Goal: Ask a question: Seek information or help from site administrators or community

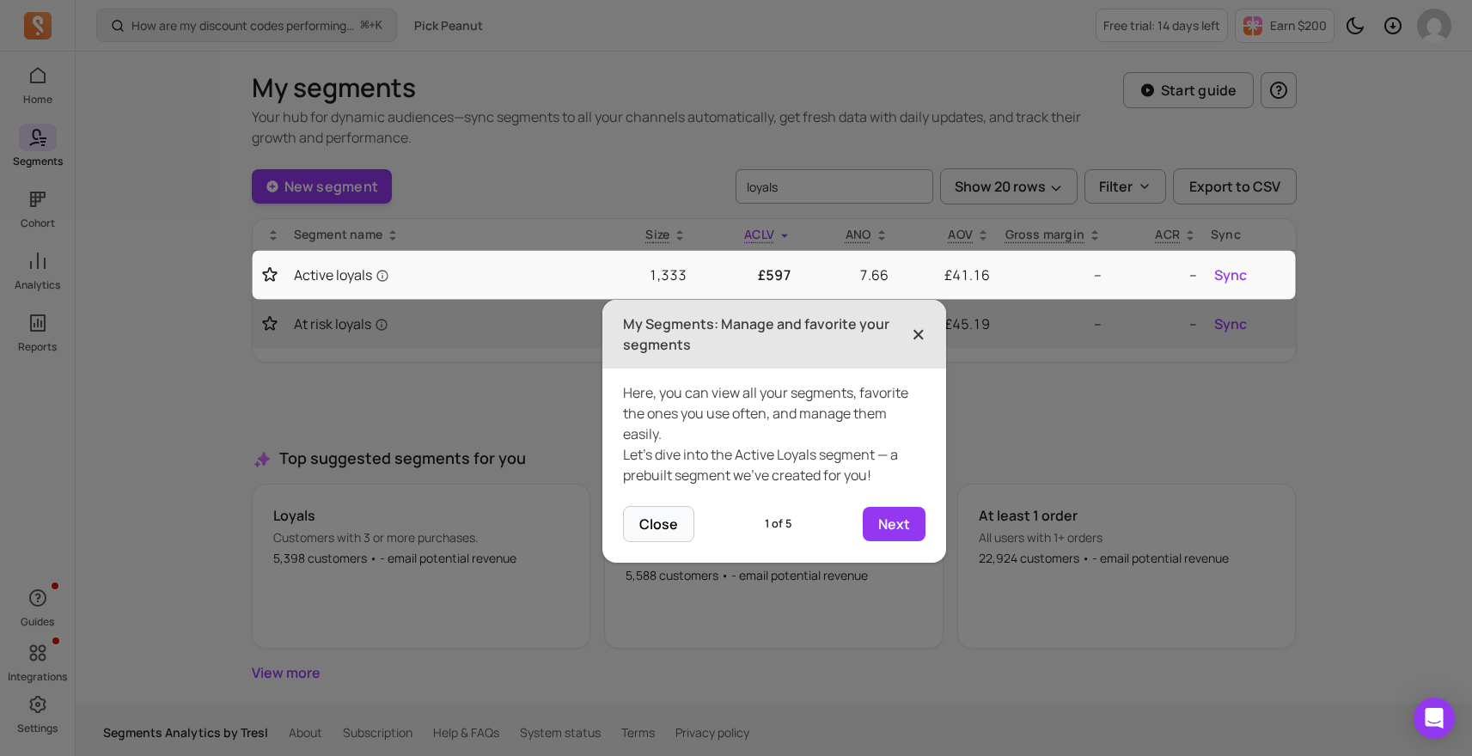
click at [912, 333] on span "×" at bounding box center [919, 334] width 14 height 38
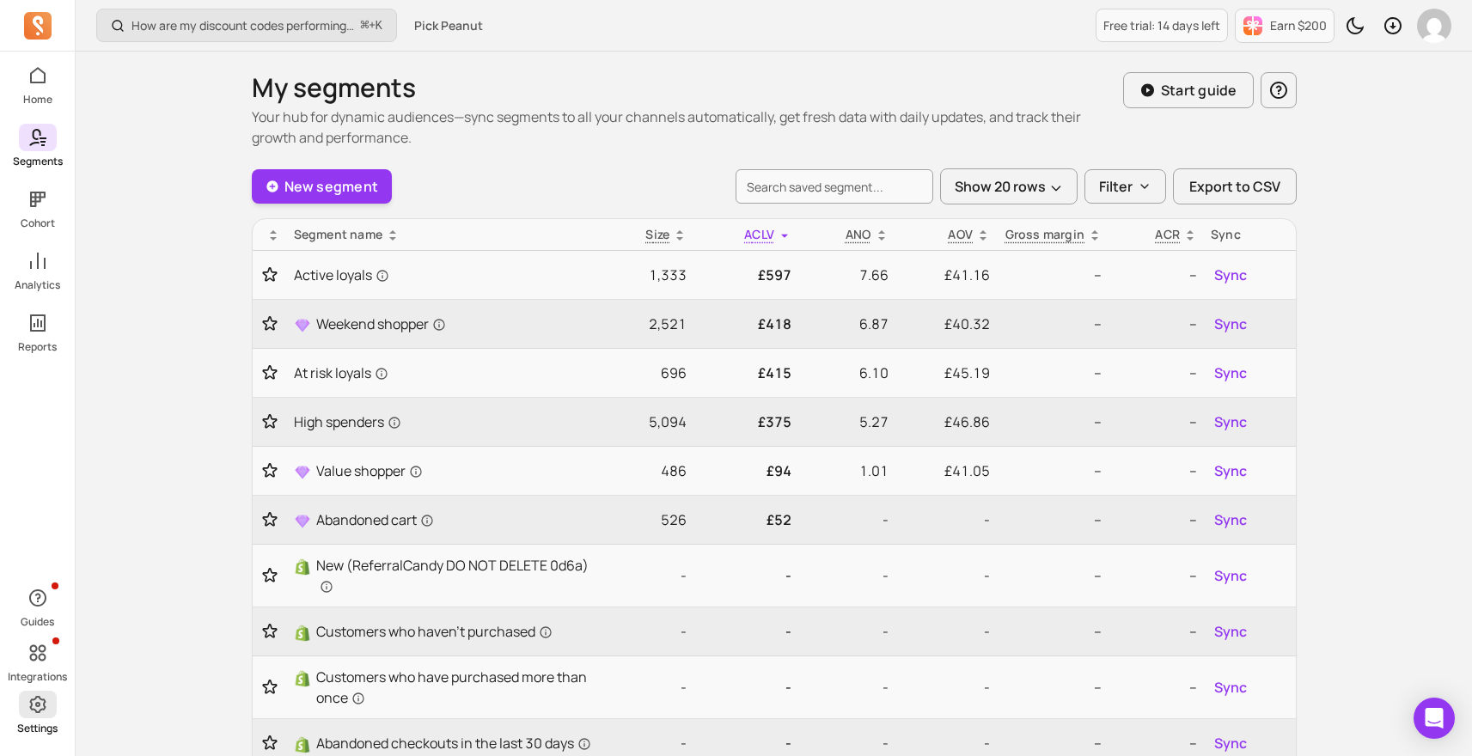
click at [38, 722] on p "Settings" at bounding box center [37, 729] width 40 height 14
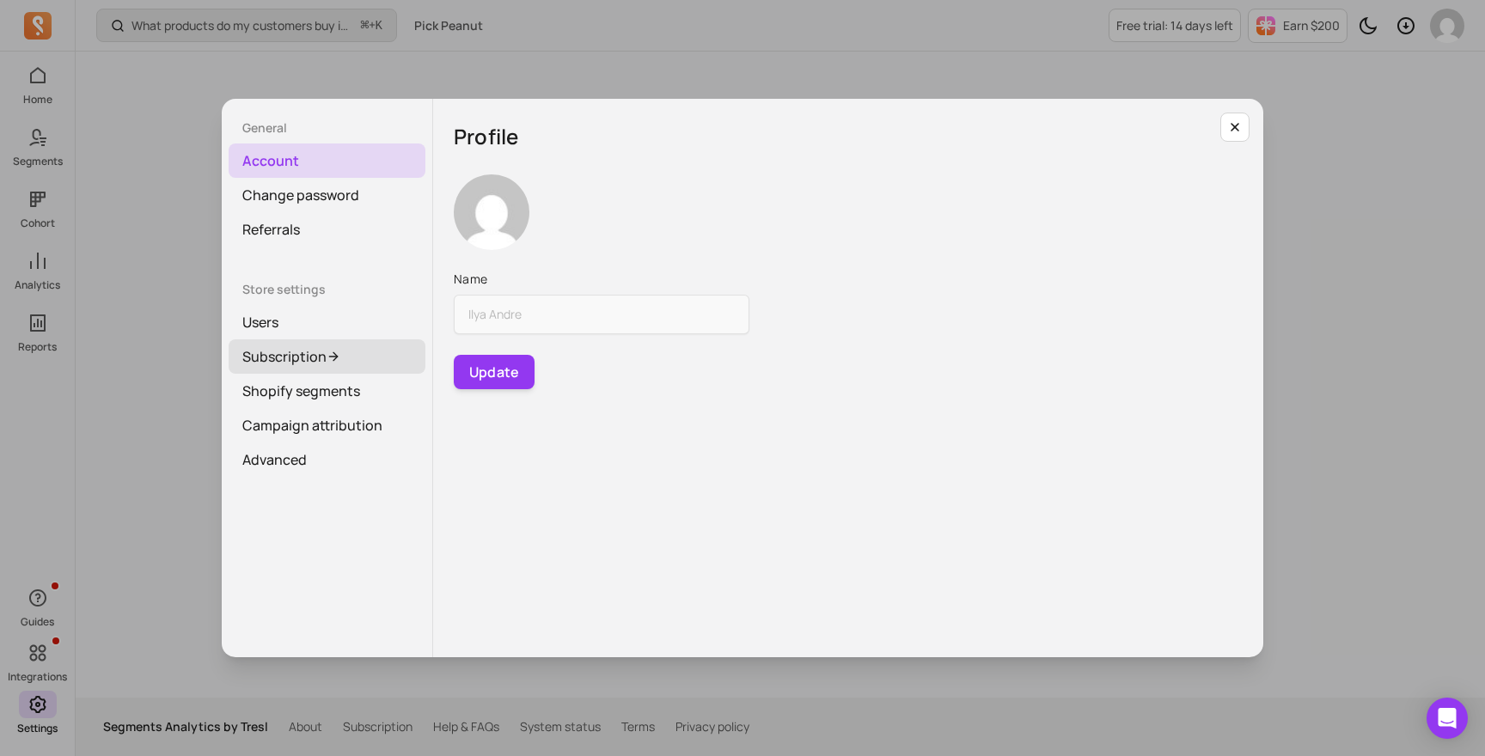
click at [308, 355] on link "Subscription" at bounding box center [327, 356] width 197 height 34
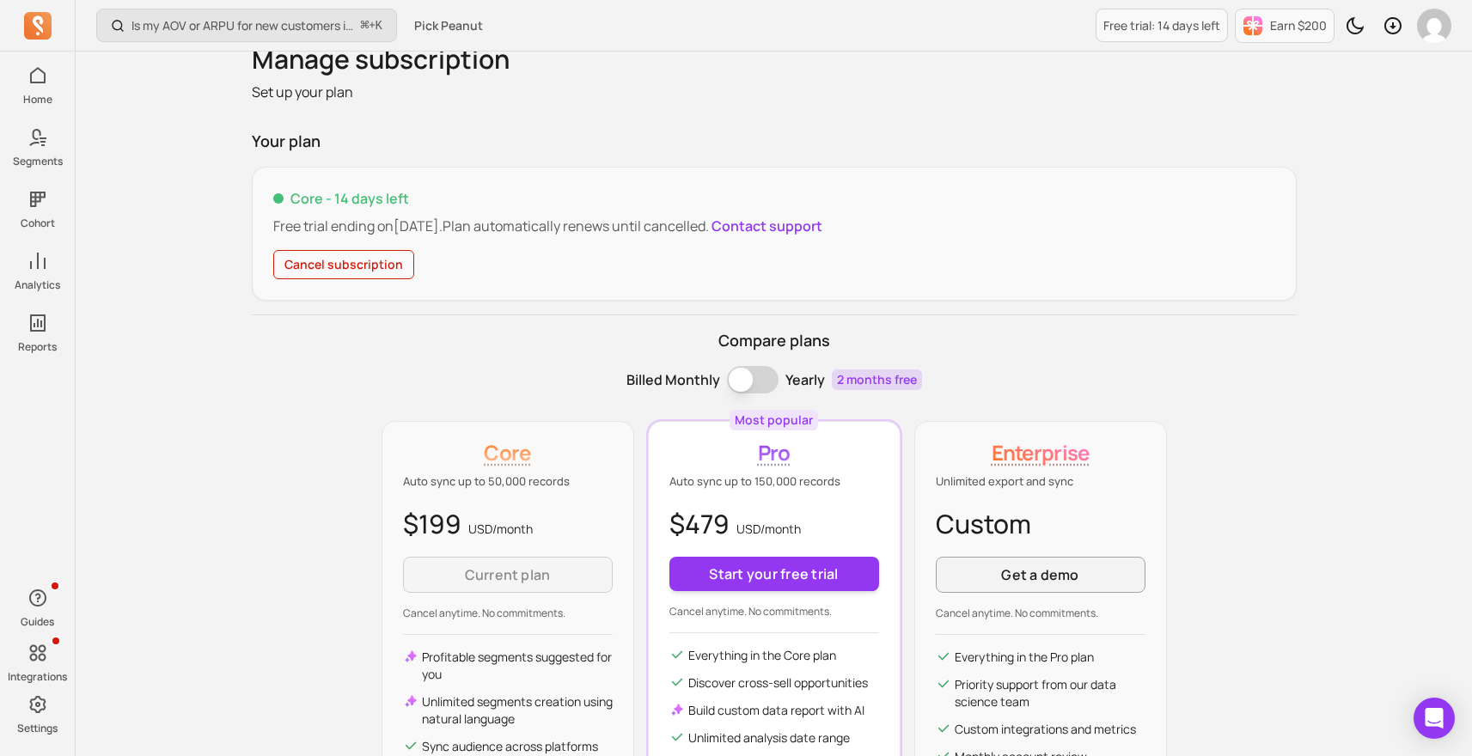
scroll to position [48, 0]
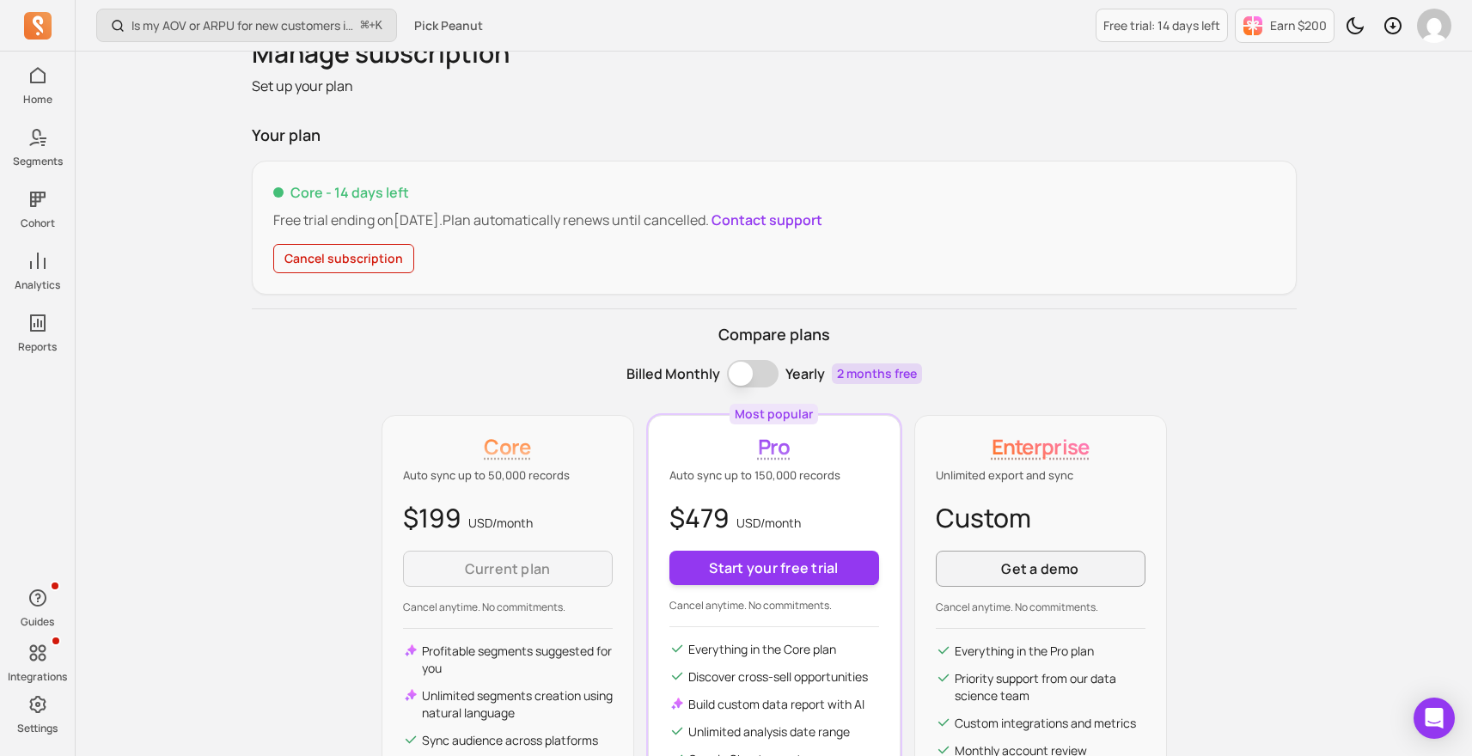
click at [747, 543] on div "$479 USD/ month Start your free trial Cancel anytime. No commitments." at bounding box center [774, 555] width 210 height 114
click at [743, 560] on button "Start your free trial" at bounding box center [774, 568] width 210 height 34
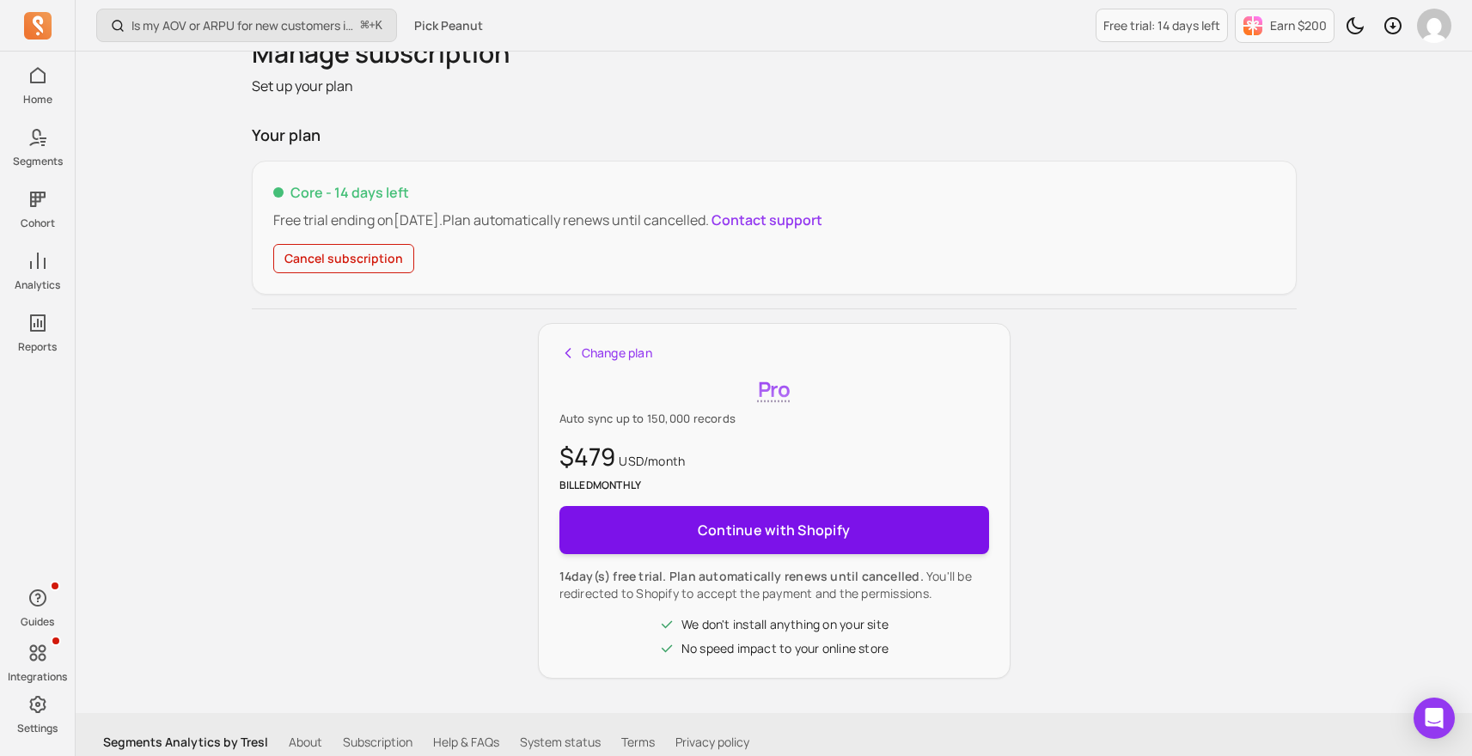
click at [771, 538] on span "Continue with Shopify" at bounding box center [774, 530] width 152 height 34
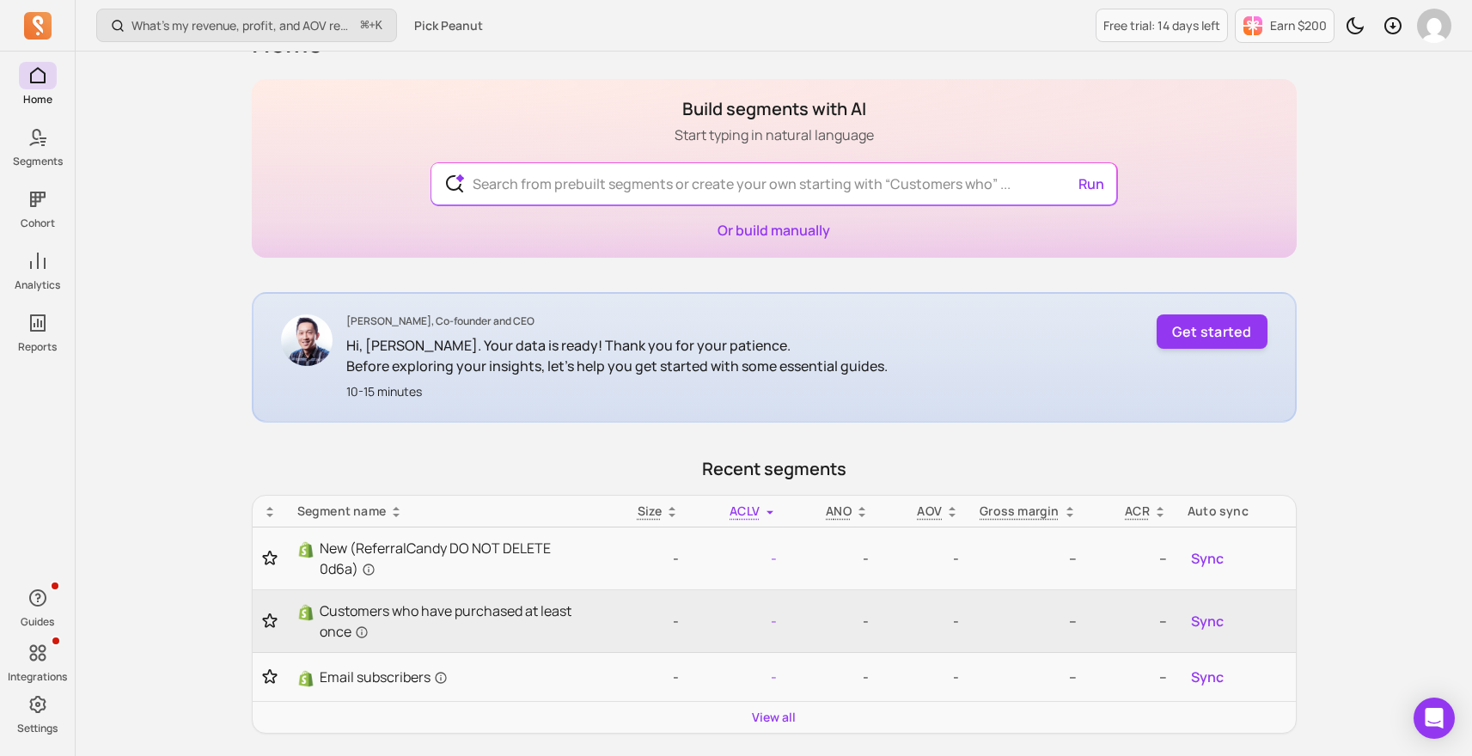
scroll to position [46, 0]
click at [617, 355] on p "Before exploring your insights, let's help you get started with some essential …" at bounding box center [616, 365] width 541 height 21
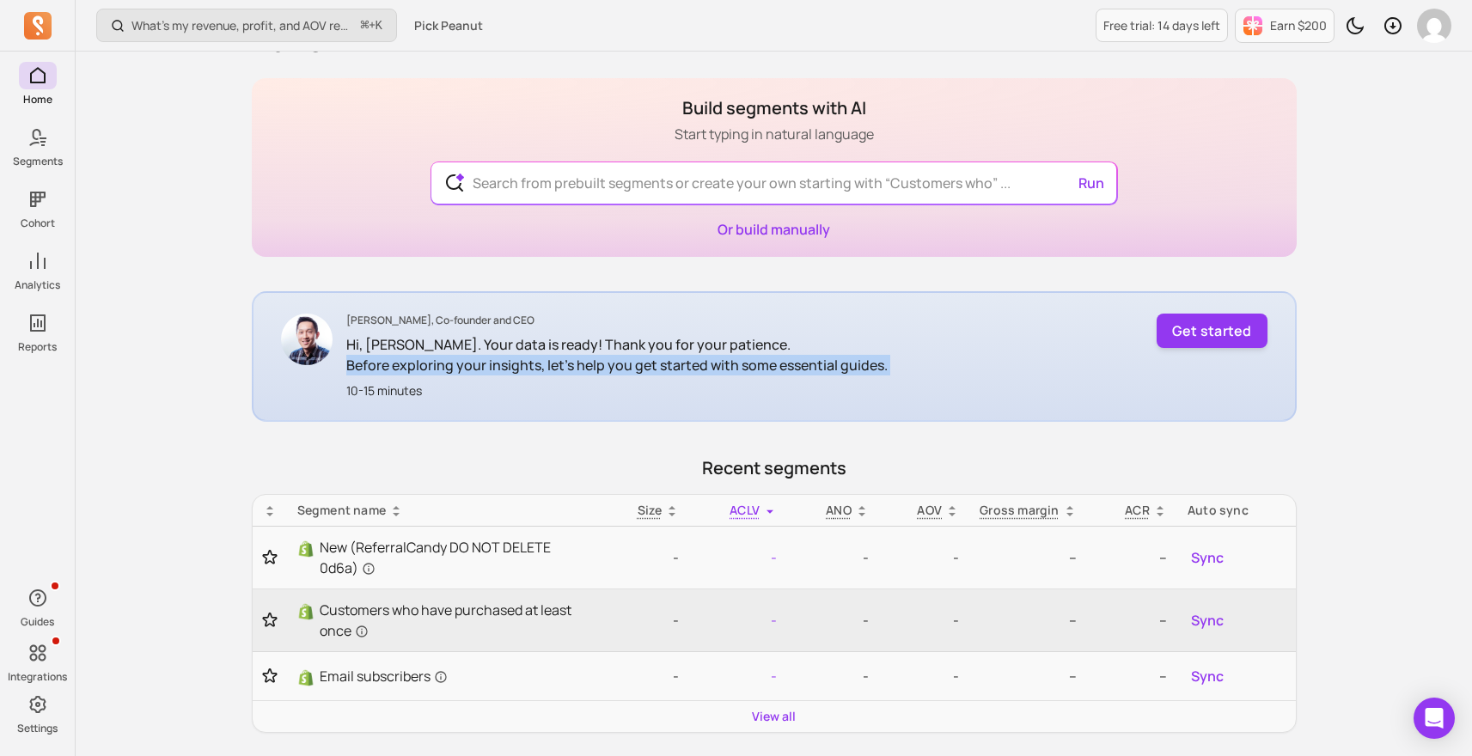
click at [617, 355] on p "Before exploring your insights, let's help you get started with some essential …" at bounding box center [616, 365] width 541 height 21
click at [559, 372] on p "Before exploring your insights, let's help you get started with some essential …" at bounding box center [616, 365] width 541 height 21
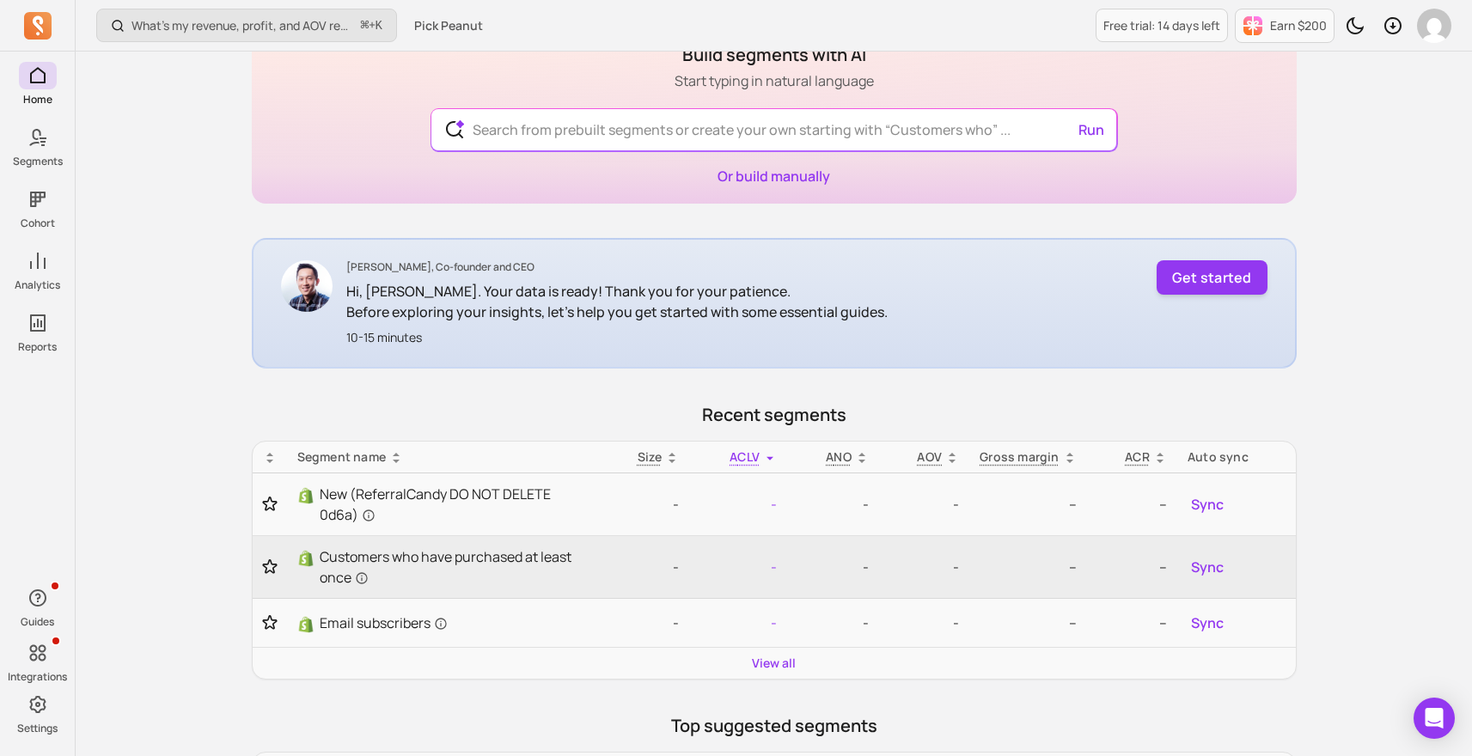
scroll to position [107, 0]
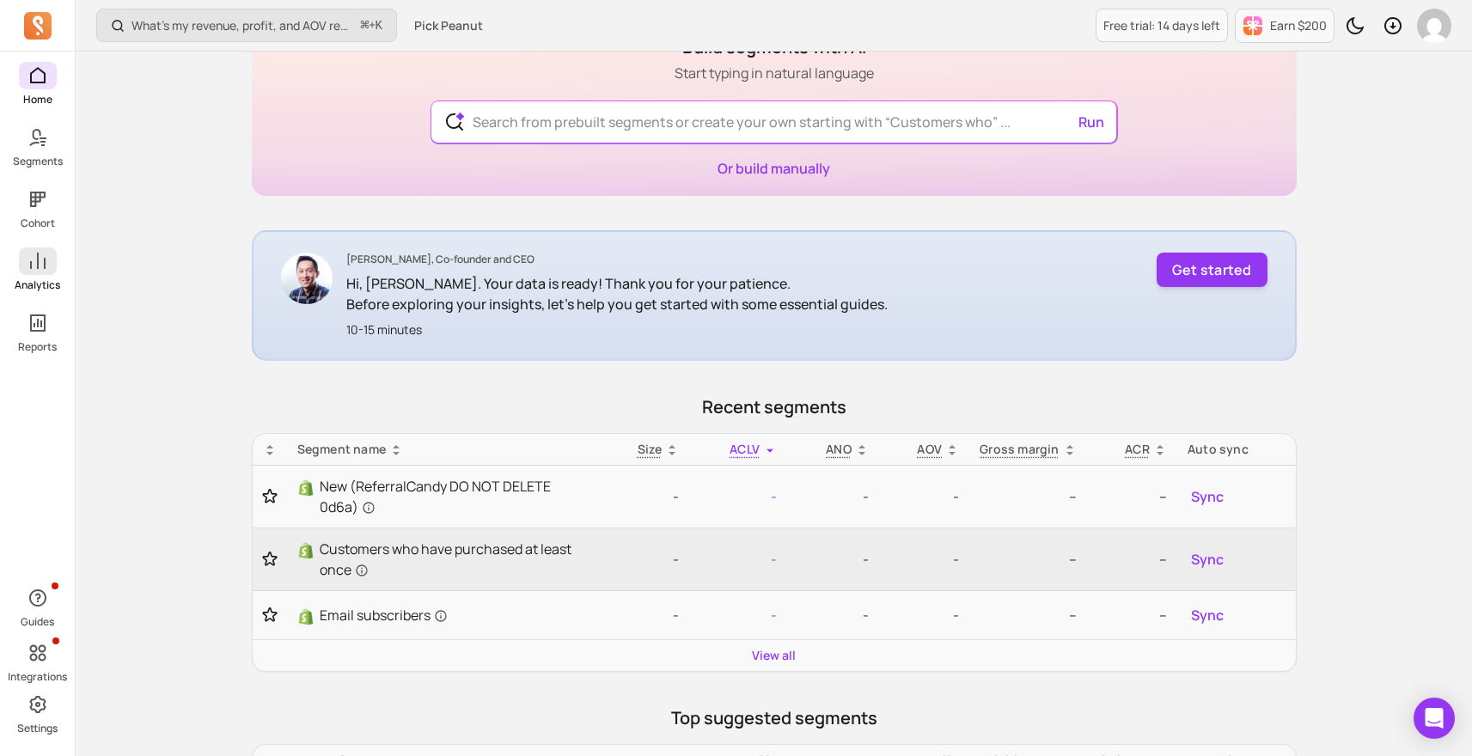
click at [40, 278] on p "Analytics" at bounding box center [38, 285] width 46 height 14
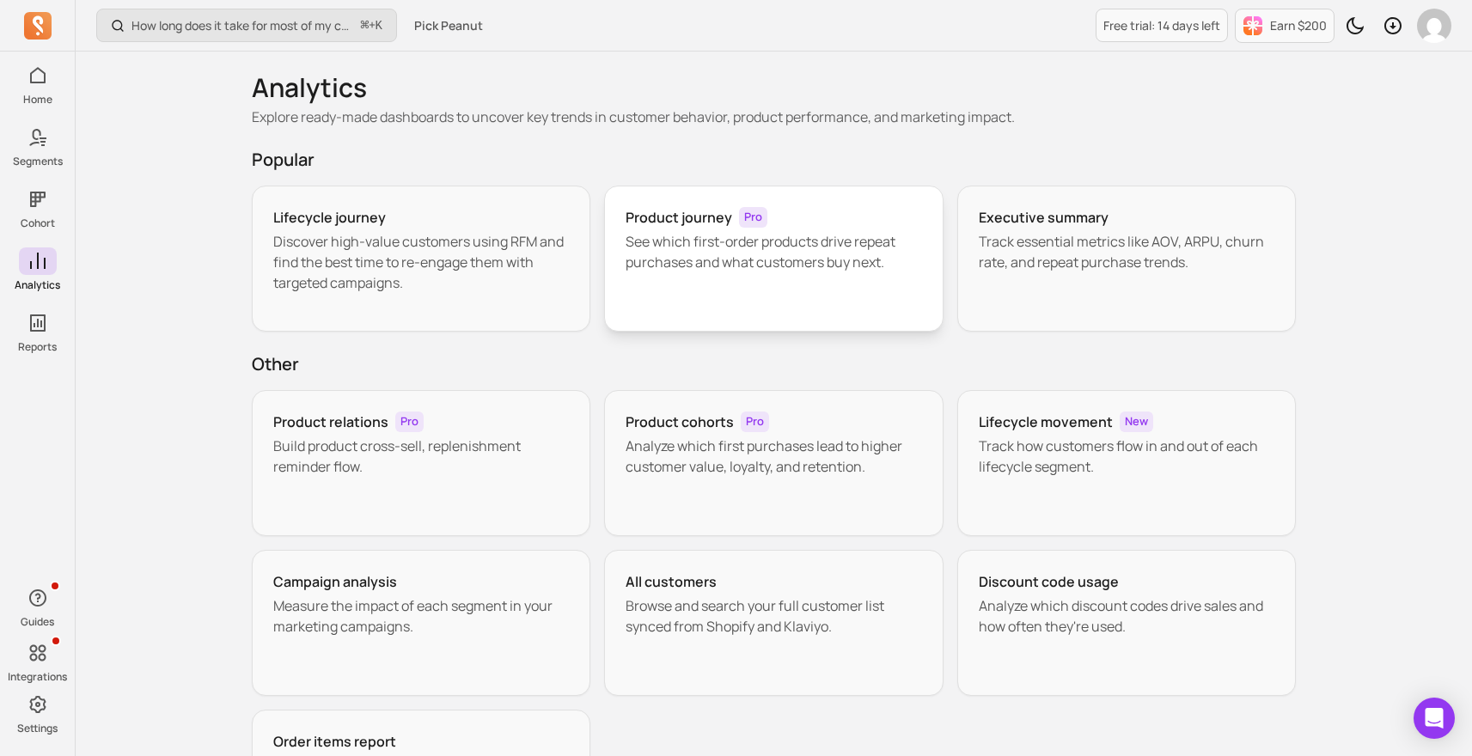
click at [712, 290] on div "Product journey Pro See which first-order products drive repeat purchases and w…" at bounding box center [773, 259] width 339 height 146
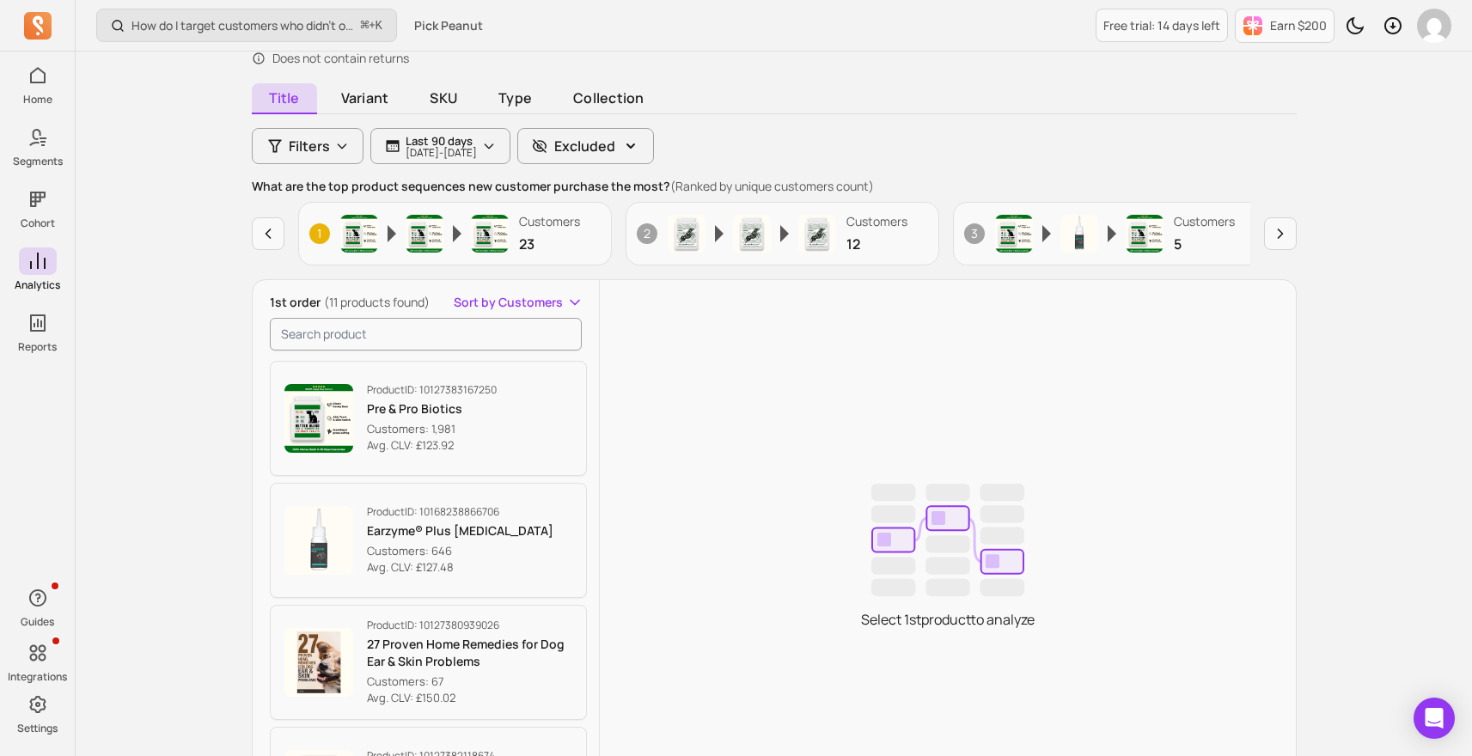
scroll to position [224, 0]
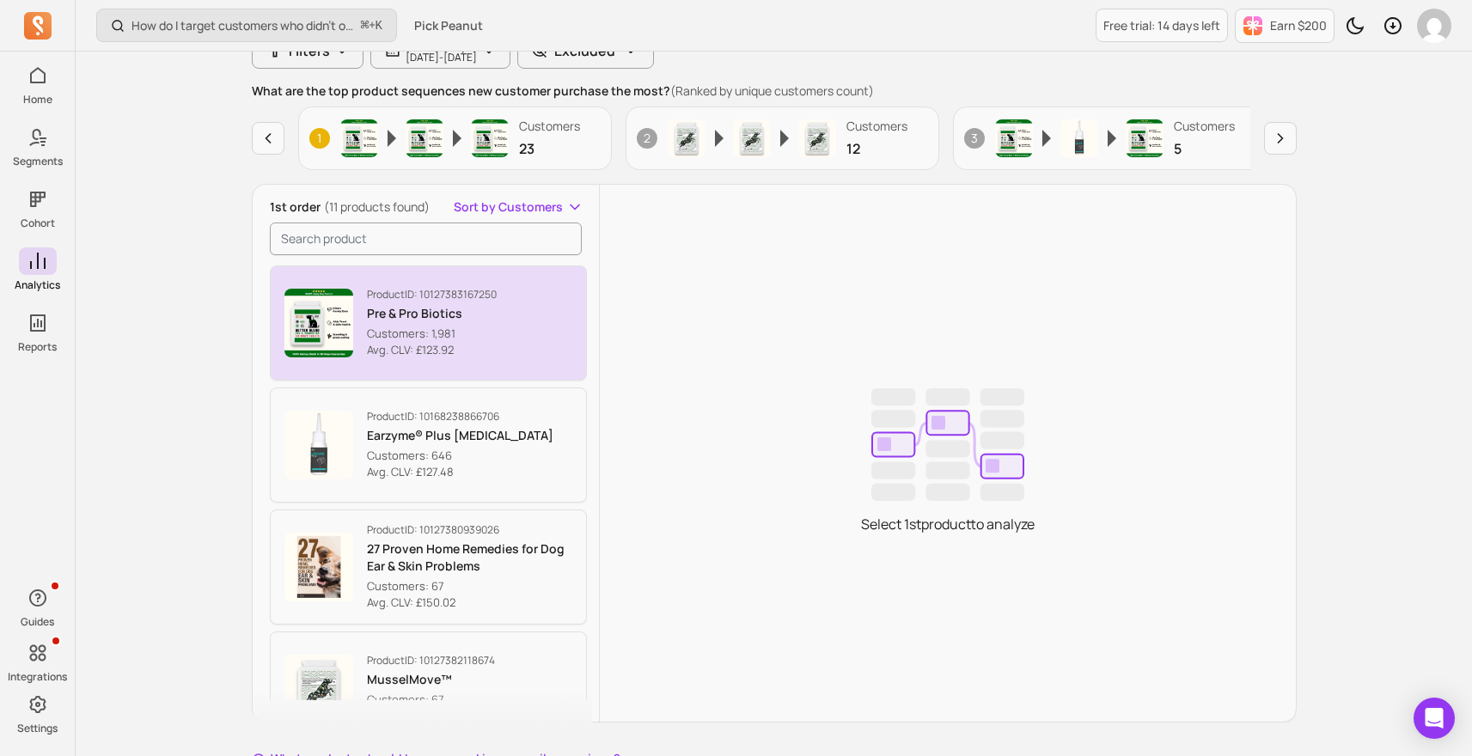
click at [485, 311] on p "Pre & Pro Biotics" at bounding box center [432, 313] width 130 height 17
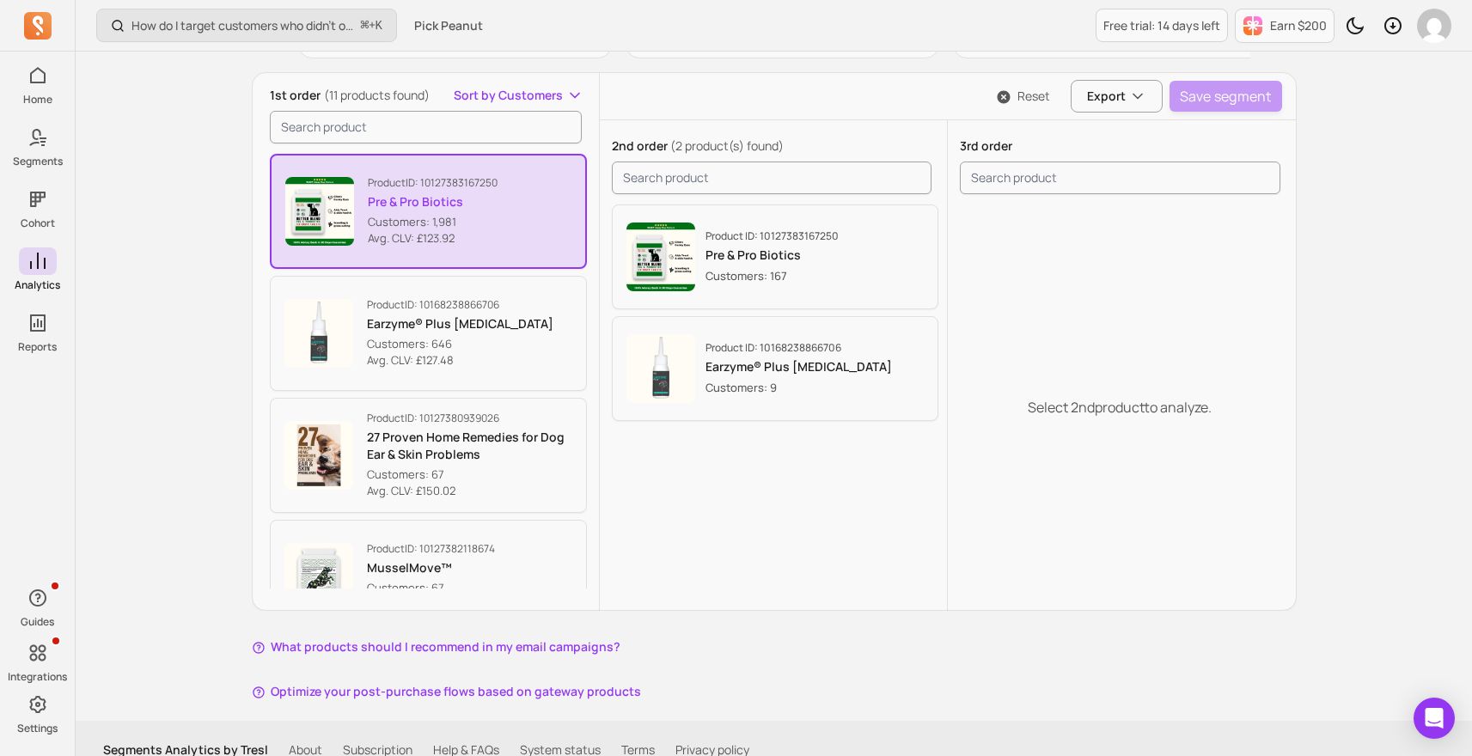
scroll to position [334, 0]
click at [437, 117] on input "search product" at bounding box center [426, 129] width 313 height 33
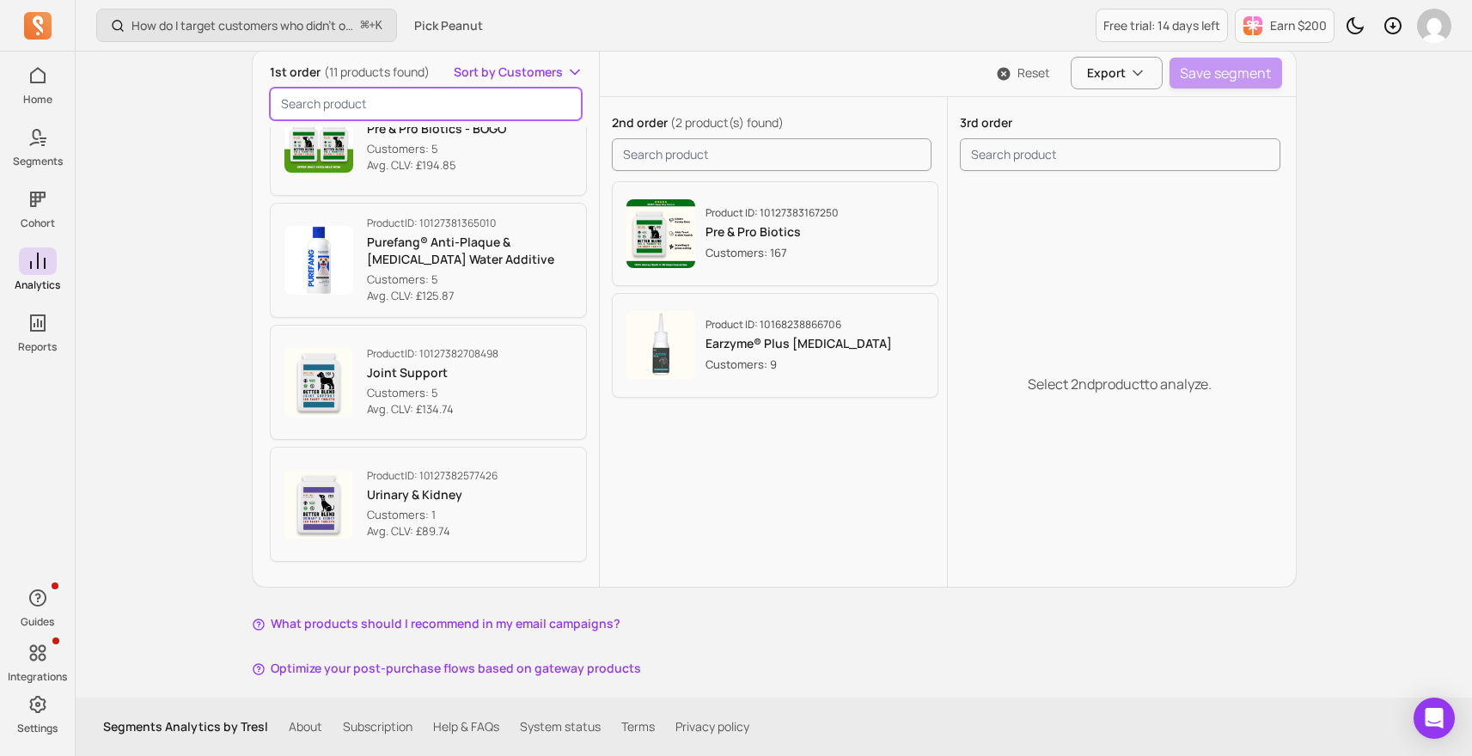
scroll to position [0, 0]
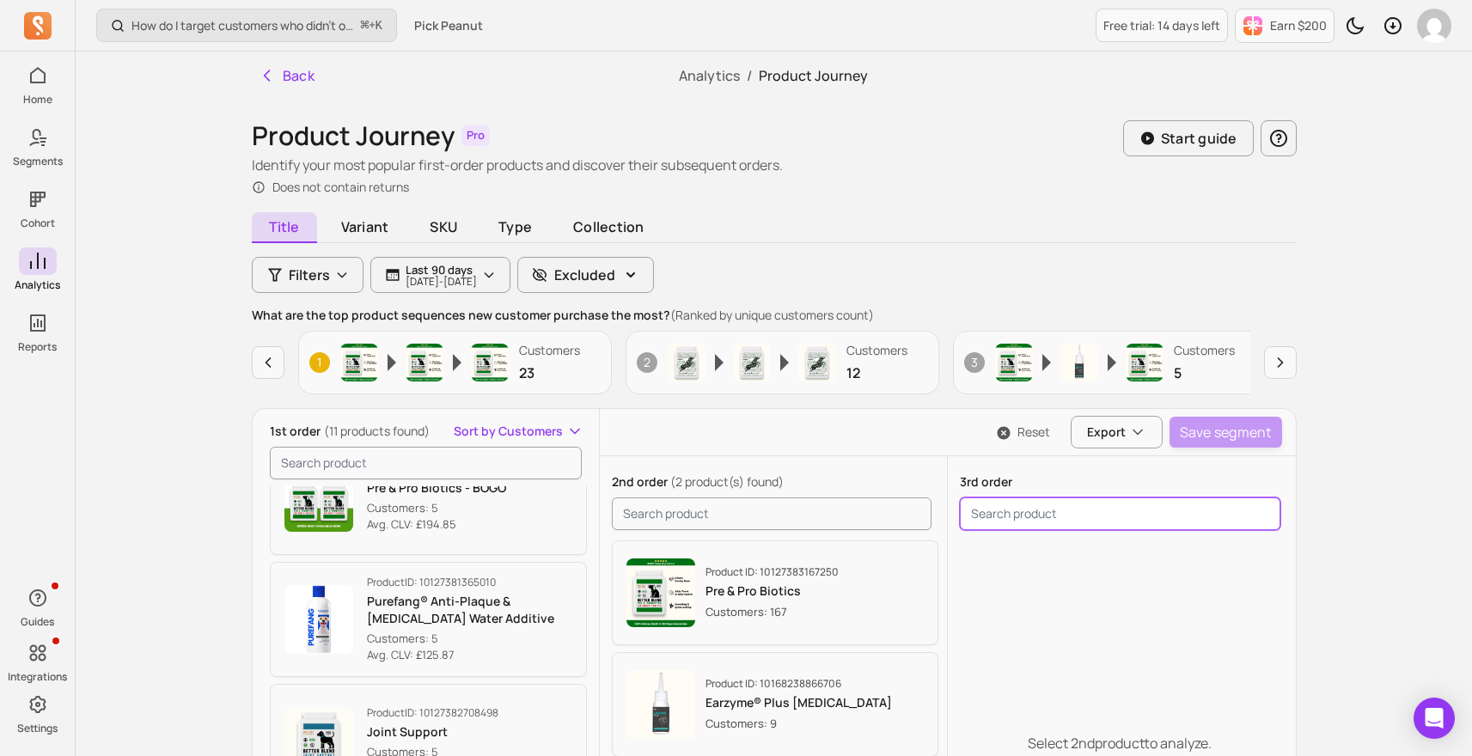
click at [1046, 514] on input "search product" at bounding box center [1120, 513] width 320 height 33
click at [552, 350] on p "Customers" at bounding box center [549, 350] width 61 height 17
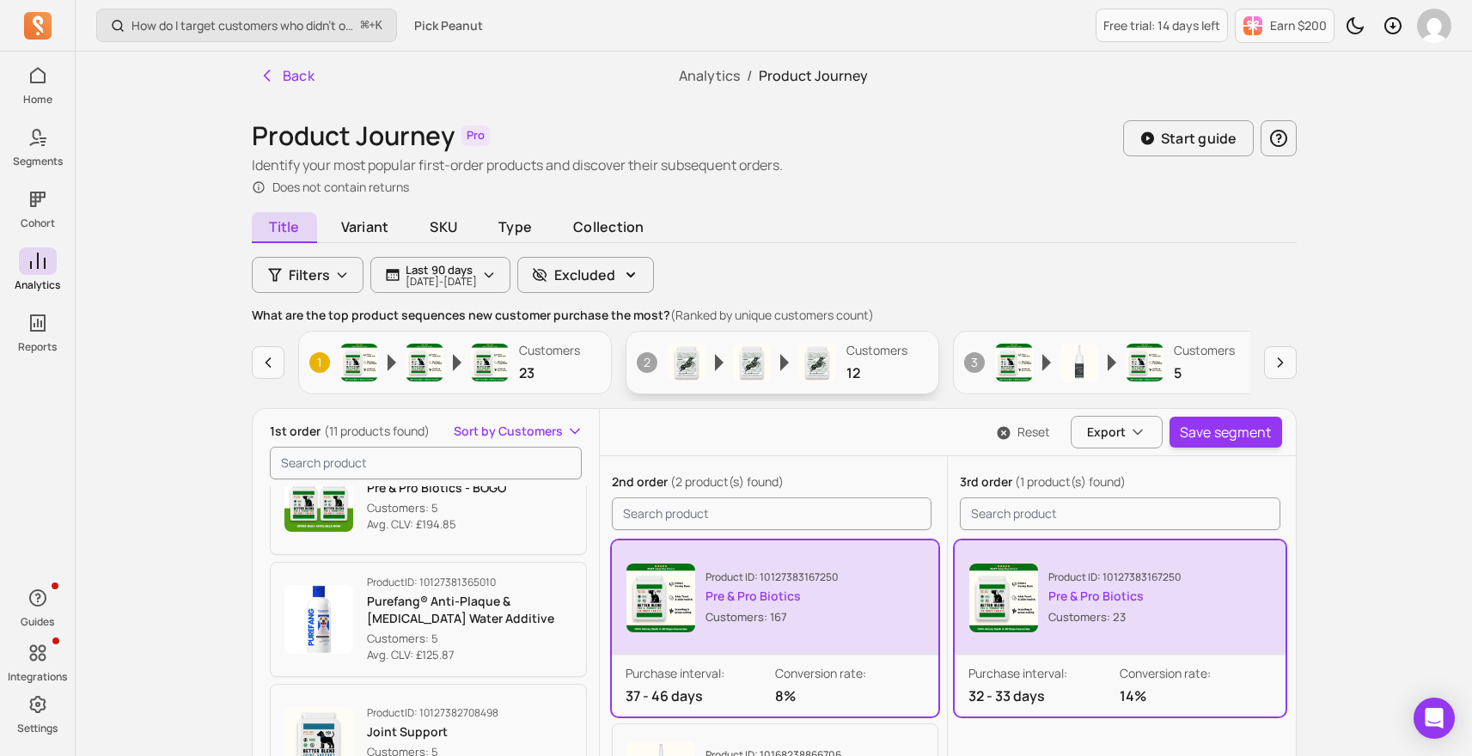
click at [894, 358] on p "Customers" at bounding box center [876, 350] width 61 height 17
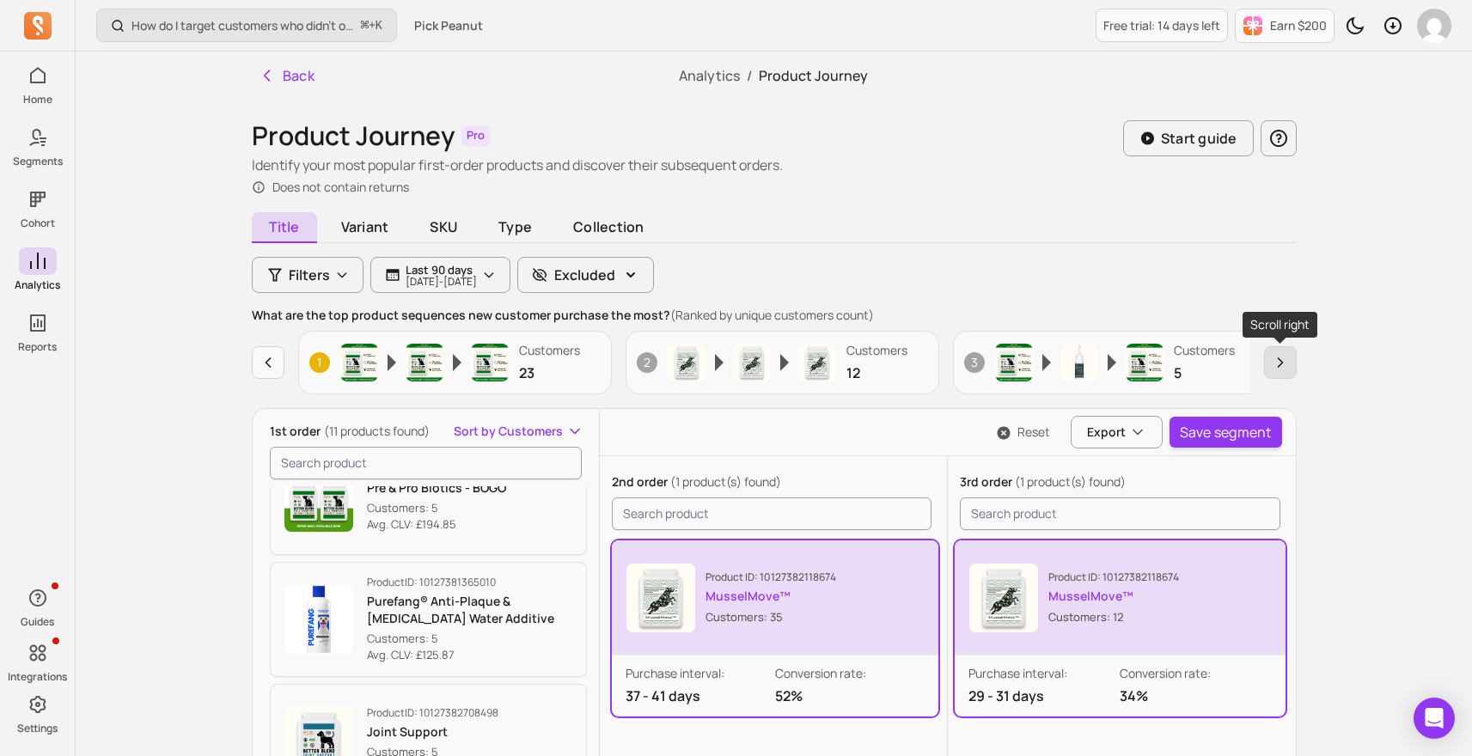
click at [1283, 372] on button "button" at bounding box center [1280, 362] width 33 height 33
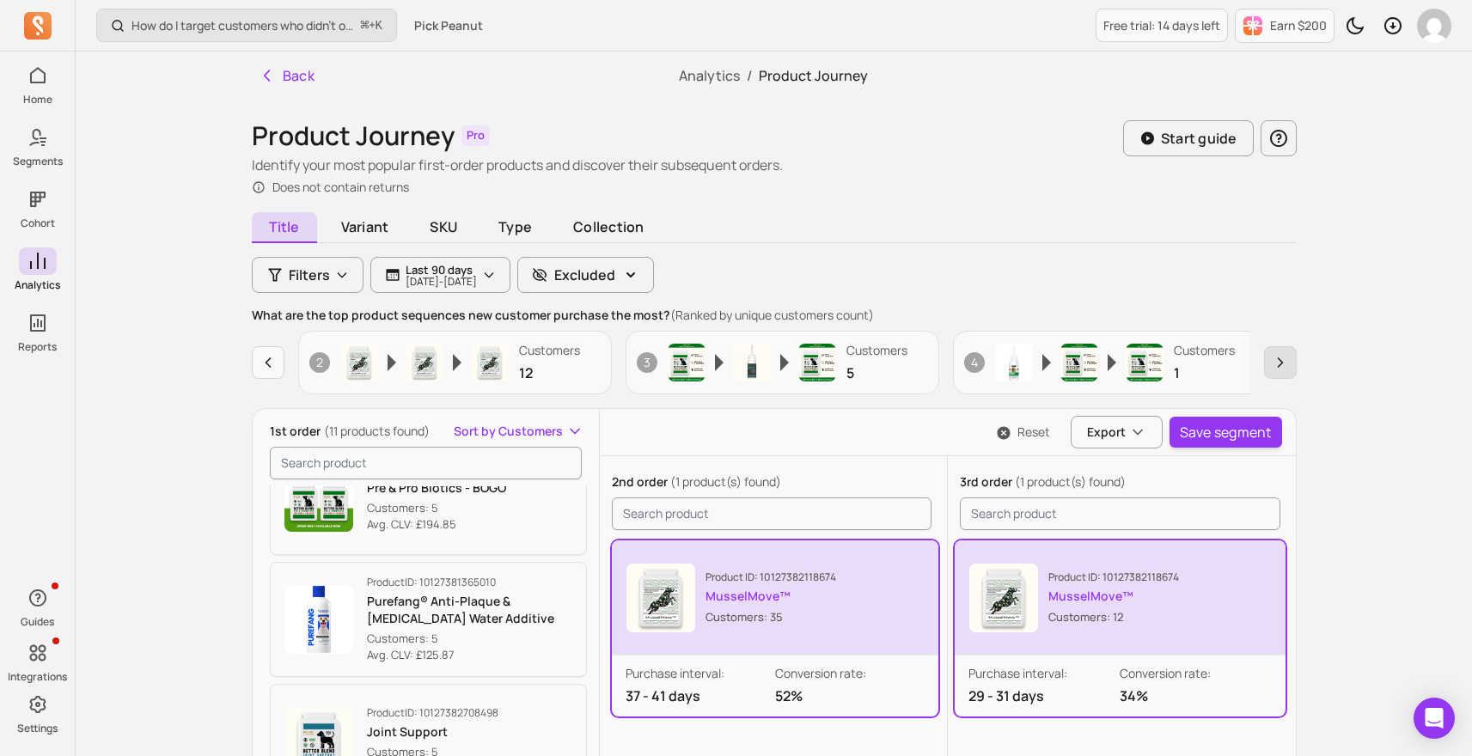
click at [1283, 372] on button "button" at bounding box center [1280, 362] width 33 height 33
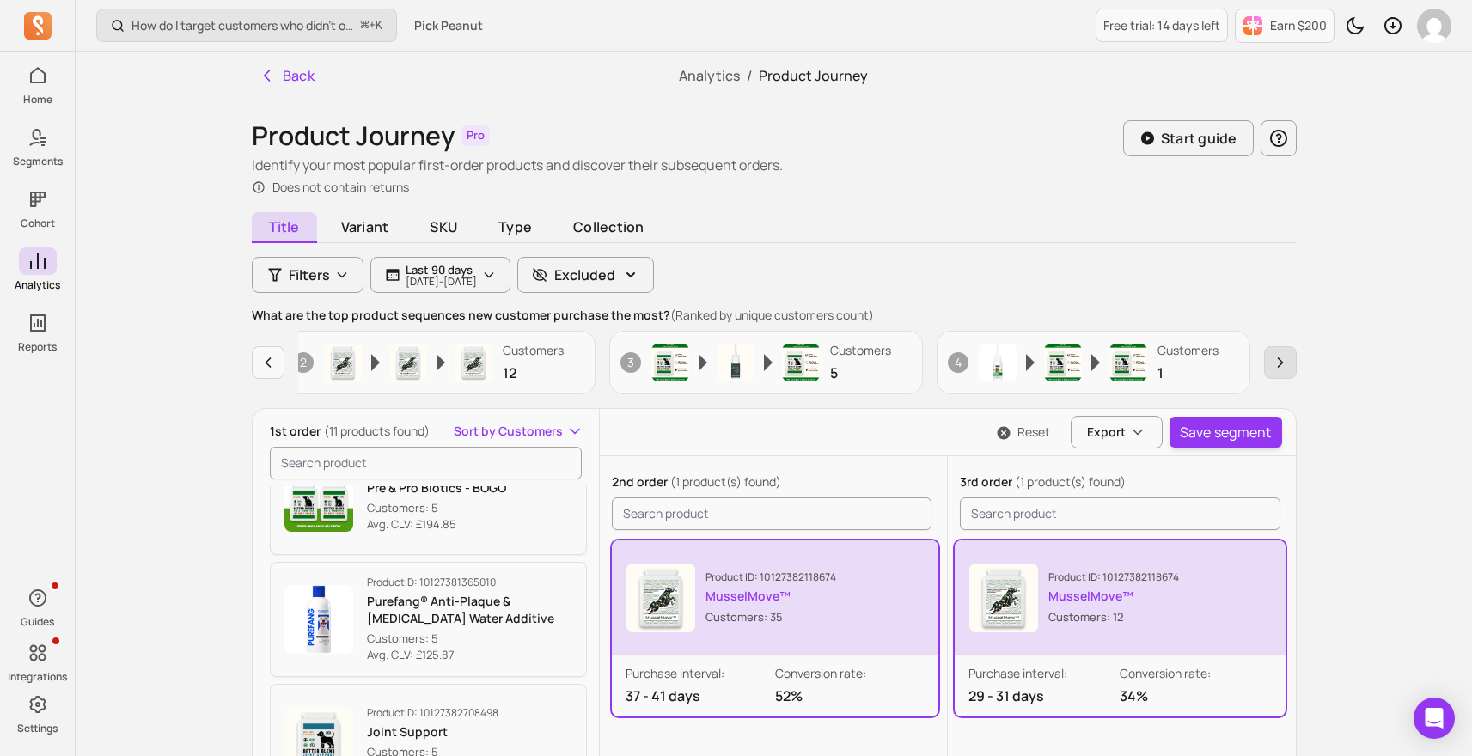
click at [1283, 372] on button "button" at bounding box center [1280, 362] width 33 height 33
click at [260, 361] on icon "button" at bounding box center [267, 362] width 17 height 17
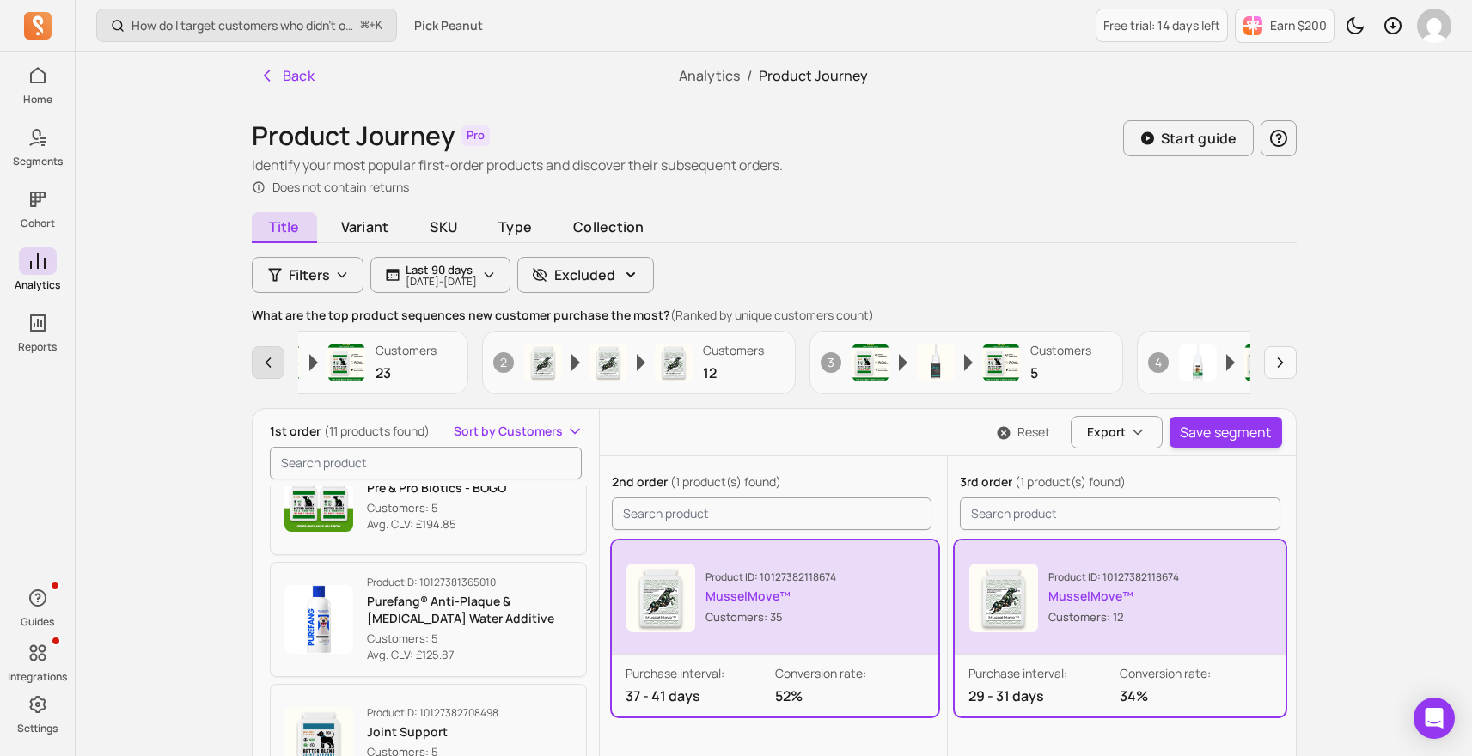
click at [260, 361] on icon "button" at bounding box center [267, 362] width 17 height 17
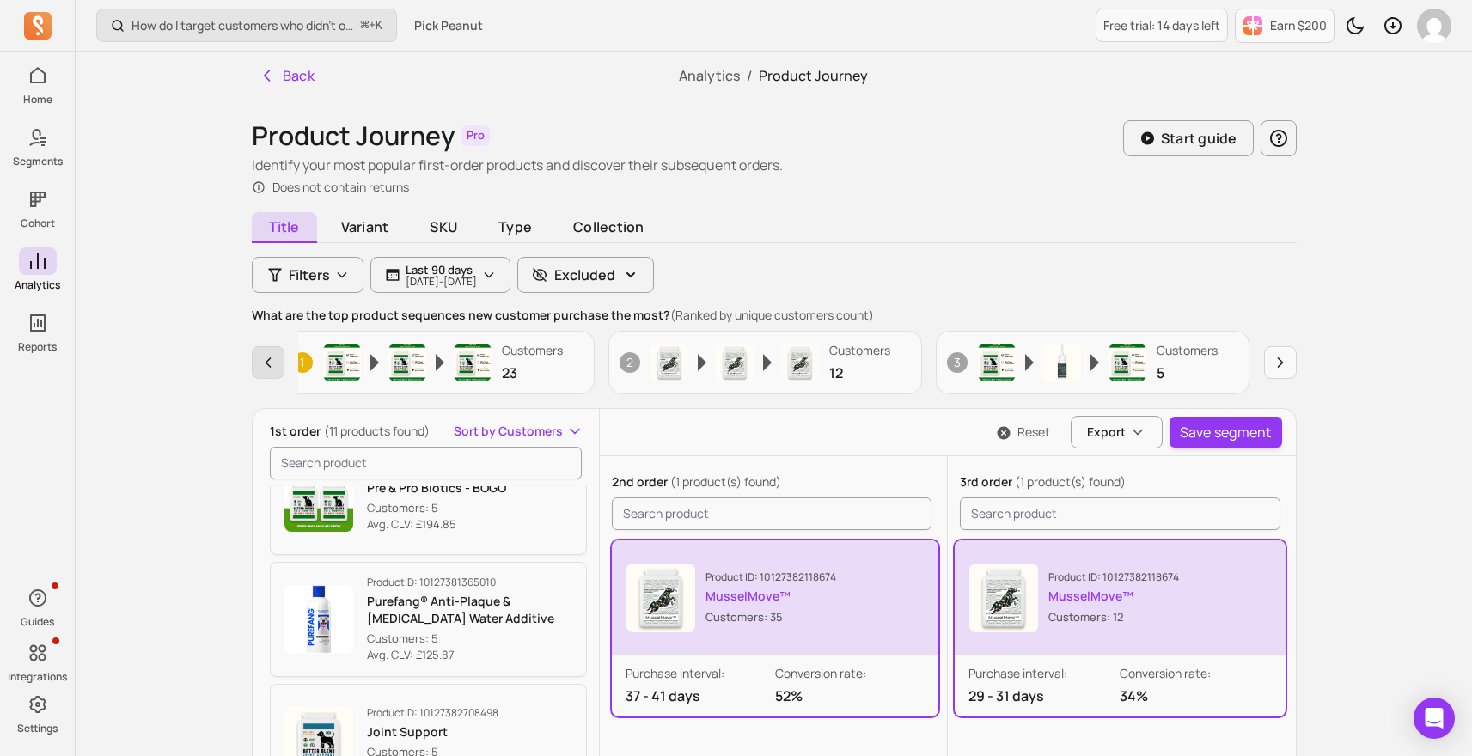
click at [260, 361] on icon "button" at bounding box center [267, 362] width 17 height 17
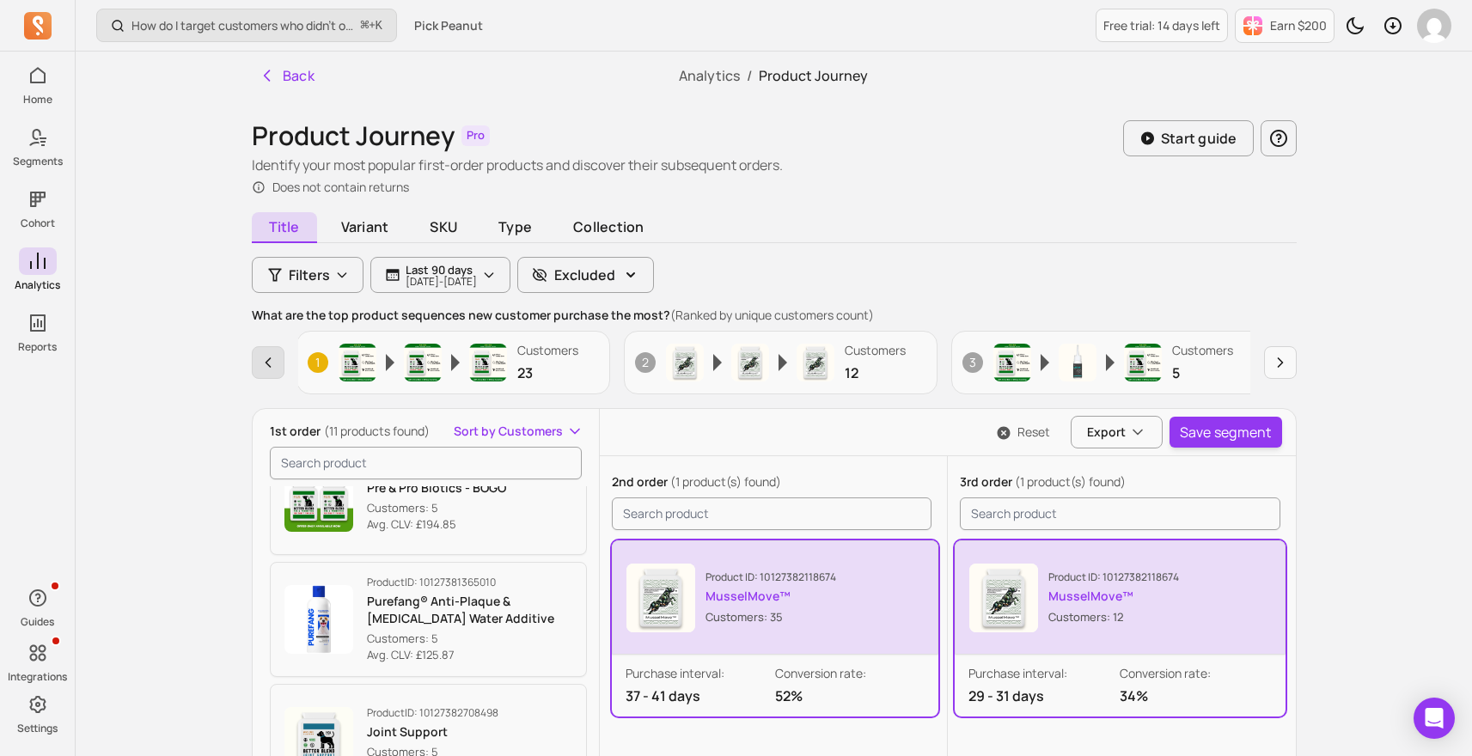
scroll to position [0, 0]
click at [260, 361] on icon "button" at bounding box center [267, 362] width 17 height 17
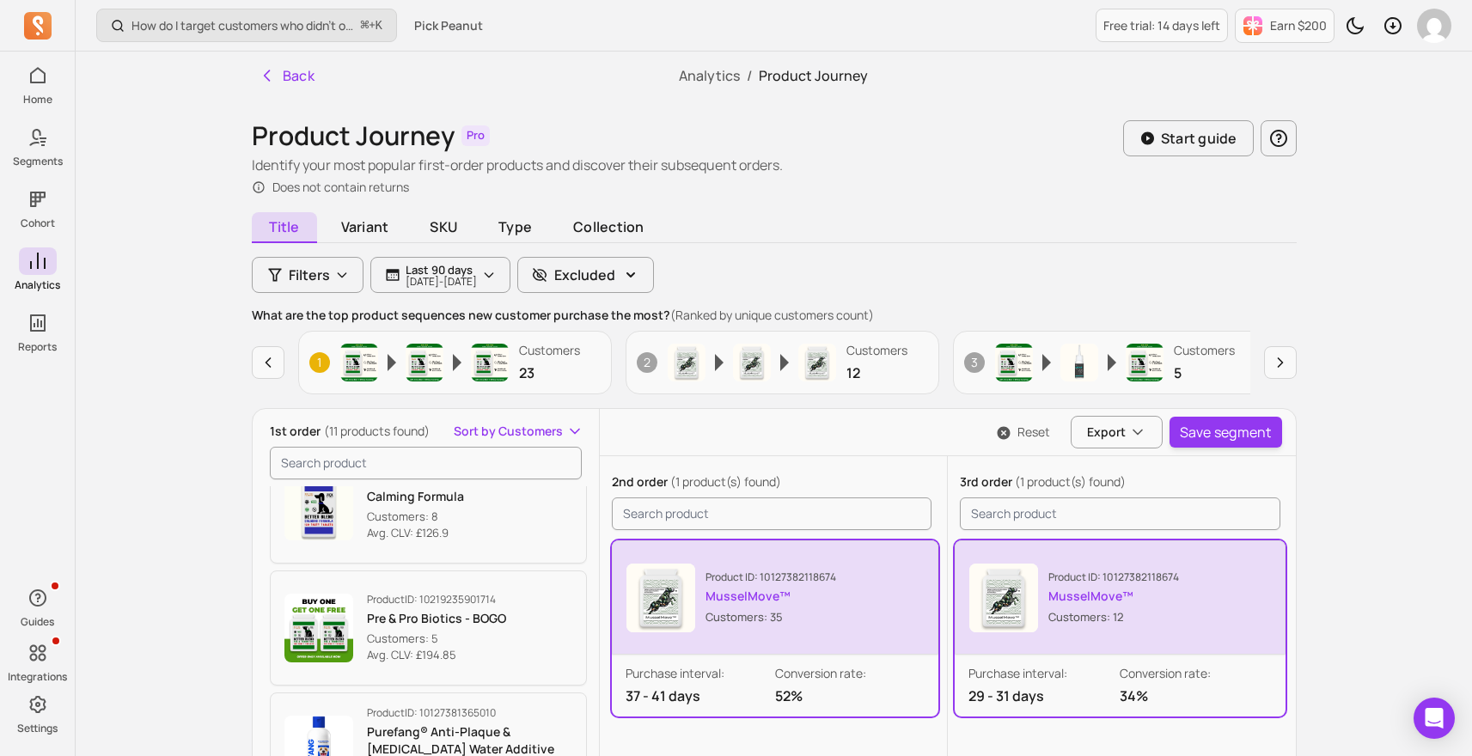
scroll to position [904, 0]
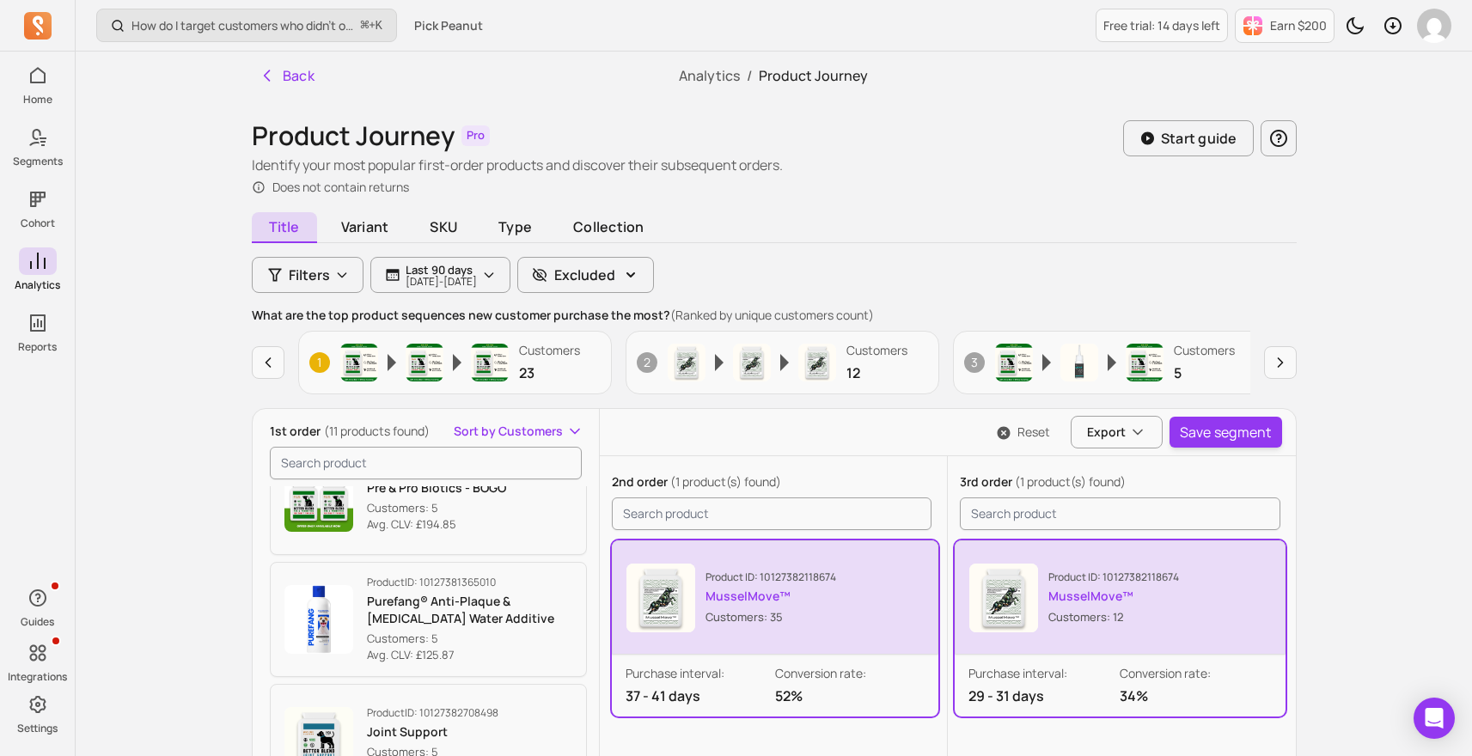
click at [412, 432] on span "(11 products found)" at bounding box center [377, 431] width 106 height 16
click at [361, 472] on input "search product" at bounding box center [426, 463] width 313 height 33
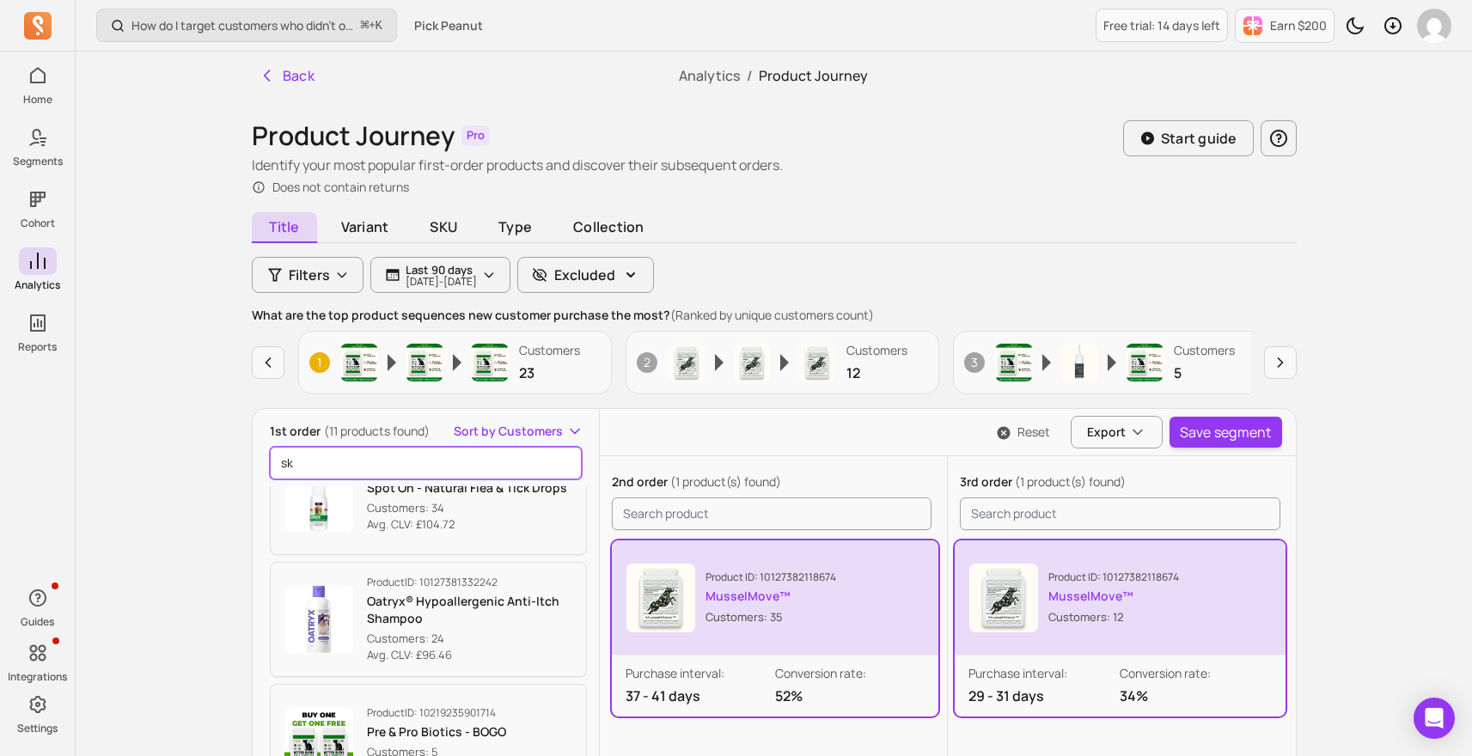
scroll to position [0, 0]
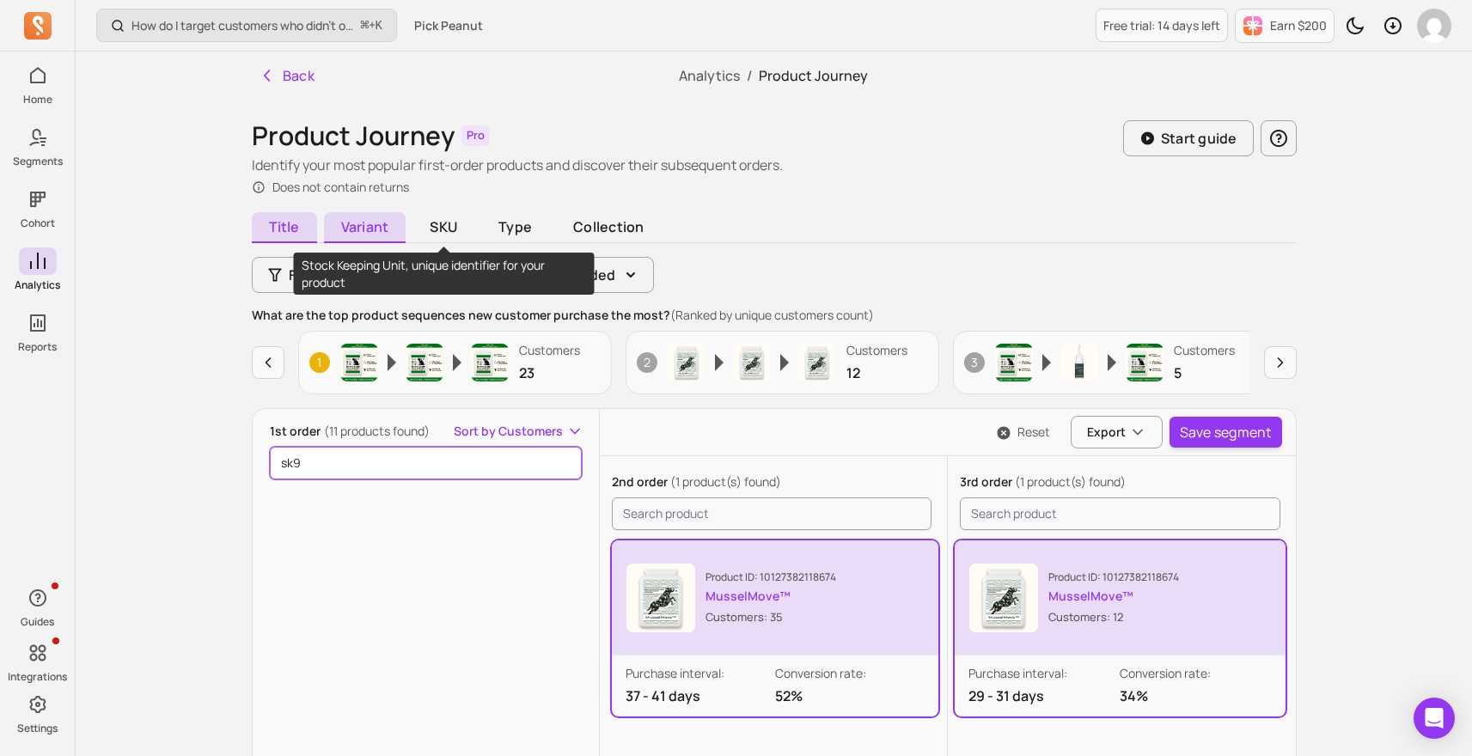
type input "sk9"
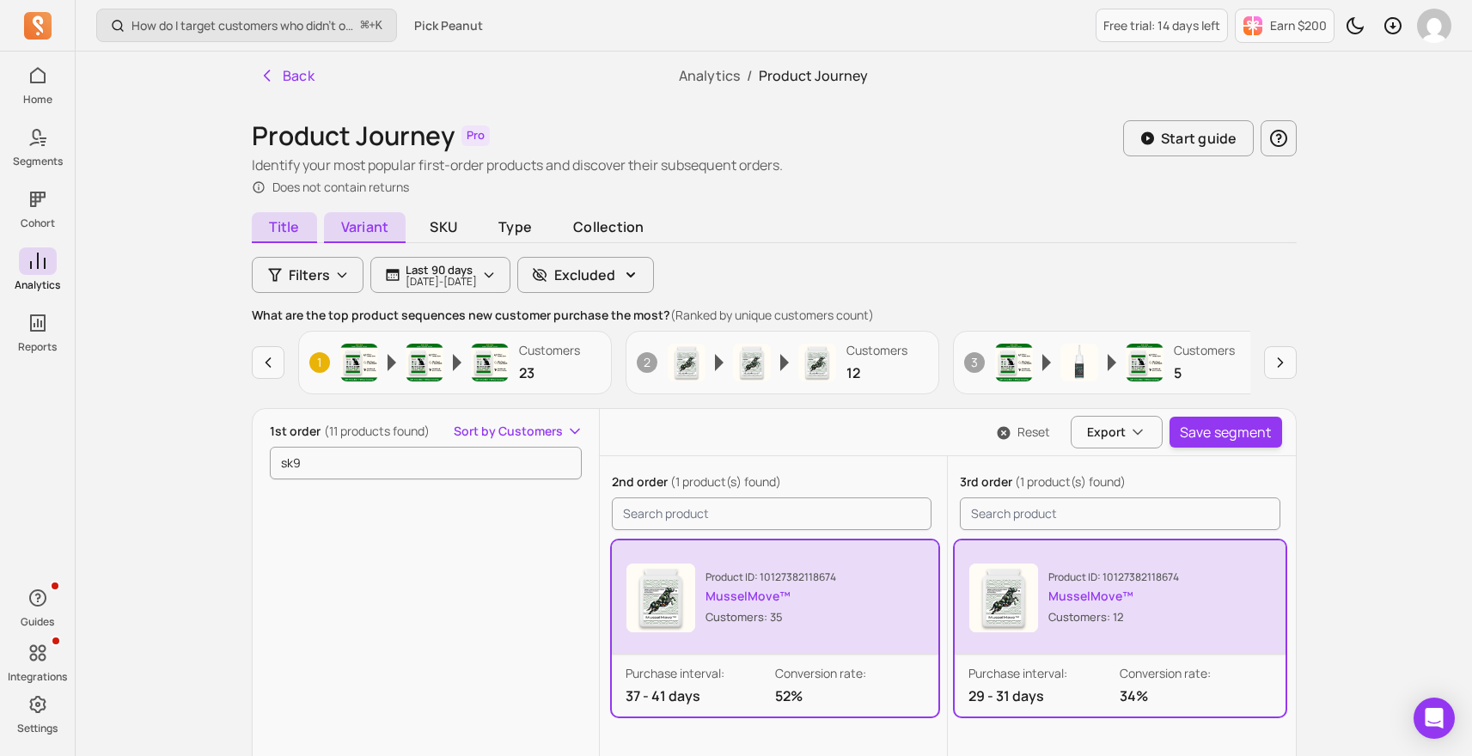
click at [400, 223] on span "Variant" at bounding box center [365, 227] width 82 height 31
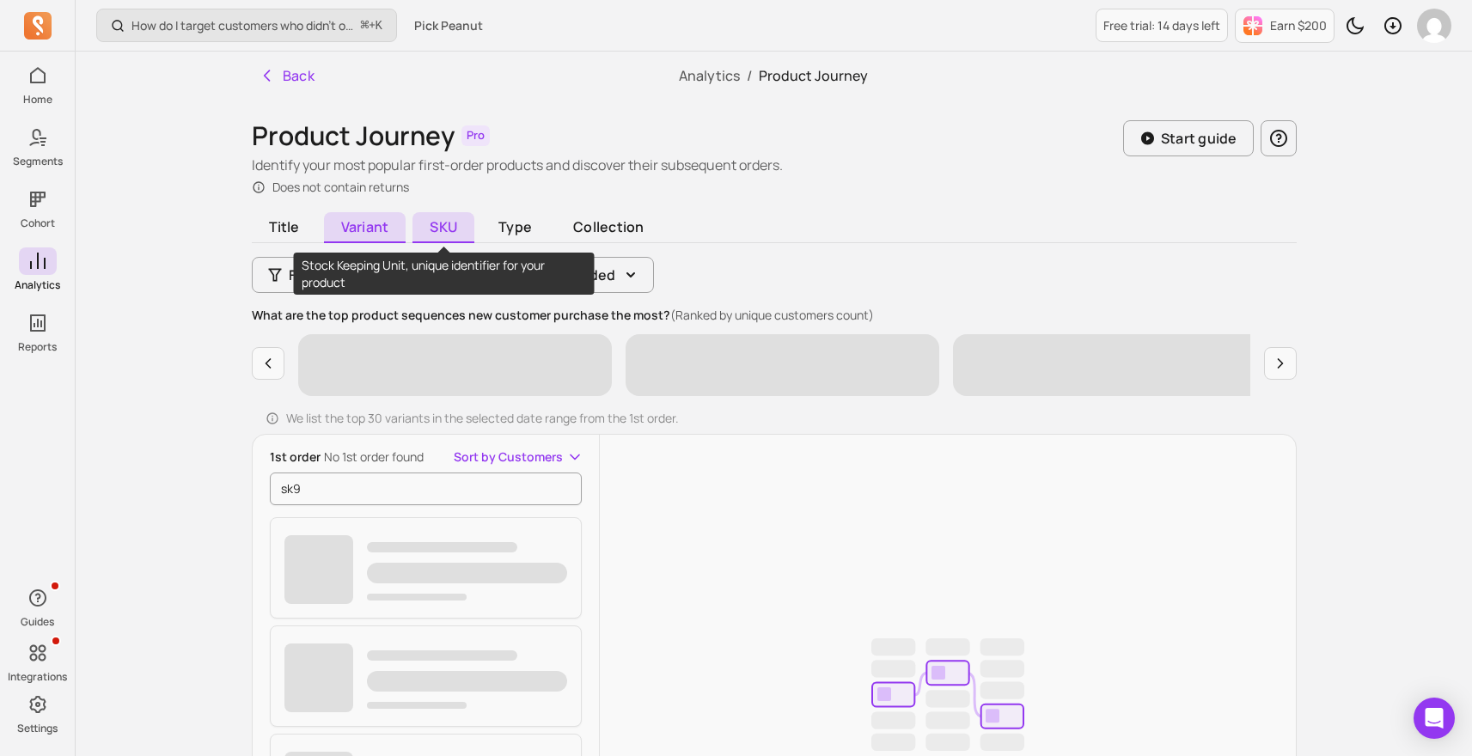
click at [455, 219] on span "SKU" at bounding box center [443, 227] width 62 height 31
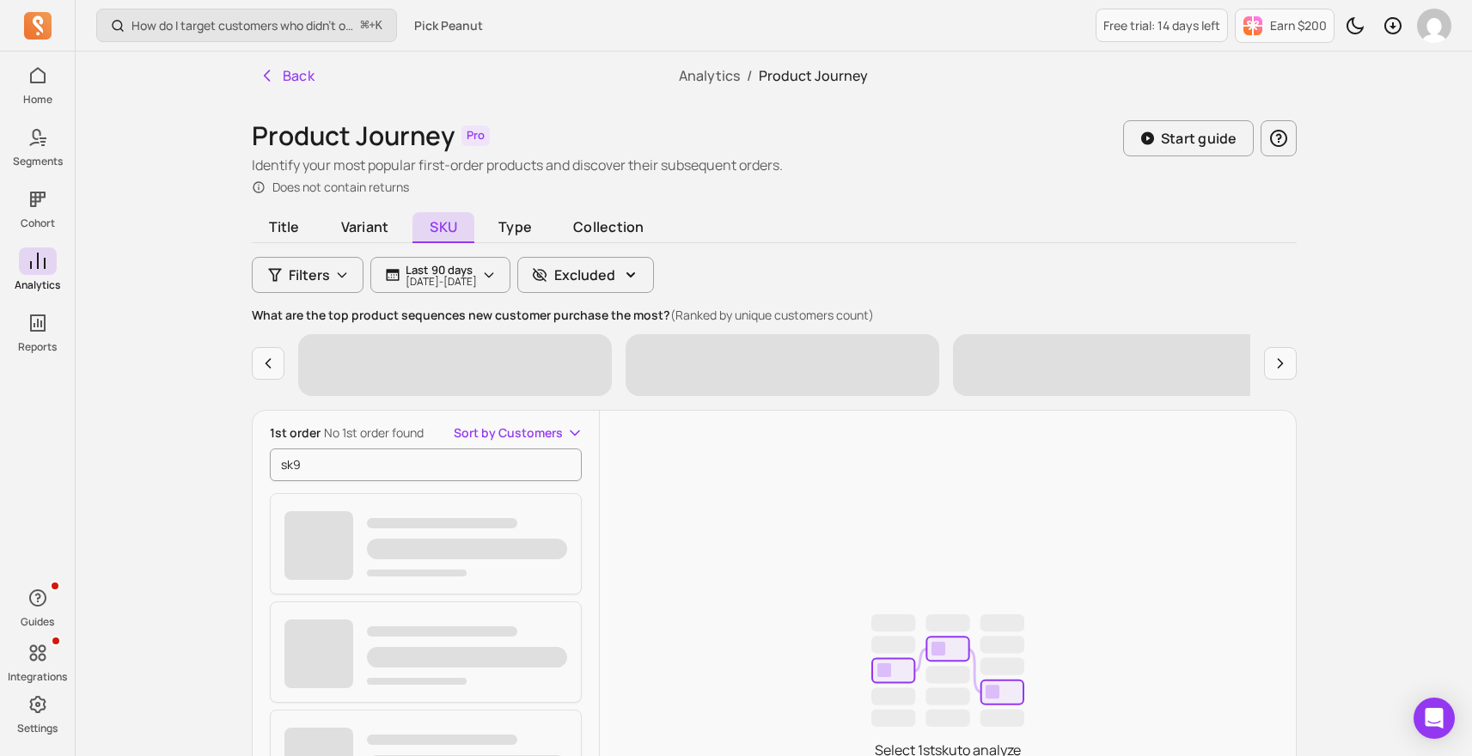
scroll to position [264, 0]
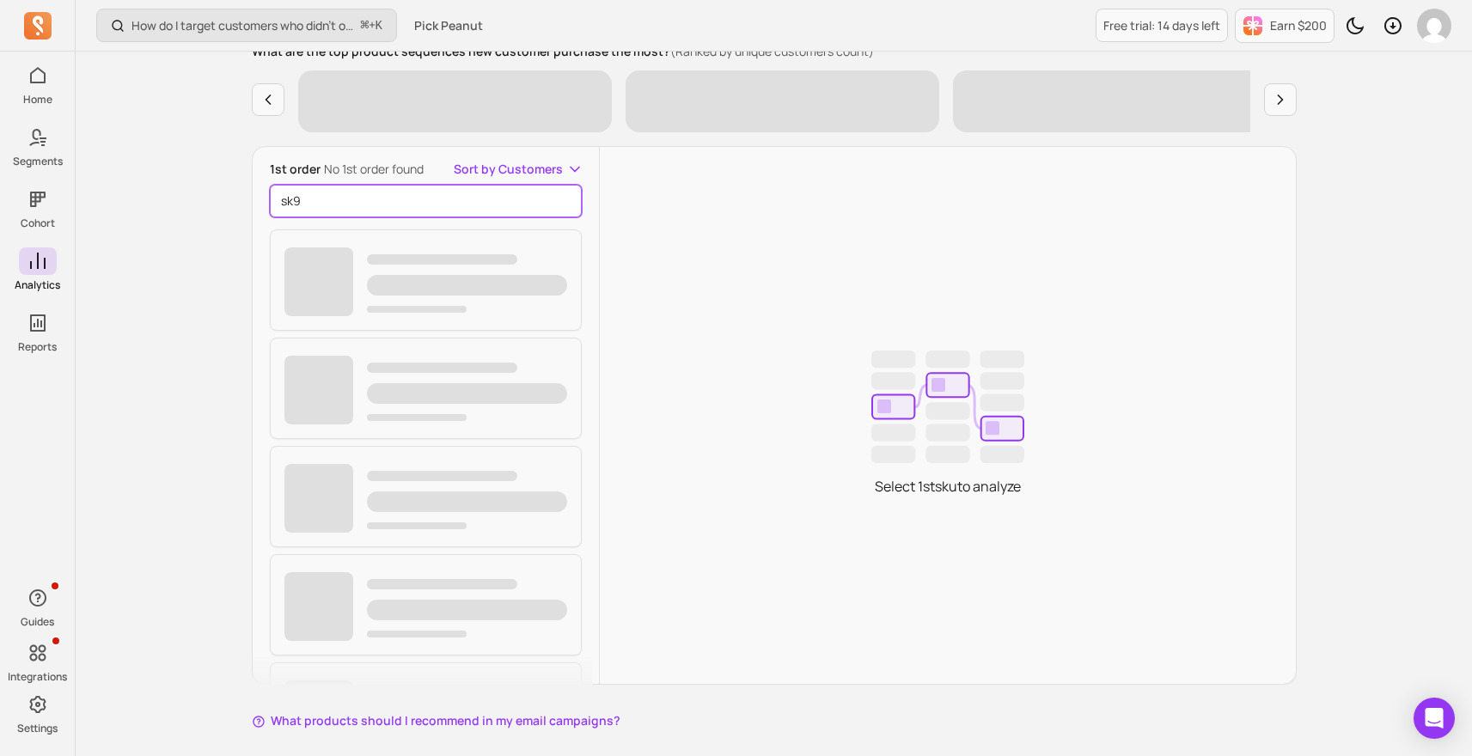
click at [417, 198] on input "sk9" at bounding box center [426, 201] width 313 height 33
click at [195, 236] on div "How do I target customers who didn’t open or click a campaign? ⌘ + K Pick Peanu…" at bounding box center [774, 294] width 1396 height 1117
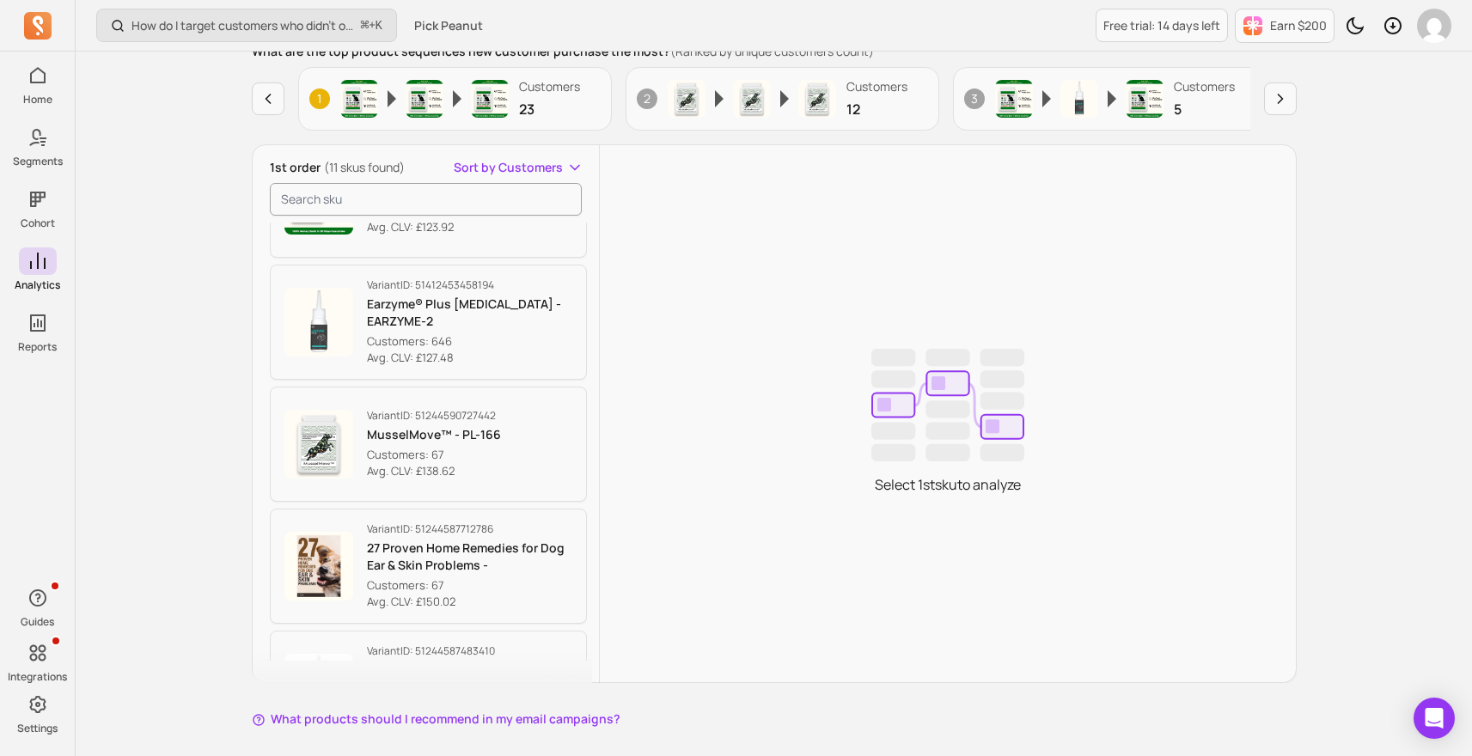
scroll to position [0, 0]
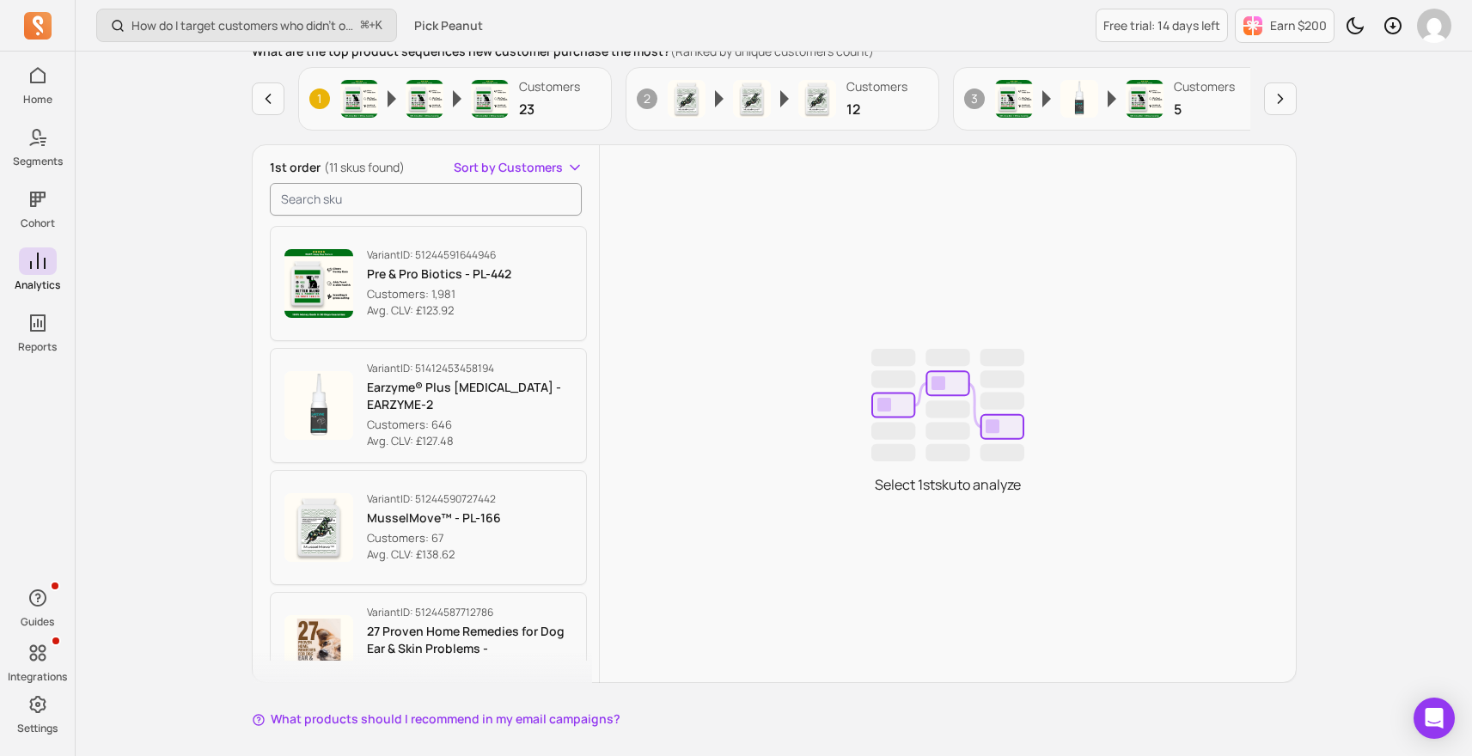
click at [489, 163] on span "Sort by Customers" at bounding box center [508, 167] width 109 height 17
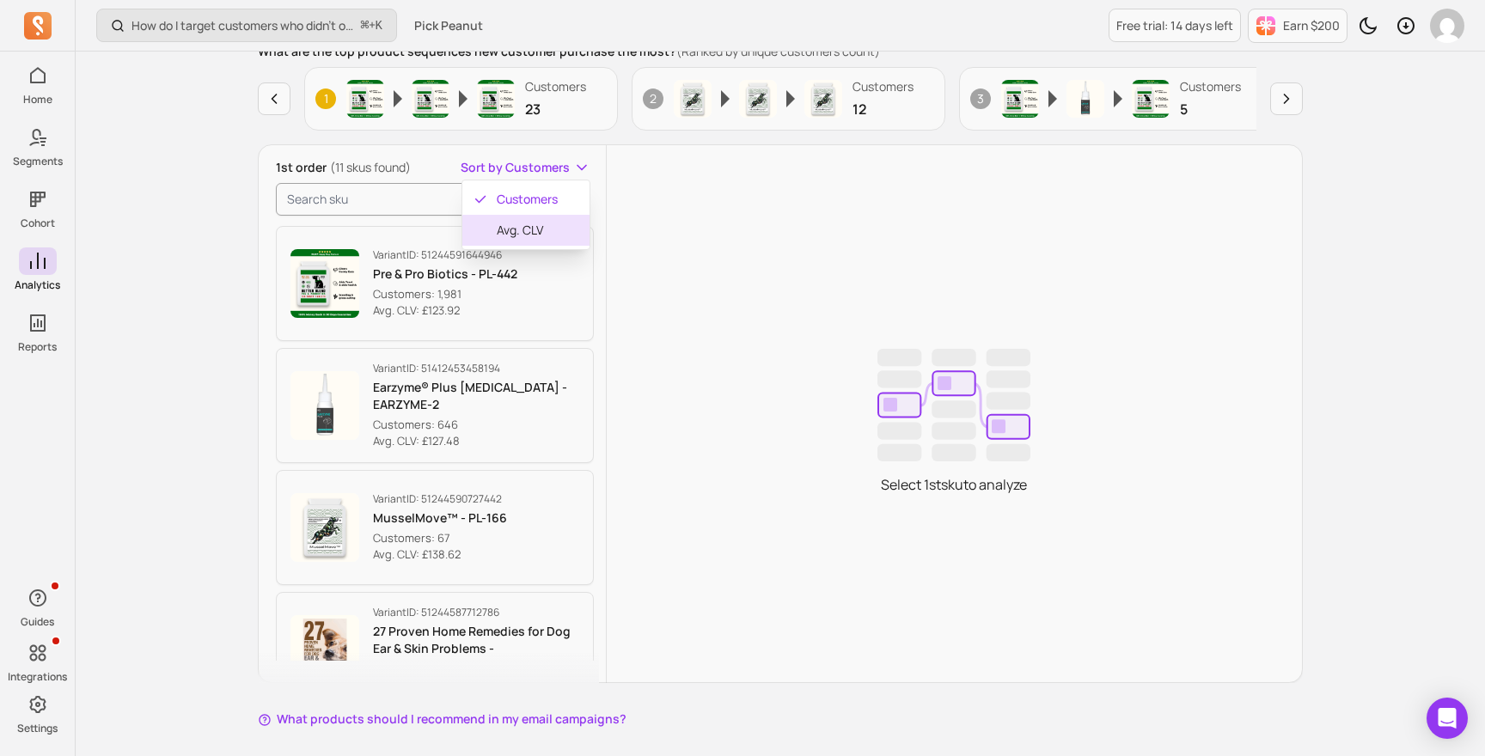
click at [516, 221] on div "Avg. CLV" at bounding box center [525, 230] width 127 height 31
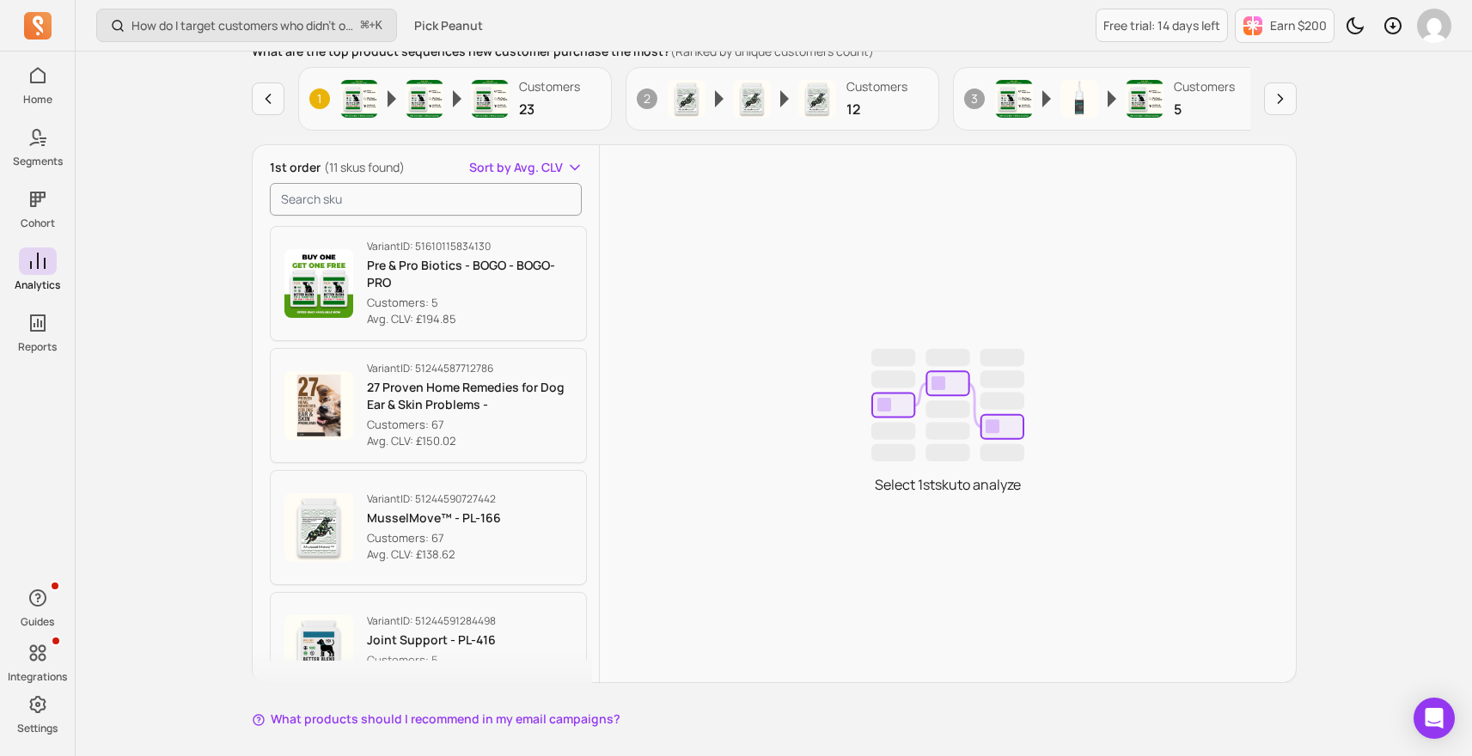
click at [529, 171] on span "Sort by Avg. CLV" at bounding box center [516, 167] width 94 height 17
click at [799, 389] on div "1st order (11 skus found) Sort by Avg. CLV Customers Avg. CLV Variant ID: 51610…" at bounding box center [780, 413] width 1043 height 537
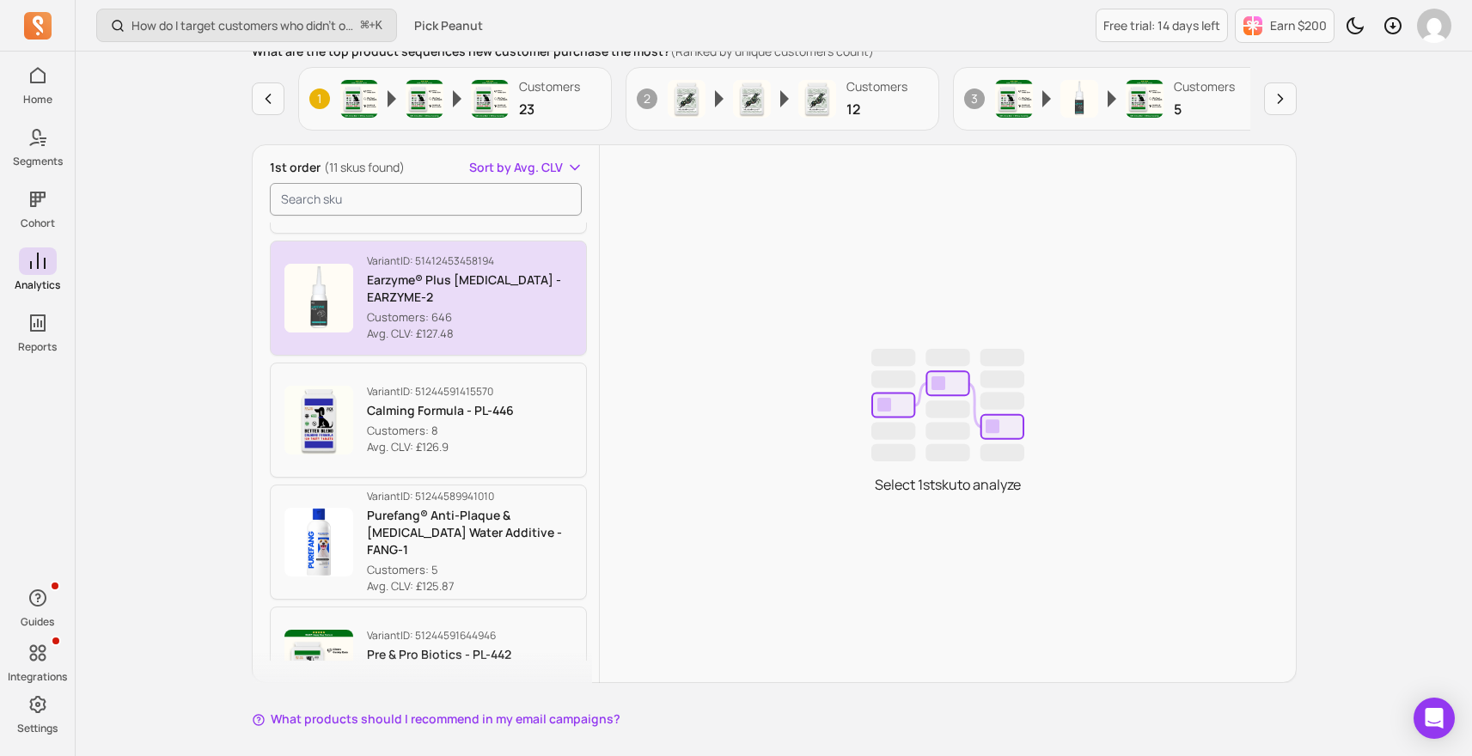
scroll to position [485, 0]
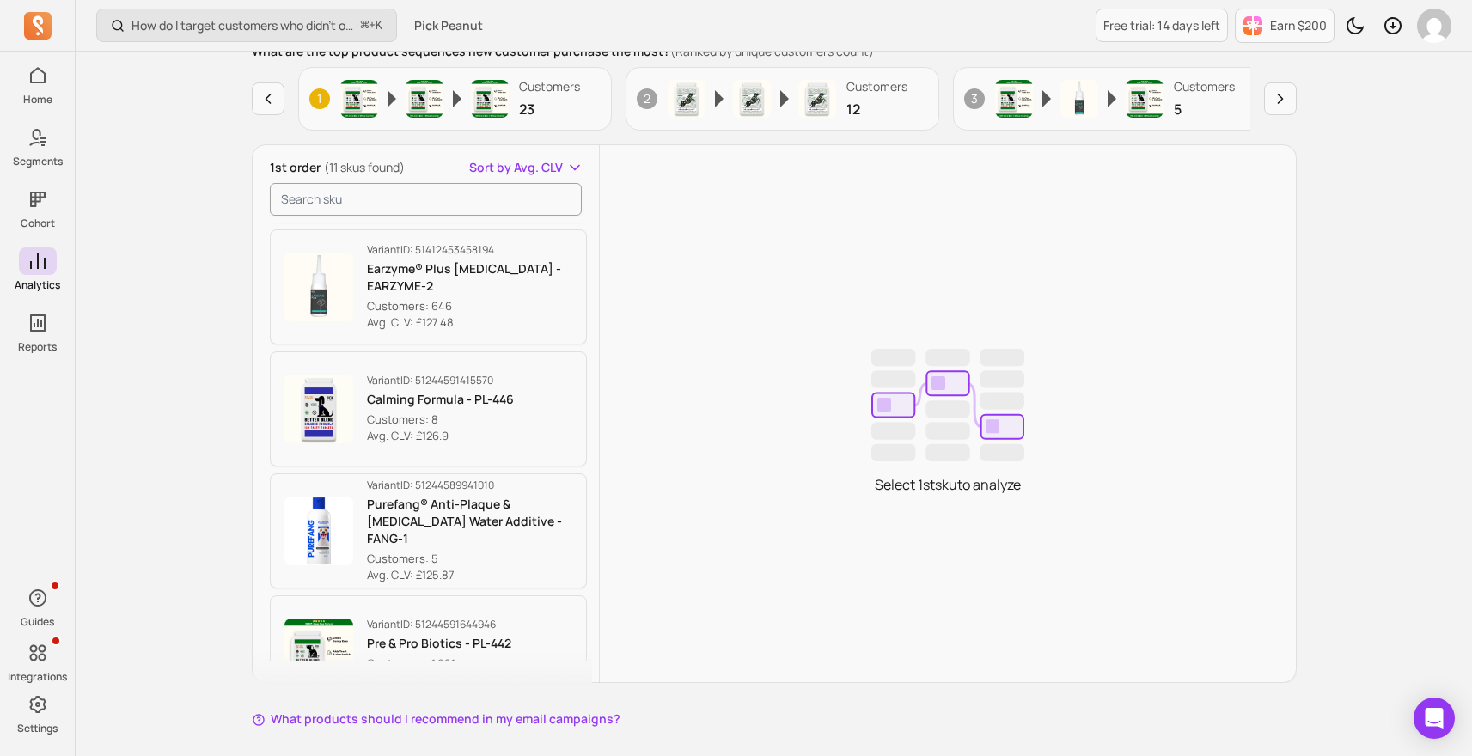
click at [546, 168] on span "Sort by Avg. CLV" at bounding box center [516, 167] width 94 height 17
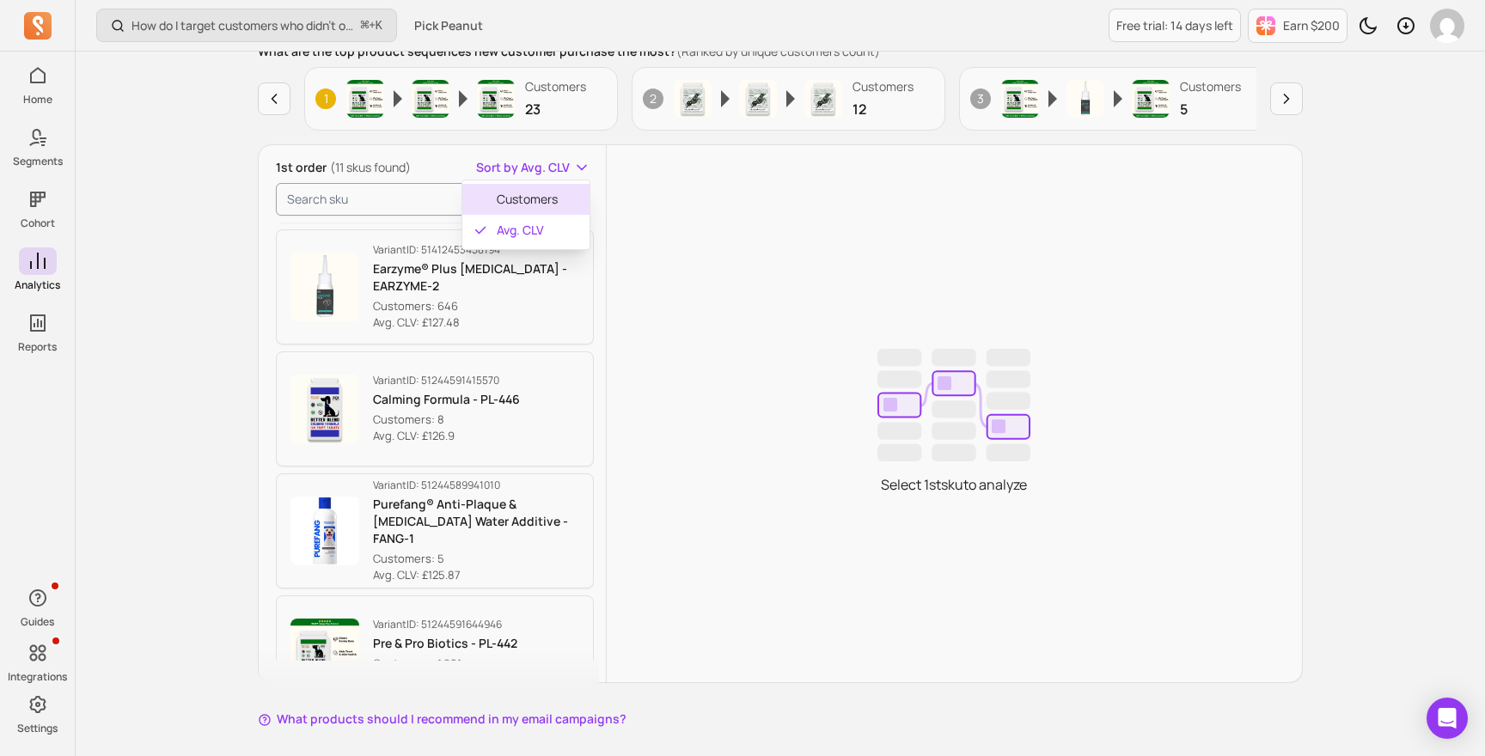
click at [522, 205] on span "Customers" at bounding box center [536, 199] width 79 height 17
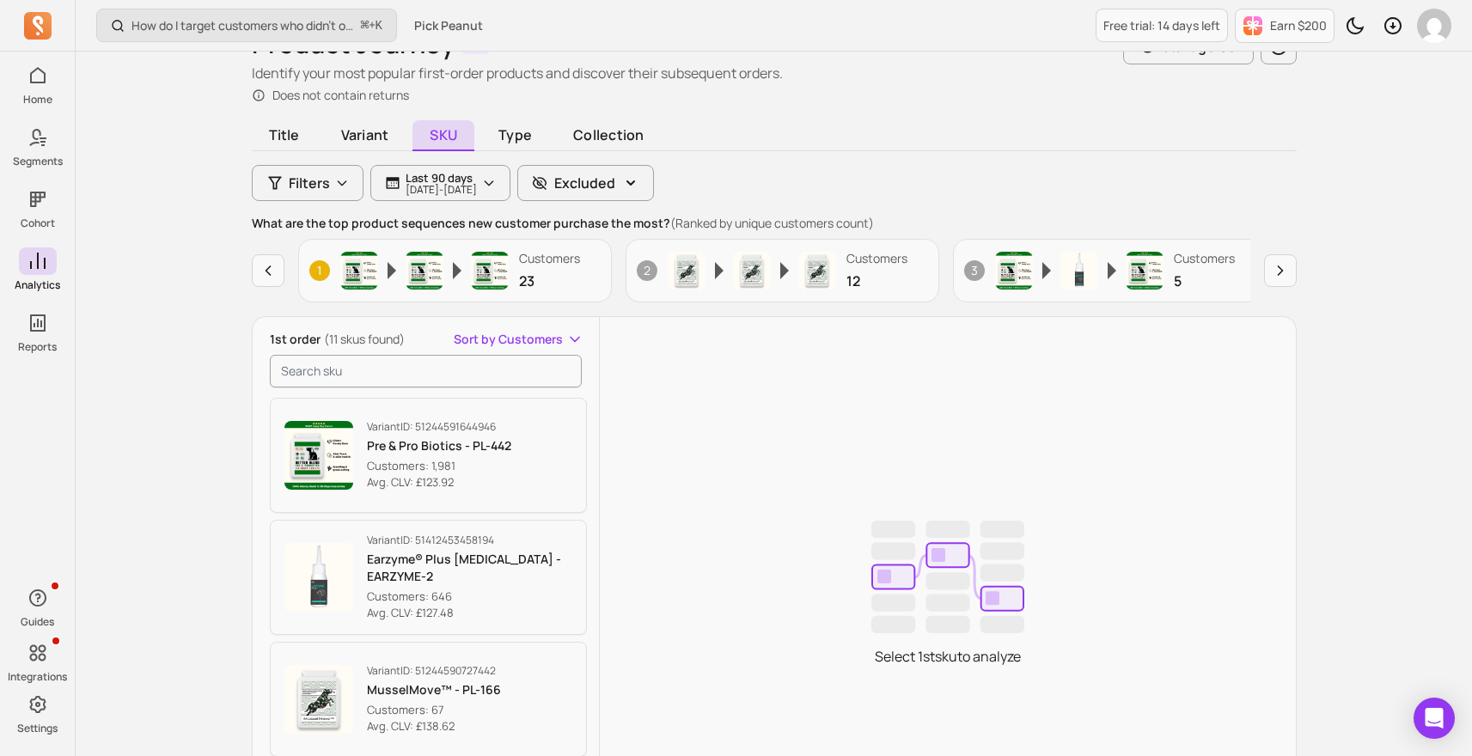
scroll to position [0, 0]
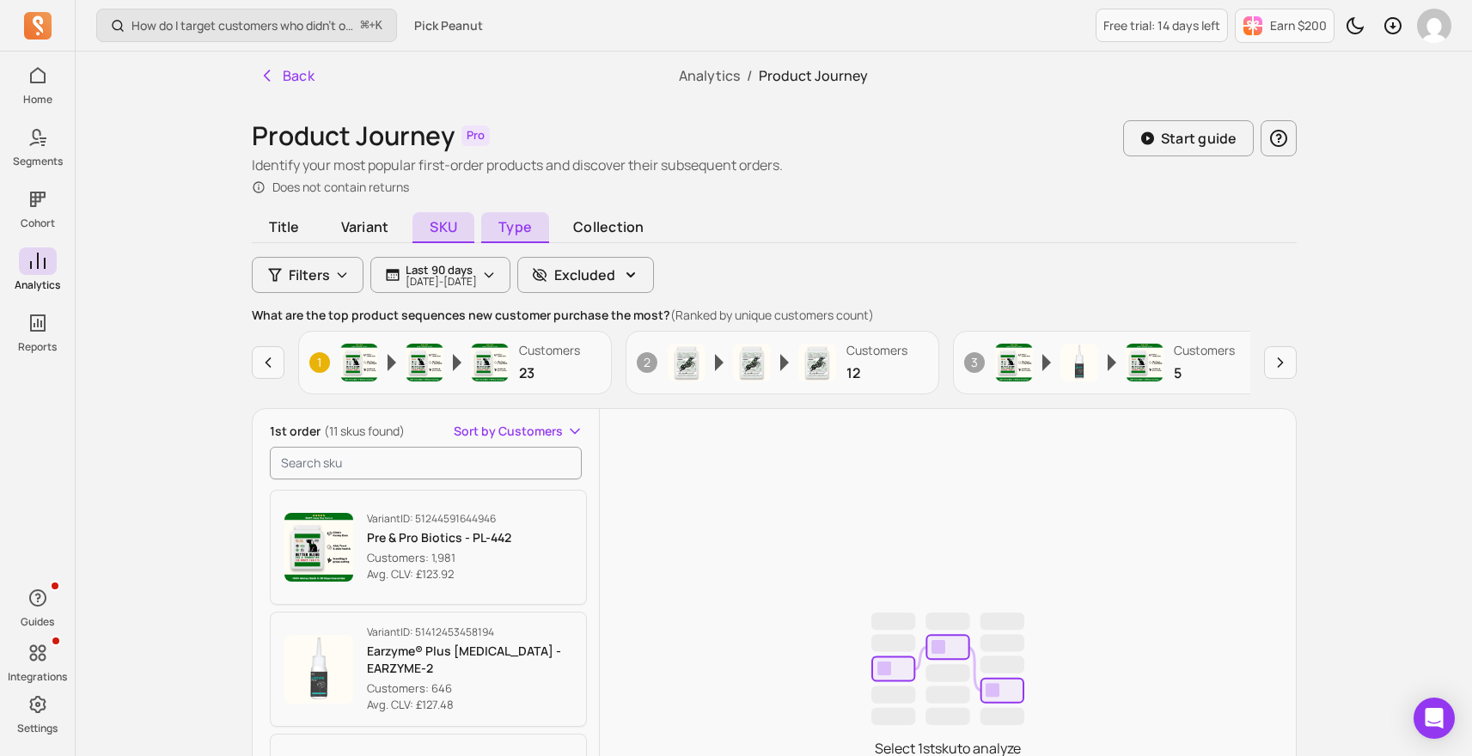
click at [522, 224] on span "Type" at bounding box center [515, 227] width 68 height 31
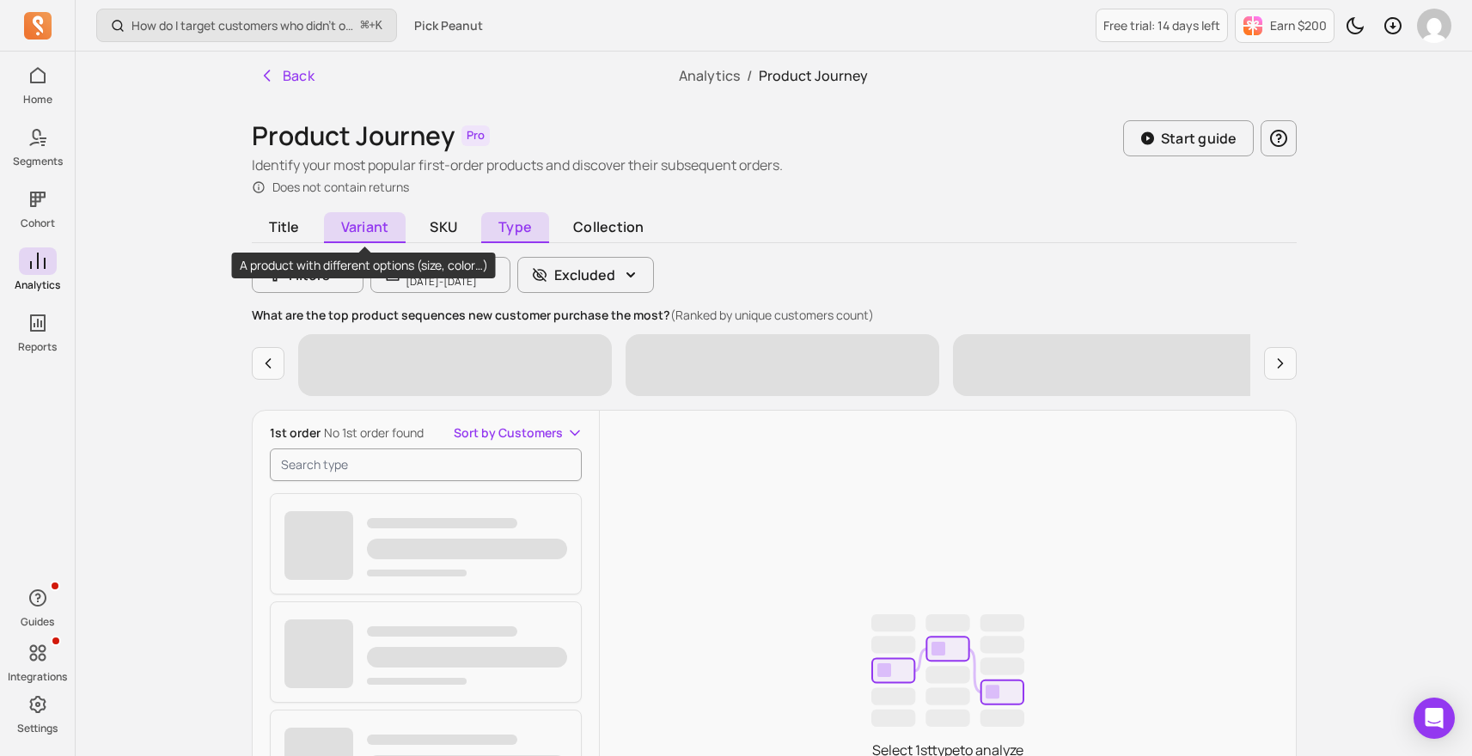
click at [378, 236] on span "Variant" at bounding box center [365, 227] width 82 height 31
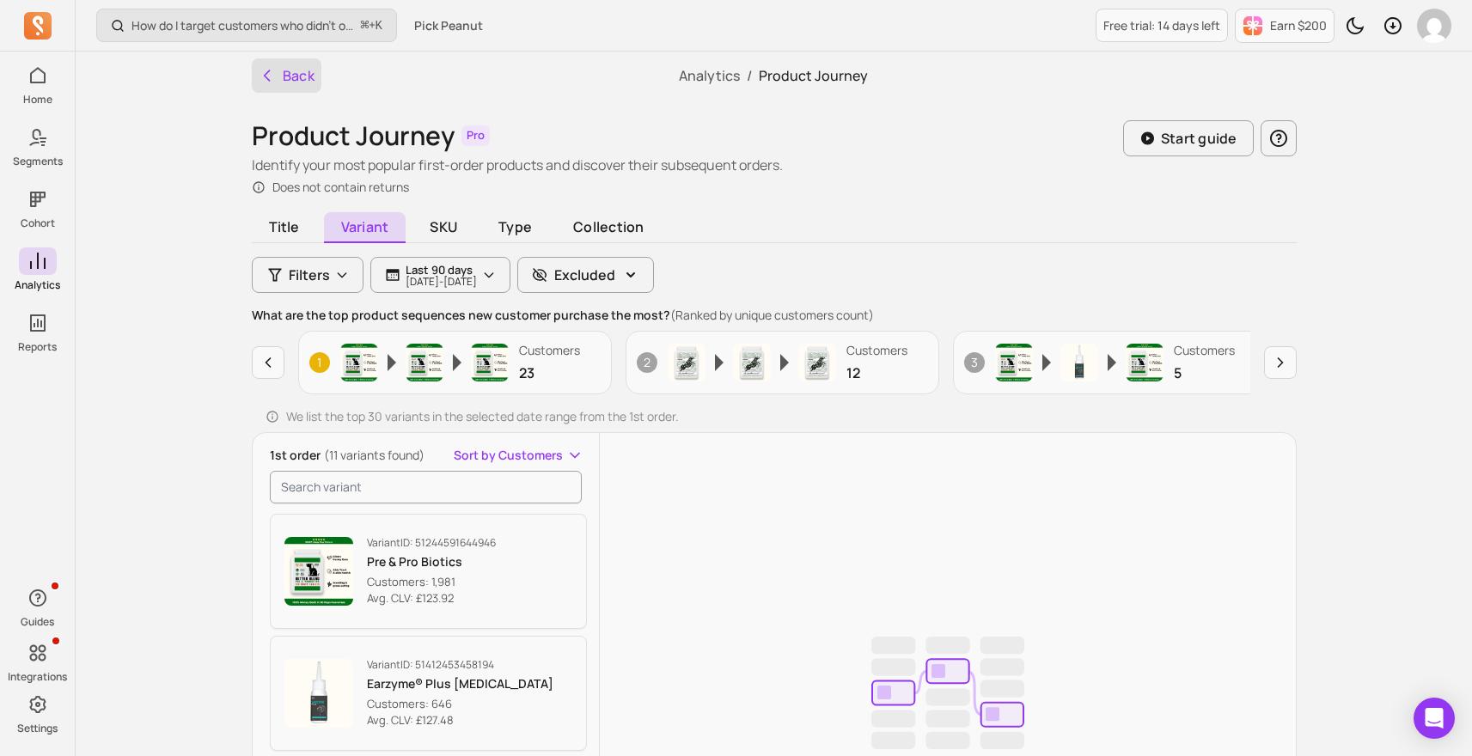
click at [309, 84] on button "Back" at bounding box center [287, 75] width 70 height 34
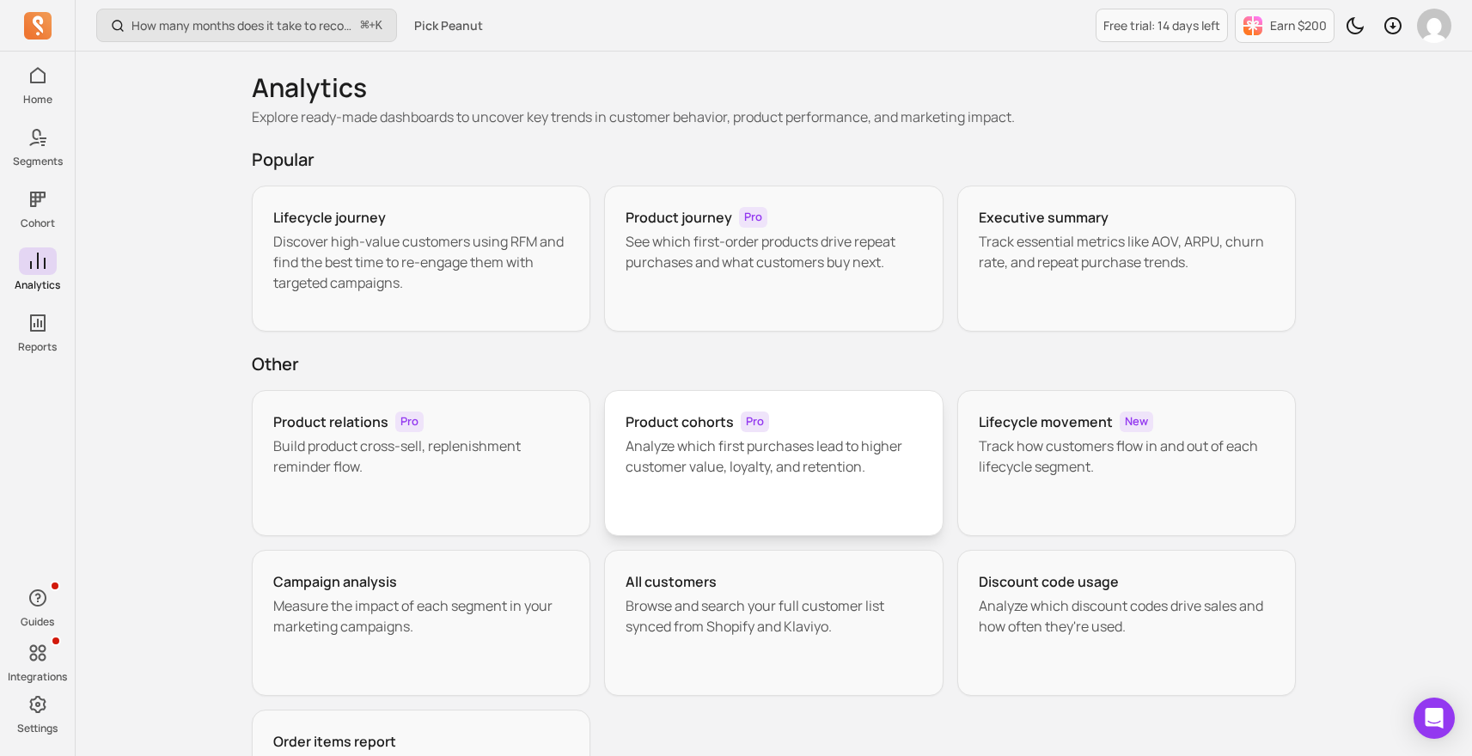
click at [704, 428] on h3 "Product cohorts" at bounding box center [679, 422] width 108 height 21
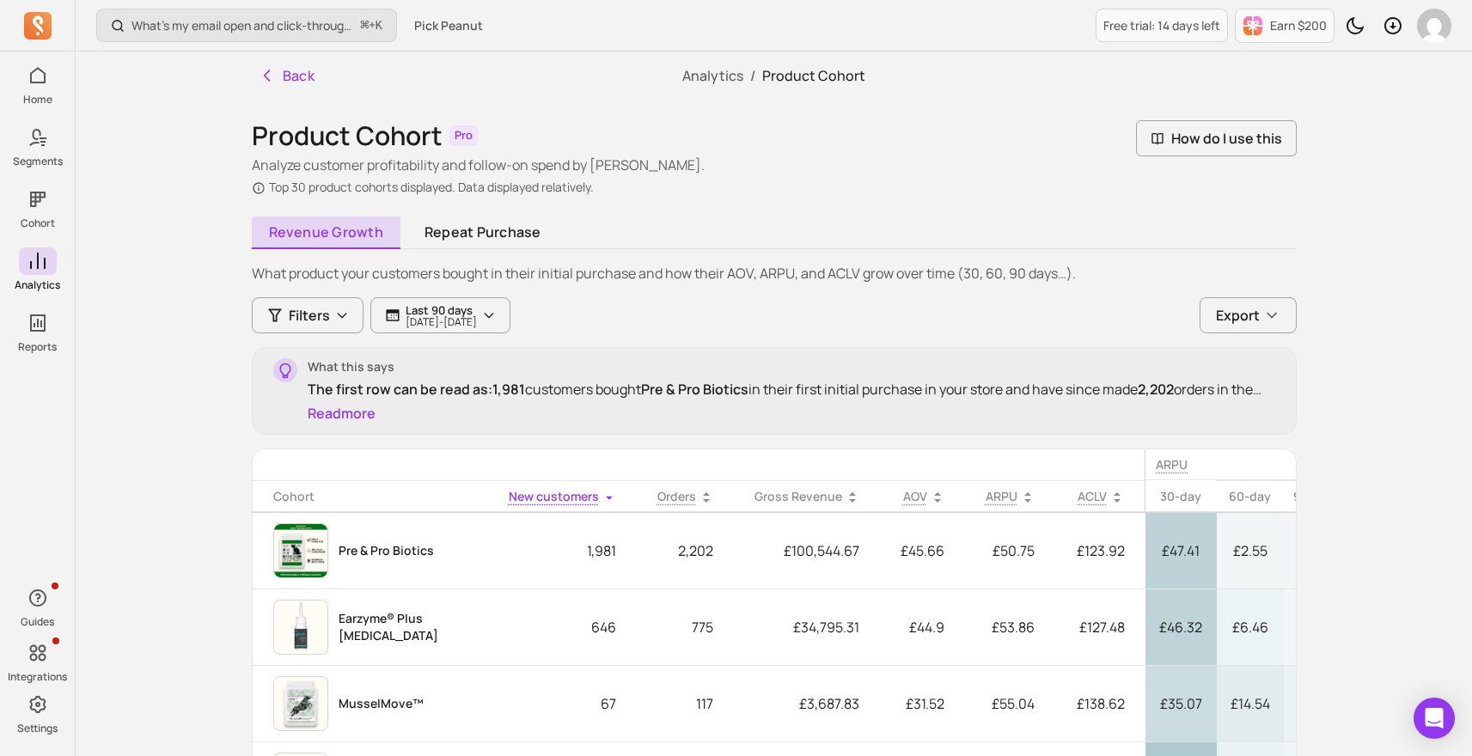
click at [602, 407] on div "What this says The first row can be read as: 1,981 customers bought Pre & Pro B…" at bounding box center [791, 390] width 967 height 65
click at [711, 403] on div "What this says The first row can be read as: 1,981 customers bought Pre & Pro B…" at bounding box center [791, 390] width 967 height 65
click at [473, 230] on link "Repeat purchase" at bounding box center [482, 233] width 151 height 33
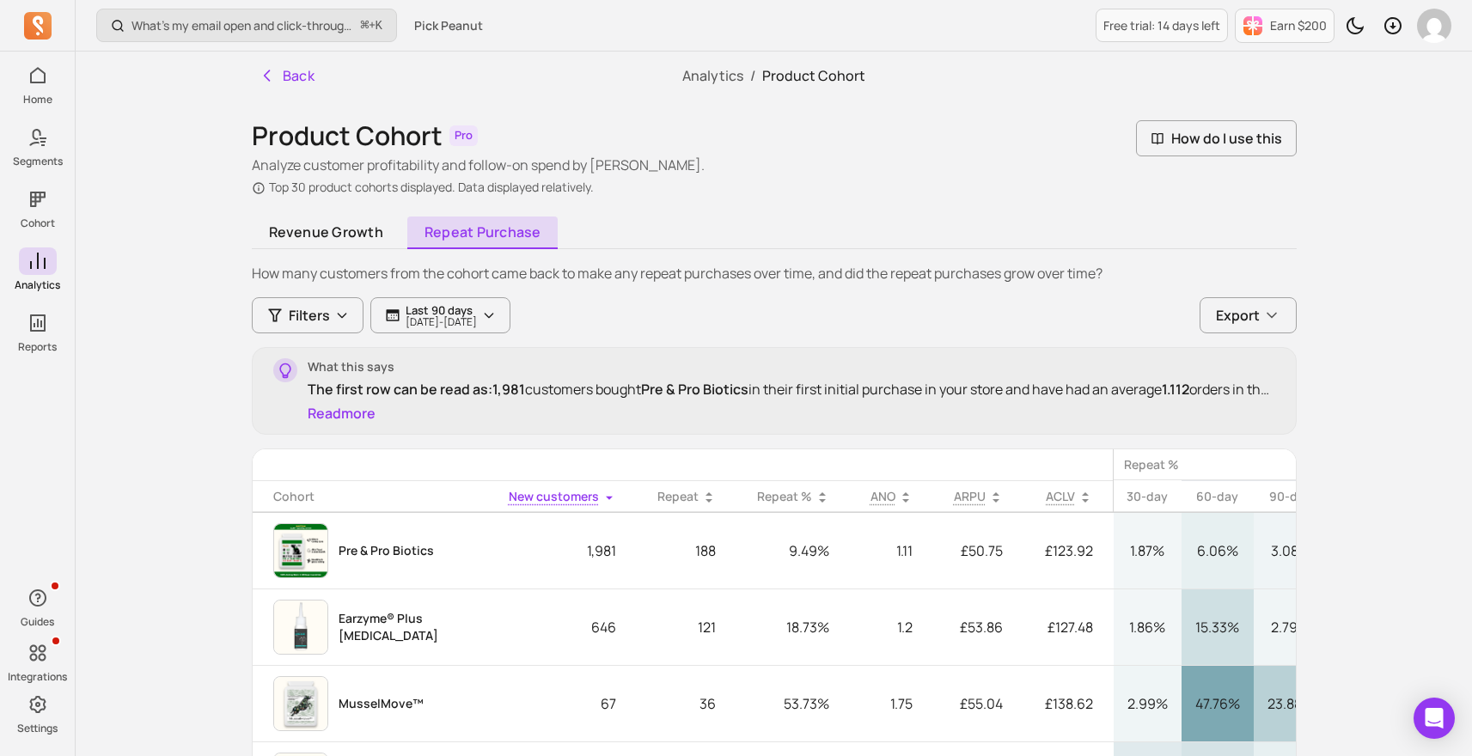
click at [647, 418] on div "What this says The first row can be read as: 1,981 customers bought Pre & Pro B…" at bounding box center [791, 390] width 967 height 65
click at [294, 76] on button "Back" at bounding box center [287, 75] width 70 height 34
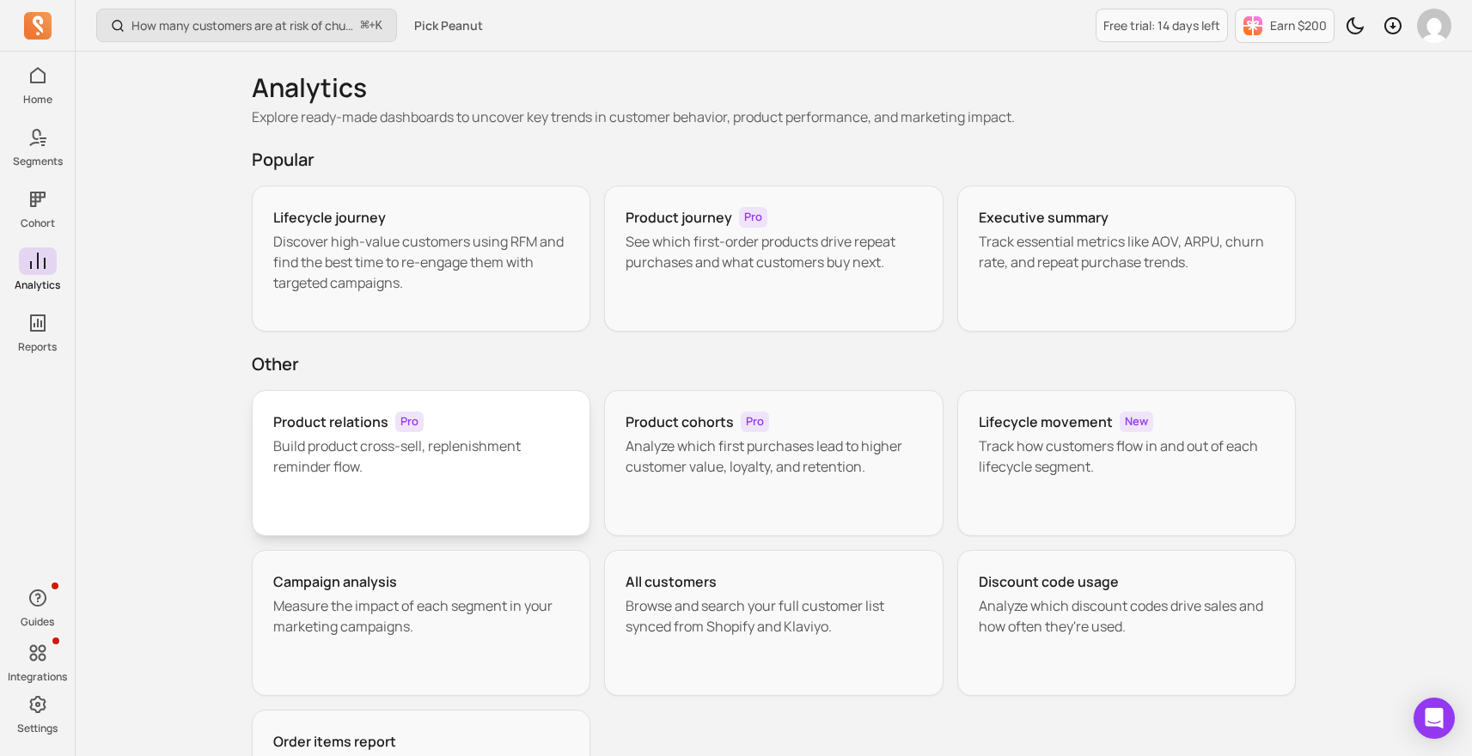
click at [435, 459] on p "Build product cross-sell, replenishment reminder flow." at bounding box center [421, 456] width 296 height 41
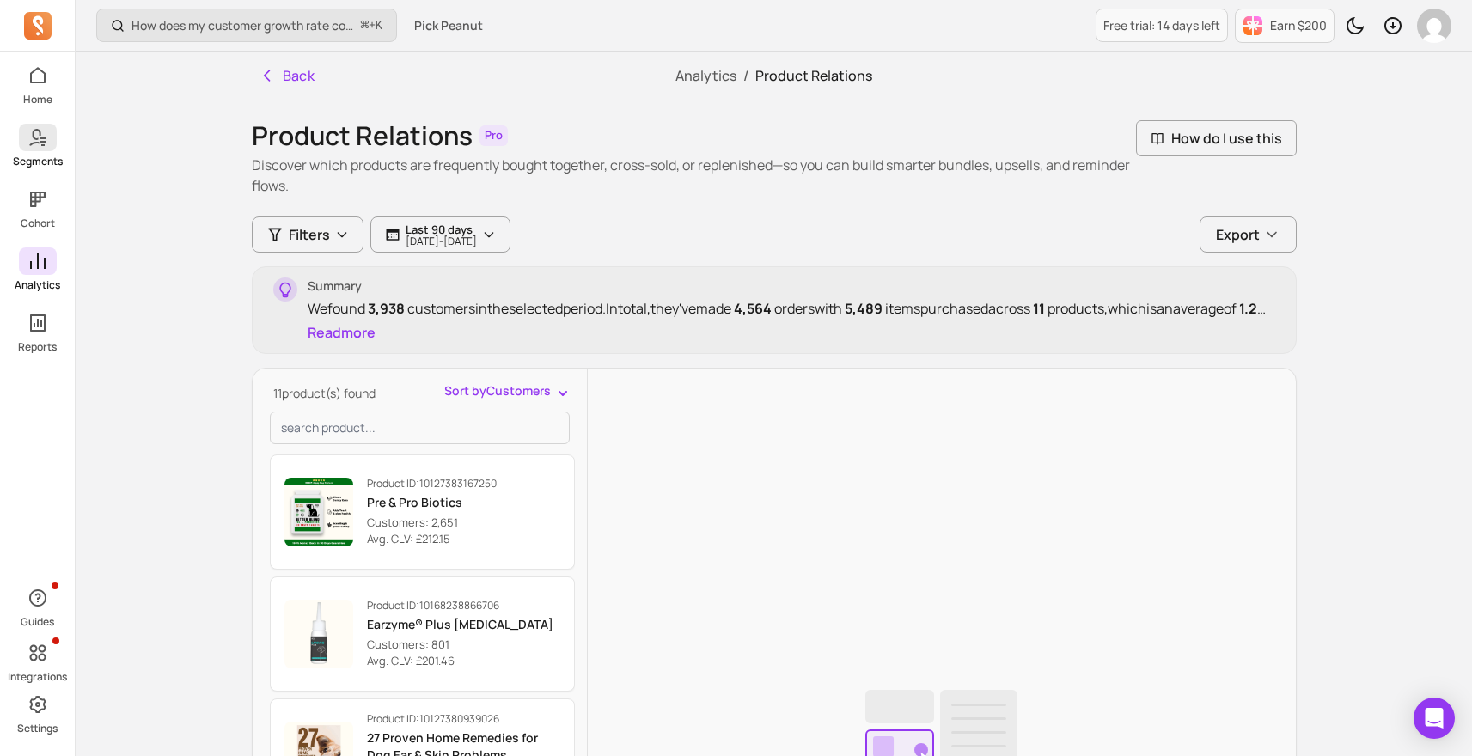
click at [46, 149] on span at bounding box center [38, 137] width 38 height 27
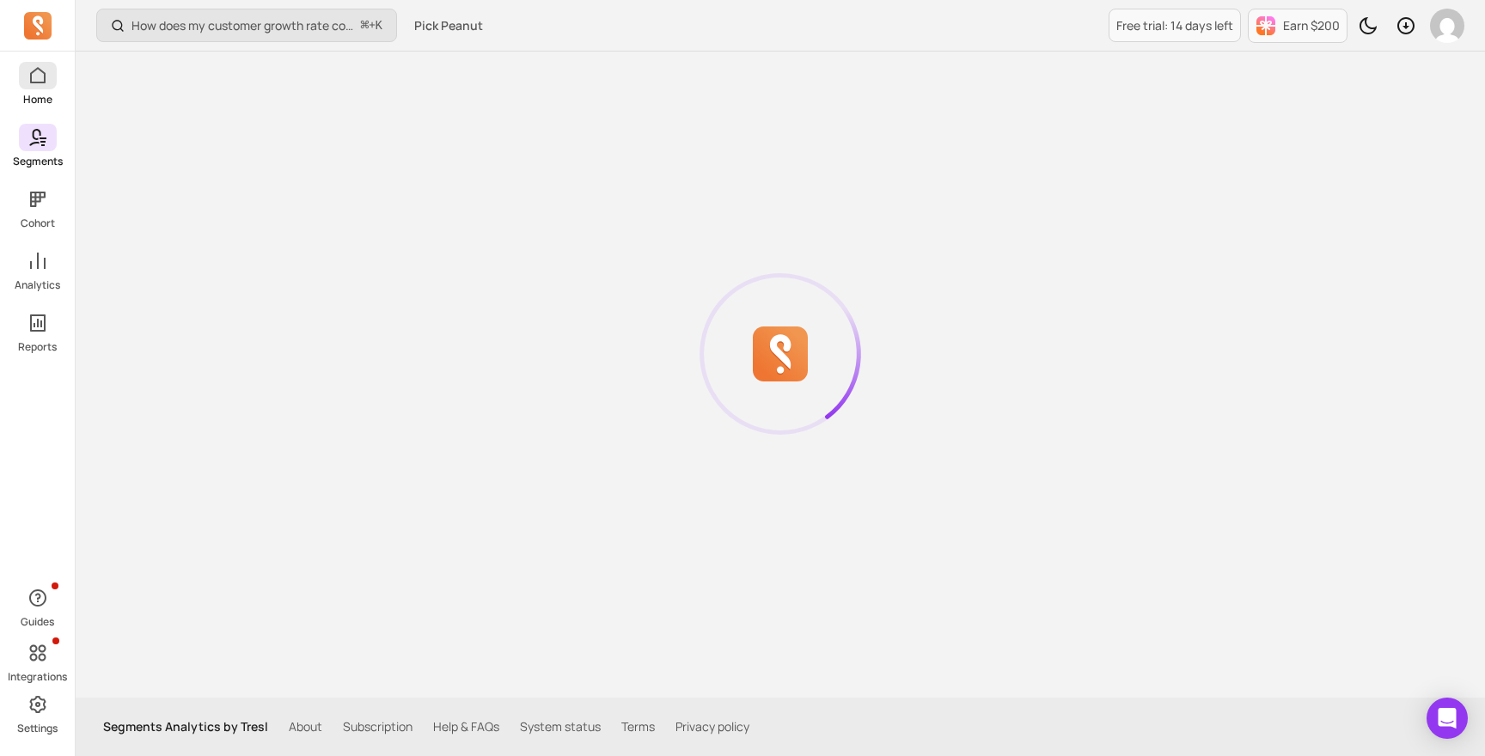
click at [36, 89] on link "Home" at bounding box center [37, 84] width 75 height 45
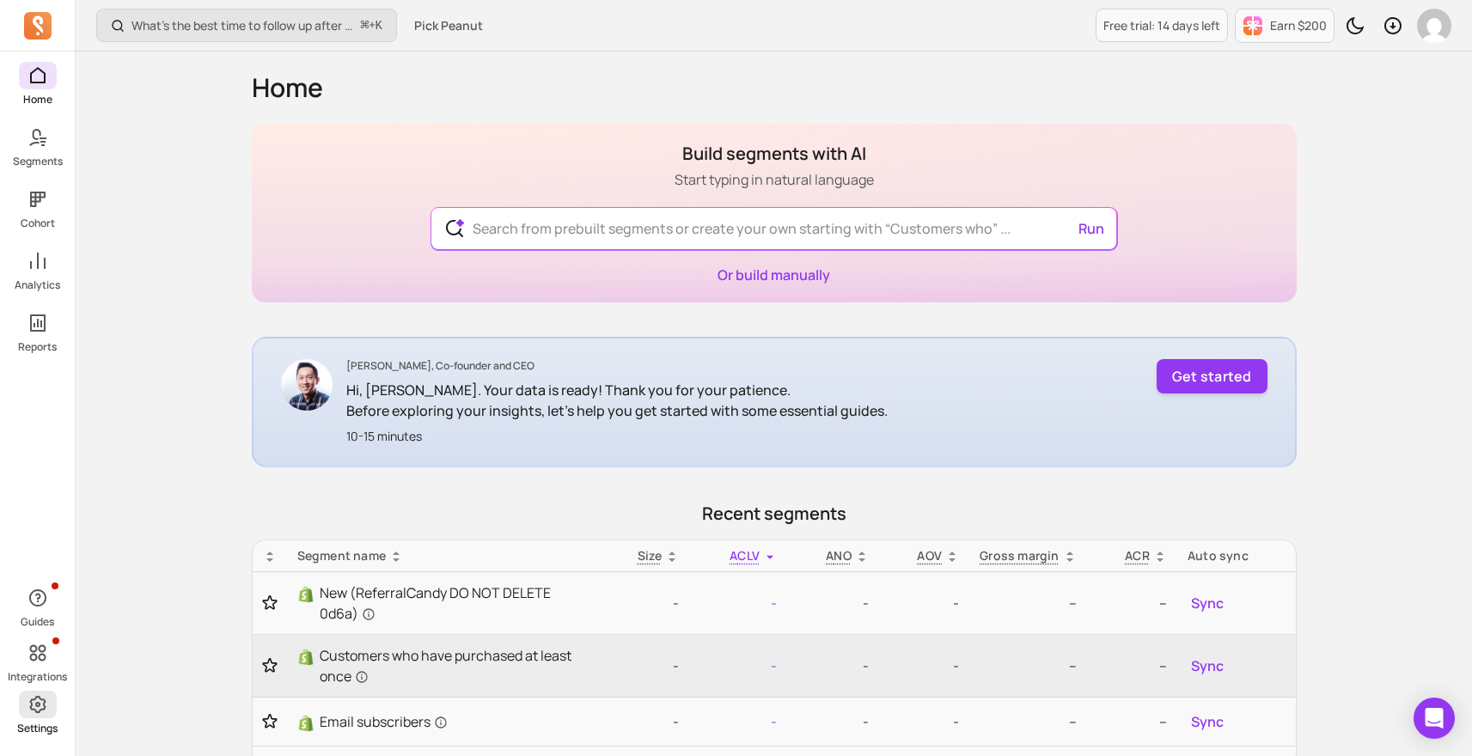
click at [32, 714] on icon at bounding box center [37, 704] width 21 height 21
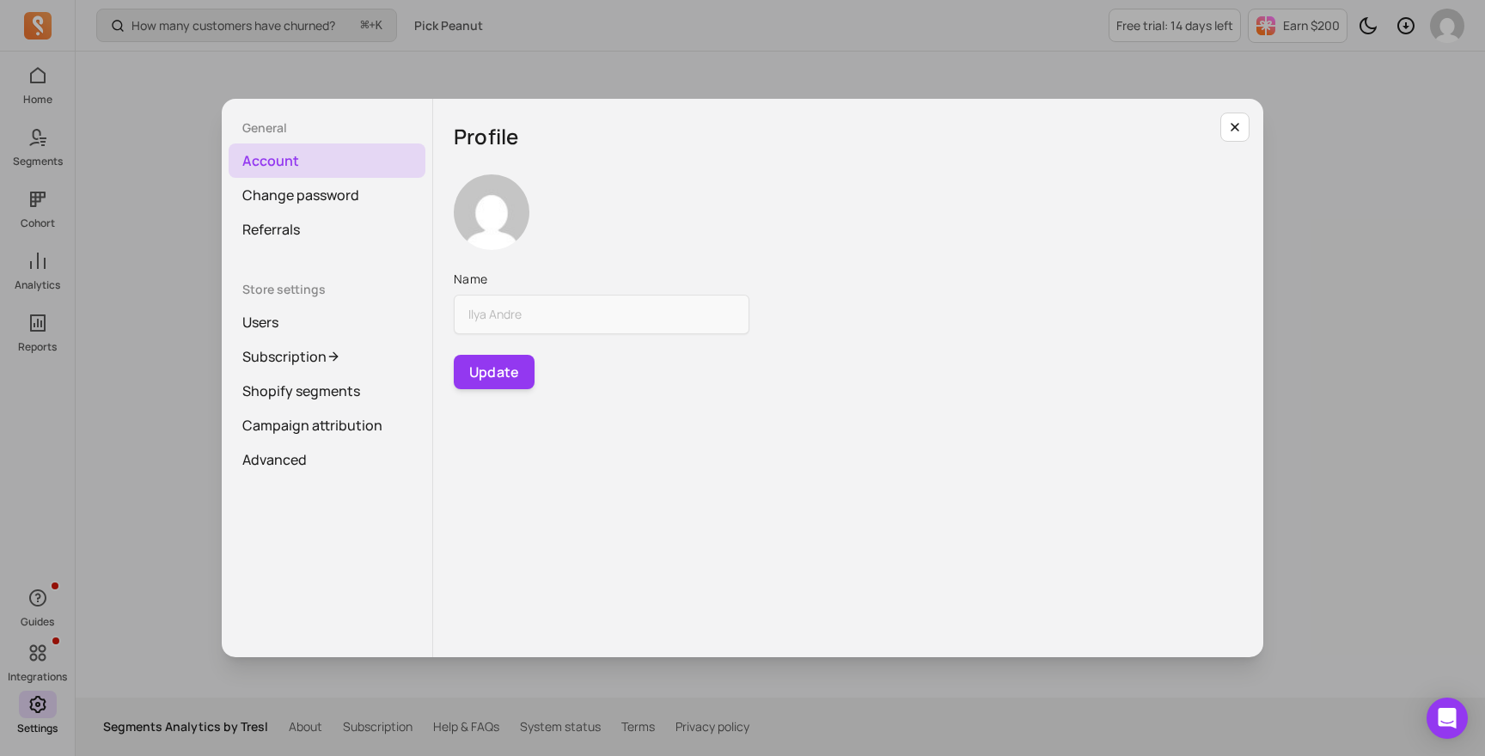
click at [76, 601] on div "General Account Change password Referrals Store settings Users Subscription Sho…" at bounding box center [742, 378] width 1457 height 729
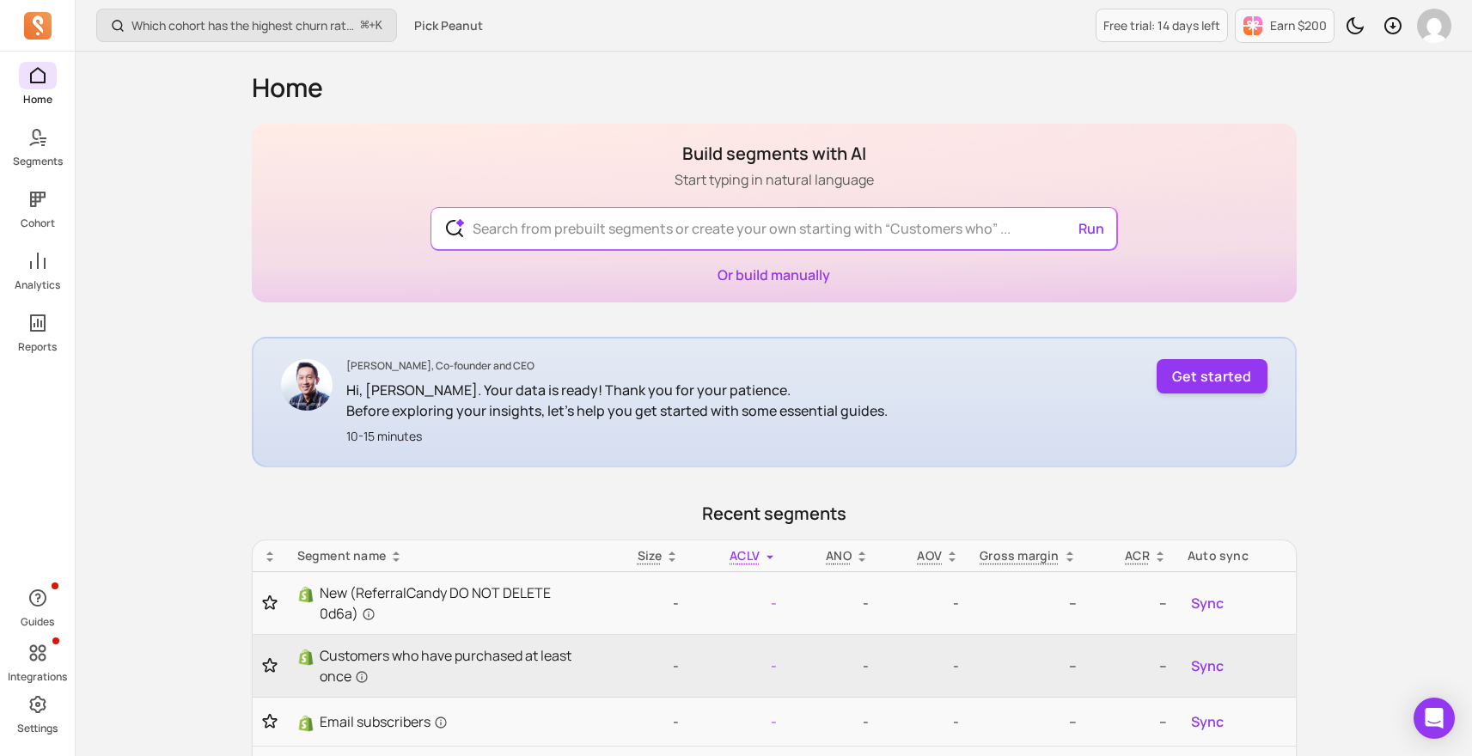
click at [46, 686] on div "Guides Integrations Settings" at bounding box center [37, 658] width 75 height 155
click at [44, 691] on span at bounding box center [38, 704] width 38 height 27
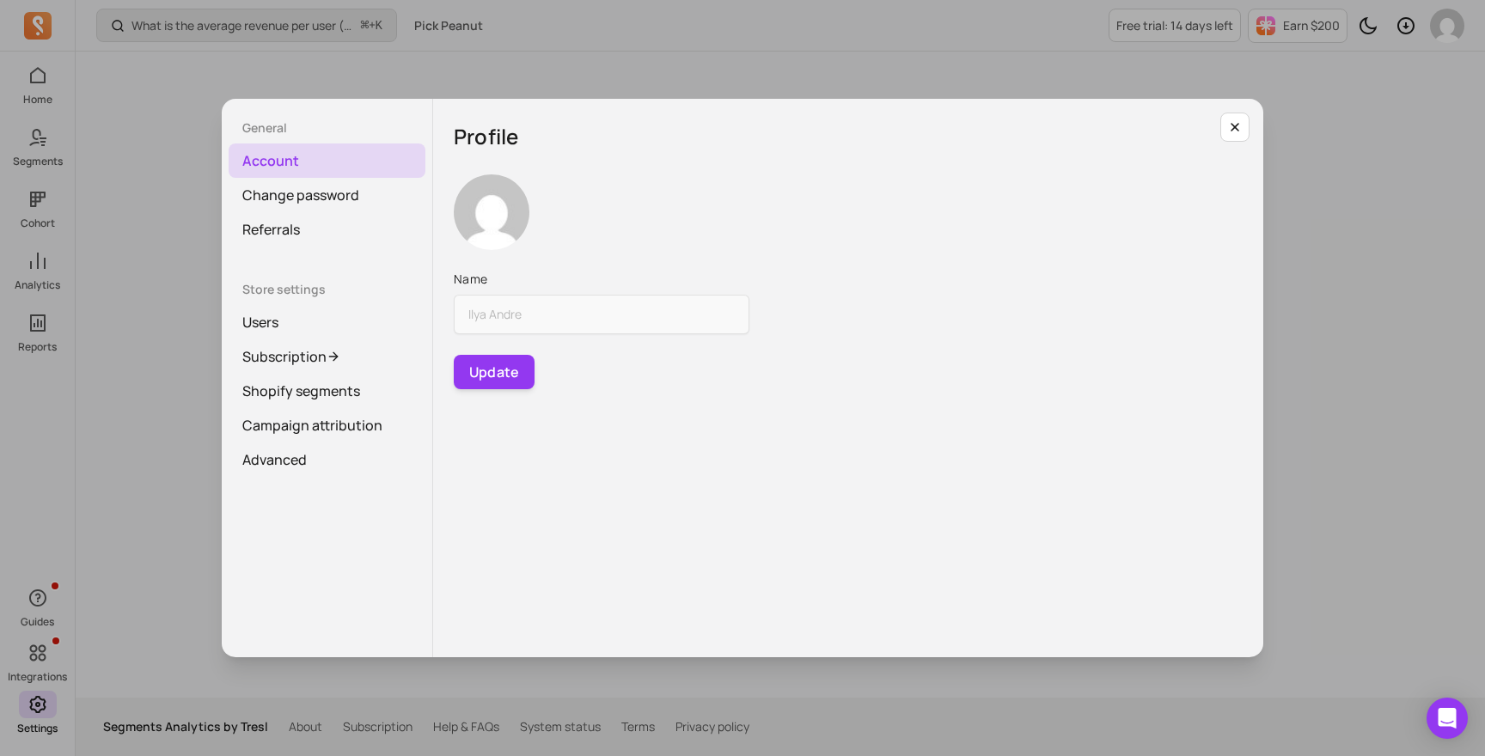
click at [45, 645] on div "General Account Change password Referrals Store settings Users Subscription Sho…" at bounding box center [742, 378] width 1457 height 729
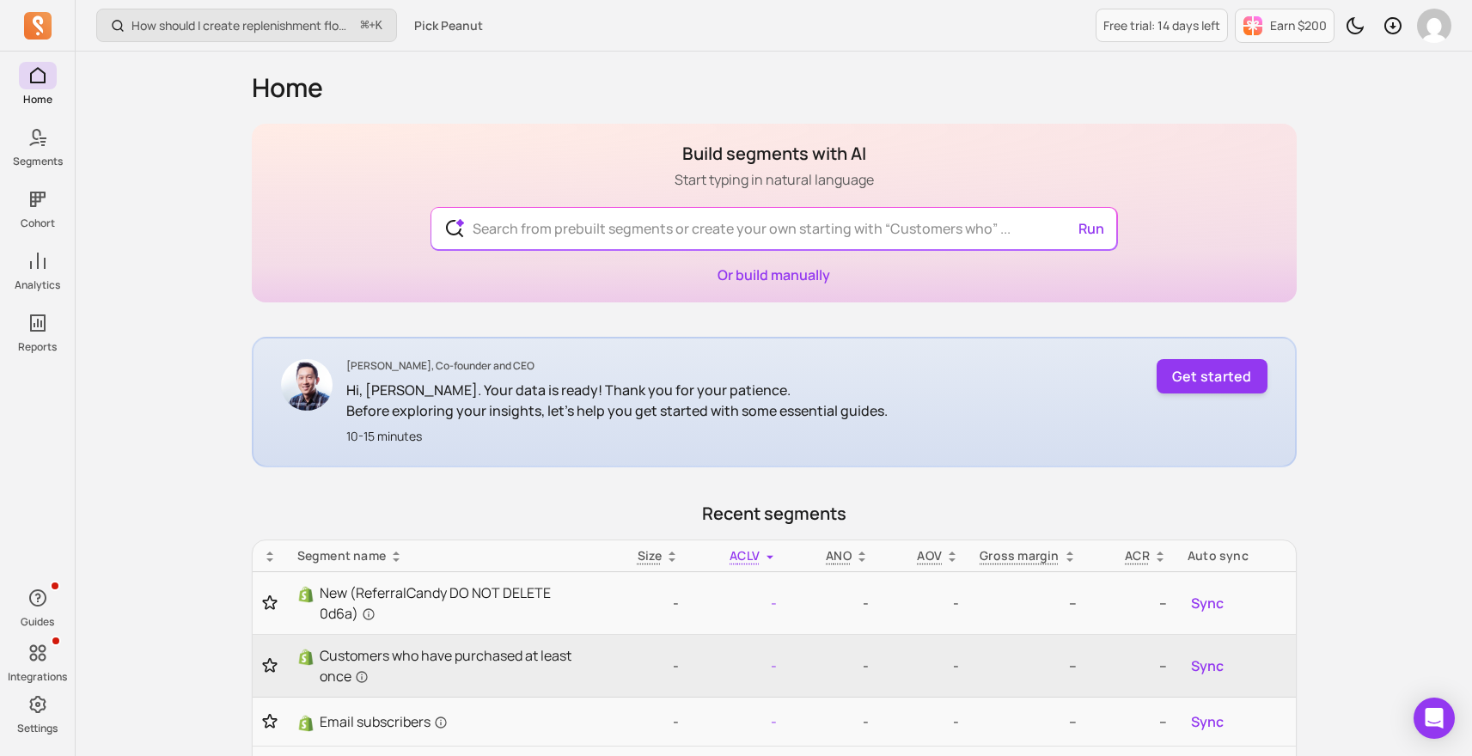
click at [45, 645] on icon at bounding box center [37, 653] width 21 height 21
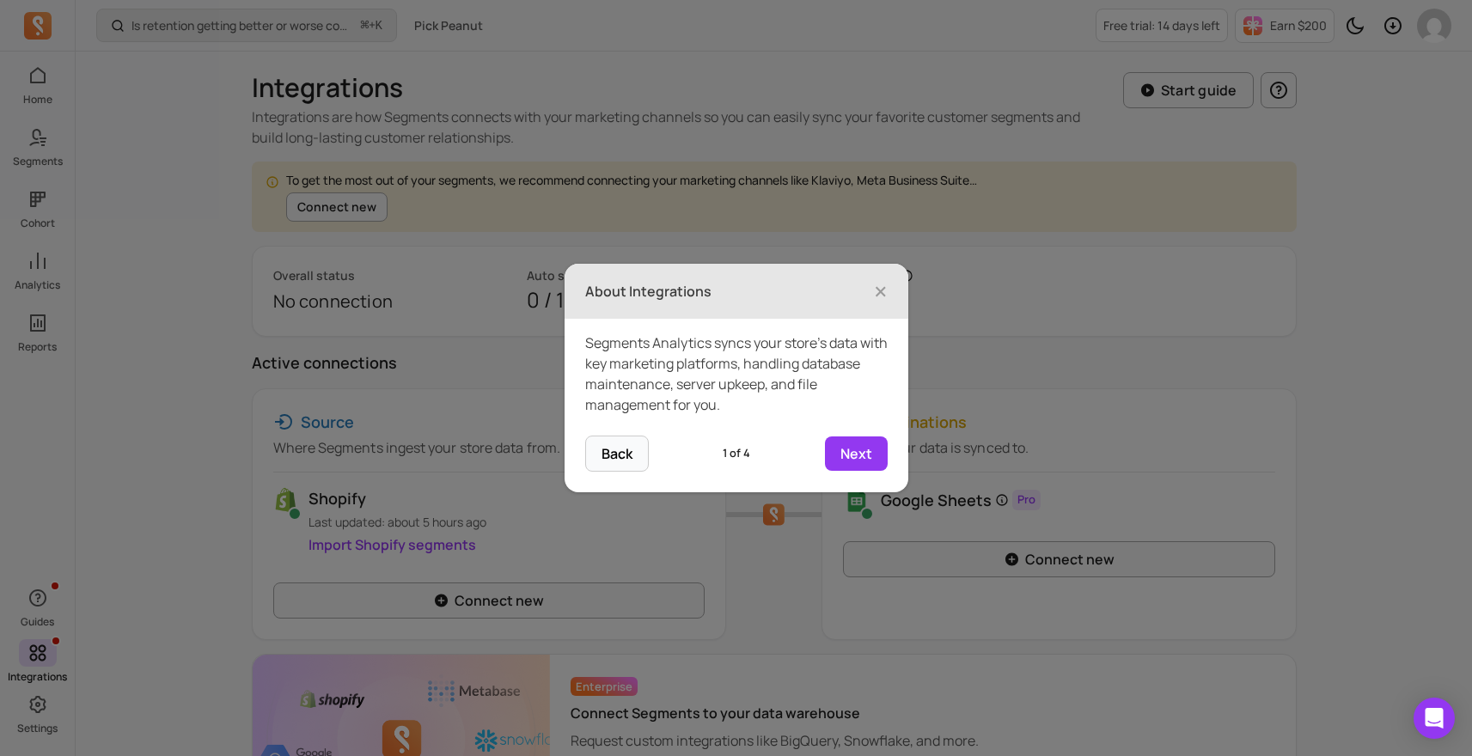
click at [891, 296] on header "About Integrations ×" at bounding box center [736, 291] width 344 height 55
click at [890, 296] on header "About Integrations ×" at bounding box center [736, 291] width 344 height 55
click at [875, 290] on span "×" at bounding box center [881, 291] width 14 height 38
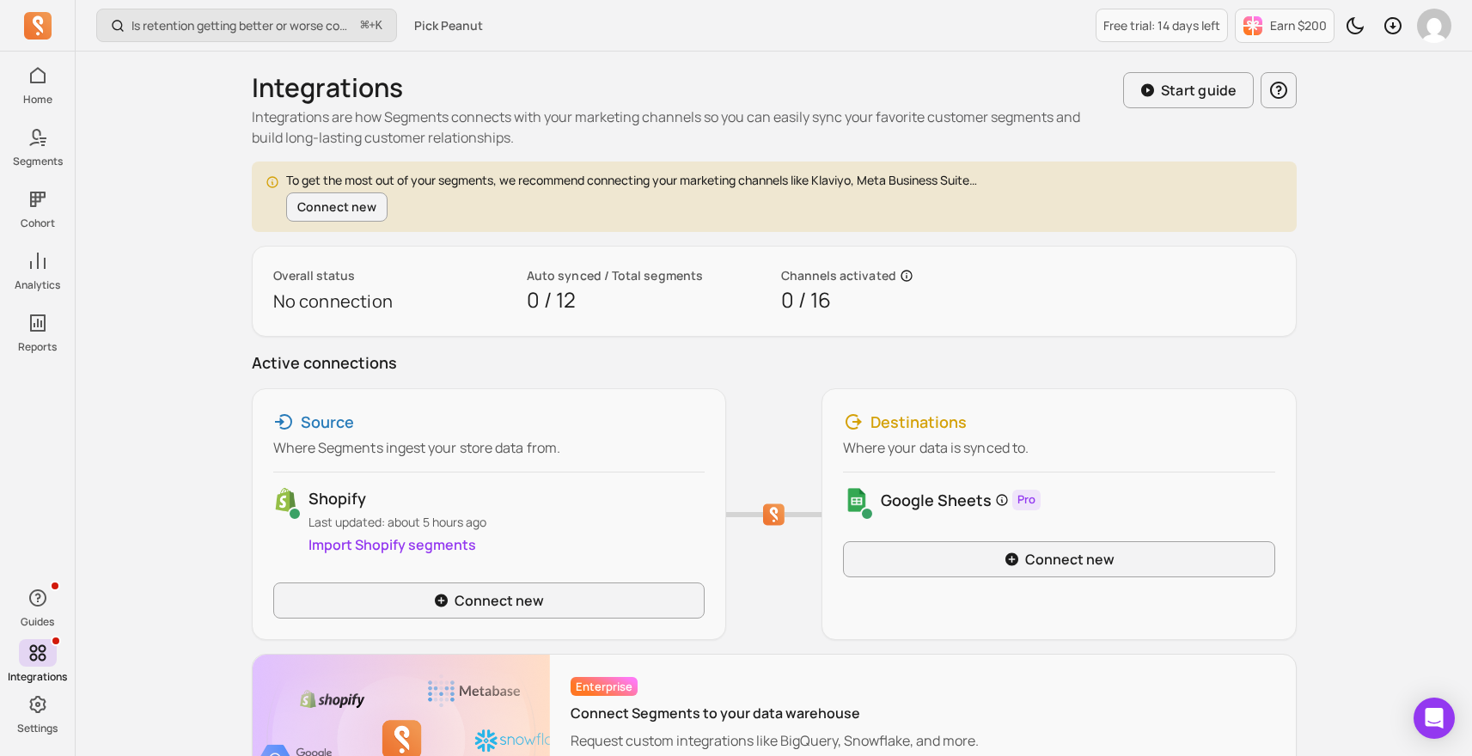
click at [375, 314] on div "Overall status No connection" at bounding box center [393, 291] width 241 height 48
click at [575, 239] on div "To get the most out of your segments, we recommend connecting your marketing ch…" at bounding box center [774, 249] width 1045 height 175
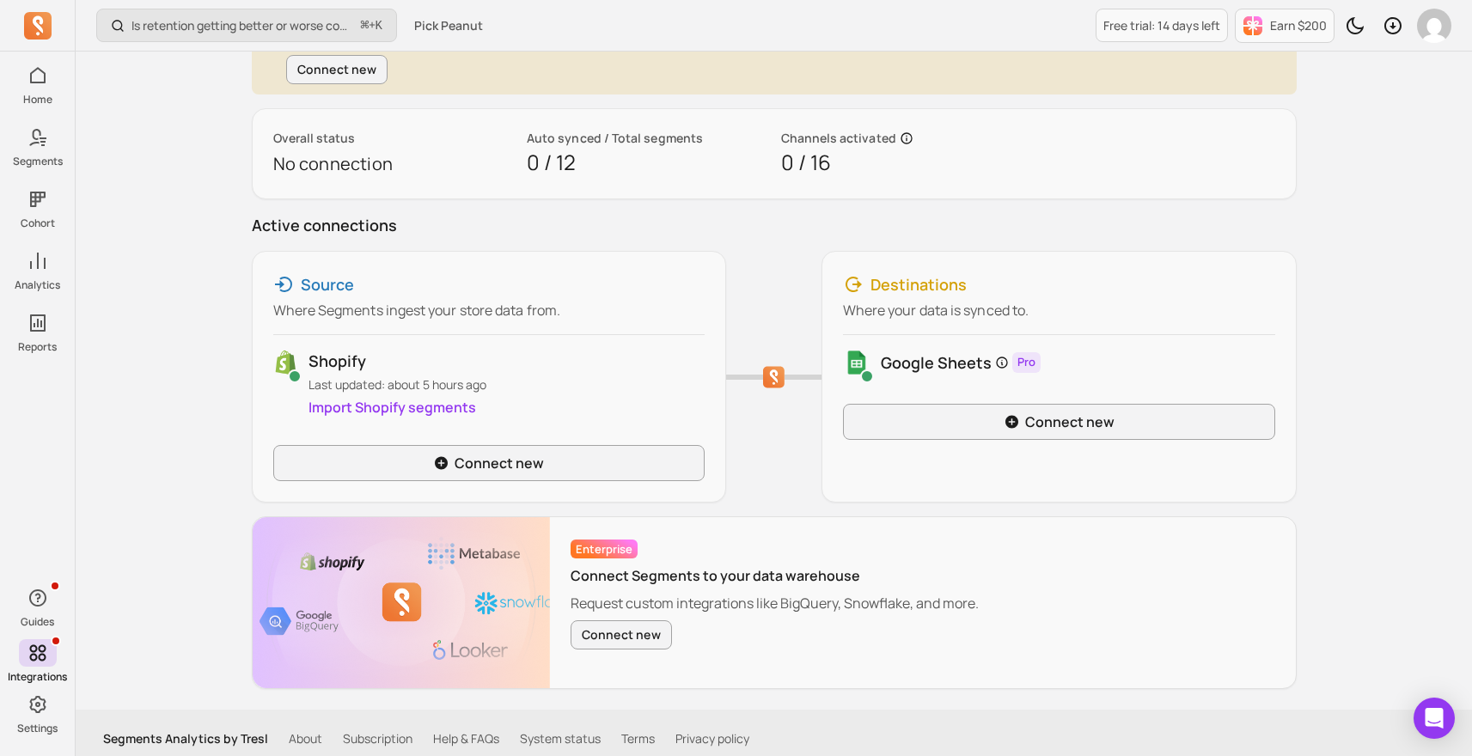
scroll to position [149, 0]
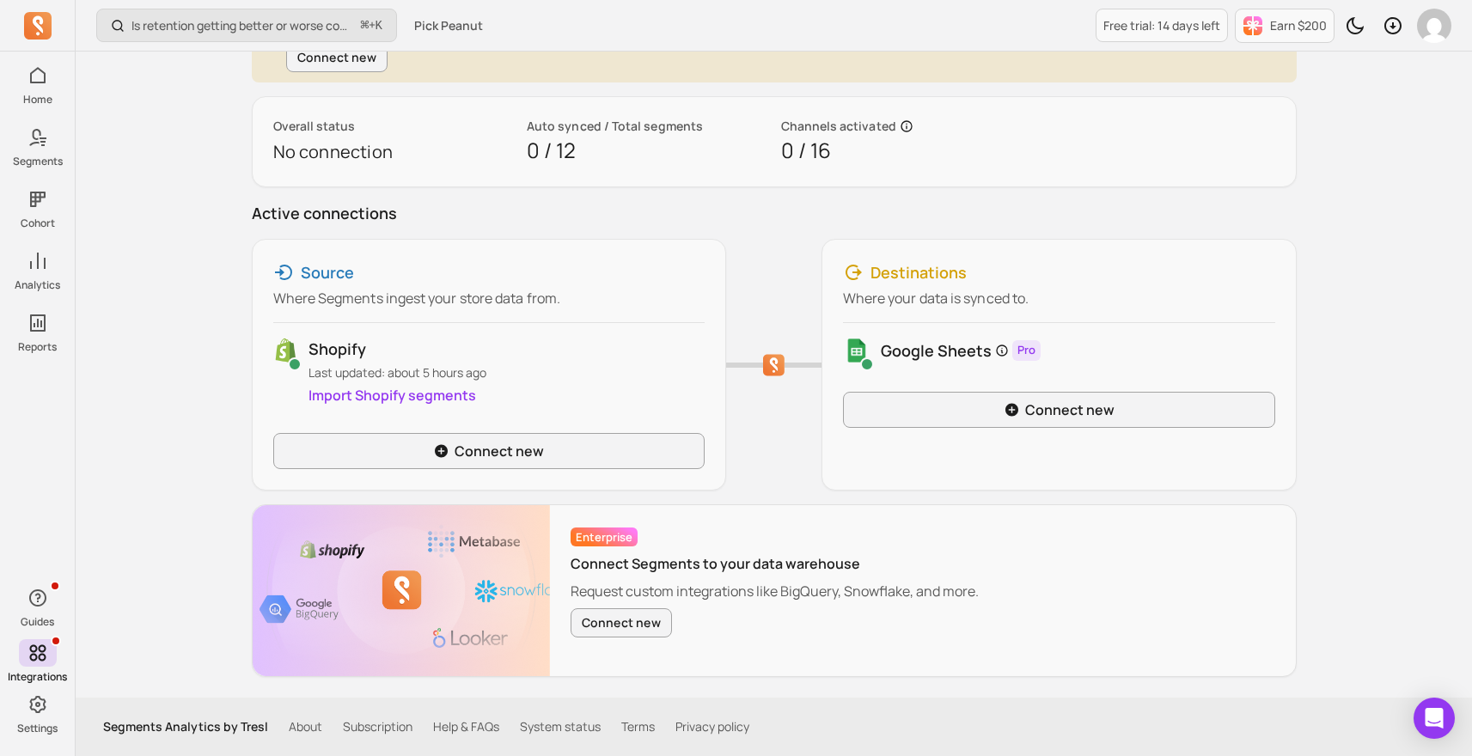
click at [392, 378] on p "Last updated: about 5 hours ago" at bounding box center [506, 372] width 396 height 17
click at [296, 348] on img at bounding box center [285, 350] width 25 height 27
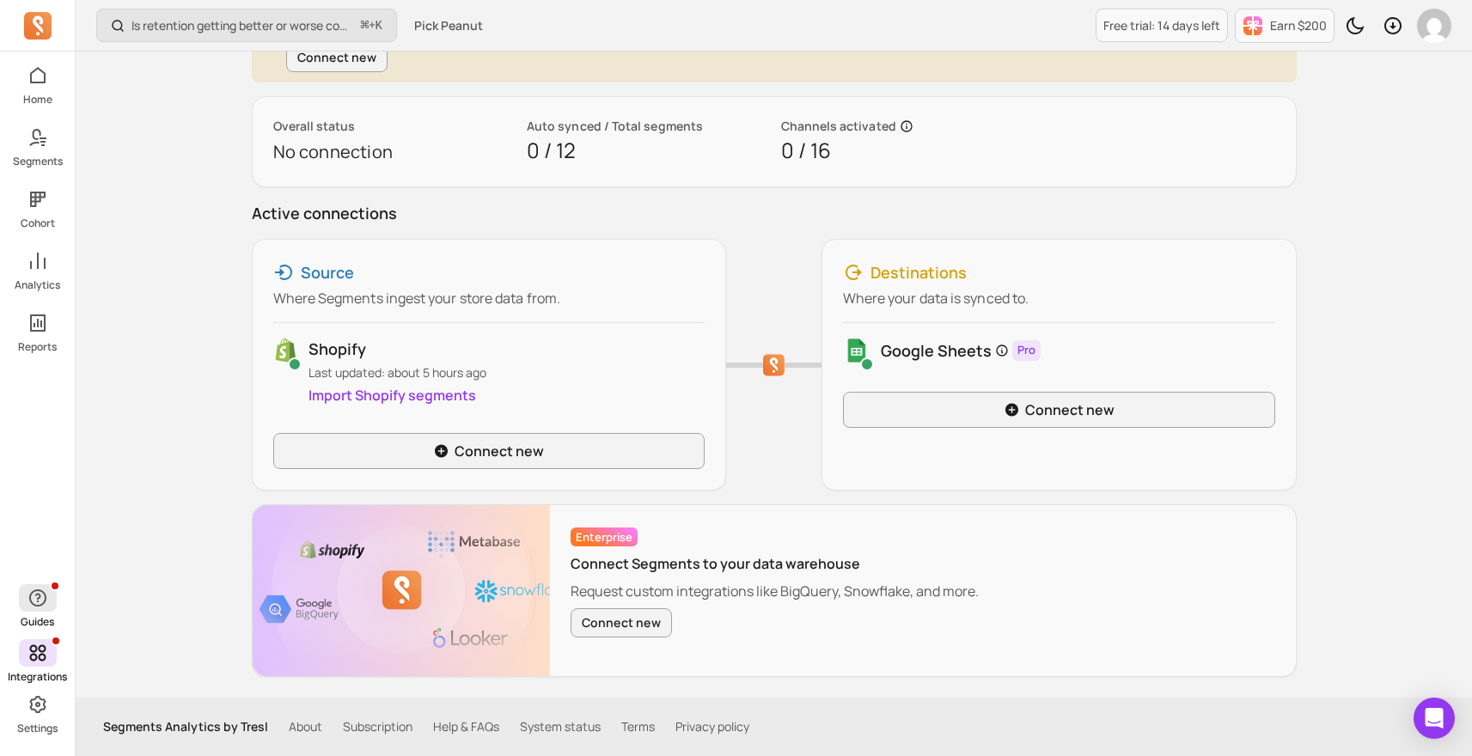
click at [34, 600] on icon "button" at bounding box center [37, 598] width 21 height 21
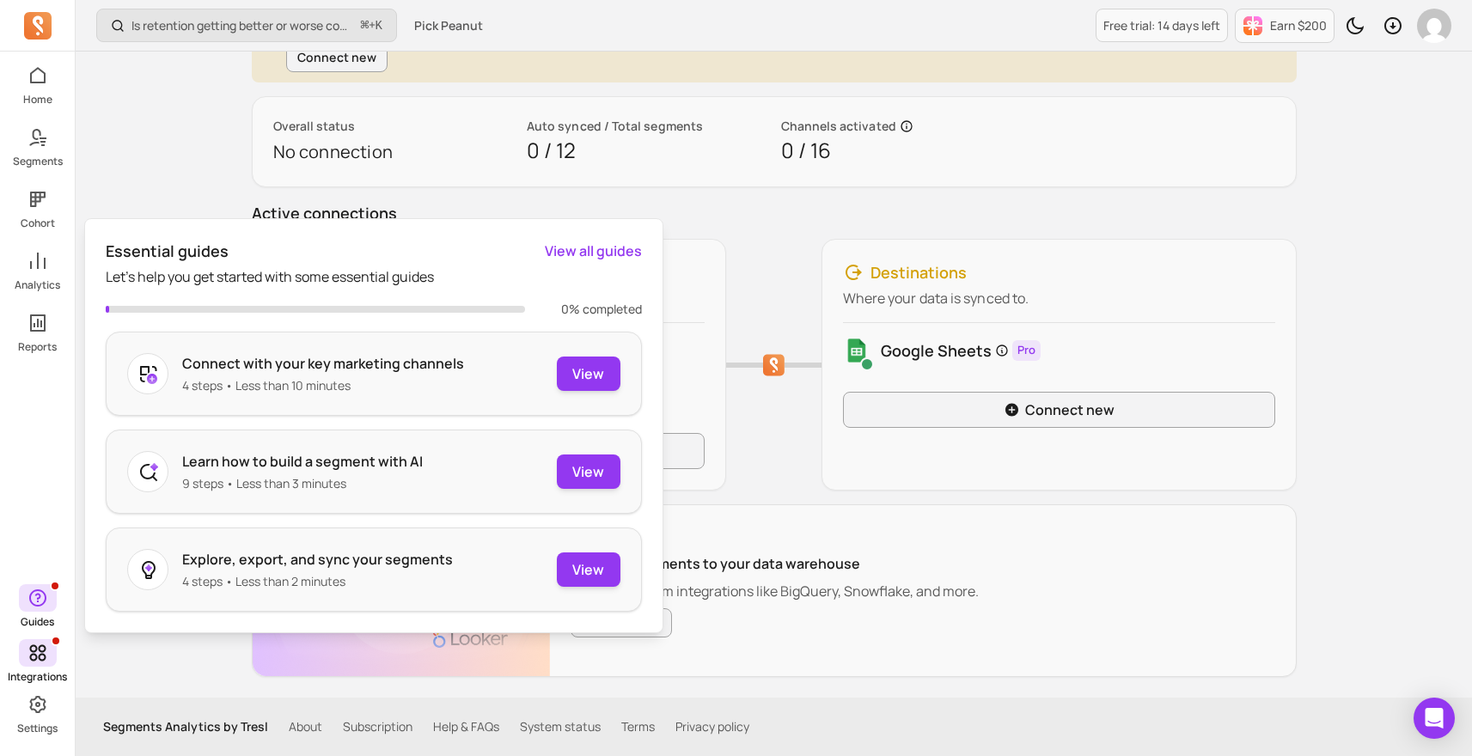
click at [29, 597] on icon "button" at bounding box center [37, 597] width 17 height 17
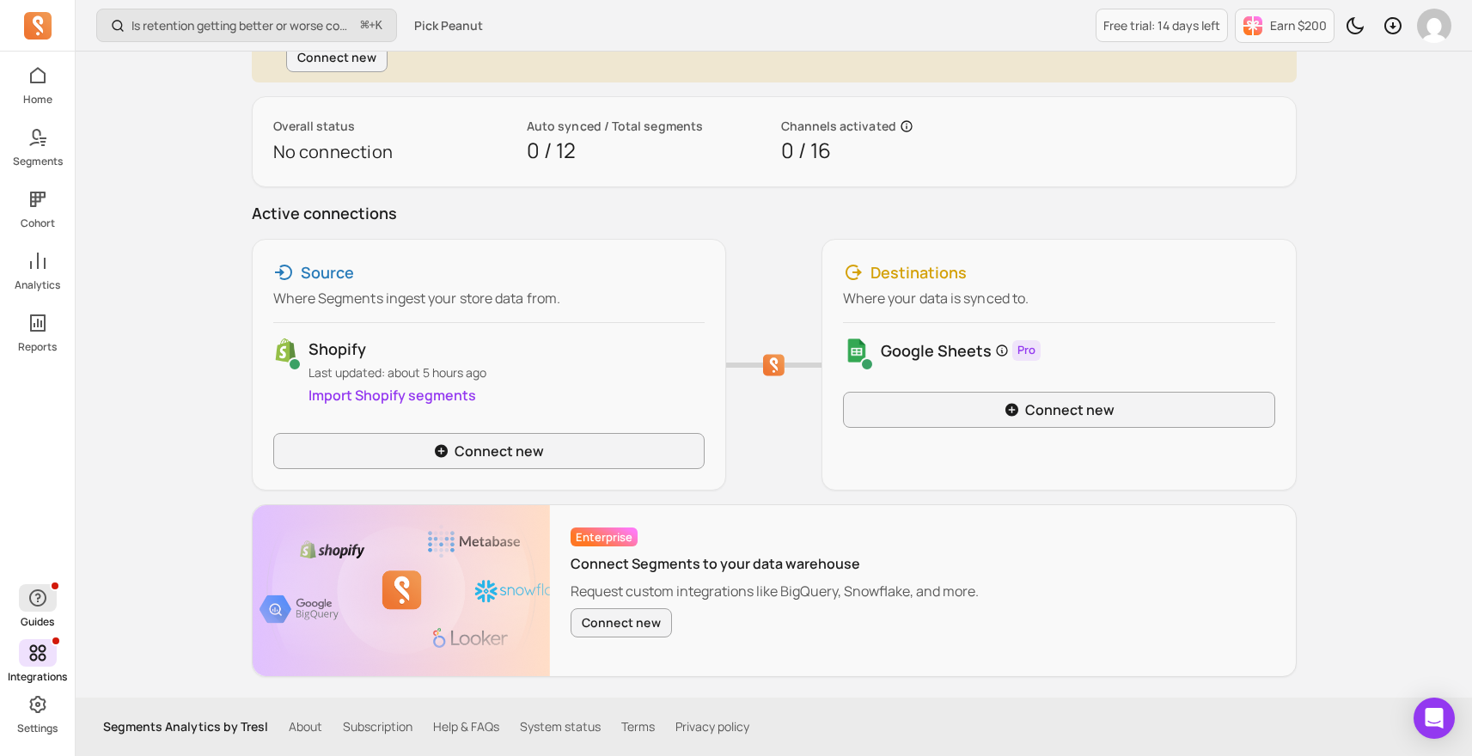
click at [38, 598] on icon "button" at bounding box center [37, 597] width 17 height 17
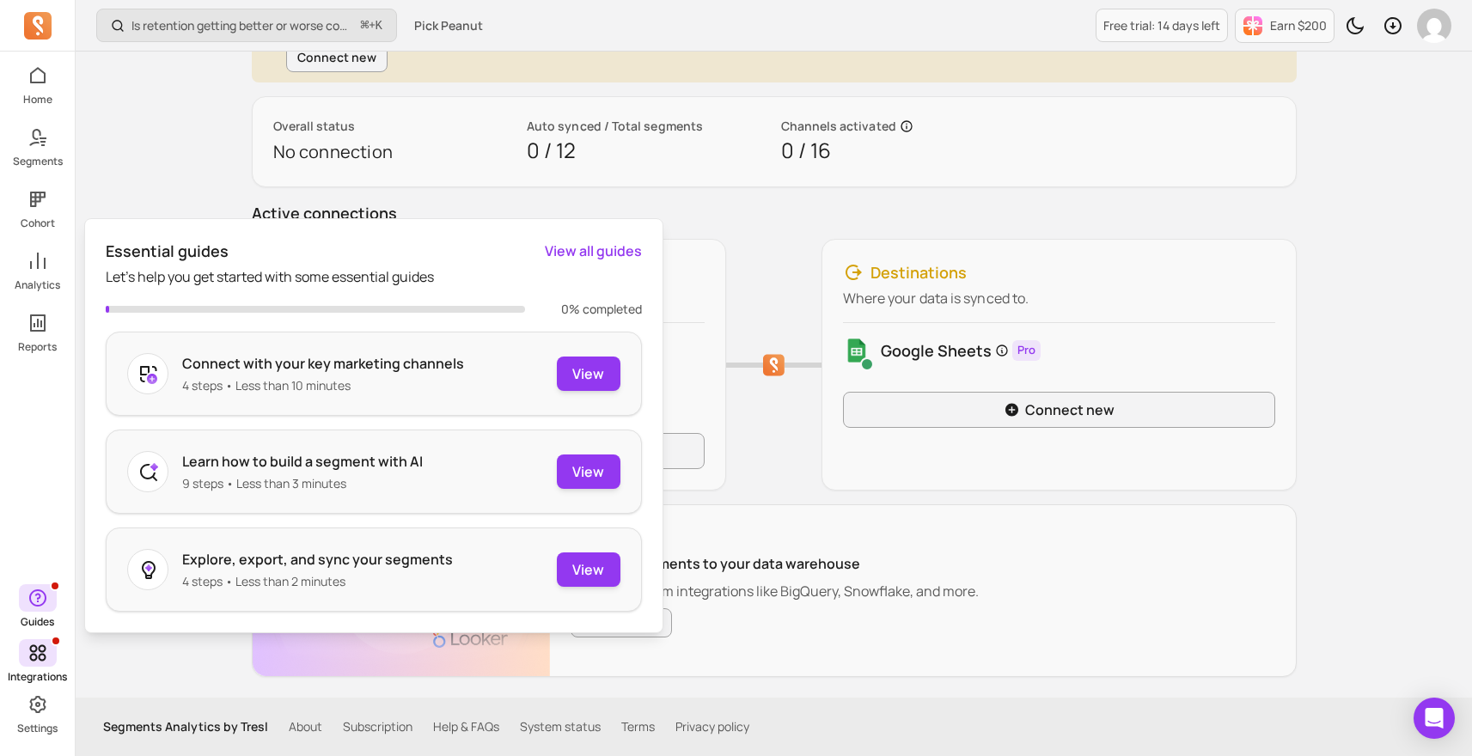
click at [37, 598] on icon "button" at bounding box center [37, 597] width 17 height 17
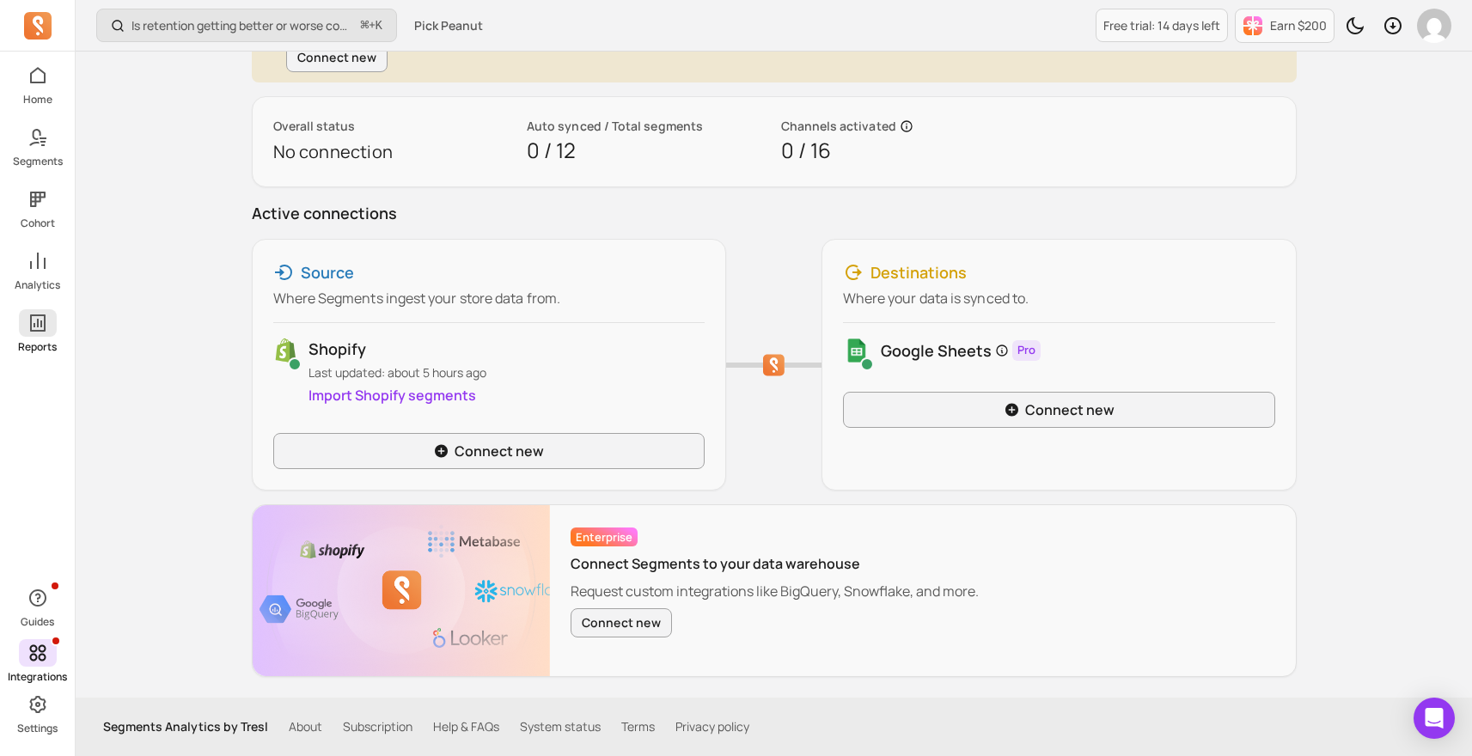
click at [40, 329] on icon at bounding box center [37, 323] width 21 height 21
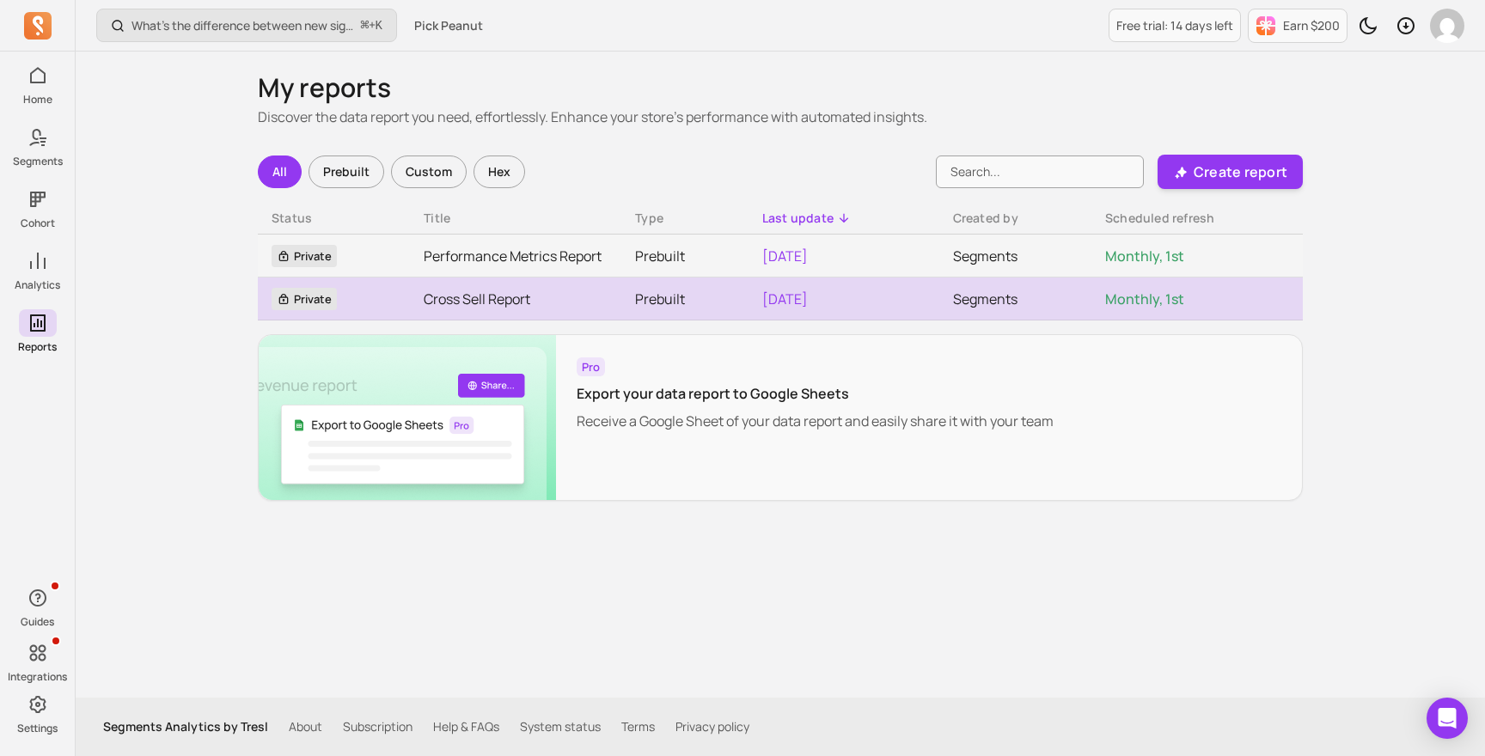
click at [571, 290] on link "Cross Sell Report" at bounding box center [516, 299] width 184 height 21
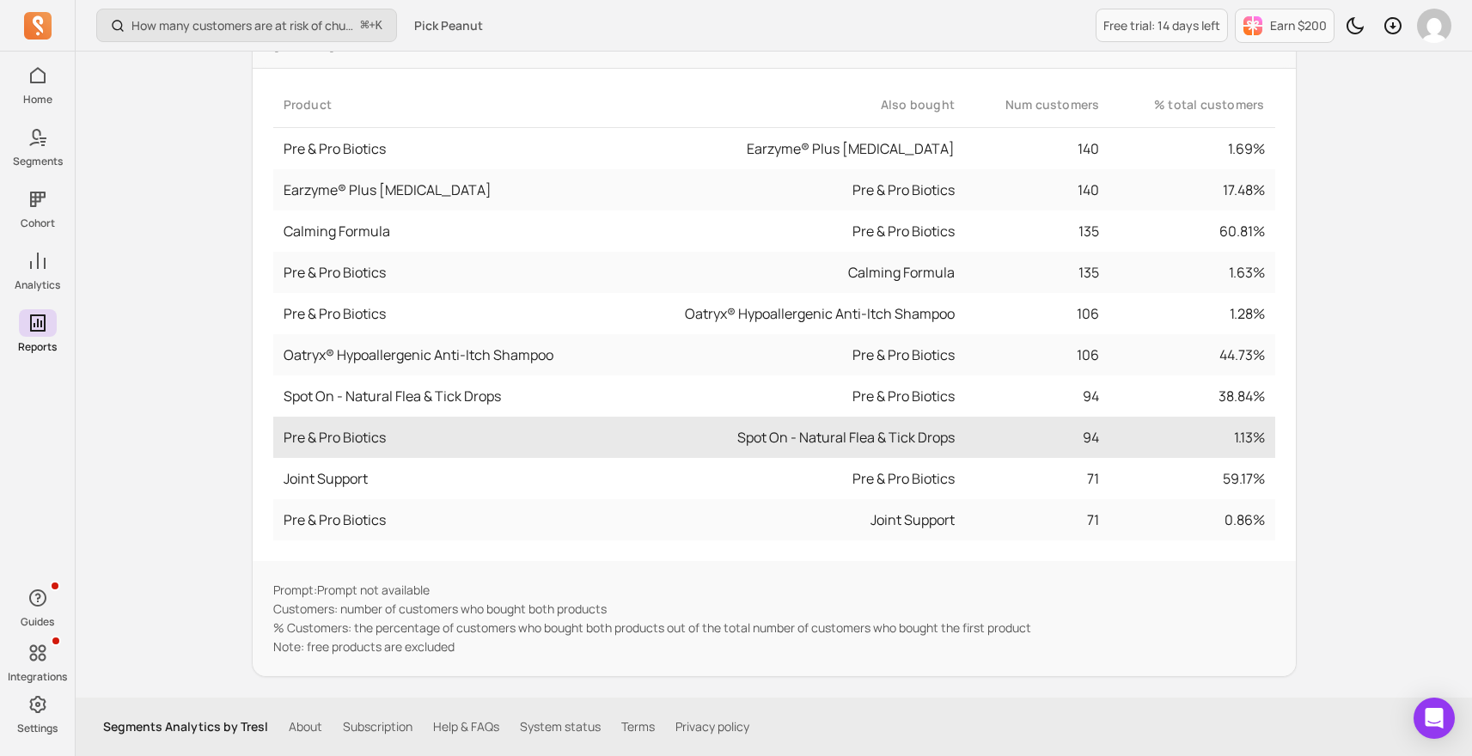
scroll to position [387, 0]
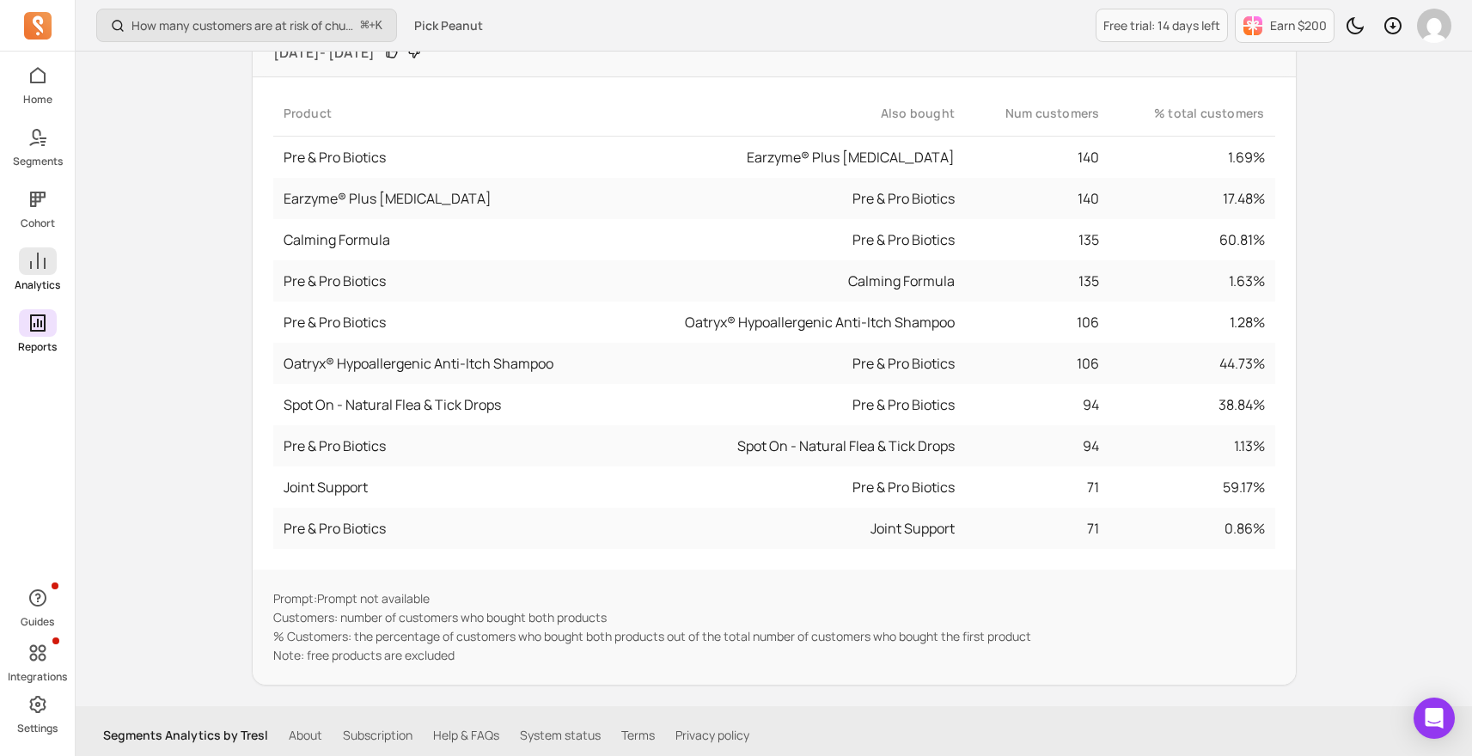
click at [40, 256] on icon at bounding box center [37, 261] width 21 height 21
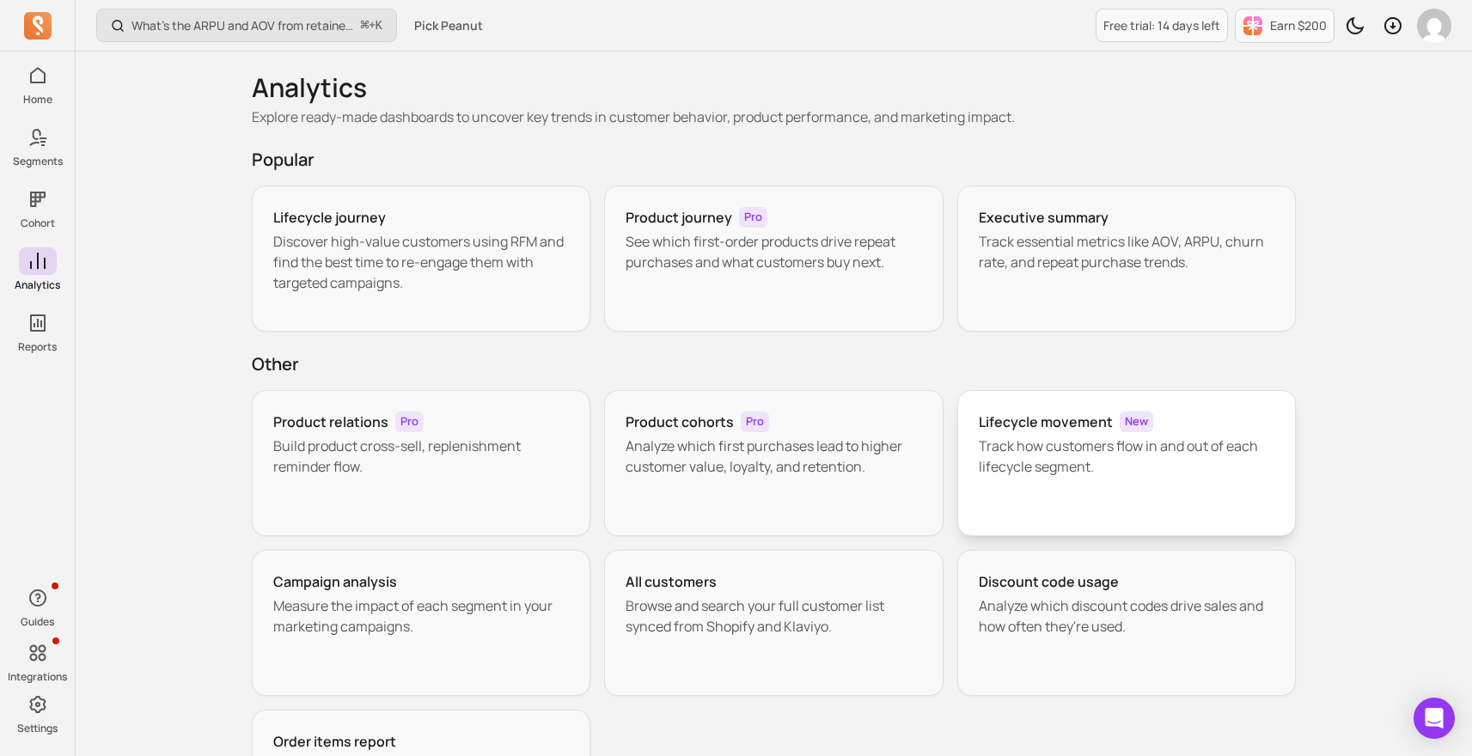
click at [1105, 411] on div "Lifecycle movement New Track how customers flow in and out of each lifecycle se…" at bounding box center [1126, 463] width 339 height 146
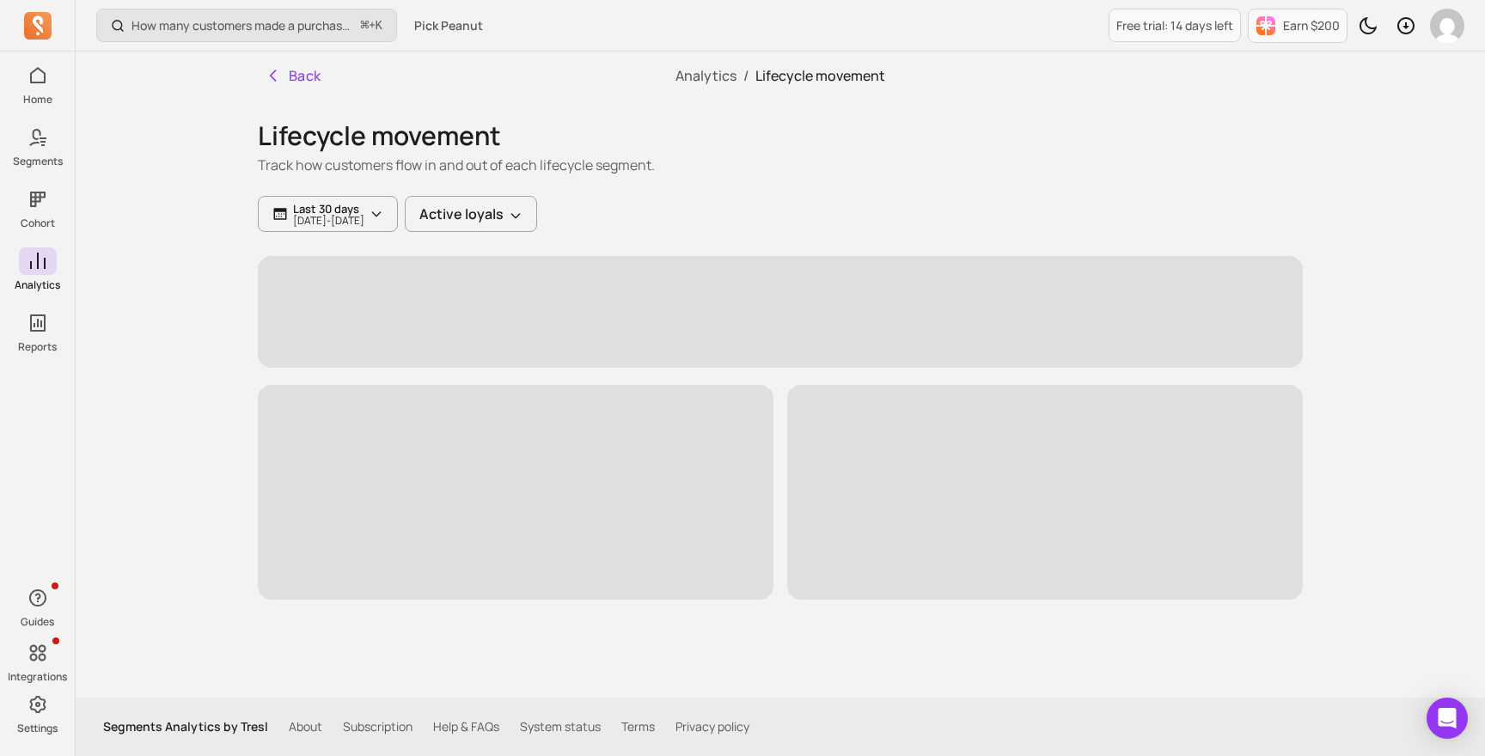
click at [291, 47] on div "How many customers made a purchase in the last 30/60/90 days? ⌘ + K" at bounding box center [246, 25] width 301 height 51
click at [287, 76] on button "Back" at bounding box center [293, 75] width 70 height 34
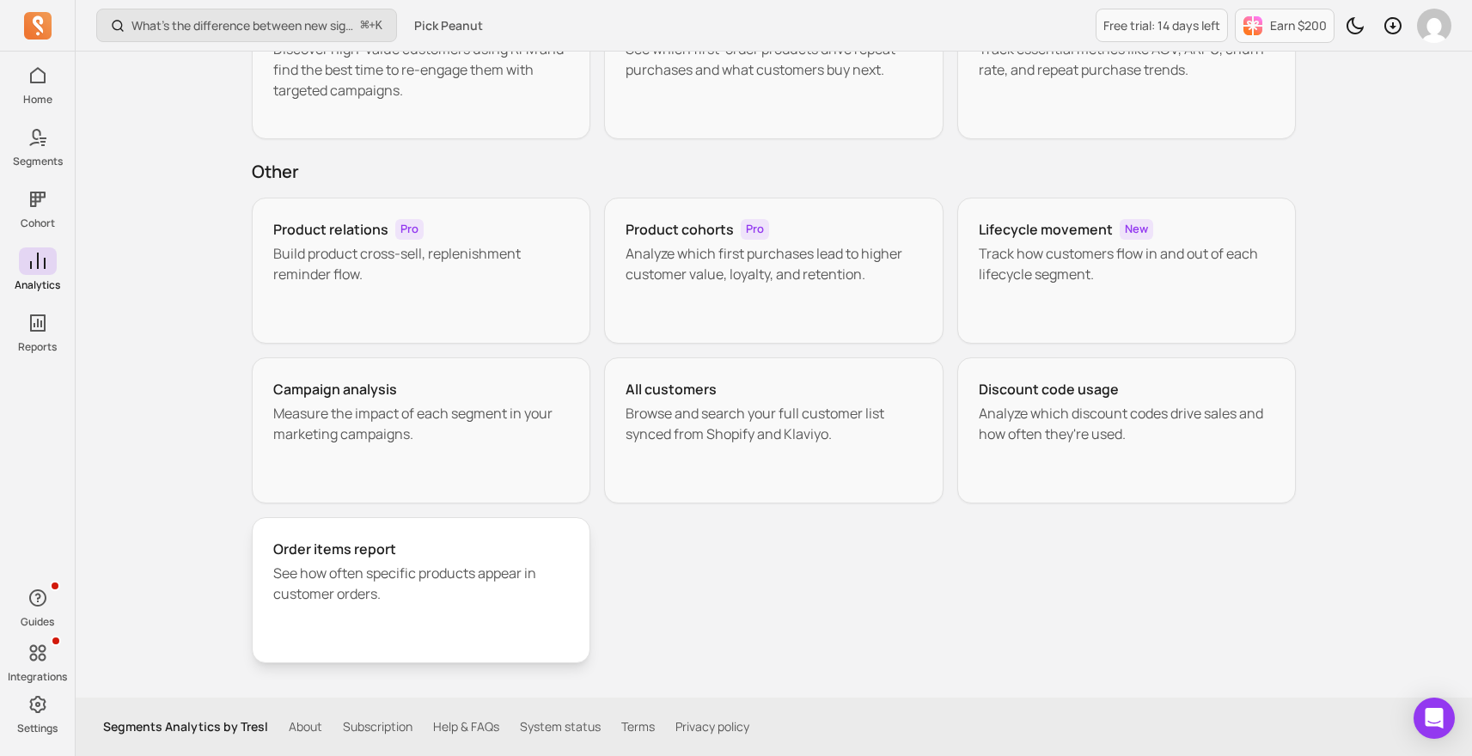
click at [453, 570] on p "See how often specific products appear in customer orders." at bounding box center [421, 583] width 296 height 41
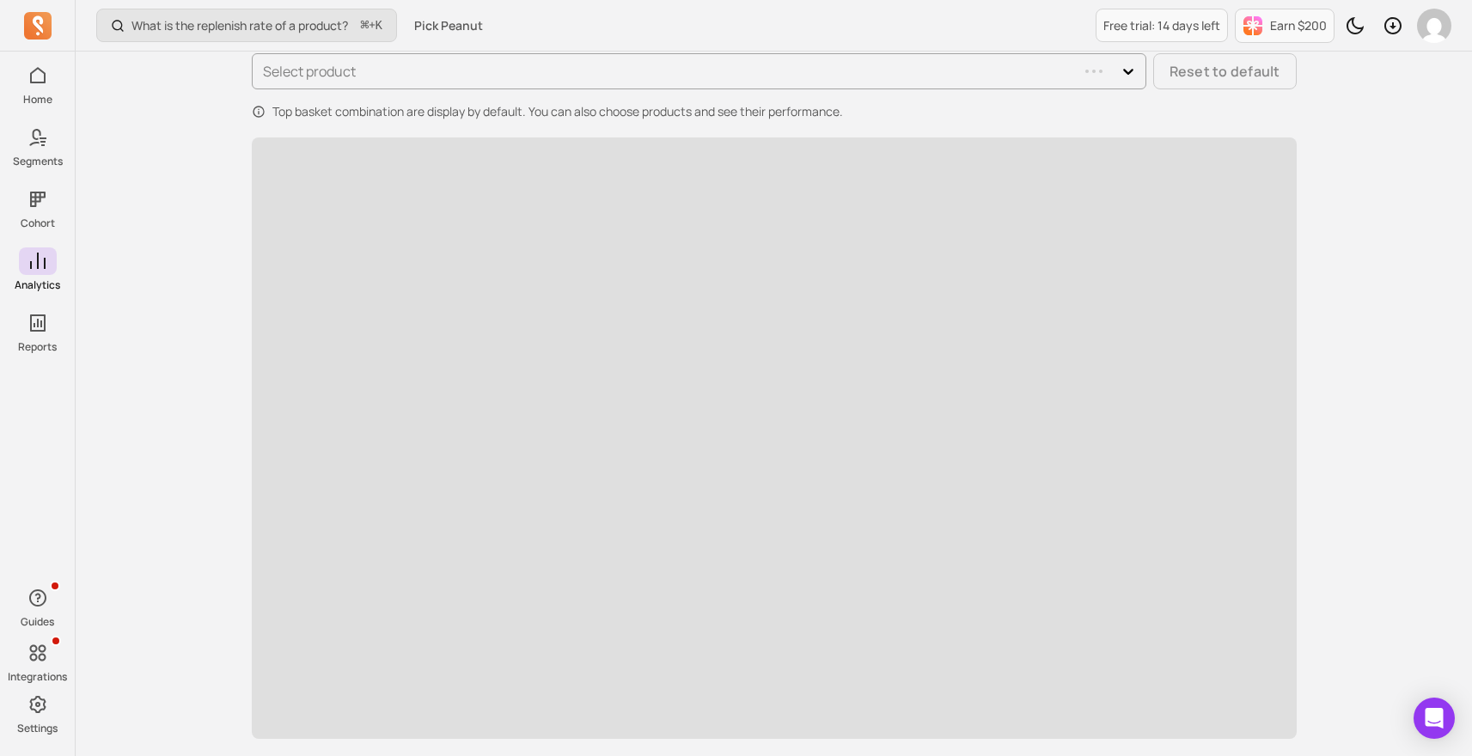
scroll to position [4, 0]
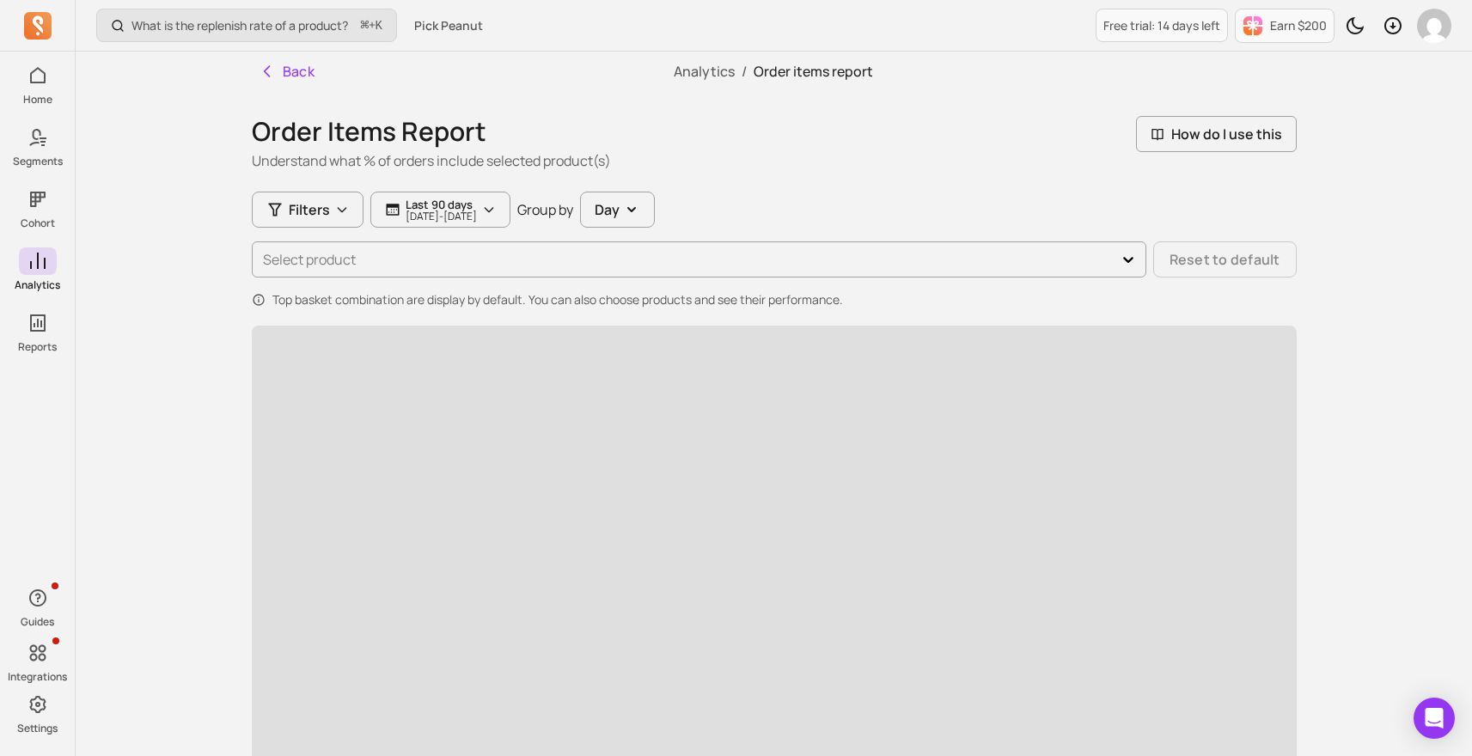
click at [393, 269] on div "Select product Reset to default" at bounding box center [774, 259] width 1045 height 36
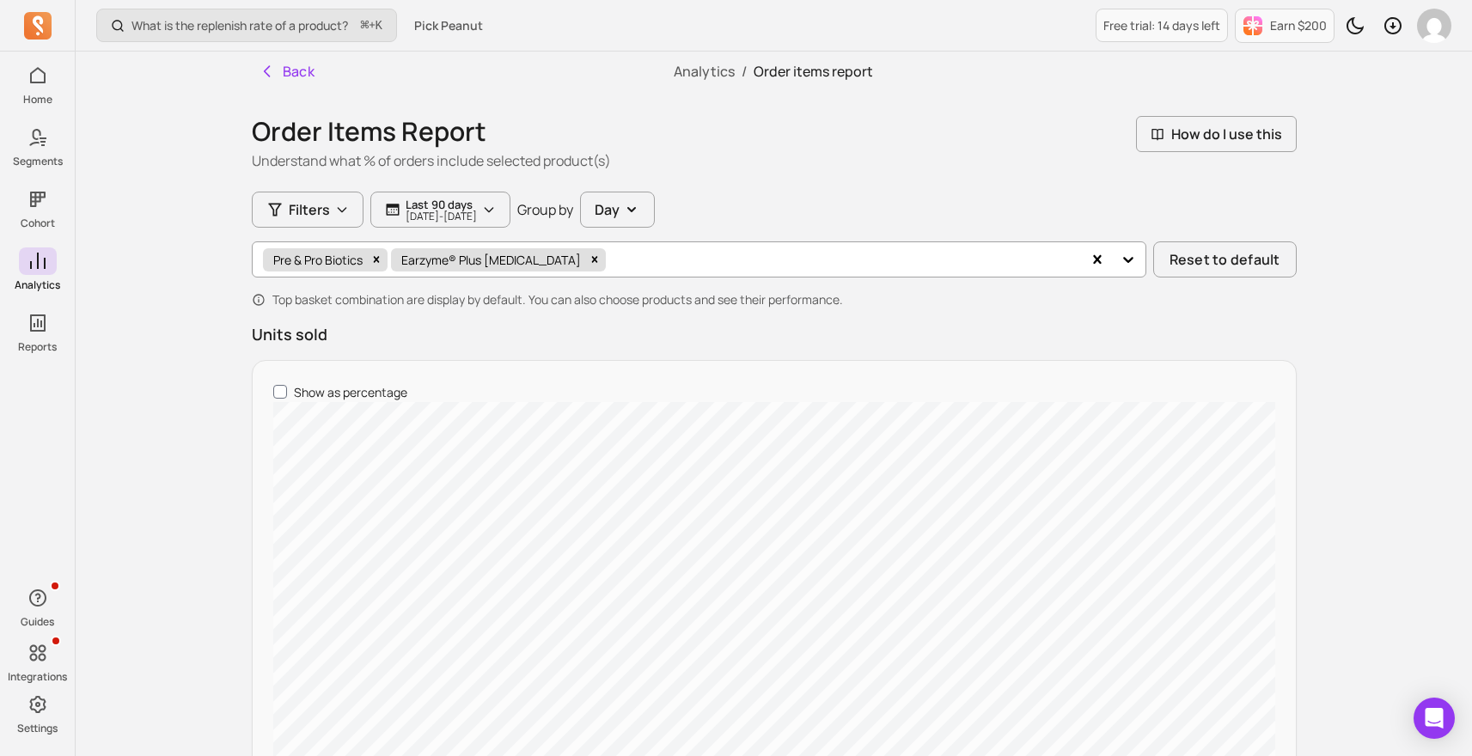
click at [532, 260] on div "Earzyme® Plus [MEDICAL_DATA]" at bounding box center [489, 259] width 187 height 23
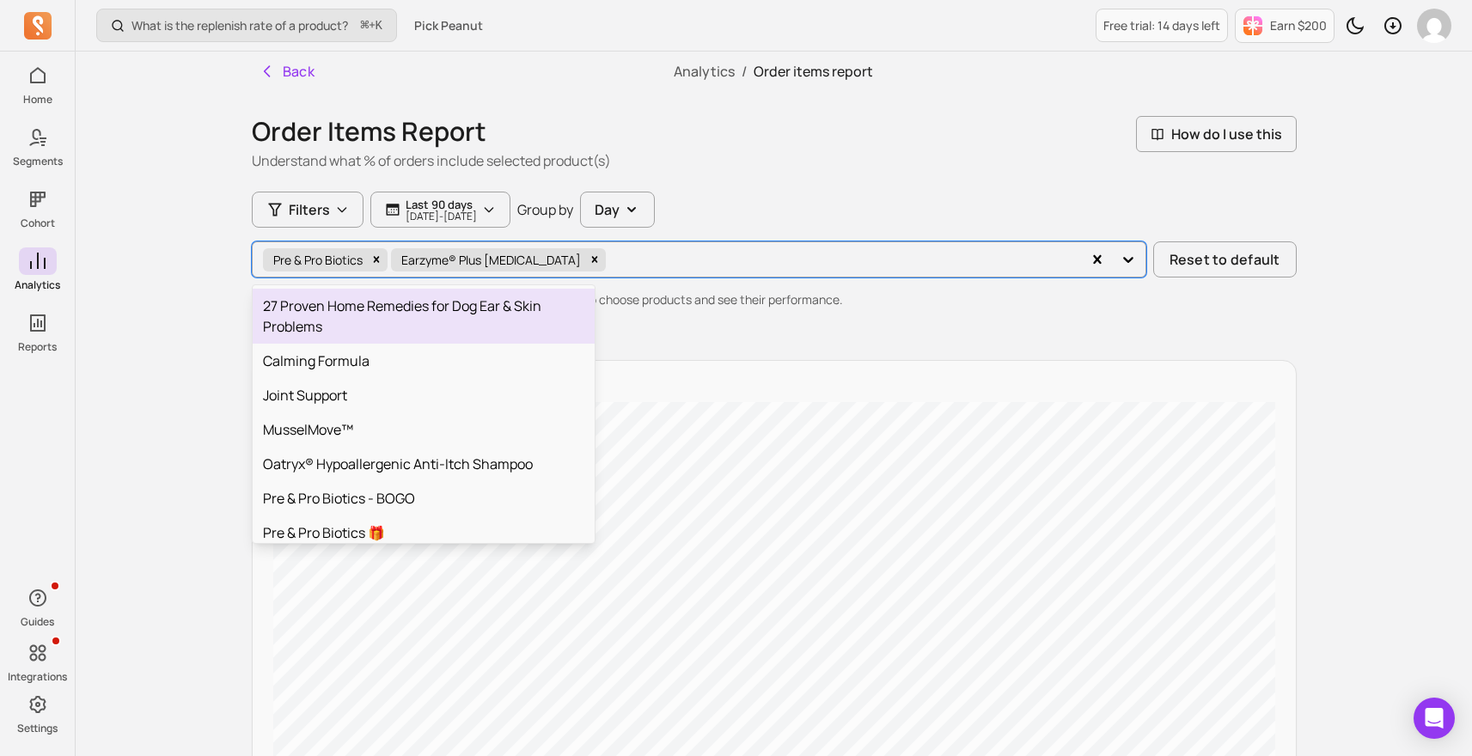
click at [728, 291] on p "Top basket combination are display by default. You can also choose products and…" at bounding box center [557, 299] width 570 height 17
click at [741, 271] on div "Pre & Pro Biotics Earzyme® Plus [MEDICAL_DATA]" at bounding box center [667, 259] width 827 height 31
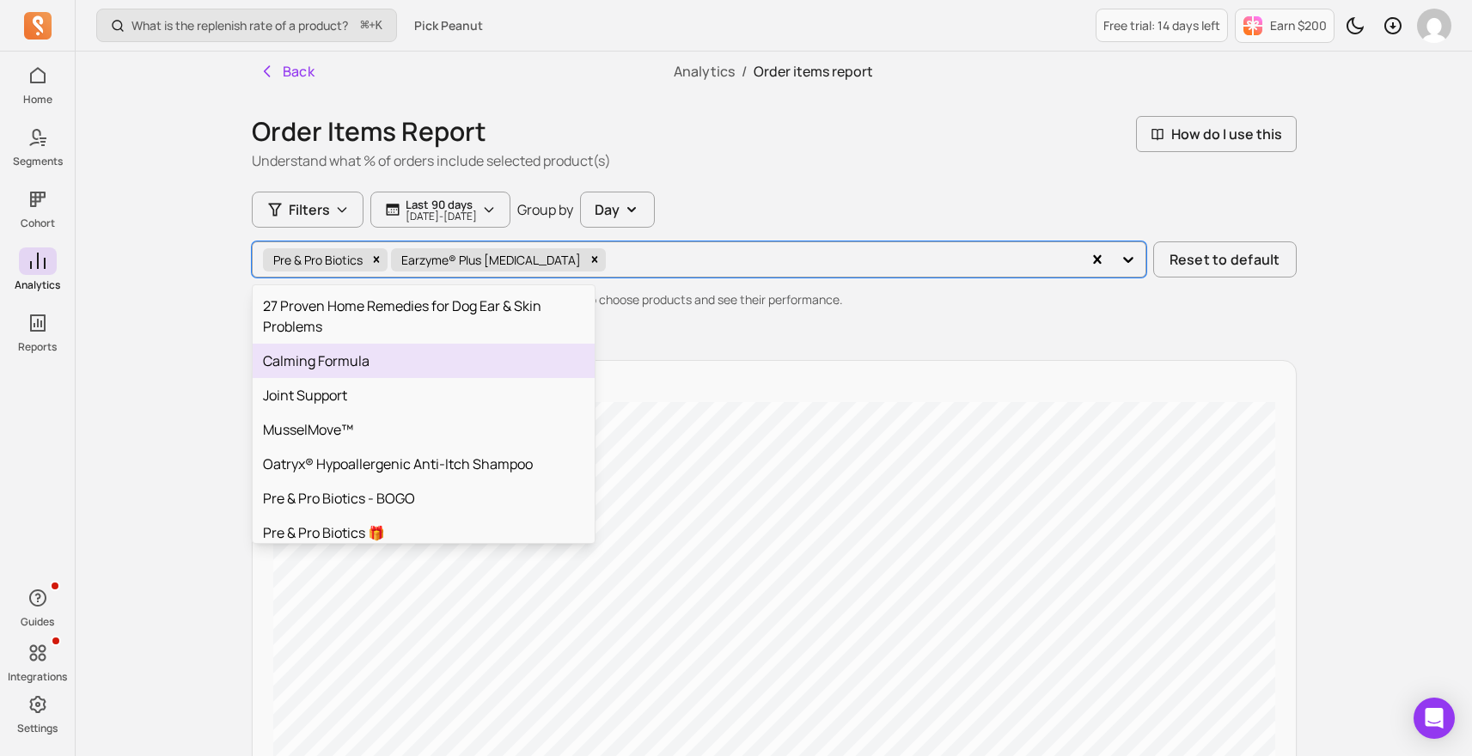
click at [743, 322] on p "Units sold" at bounding box center [774, 334] width 1045 height 24
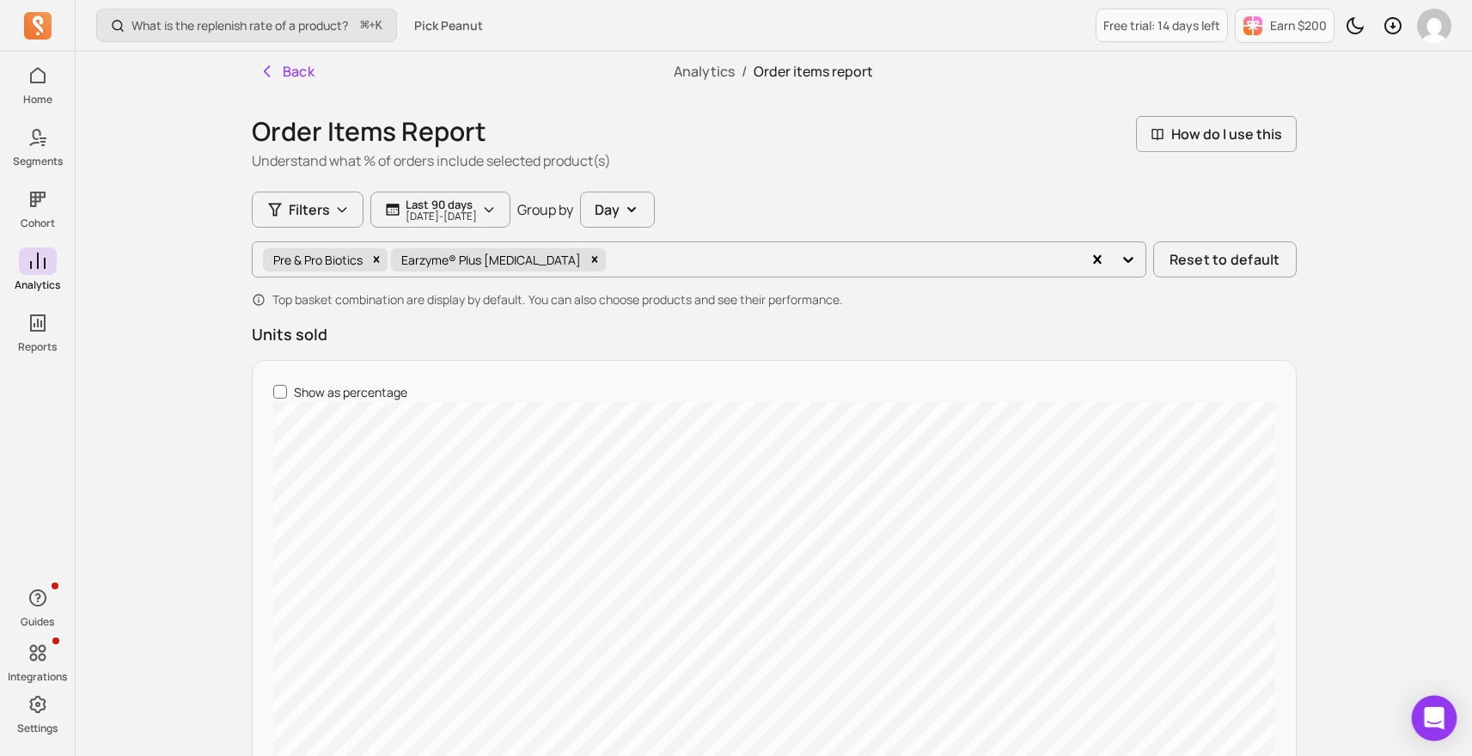
click at [1436, 705] on div "Open Intercom Messenger" at bounding box center [1435, 719] width 46 height 46
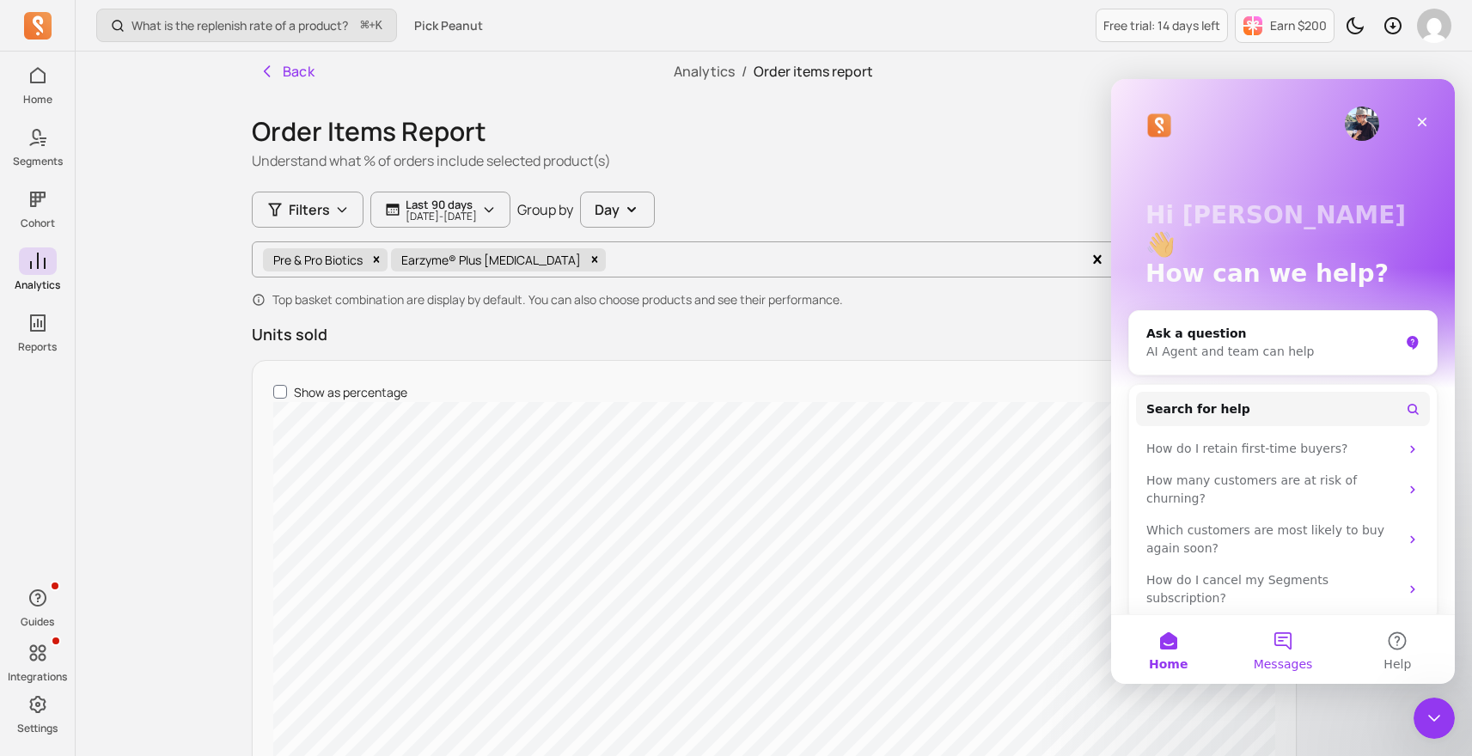
click at [1284, 658] on span "Messages" at bounding box center [1283, 664] width 59 height 12
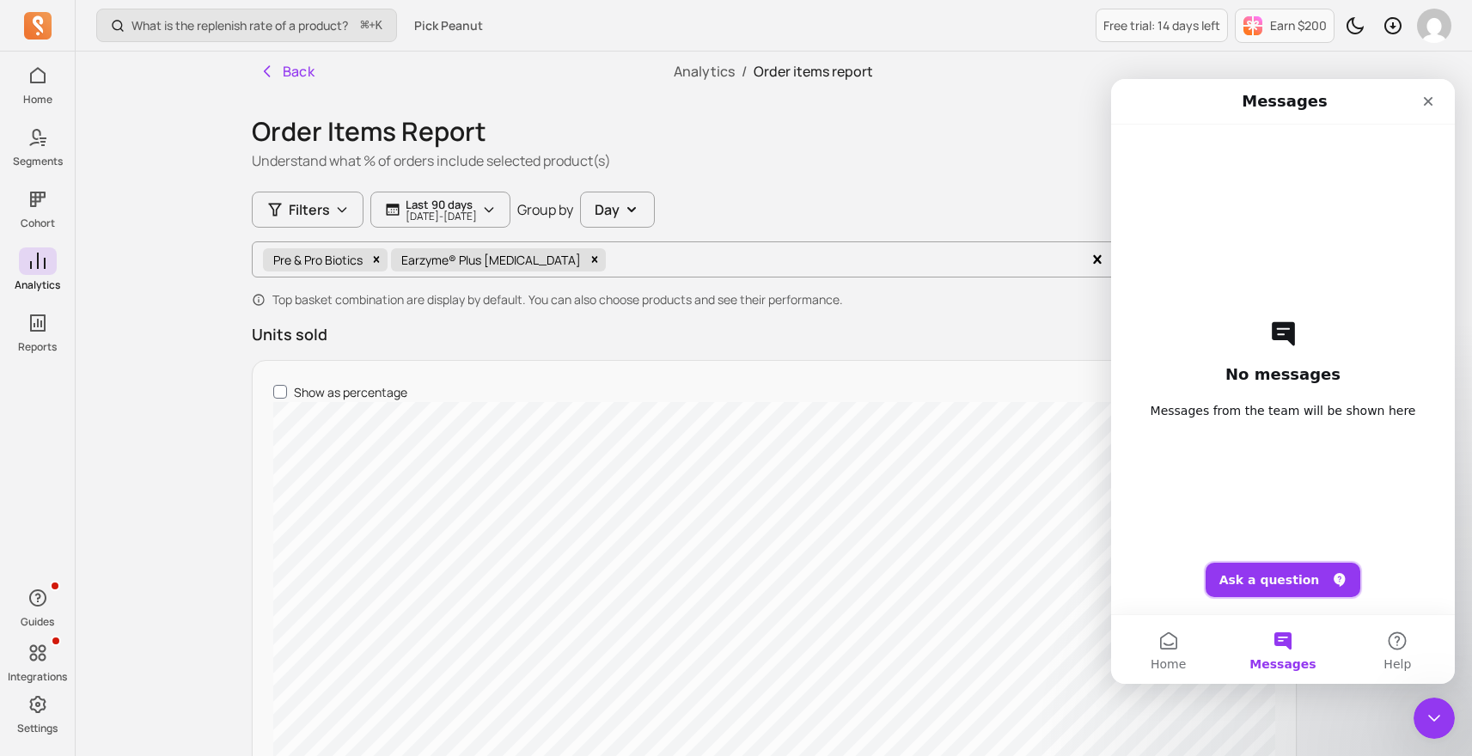
click at [1271, 579] on button "Ask a question" at bounding box center [1283, 580] width 156 height 34
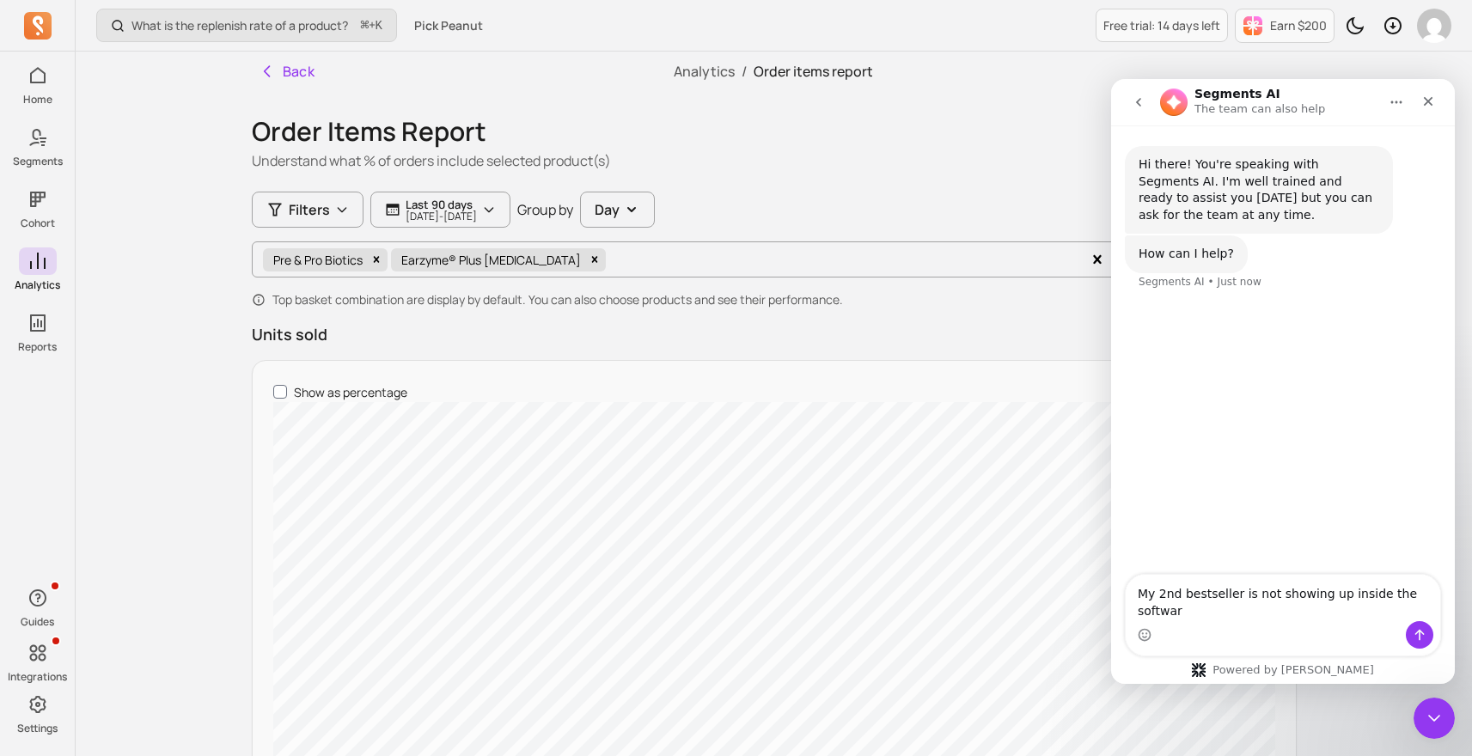
type textarea "My 2nd bestseller is not showing up inside the software"
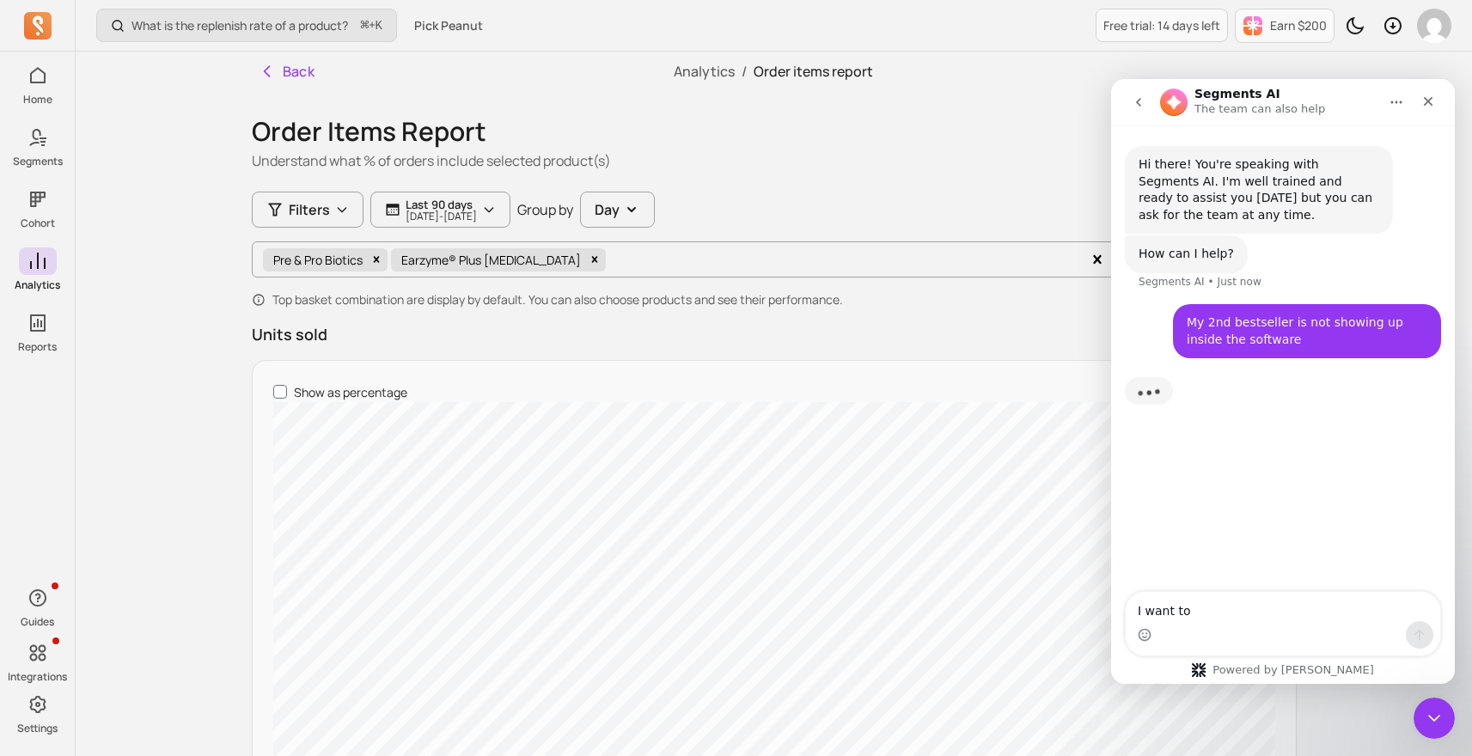
type textarea "I want to"
type textarea "I want to understand how to"
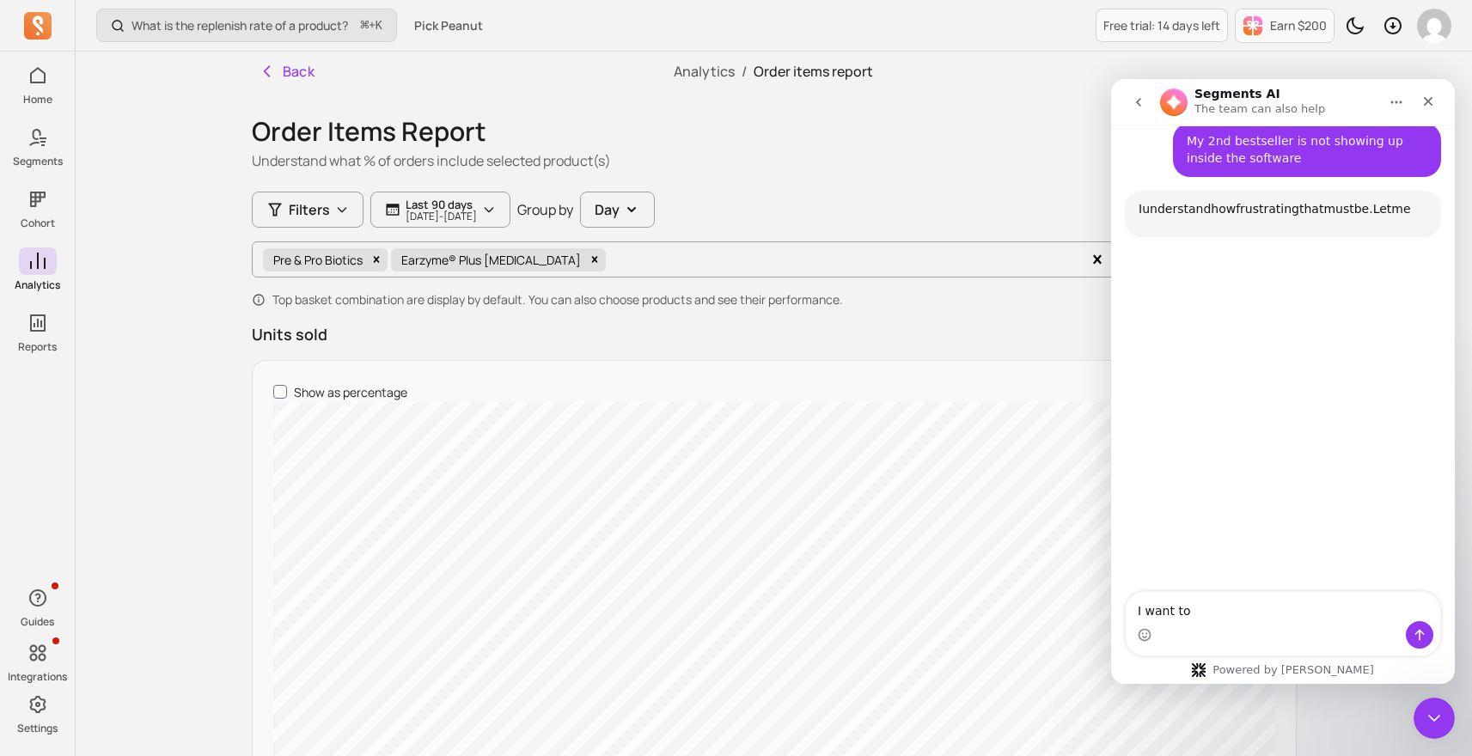
scroll to position [166, 0]
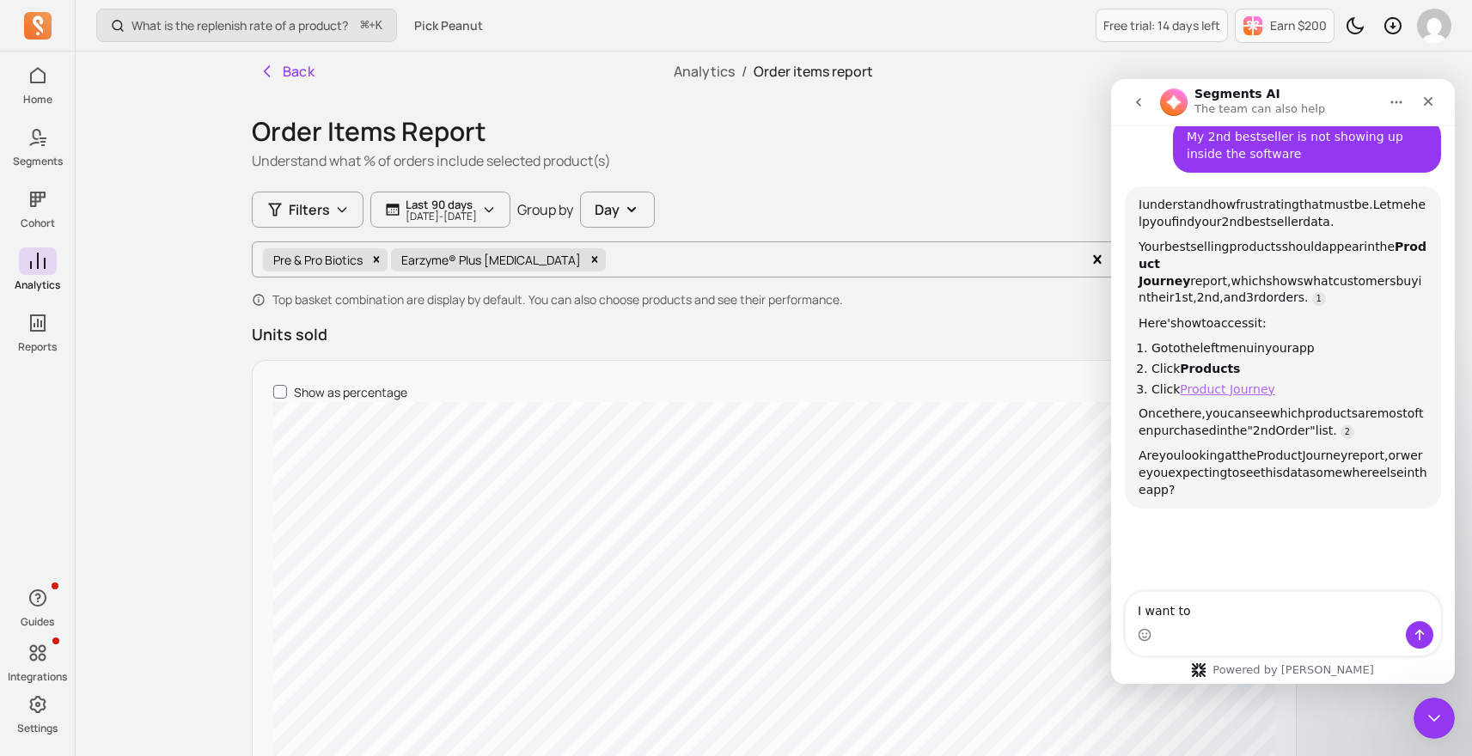
click at [1220, 382] on link "Product Journey" at bounding box center [1227, 389] width 95 height 14
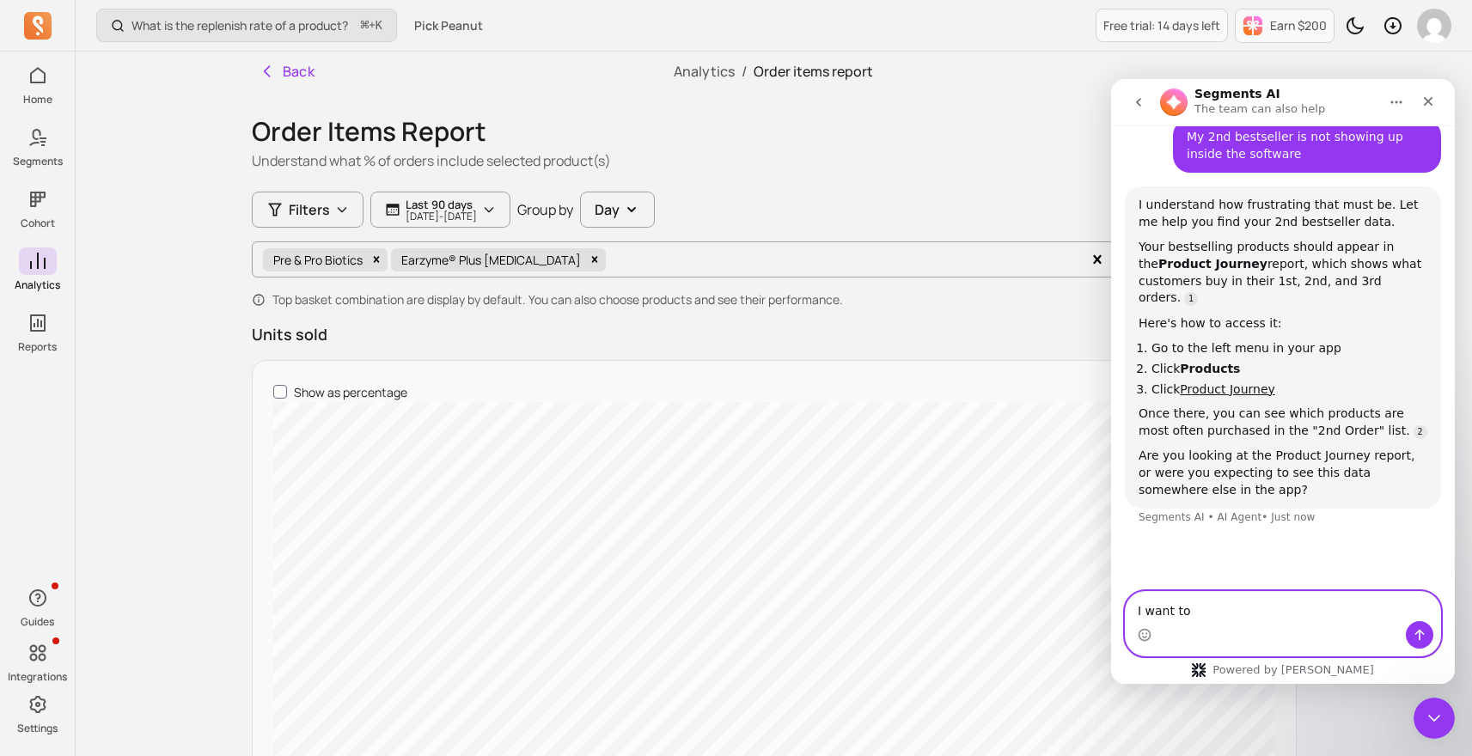
click at [1201, 615] on textarea "I want to" at bounding box center [1283, 606] width 314 height 29
type textarea "No, my product does not show up within this"
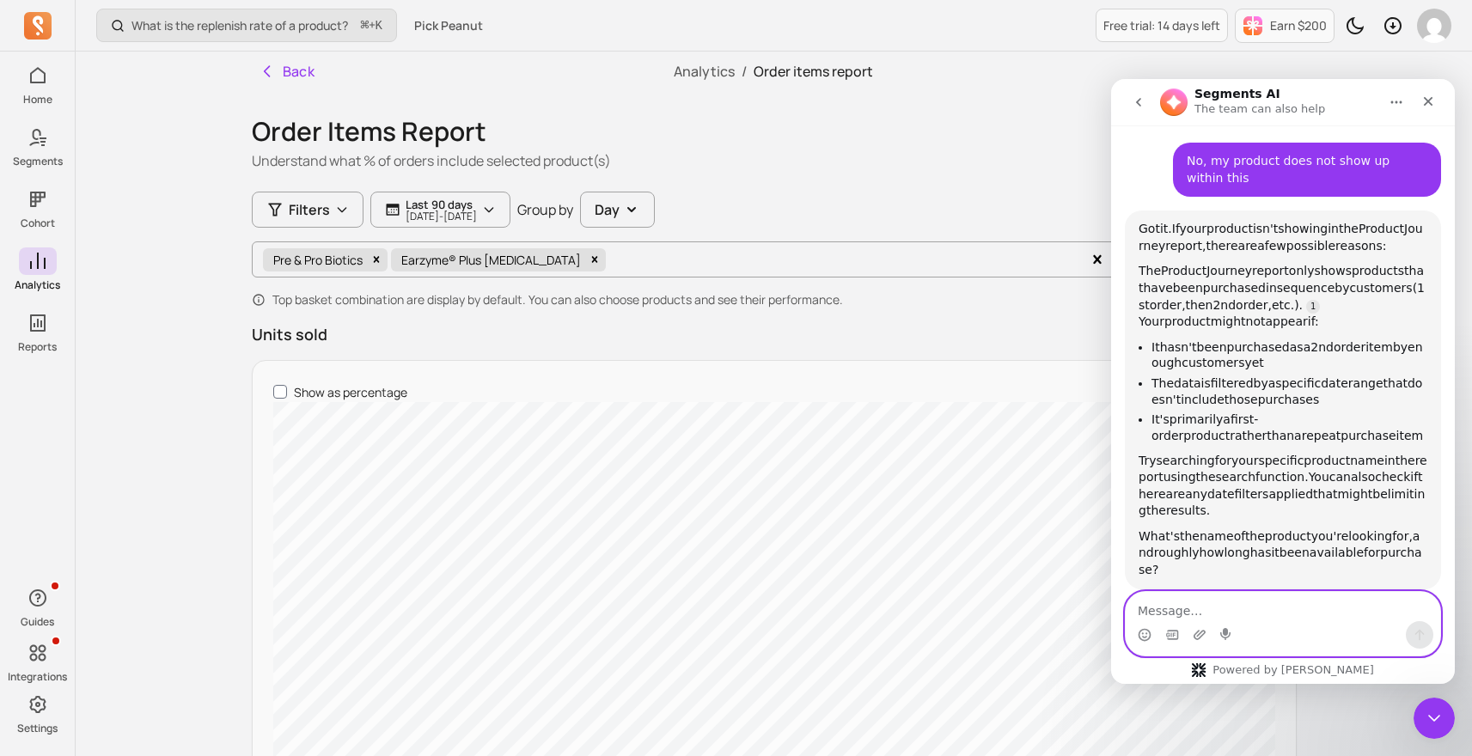
scroll to position [575, 0]
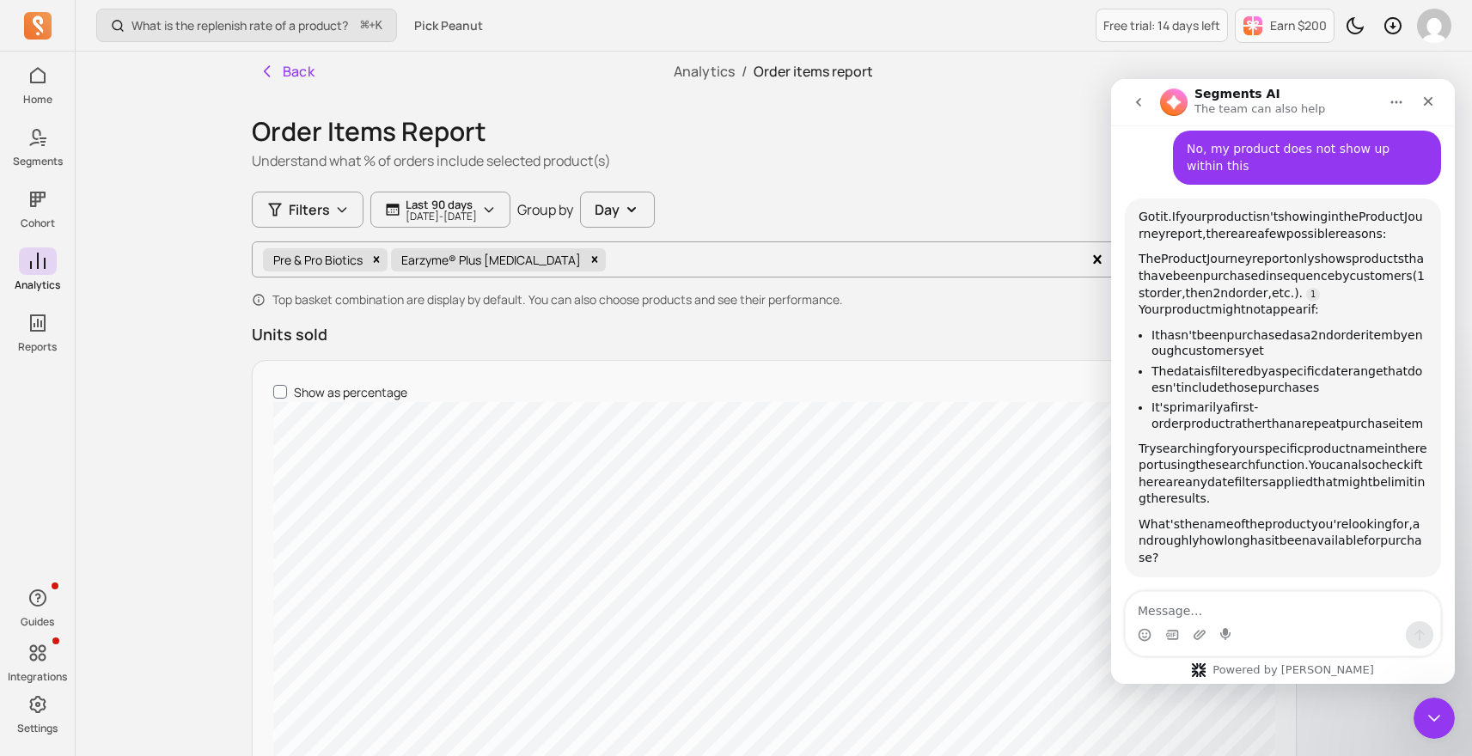
click at [1227, 261] on div "The Product Journey report only shows products that have been purchased in sequ…" at bounding box center [1282, 284] width 289 height 67
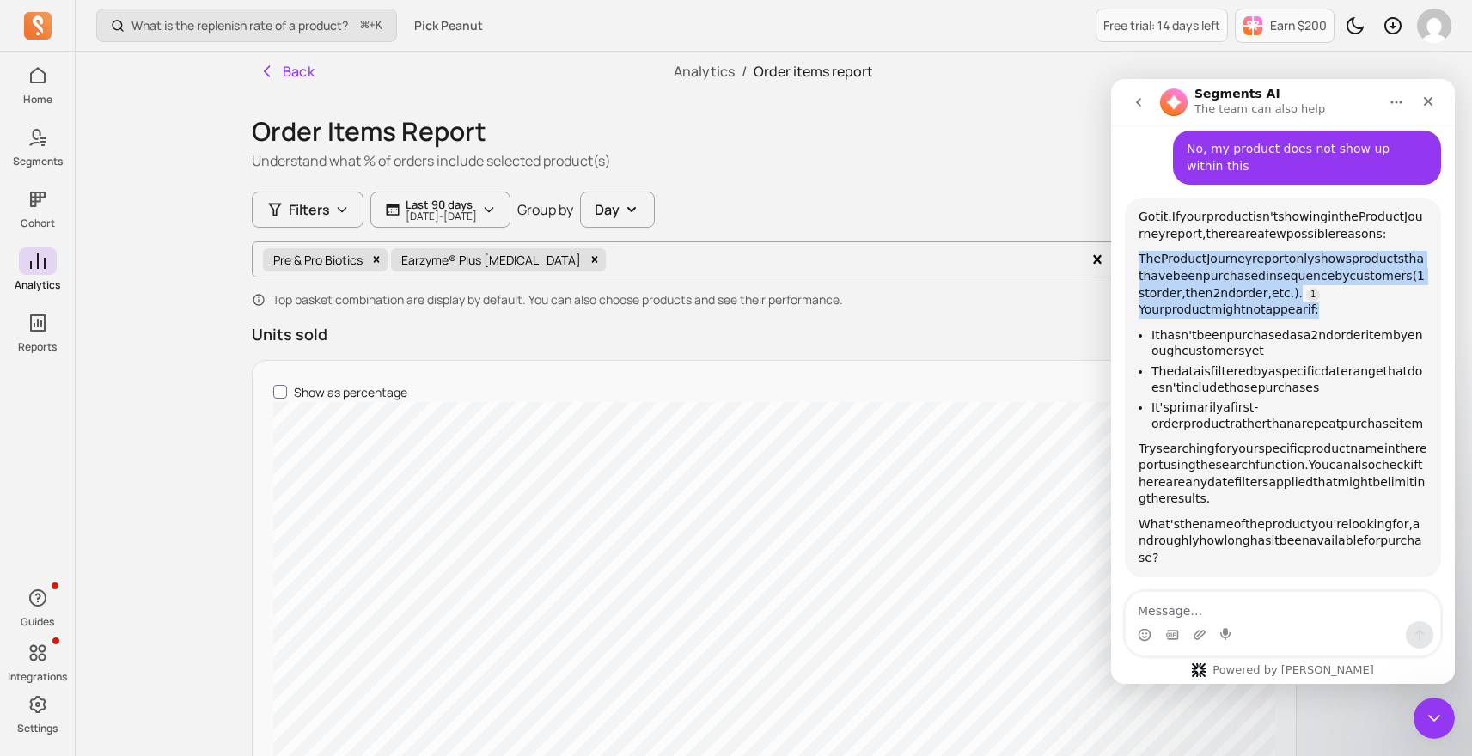
click at [1227, 261] on div "The Product Journey report only shows products that have been purchased in sequ…" at bounding box center [1282, 284] width 289 height 67
click at [1227, 277] on span "purchased" at bounding box center [1234, 276] width 63 height 14
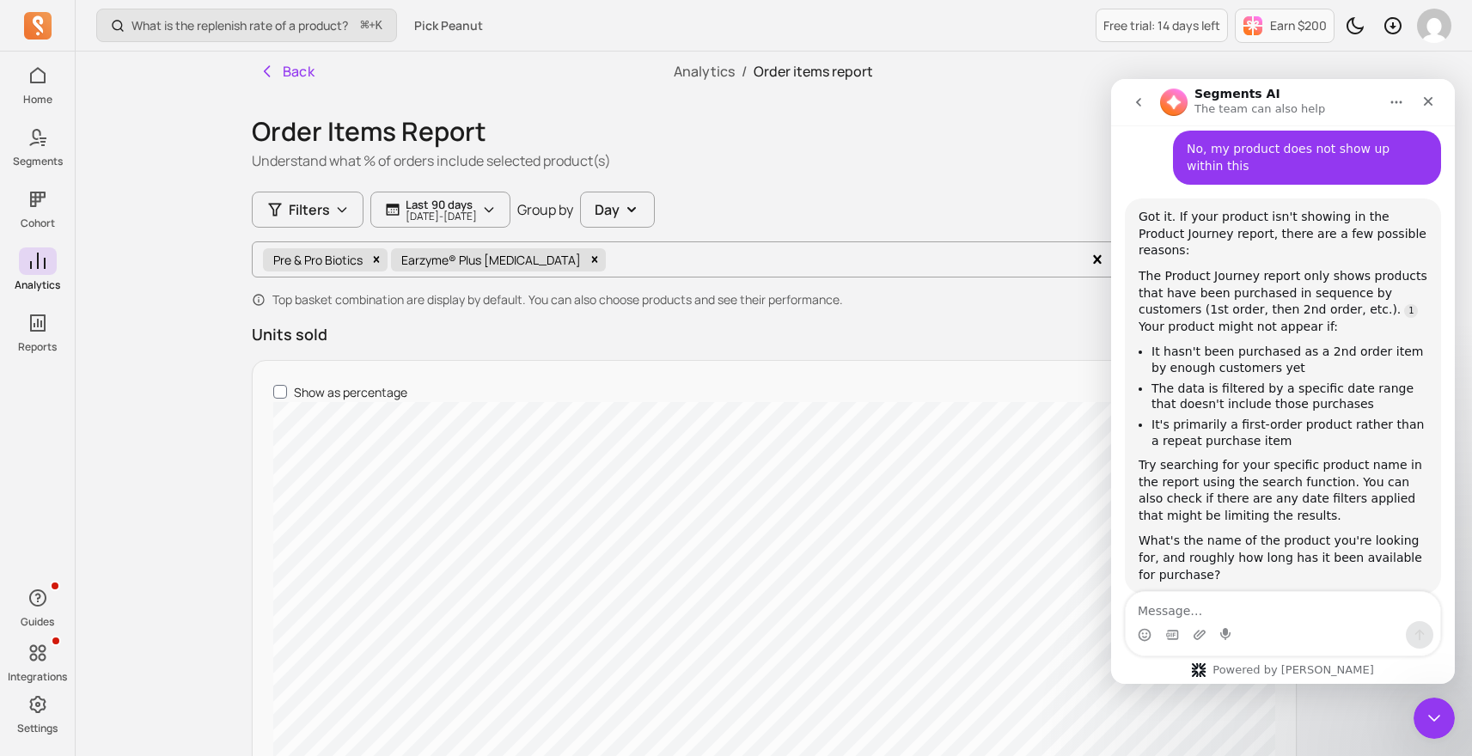
scroll to position [592, 0]
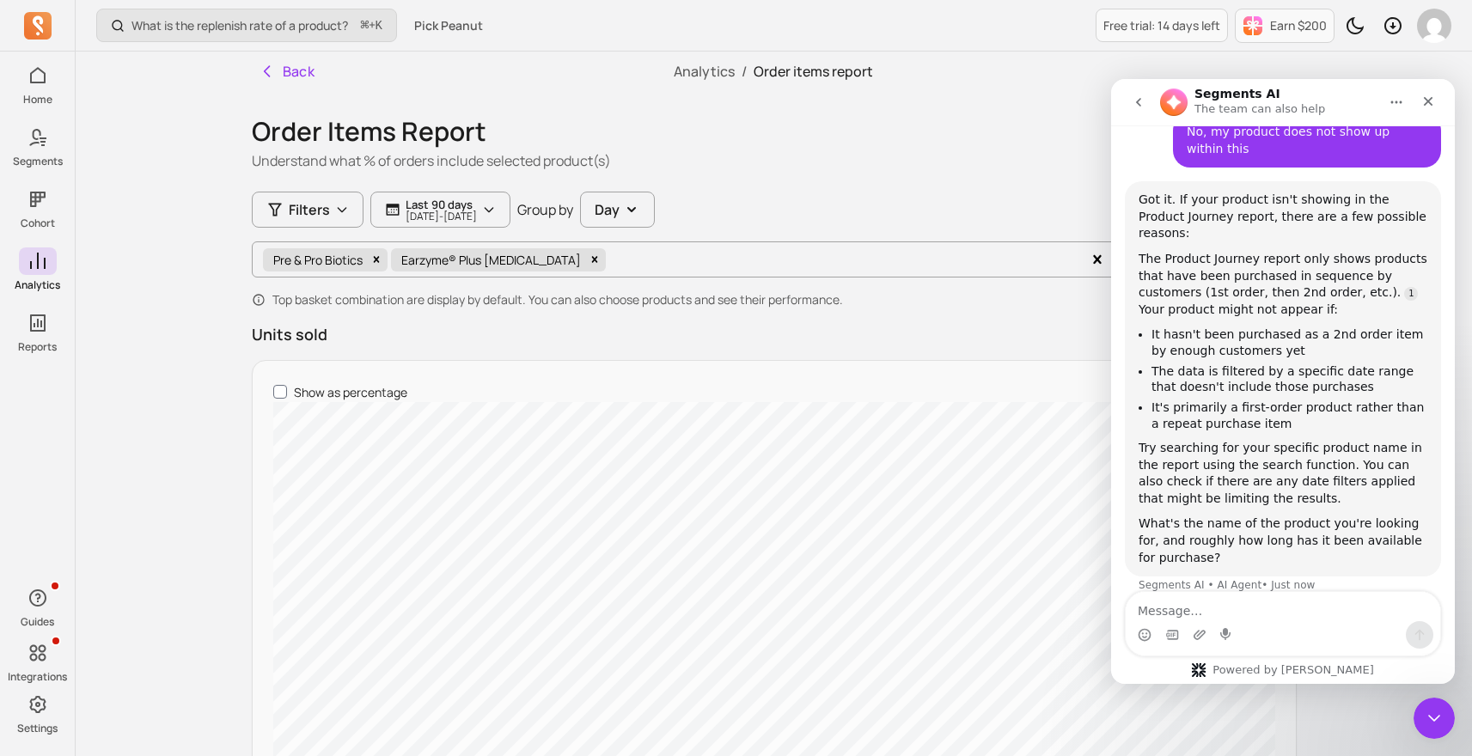
click at [1187, 632] on div "Intercom messenger" at bounding box center [1283, 634] width 314 height 27
click at [1187, 613] on textarea "Message…" at bounding box center [1283, 606] width 314 height 29
type textarea "SK9"
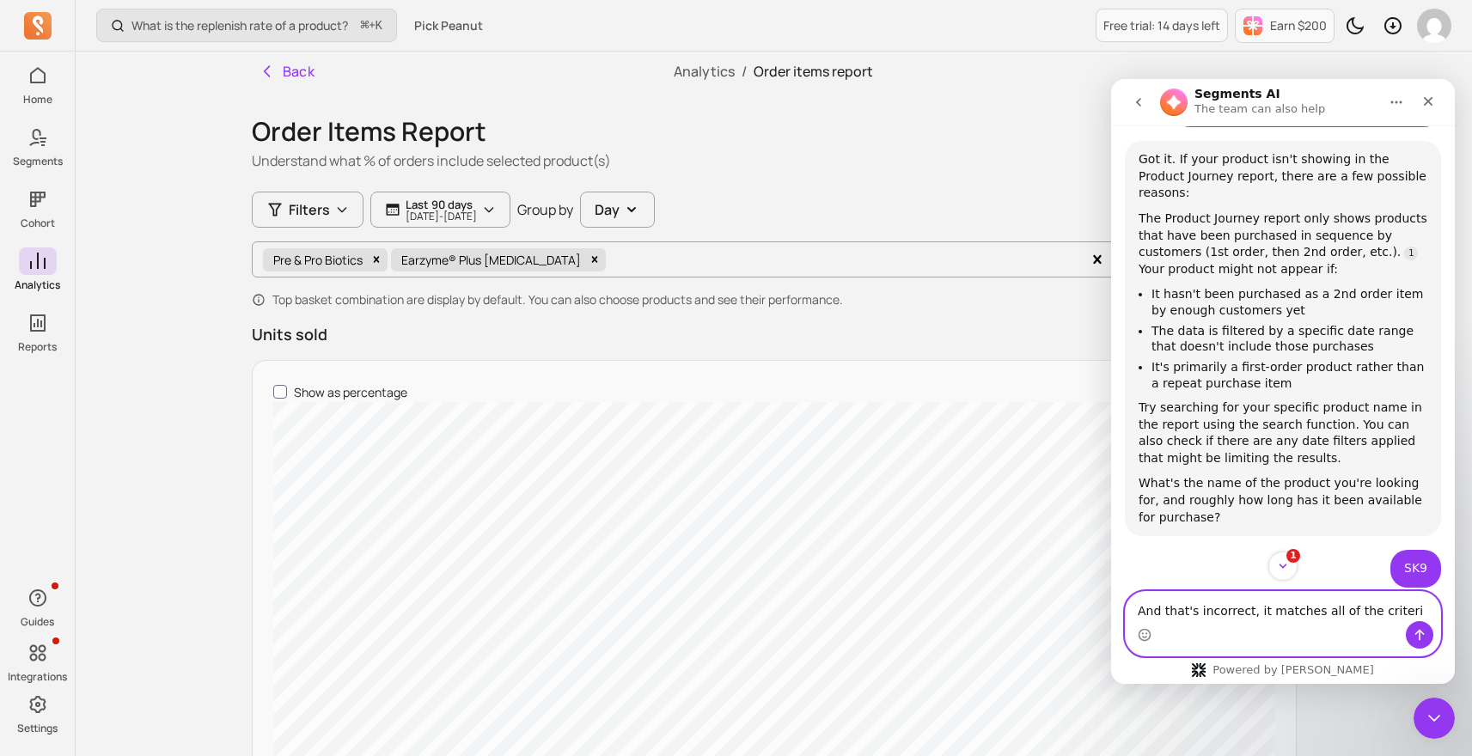
type textarea "And that's incorrect, it matches all of the criteria"
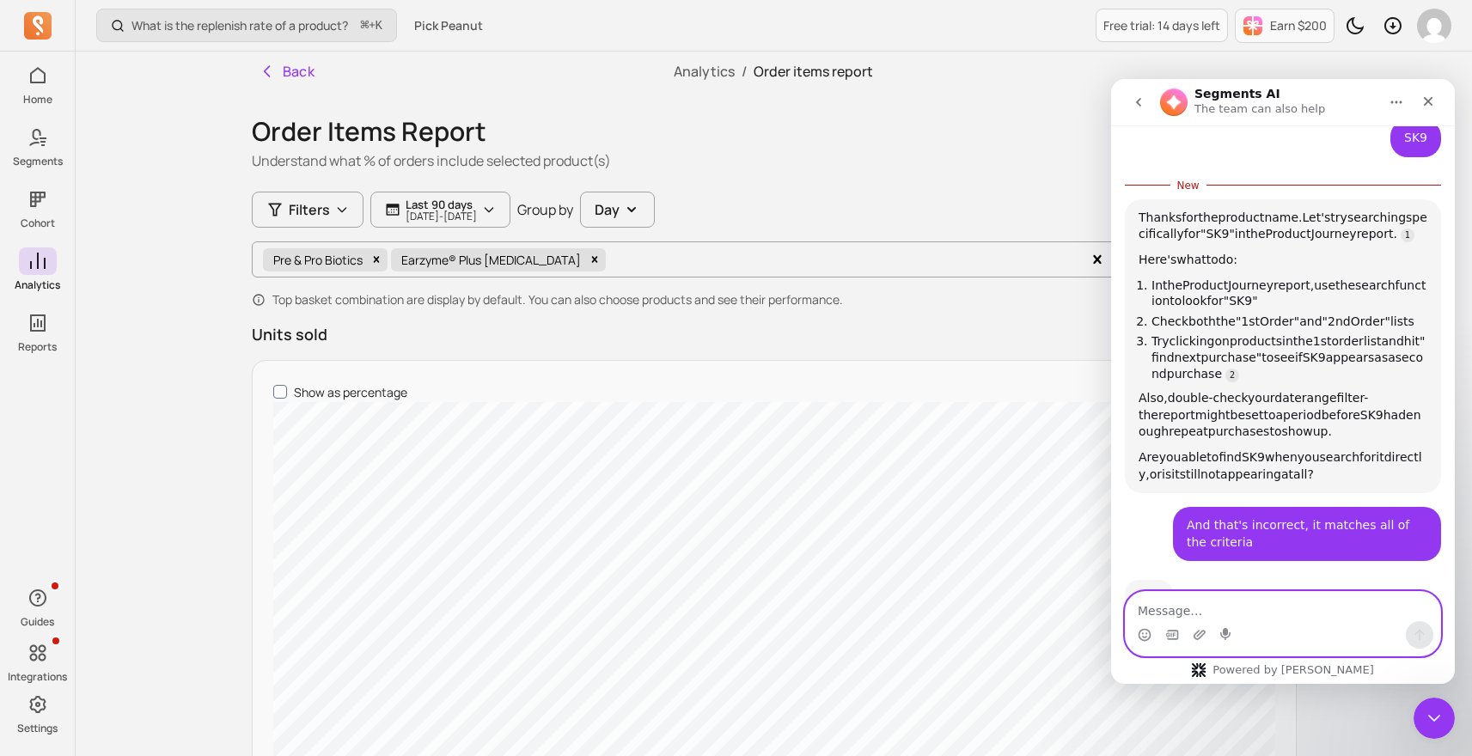
scroll to position [1063, 0]
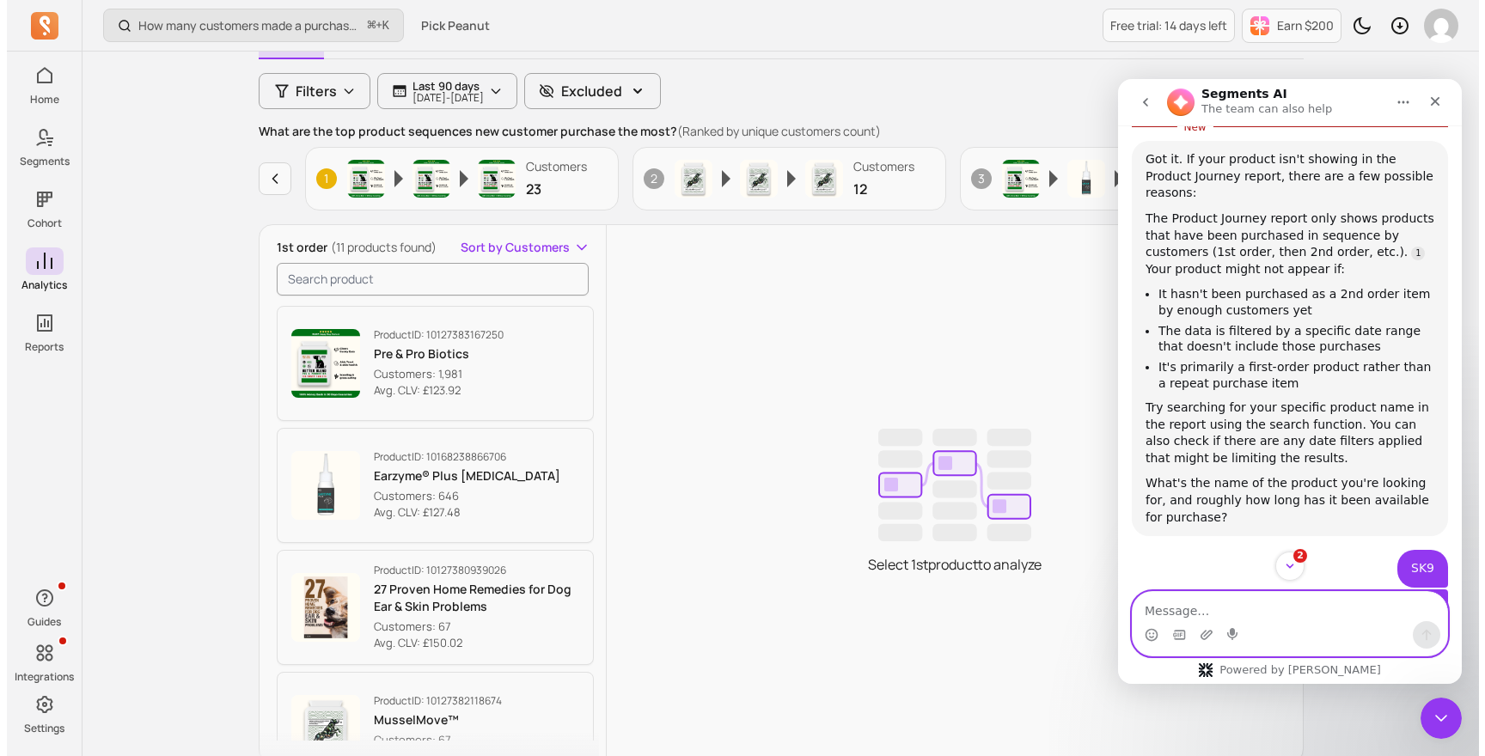
scroll to position [203, 0]
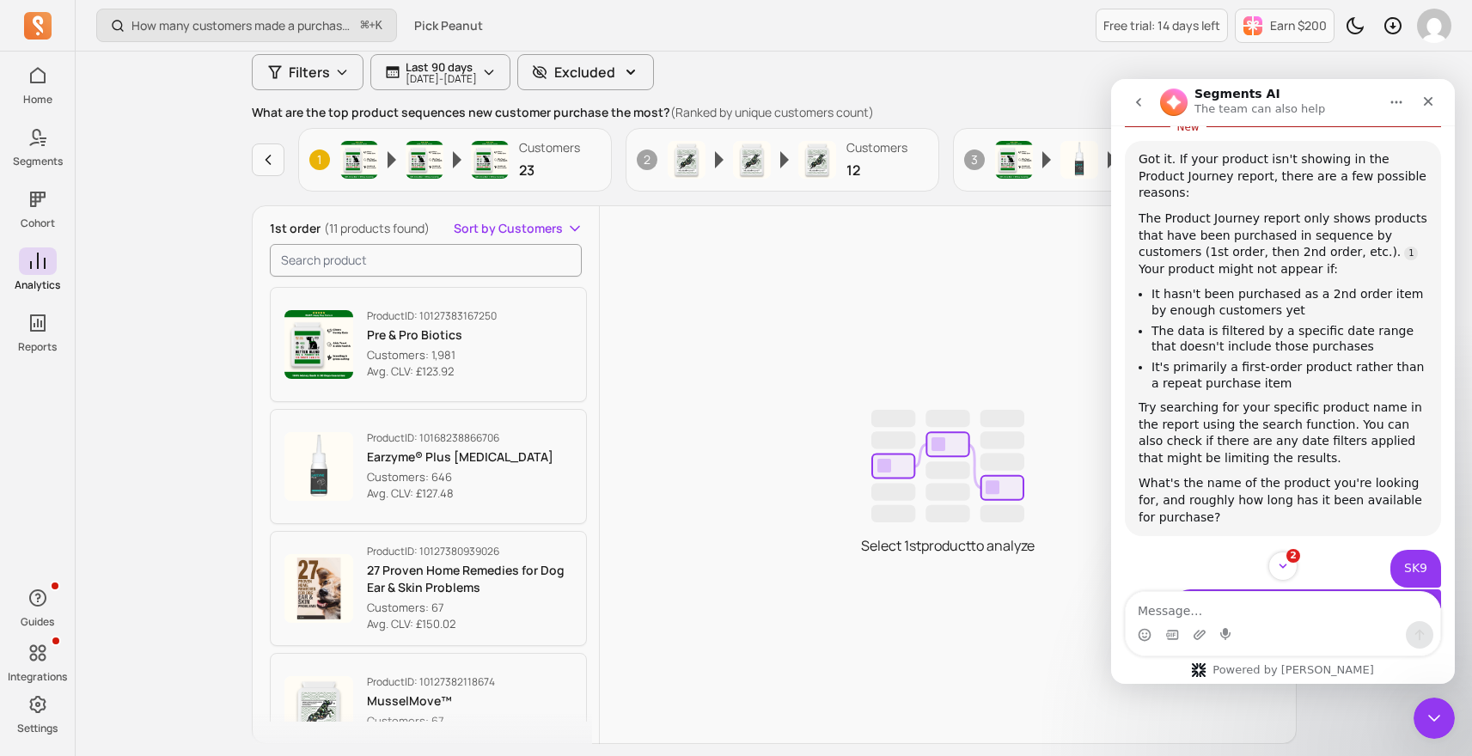
click at [457, 402] on div "Product ID: 10127383167250 Pre & Pro Biotics Customers: 1,981 Avg. CLV: £123.92" at bounding box center [429, 345] width 318 height 122
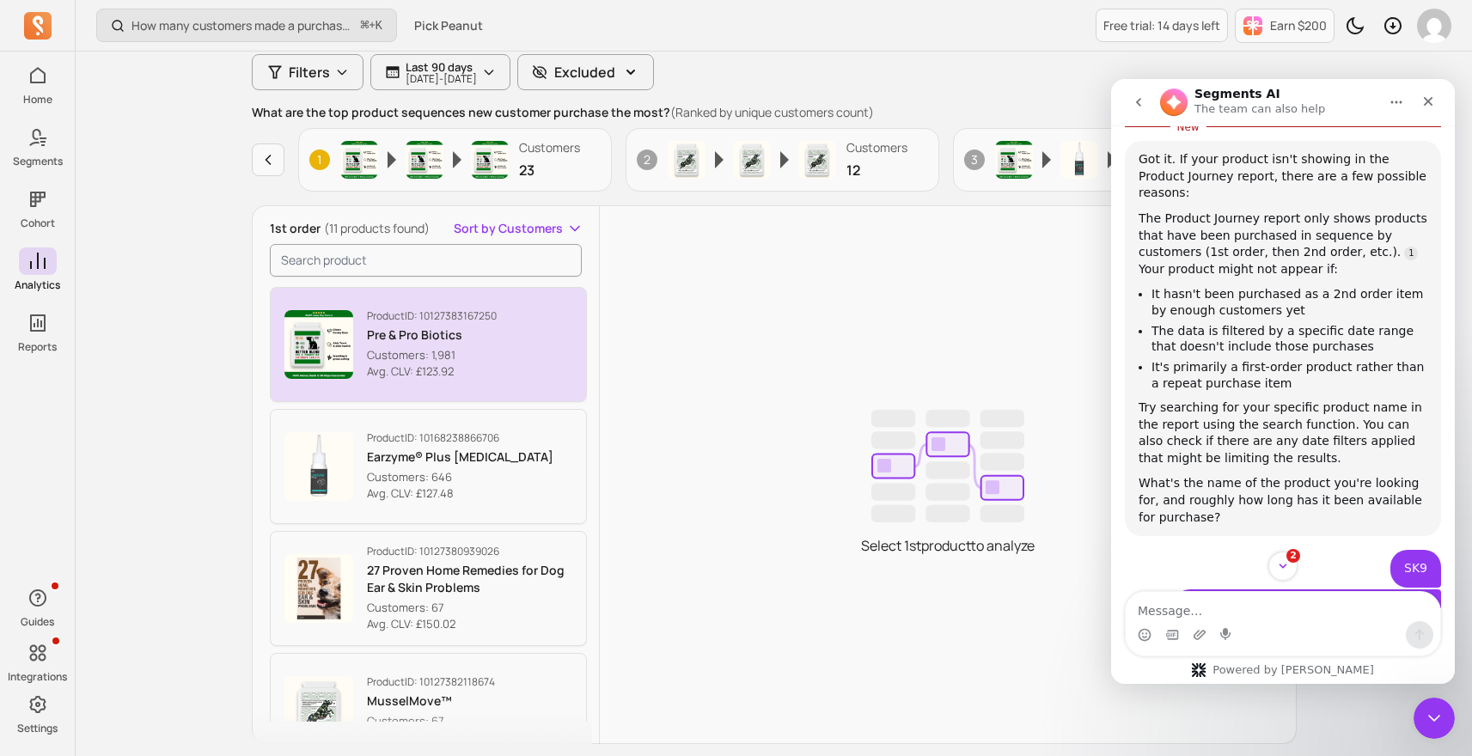
click at [458, 354] on p "Customers: 1,981" at bounding box center [432, 355] width 130 height 17
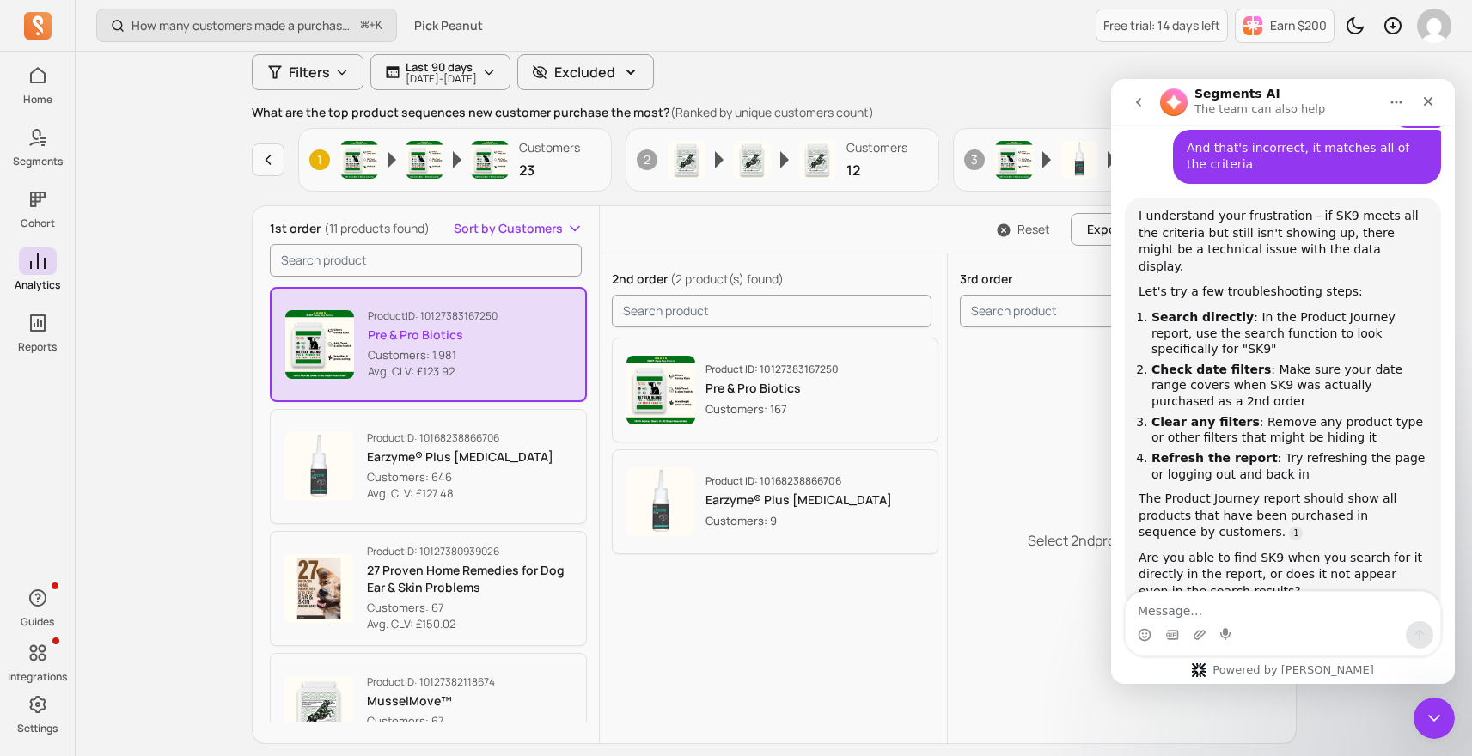
scroll to position [1120, 0]
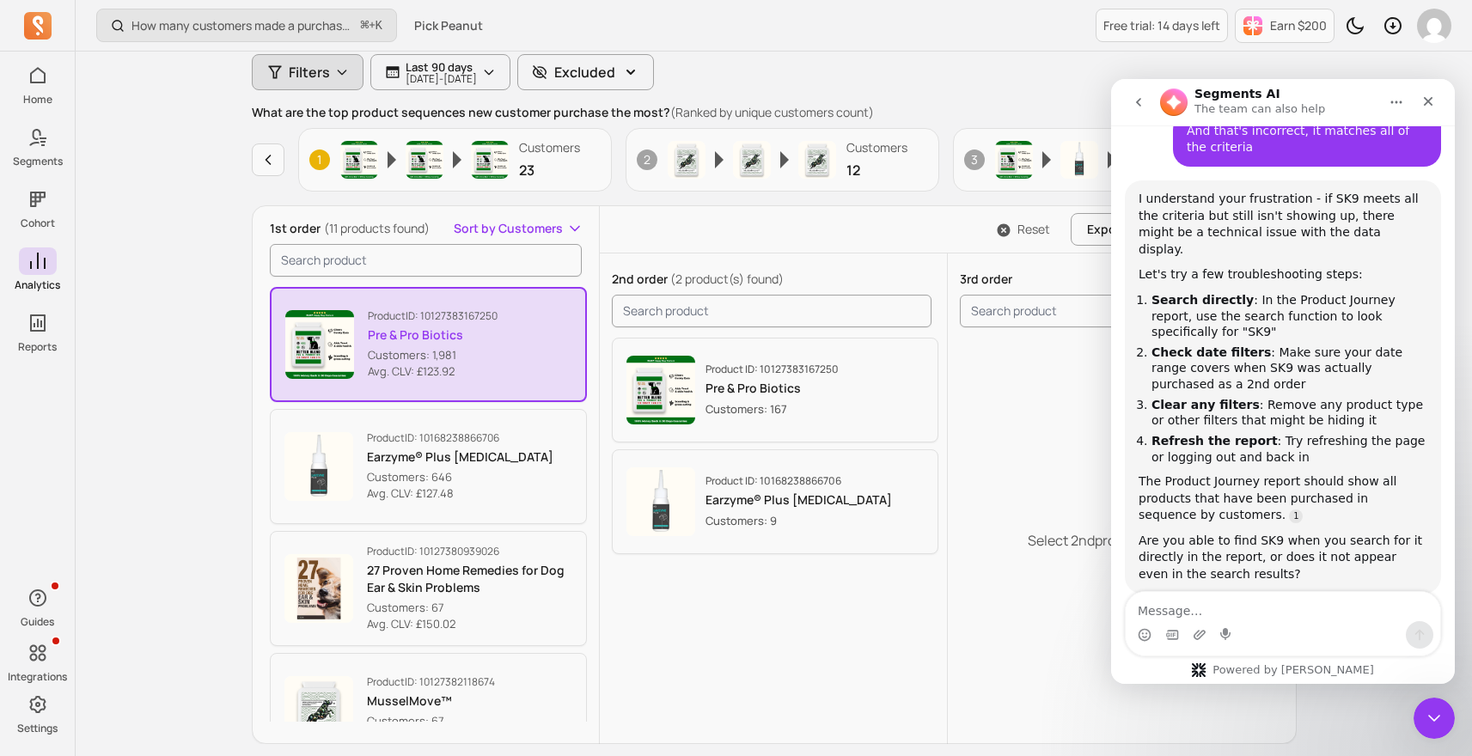
click at [320, 68] on span "Filters" at bounding box center [309, 72] width 41 height 21
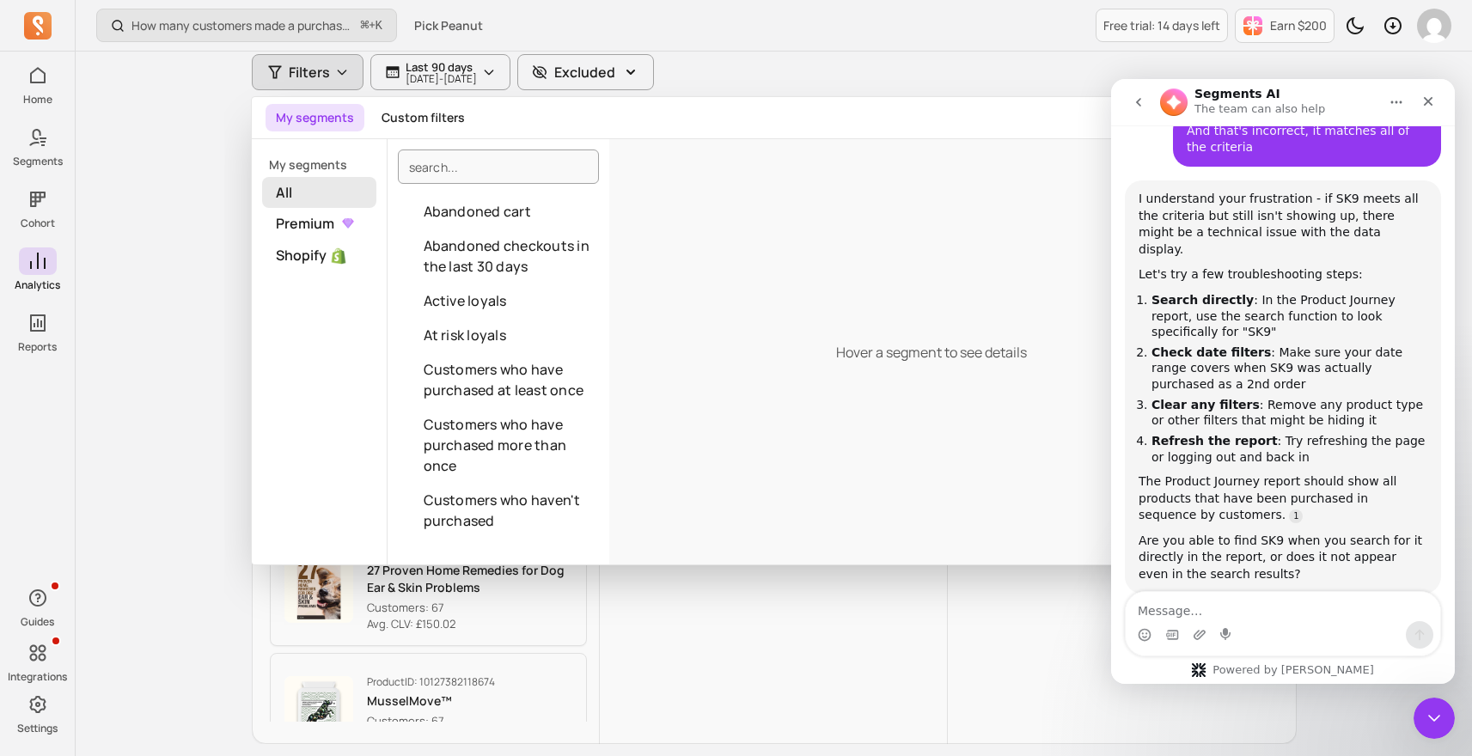
click at [312, 188] on span "All" at bounding box center [319, 192] width 114 height 31
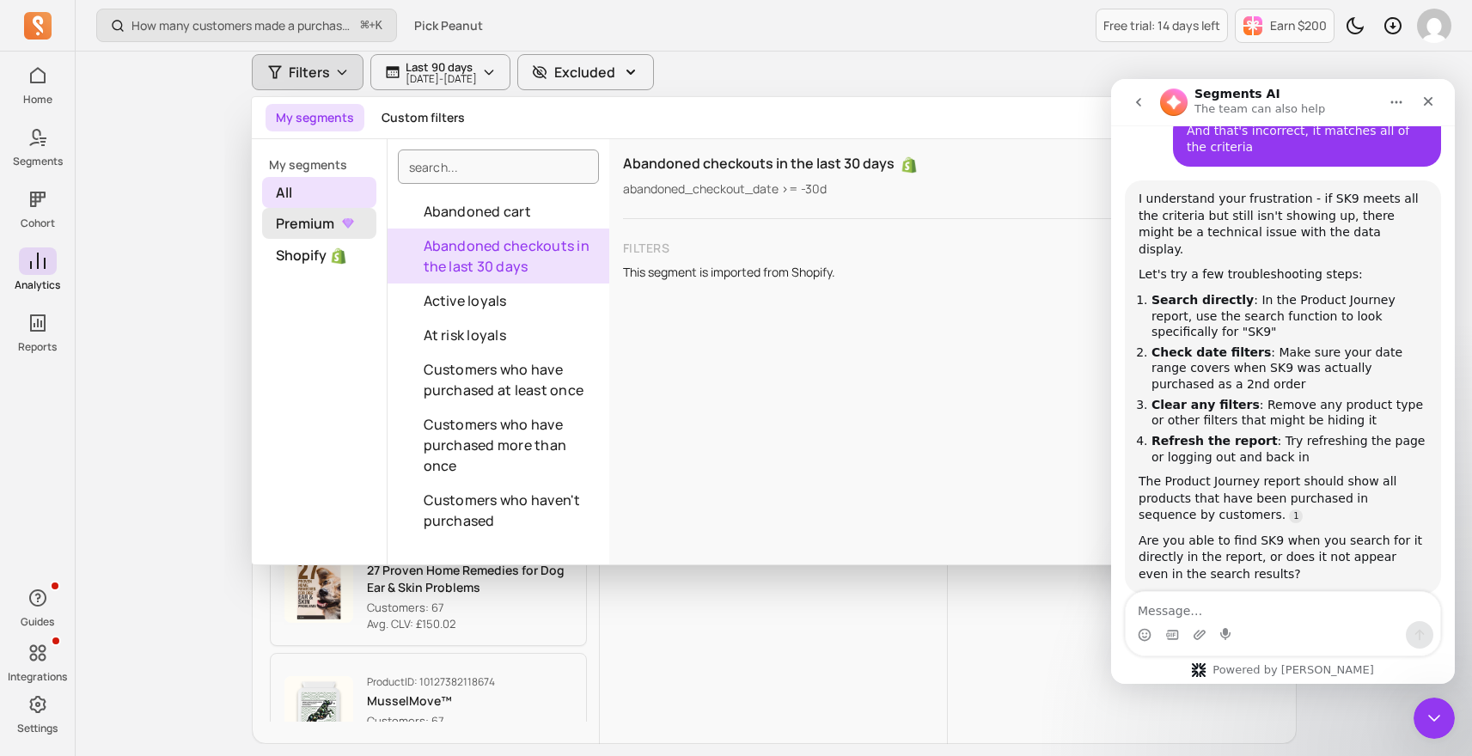
click at [324, 228] on span "Premium" at bounding box center [319, 223] width 114 height 31
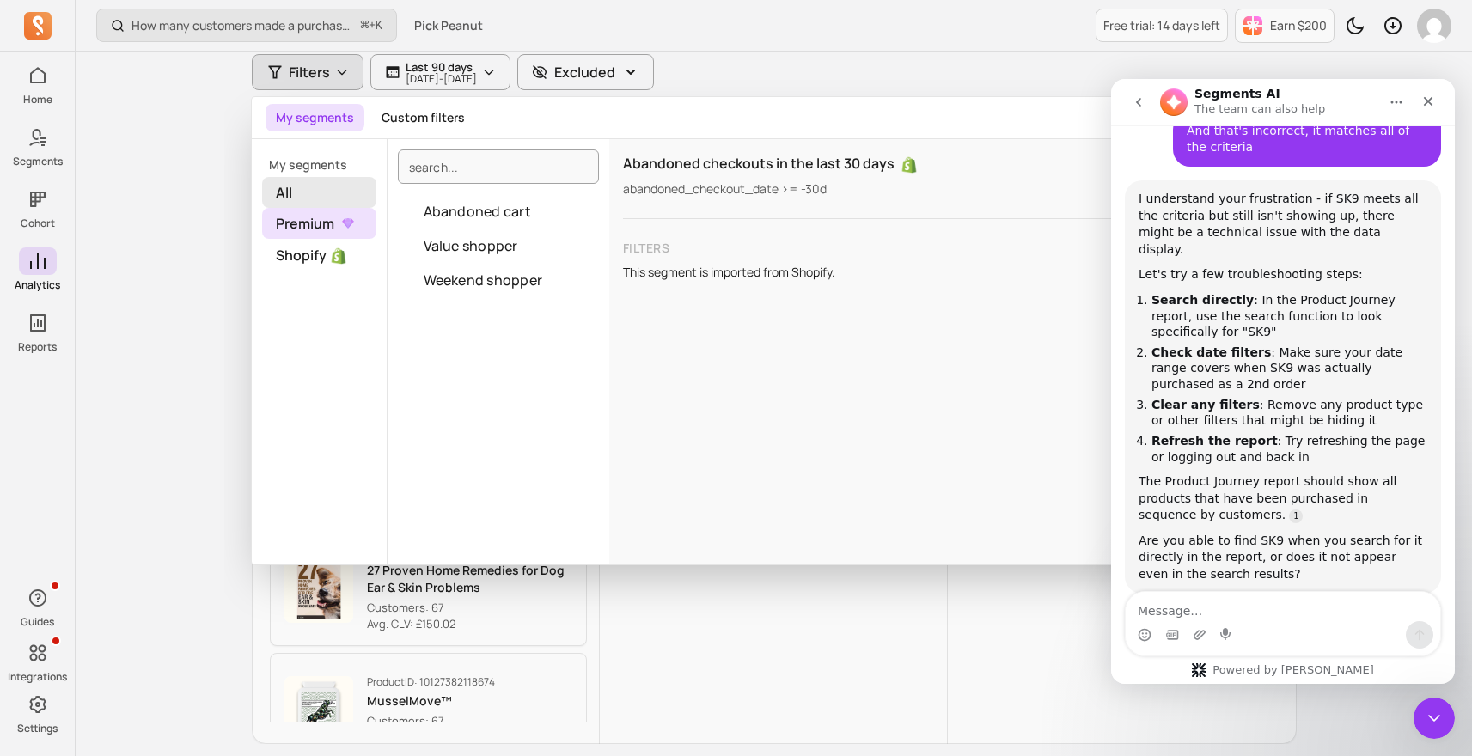
click at [327, 190] on span "All" at bounding box center [319, 192] width 114 height 31
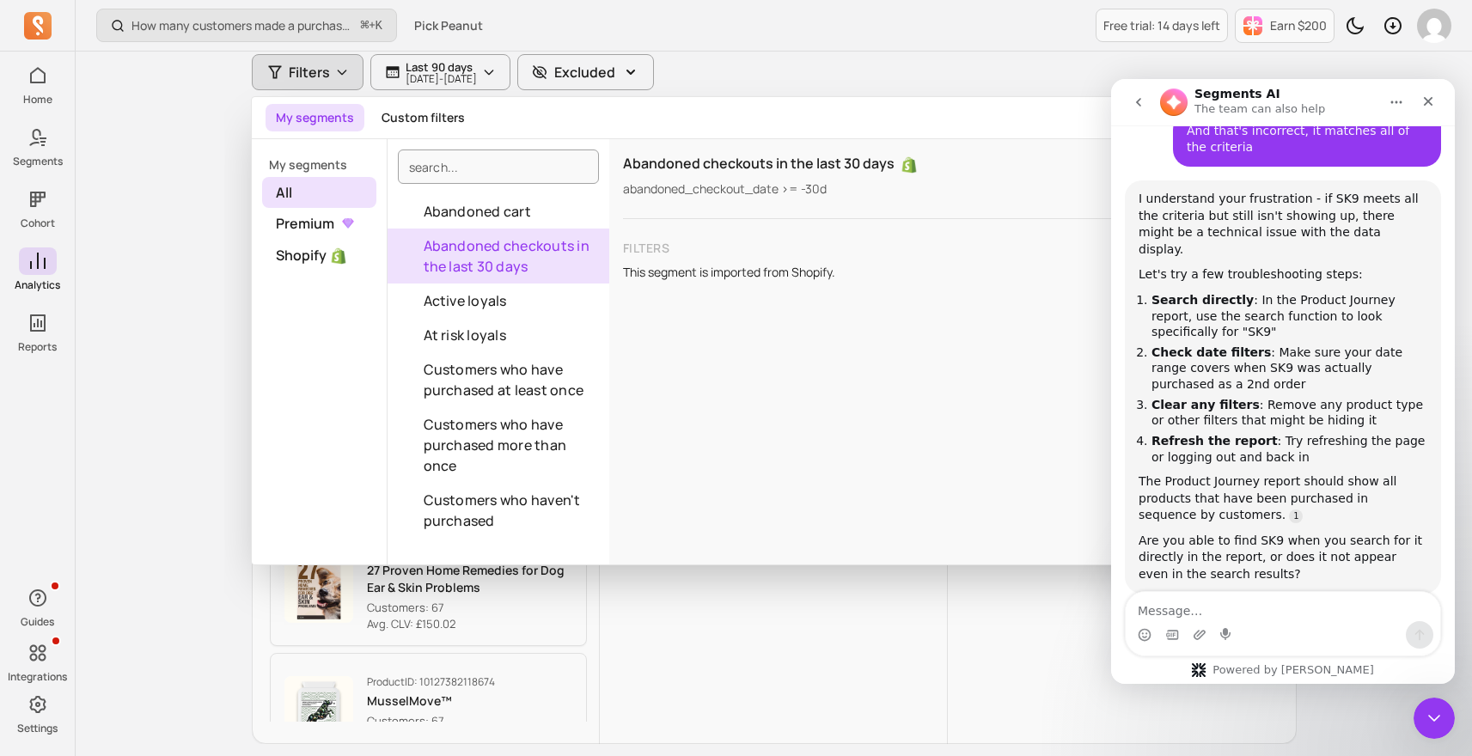
click at [325, 148] on div "My segments All Premium Shopify" at bounding box center [320, 351] width 136 height 425
click at [922, 568] on div "Product ID: 10127383167250 Pre & Pro Biotics Customers: 167 Product ID: 1016823…" at bounding box center [772, 647] width 344 height 627
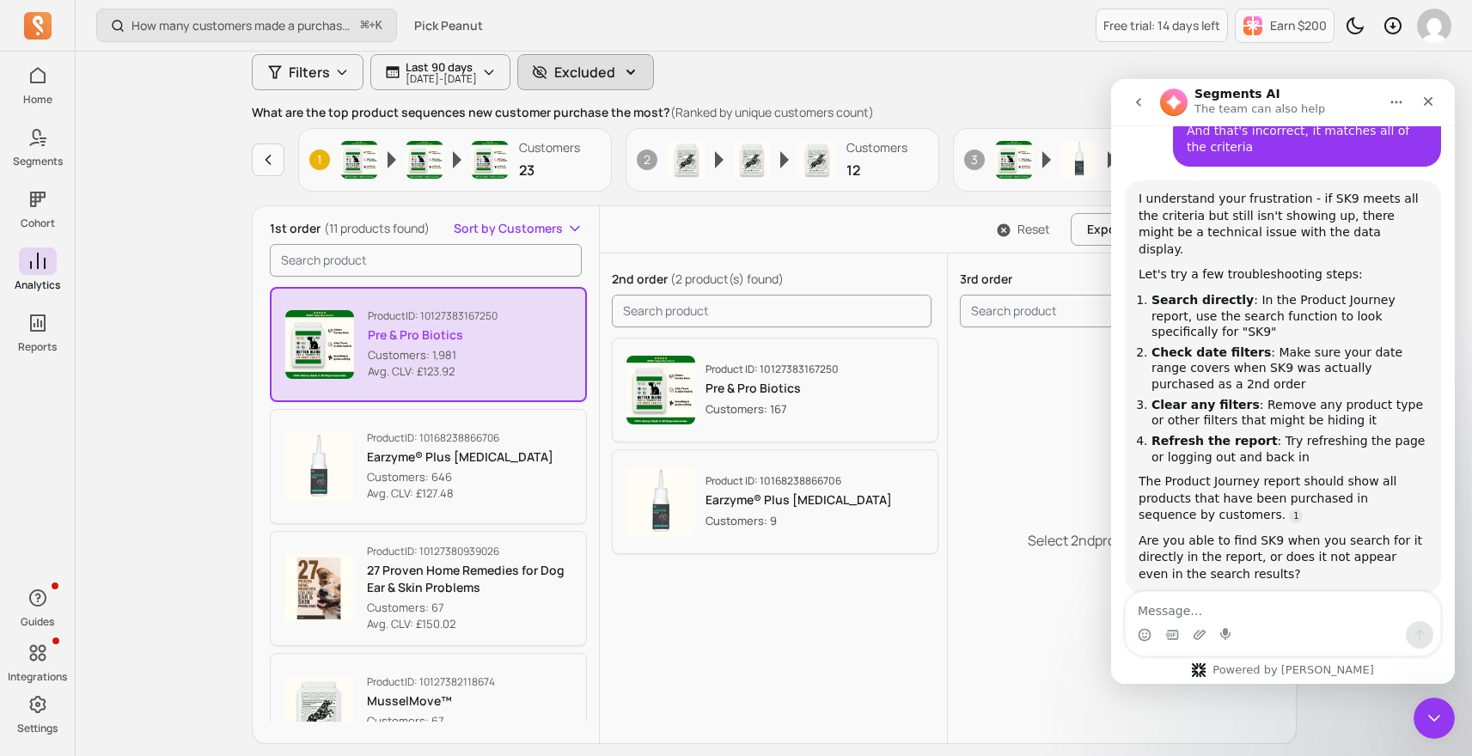
click at [615, 78] on p "Excluded" at bounding box center [584, 72] width 61 height 21
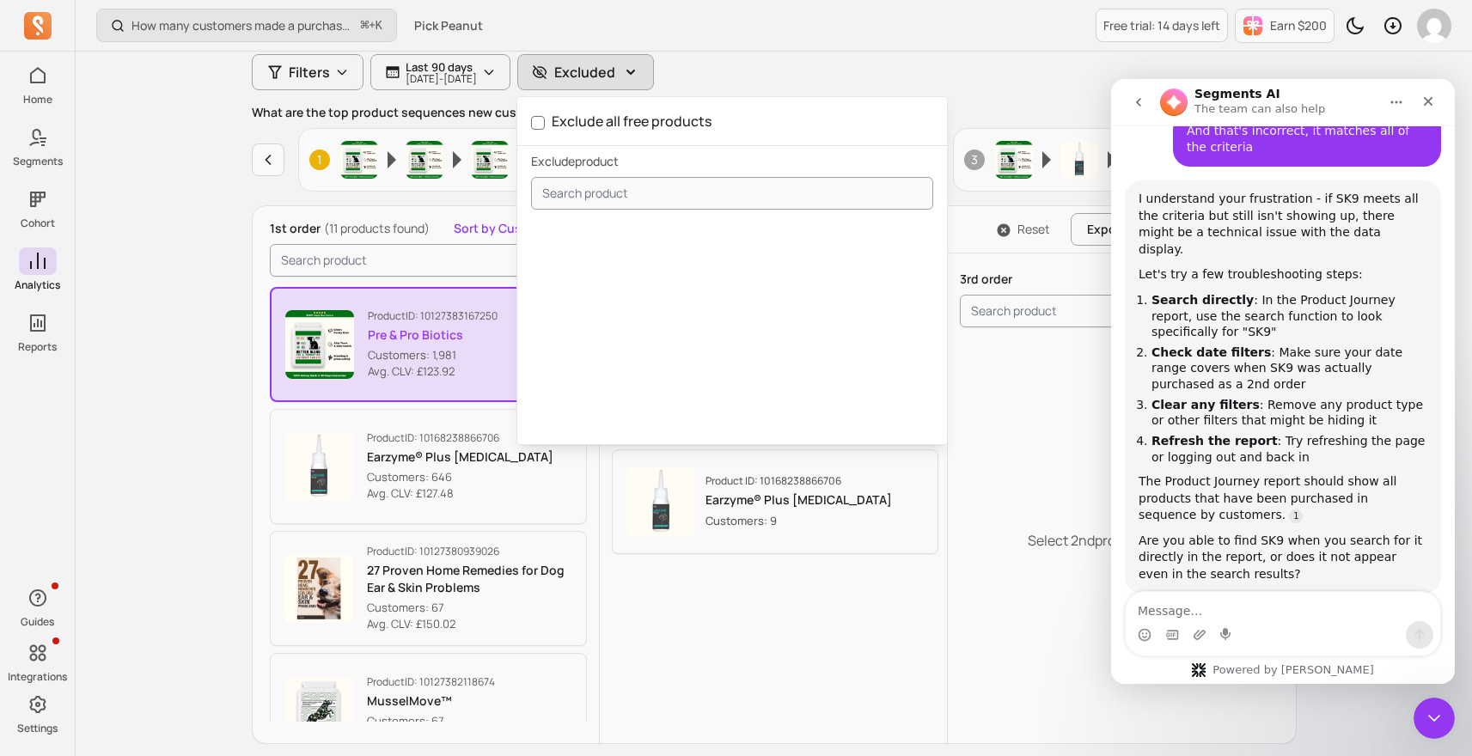
click at [789, 47] on div "How many customers made a purchase in the last 30/60/90 days? ⌘ + K Pick Peanut…" at bounding box center [774, 26] width 1396 height 52
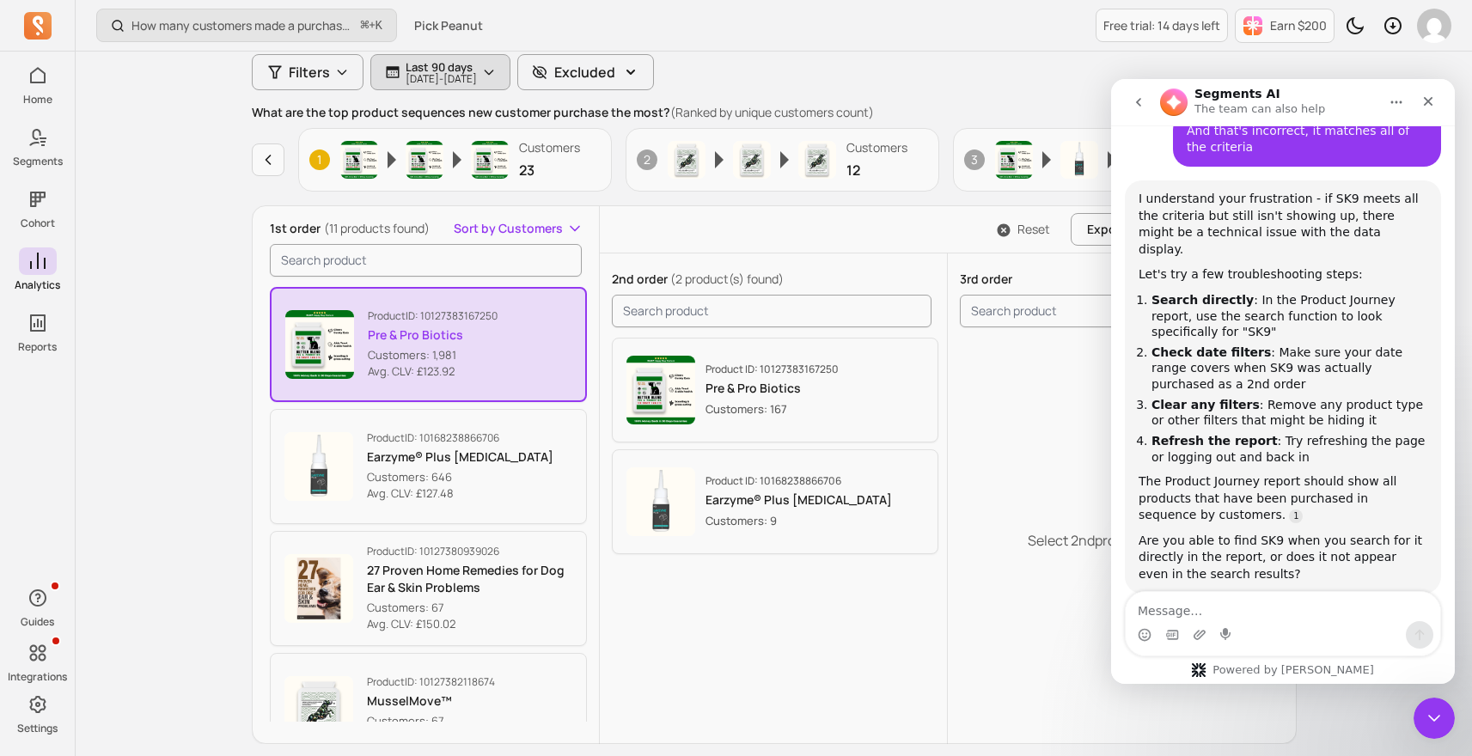
click at [510, 68] on button "Last 90 days 2025-06-19 - 2025-09-17" at bounding box center [440, 72] width 140 height 36
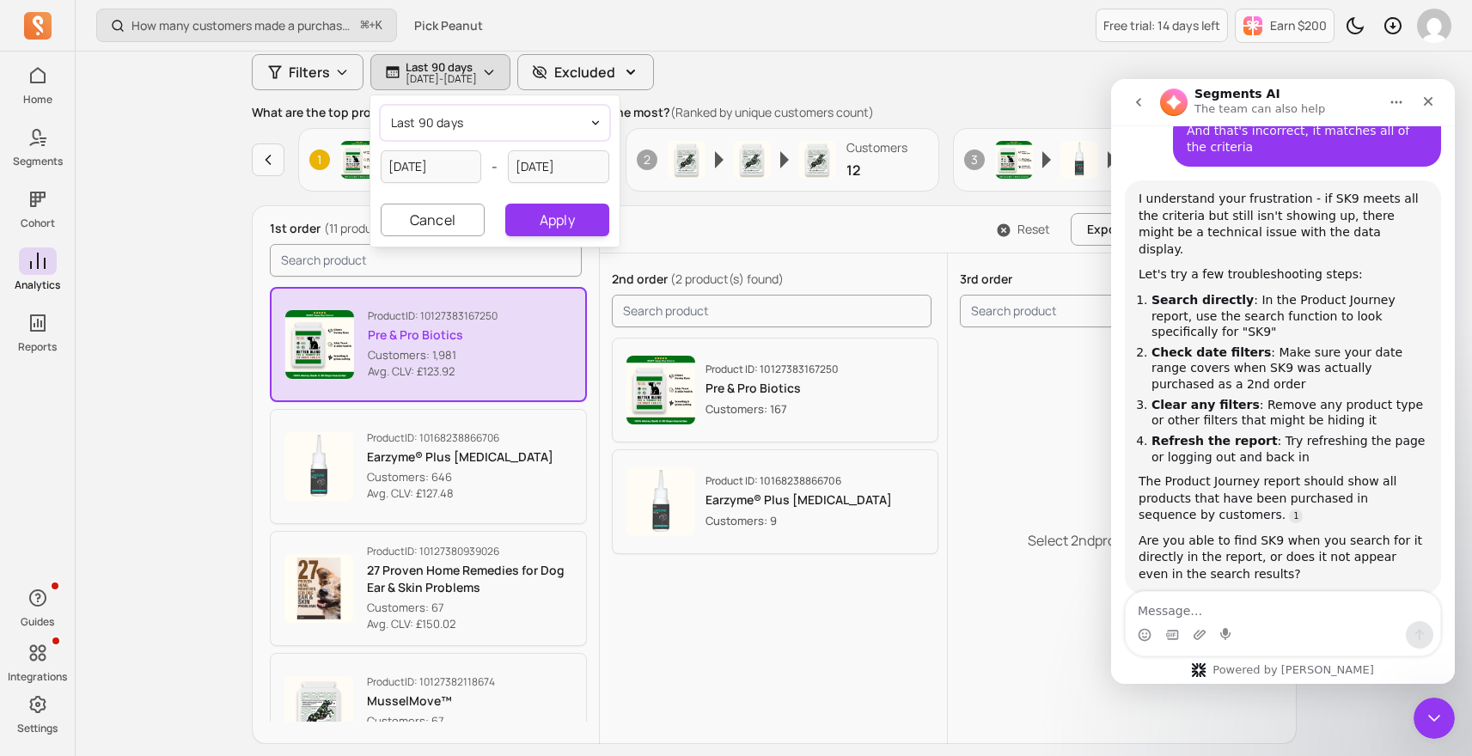
click at [461, 127] on span "last 90 days" at bounding box center [427, 122] width 73 height 17
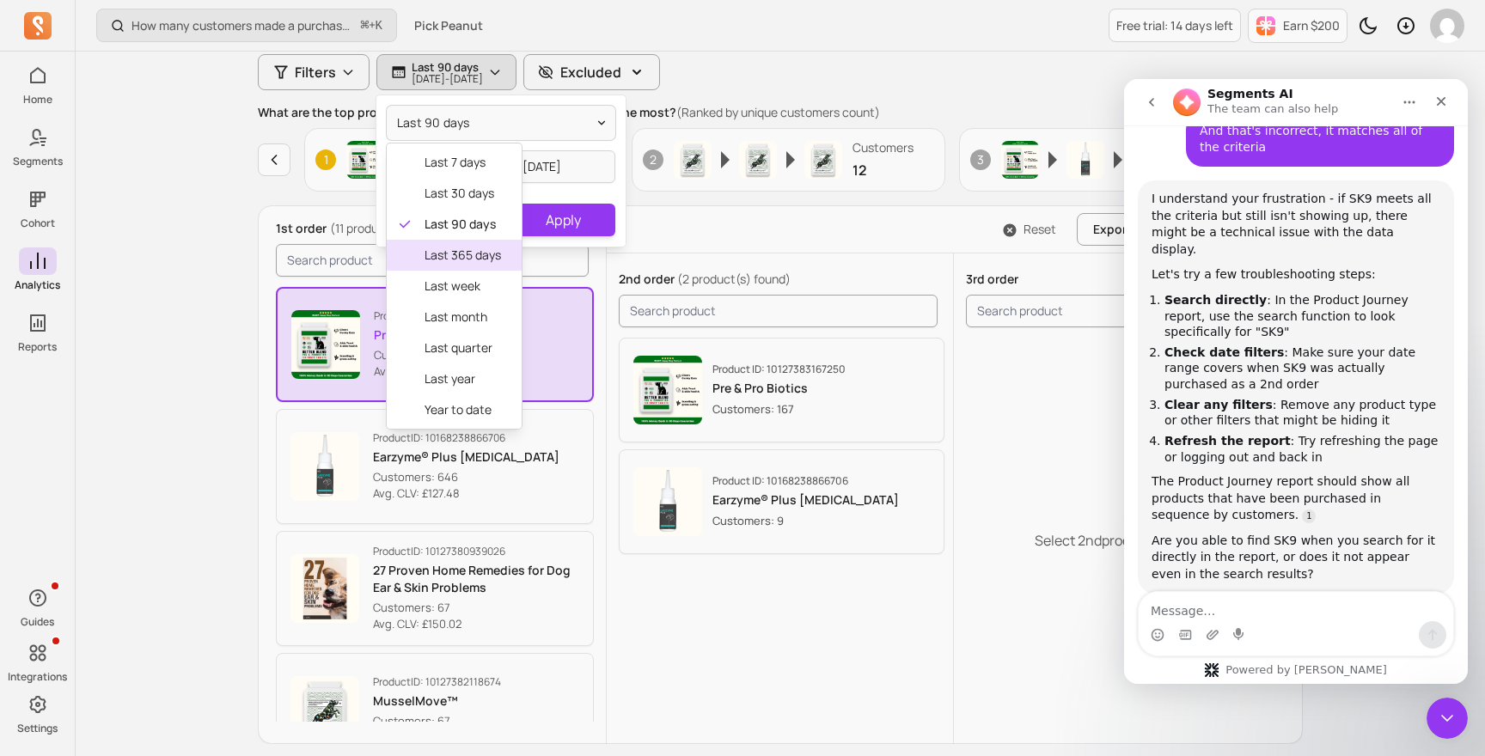
click at [461, 249] on span "last 365 days" at bounding box center [462, 255] width 76 height 17
type input "[DATE]"
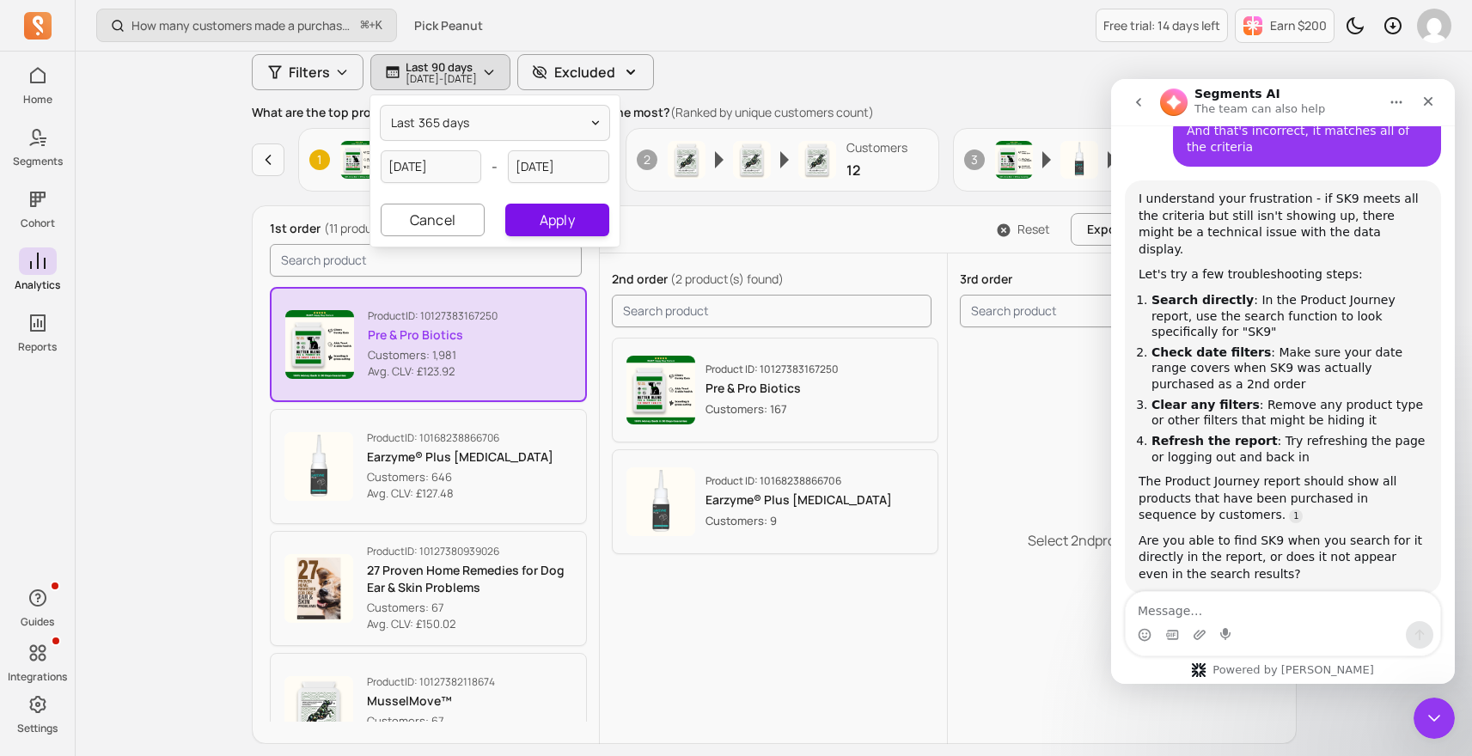
click at [531, 211] on button "Apply" at bounding box center [556, 220] width 103 height 33
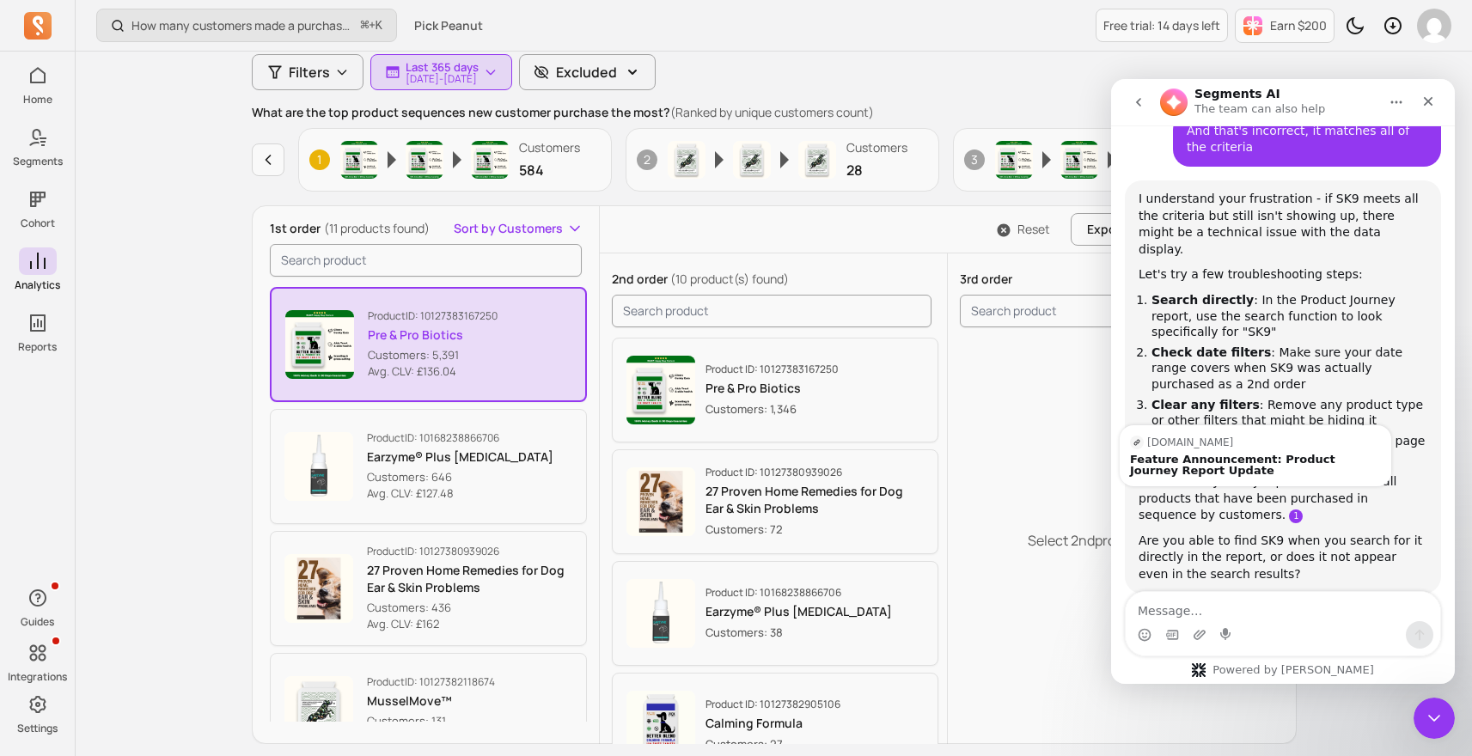
click at [1289, 509] on link "Source reference 116658300:" at bounding box center [1296, 516] width 14 height 14
click at [1200, 454] on div "Feature Announcement: Product Journey Report Update" at bounding box center [1255, 465] width 251 height 22
click at [975, 495] on div "Select 2nd product to analyze." at bounding box center [1120, 540] width 345 height 412
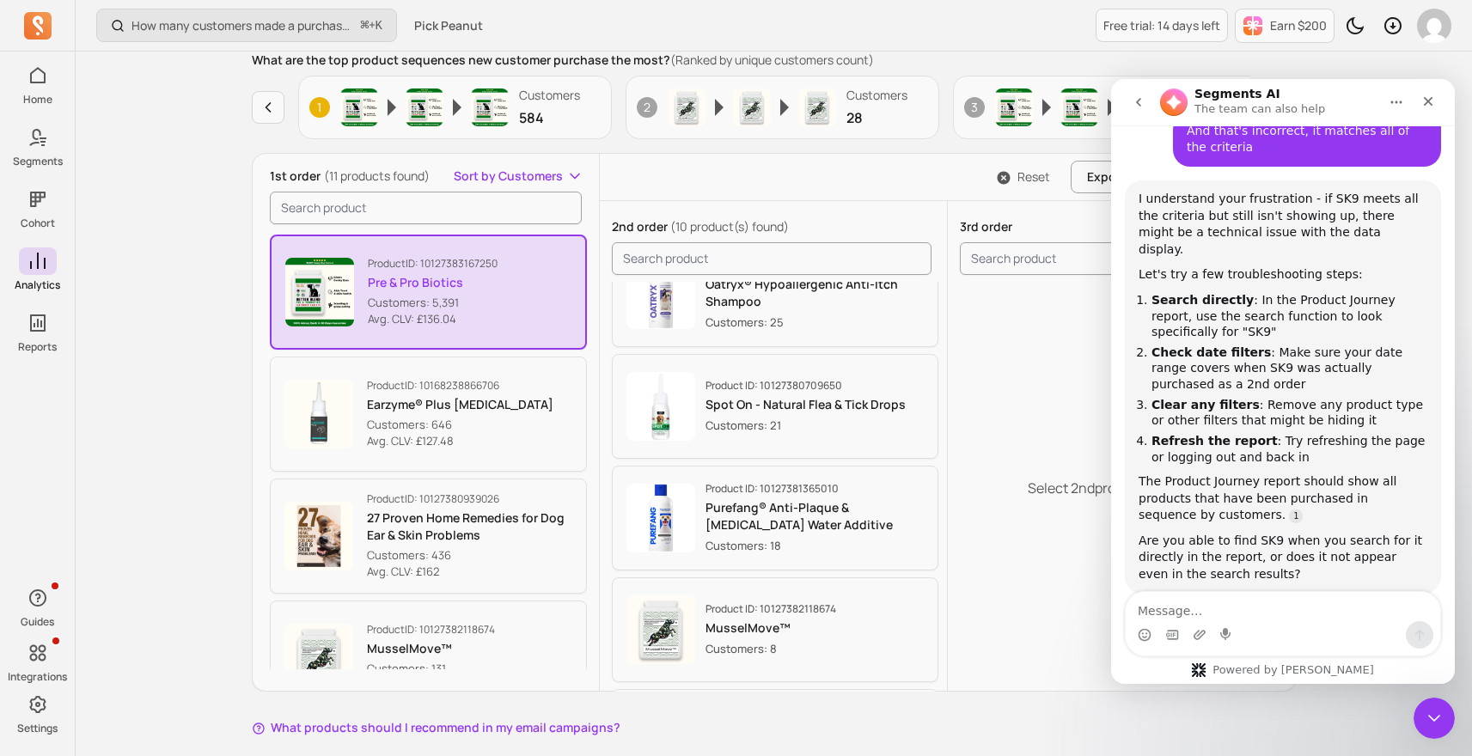
scroll to position [359, 0]
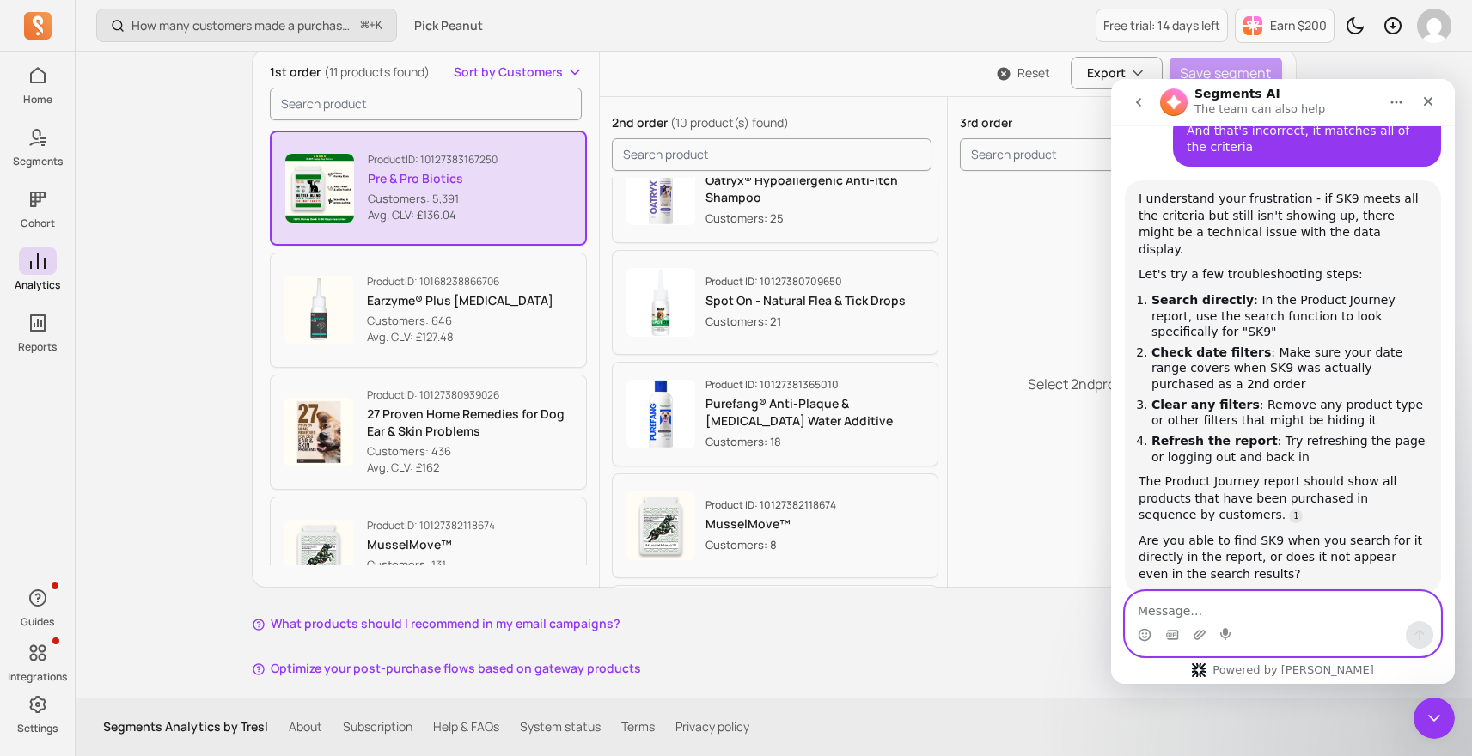
click at [1240, 613] on textarea "Message…" at bounding box center [1283, 606] width 314 height 29
type textarea "Where is the report? \"
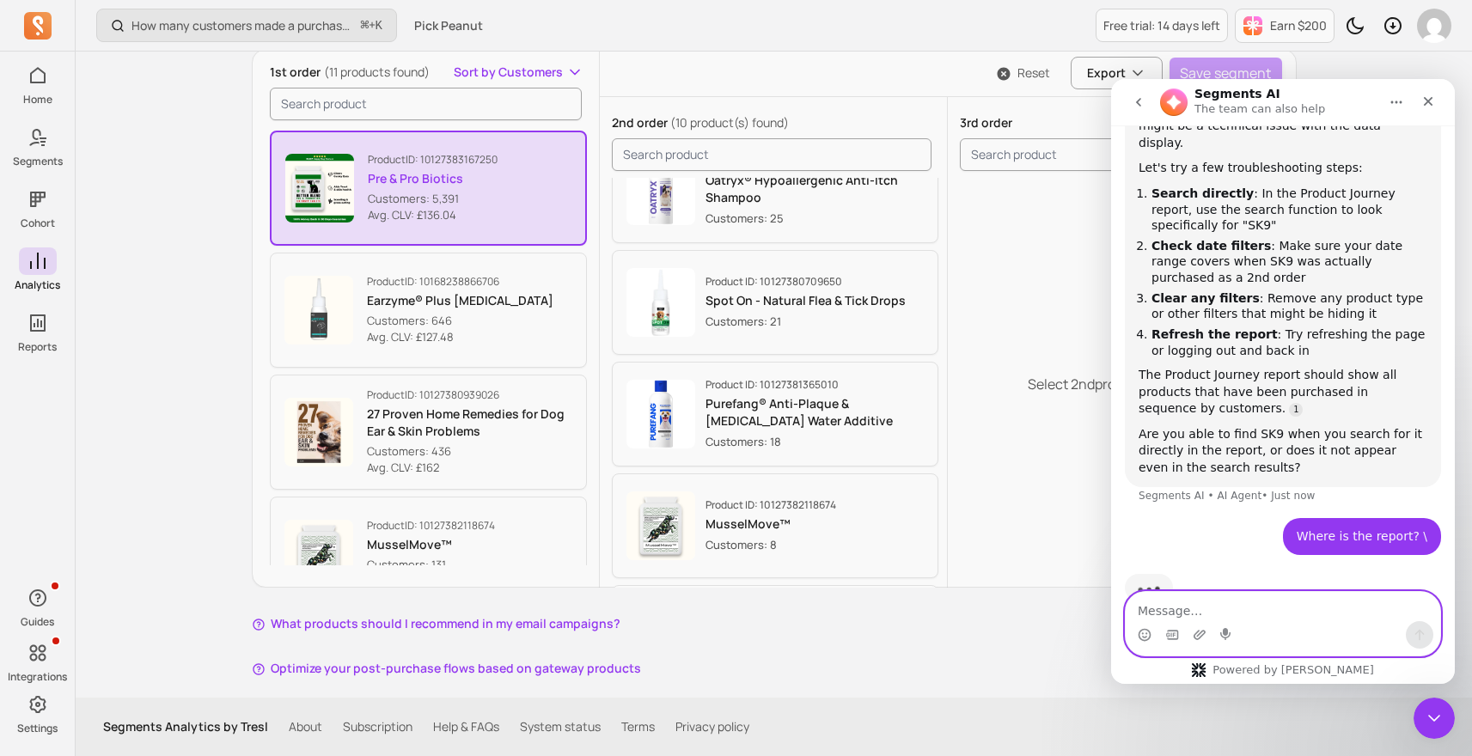
scroll to position [1199, 0]
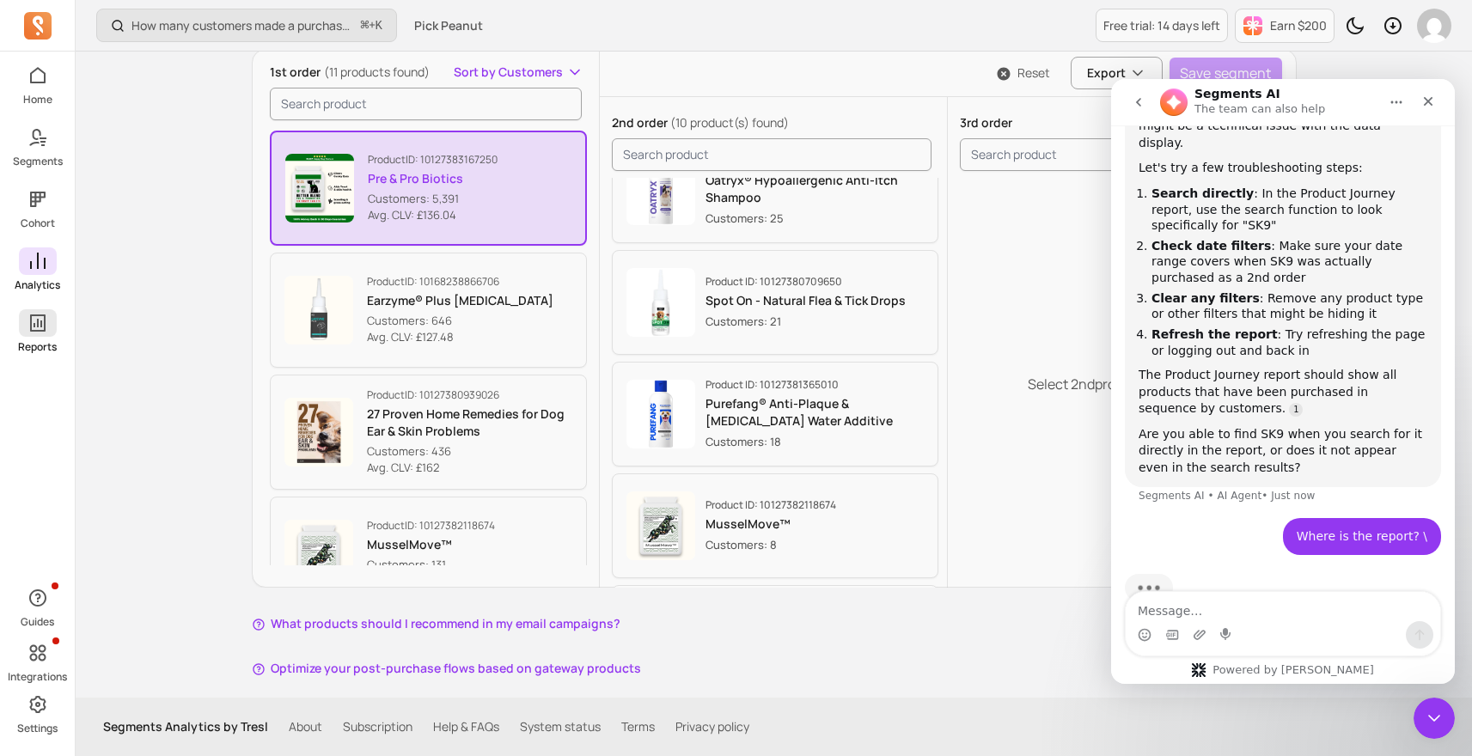
click at [38, 323] on icon at bounding box center [37, 322] width 15 height 17
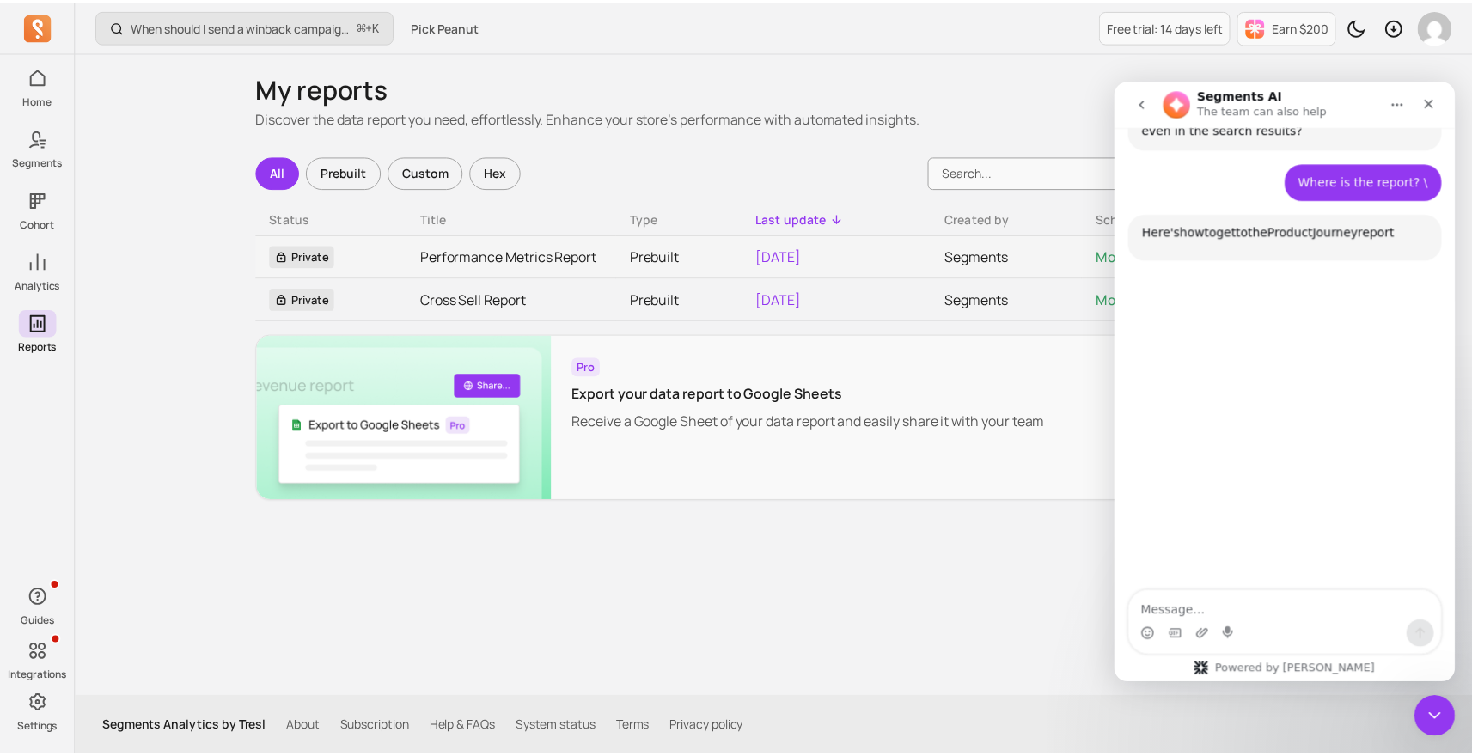
scroll to position [1540, 0]
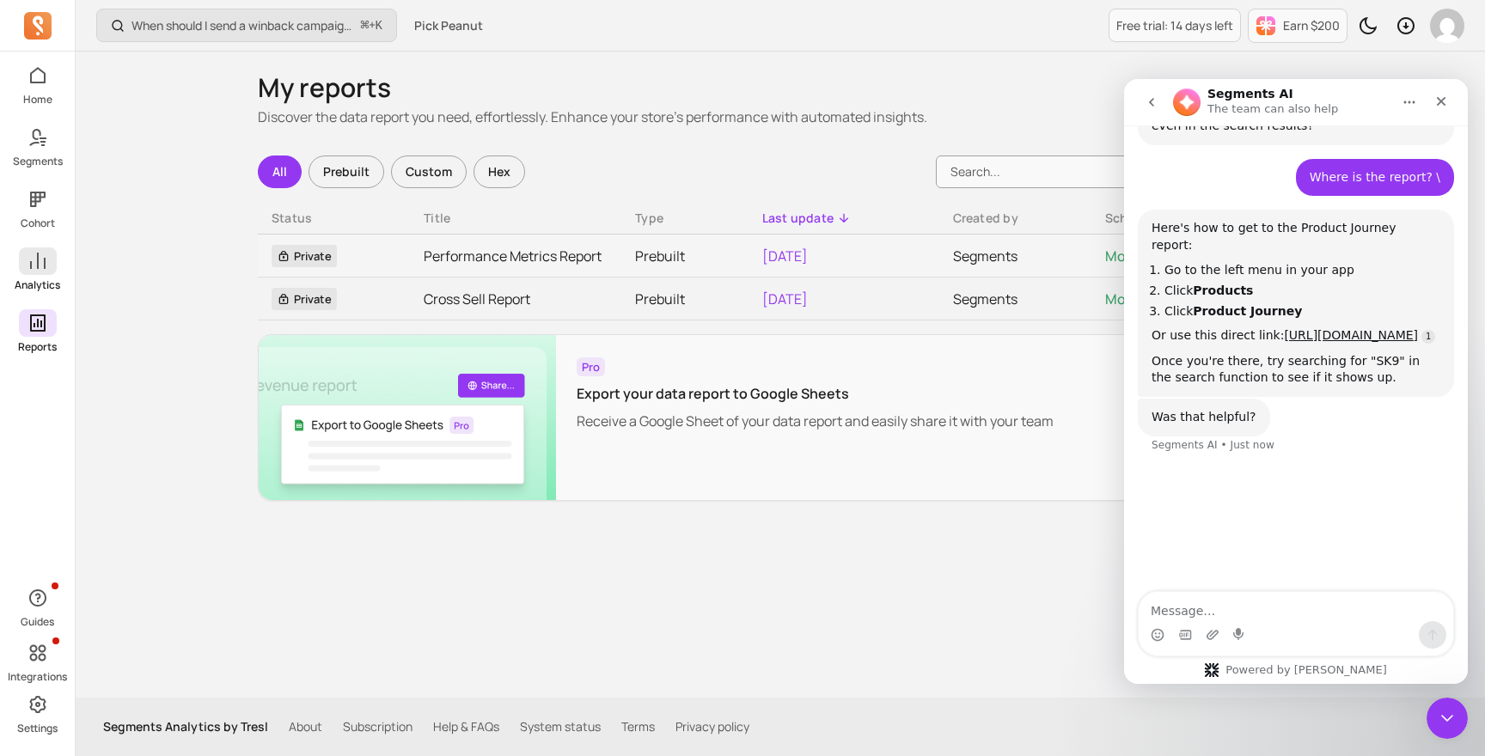
click at [41, 268] on icon at bounding box center [37, 261] width 21 height 21
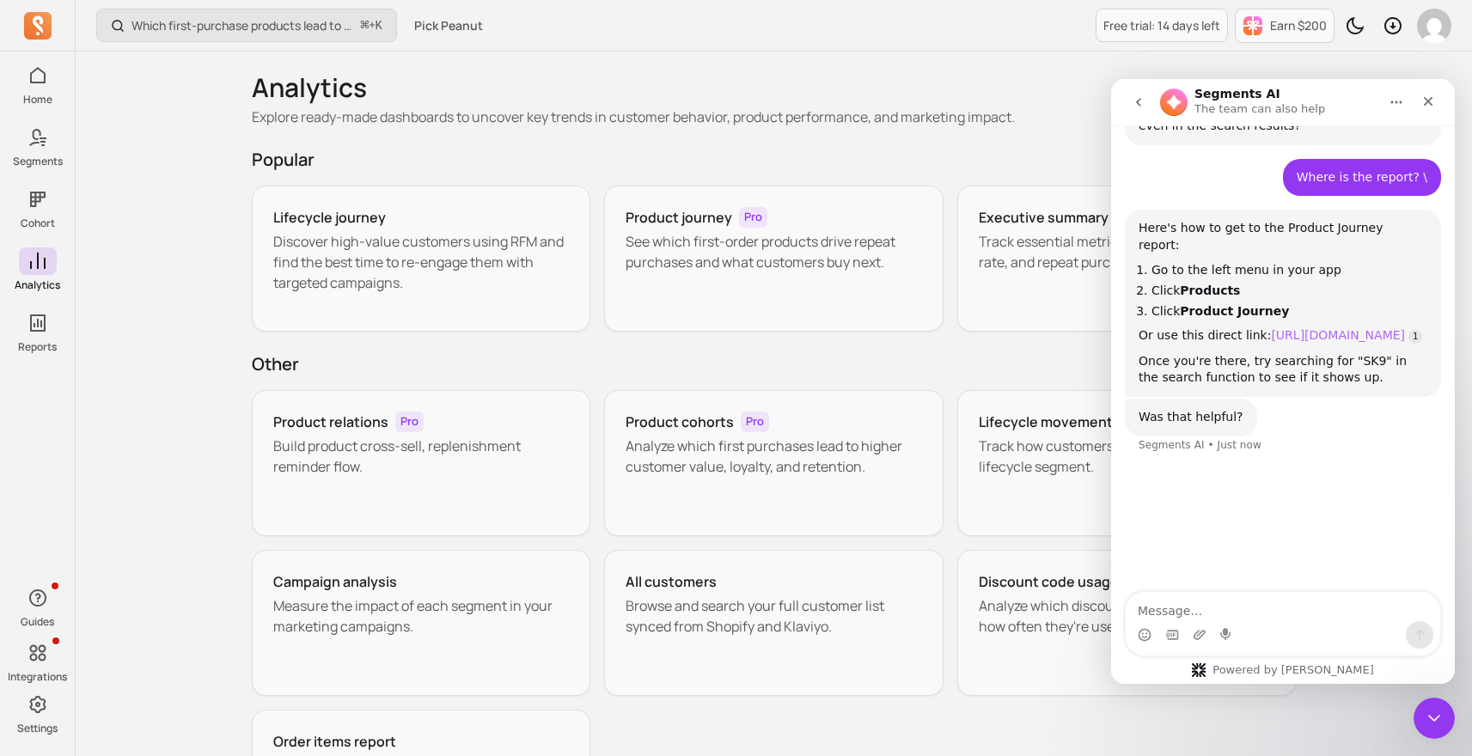
click at [1279, 328] on link "[URL][DOMAIN_NAME]" at bounding box center [1338, 335] width 134 height 14
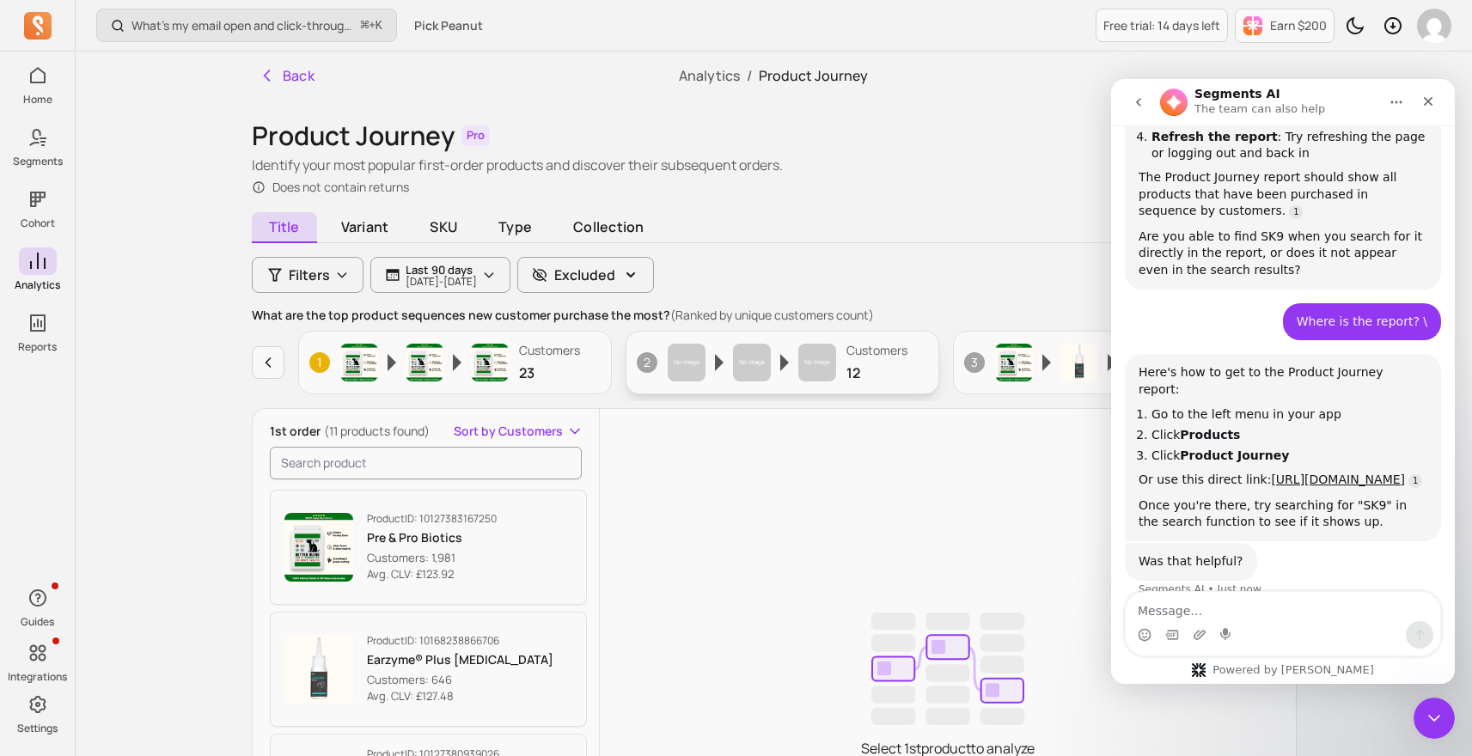
scroll to position [1400, 0]
click at [419, 466] on input "search product" at bounding box center [426, 463] width 313 height 33
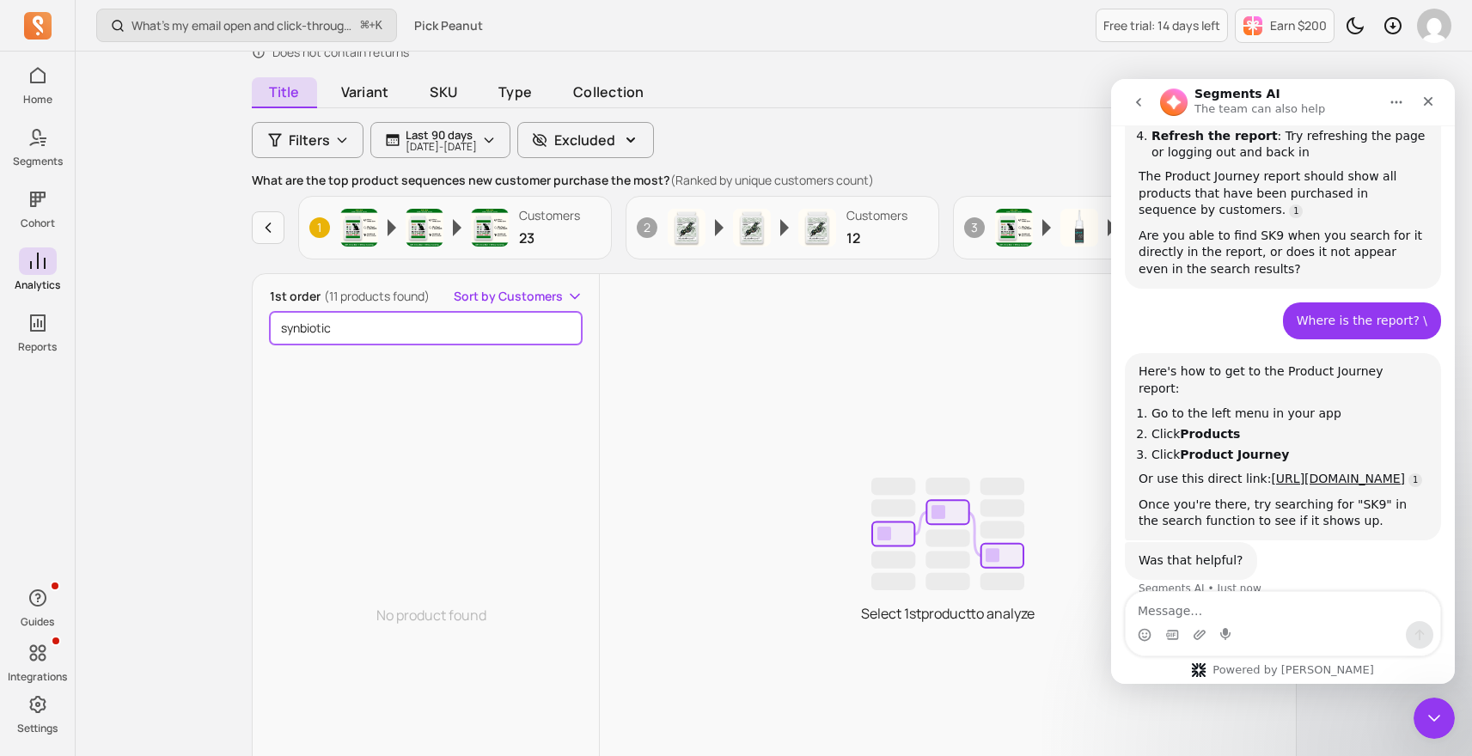
scroll to position [145, 0]
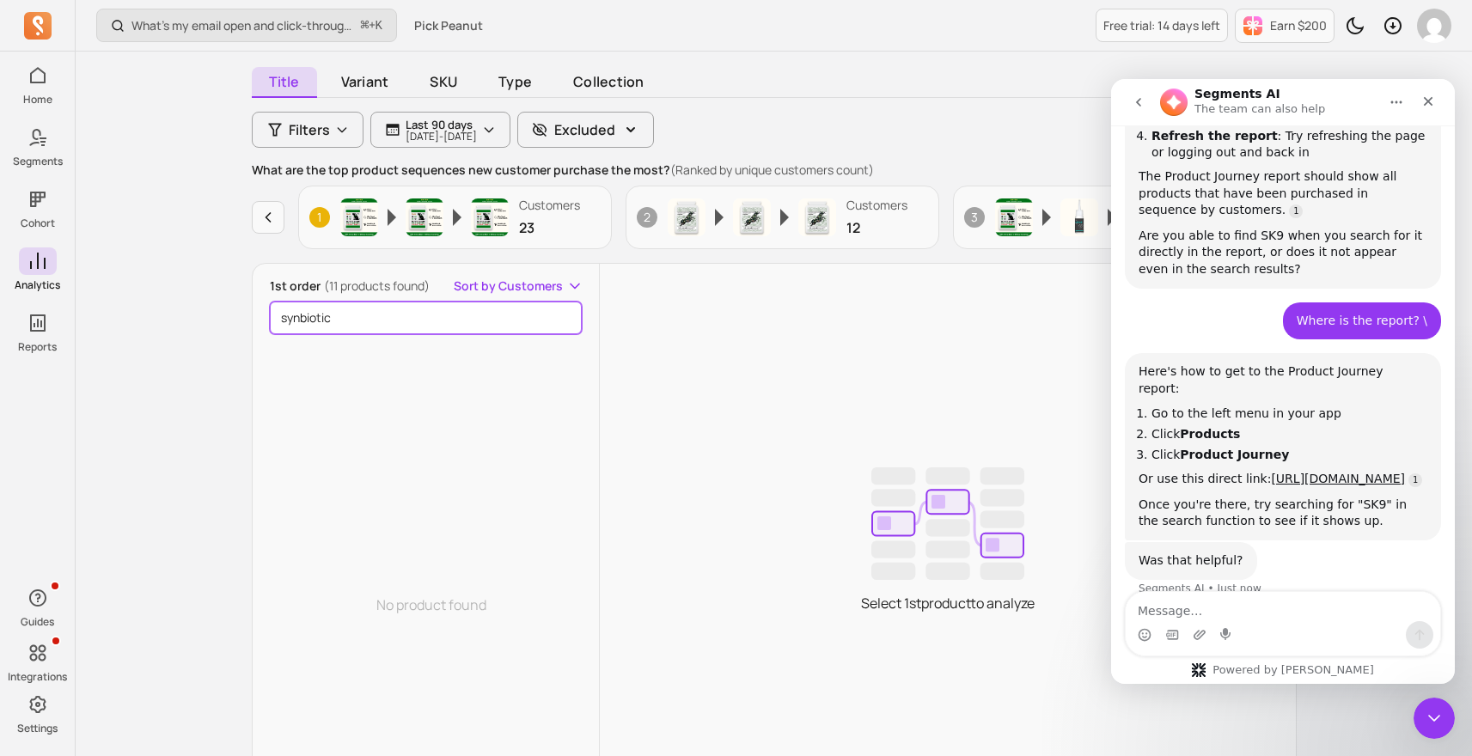
click at [368, 304] on input "synbiotic" at bounding box center [426, 318] width 313 height 33
type input "sk9"
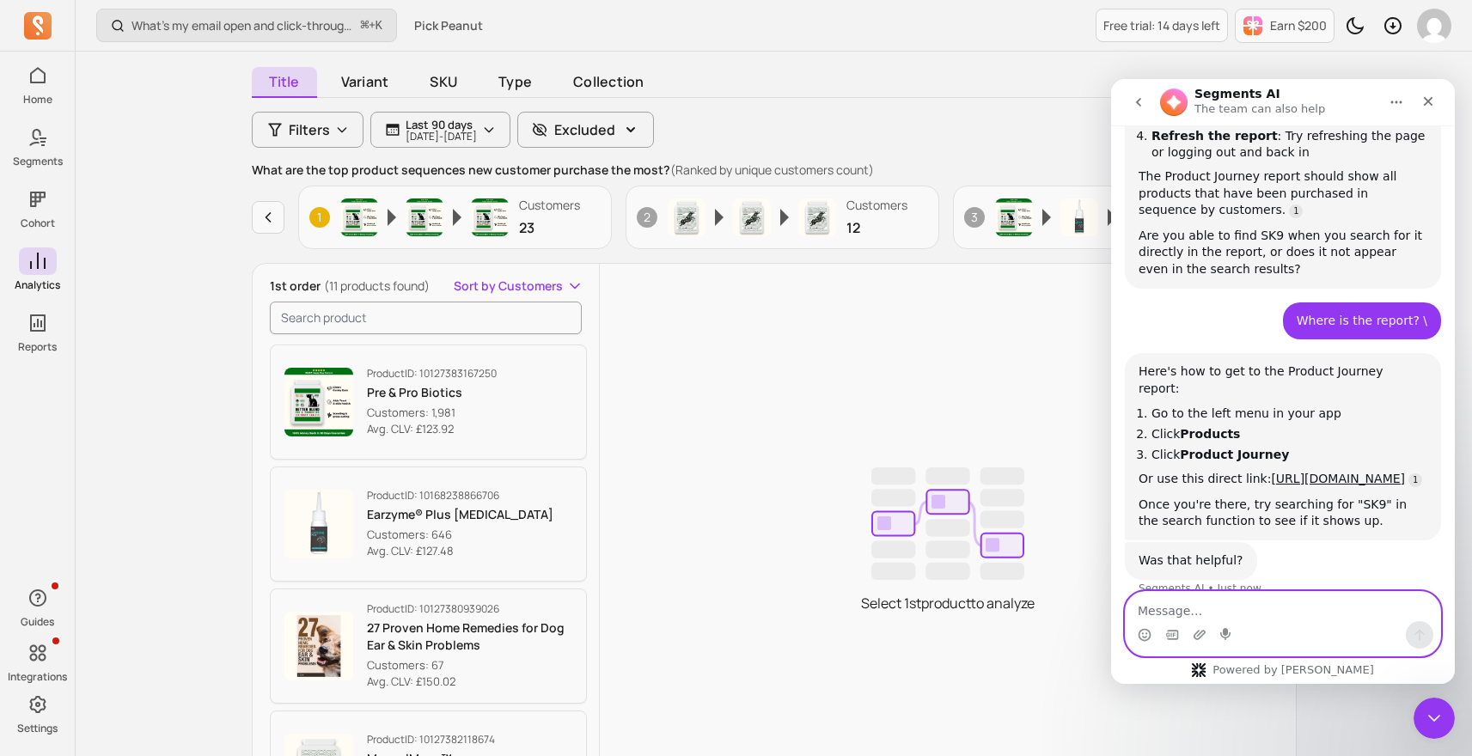
click at [1197, 599] on textarea "Message…" at bounding box center [1283, 606] width 314 height 29
type textarea "I"
type textarea "It does not show up here"
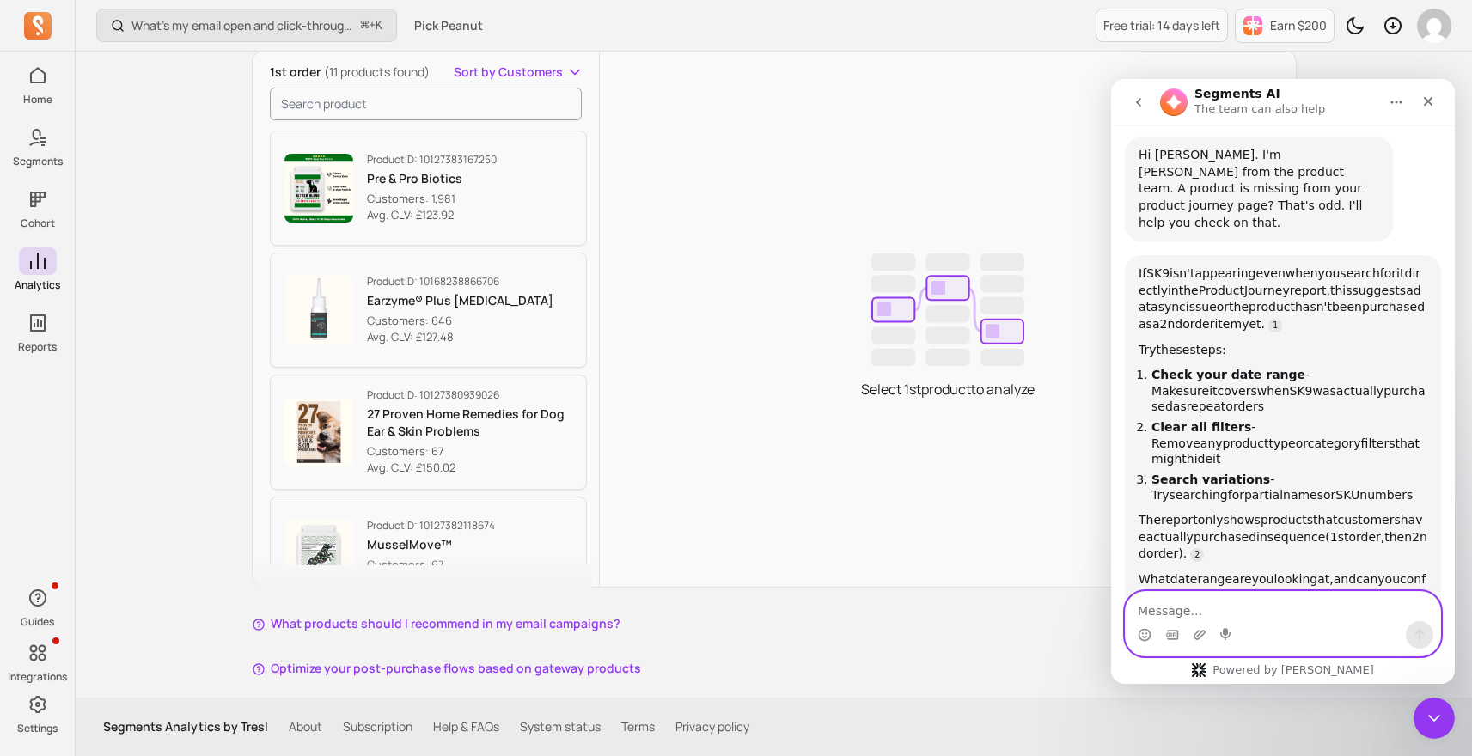
scroll to position [1949, 0]
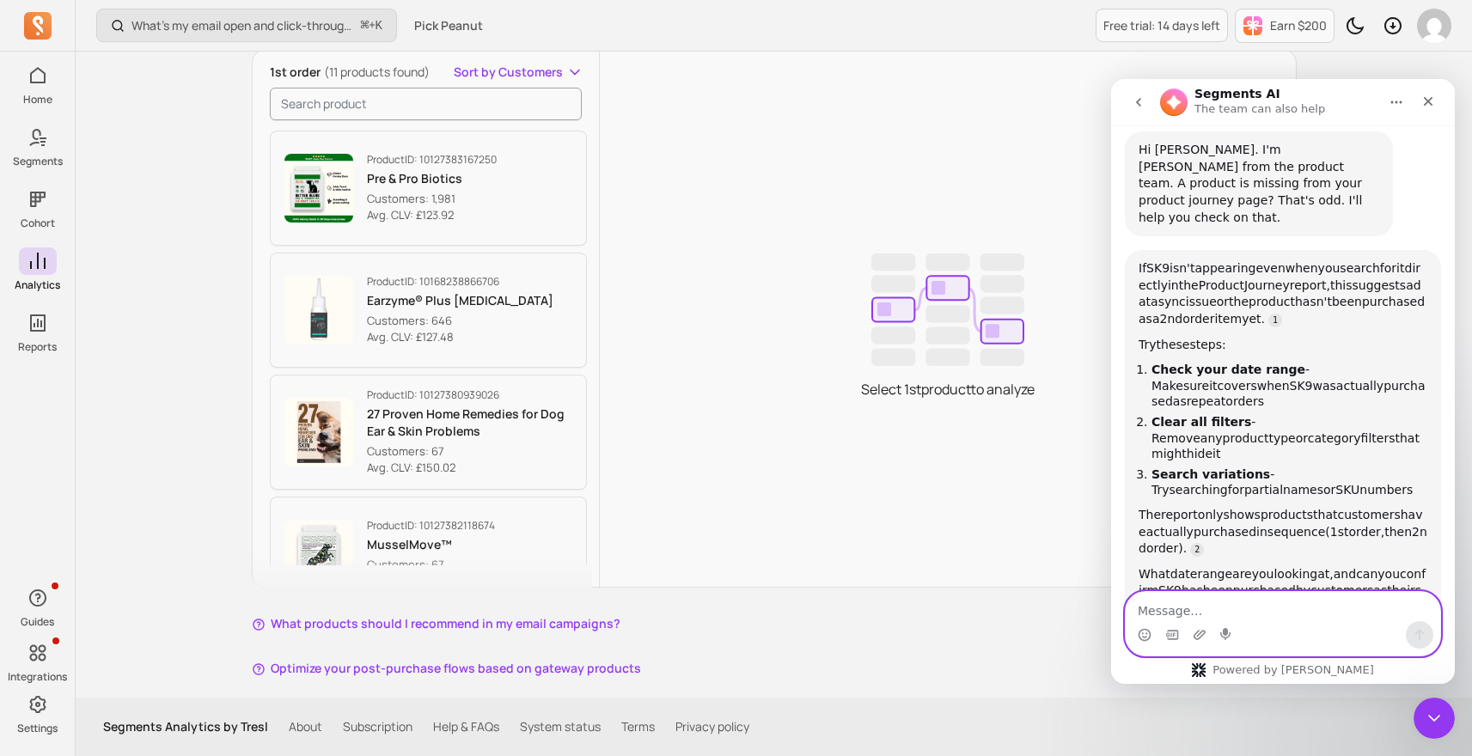
click at [1225, 595] on textarea "Message…" at bounding box center [1283, 606] width 314 height 29
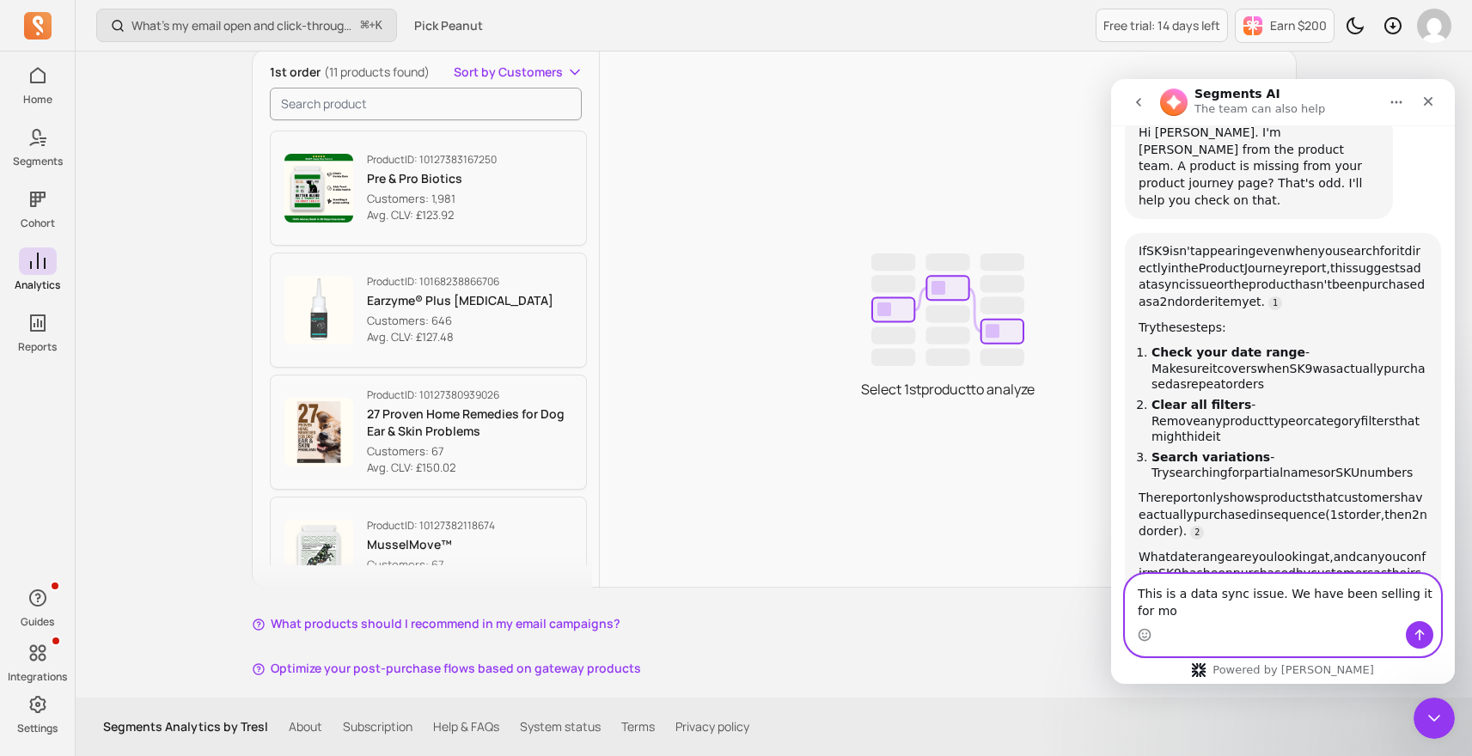
scroll to position [1967, 0]
type textarea "This is a data sync issue. We have been selling it for more than 1 year"
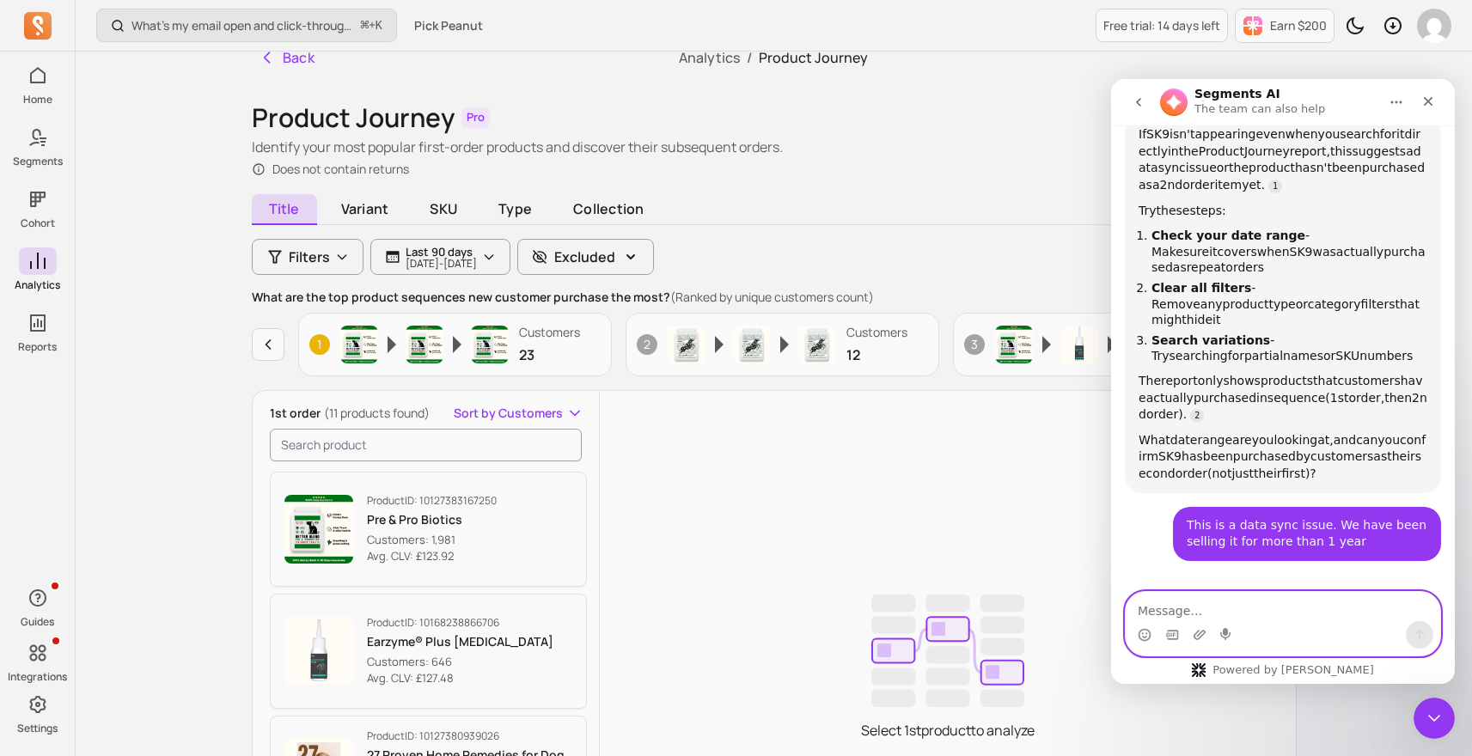
scroll to position [0, 0]
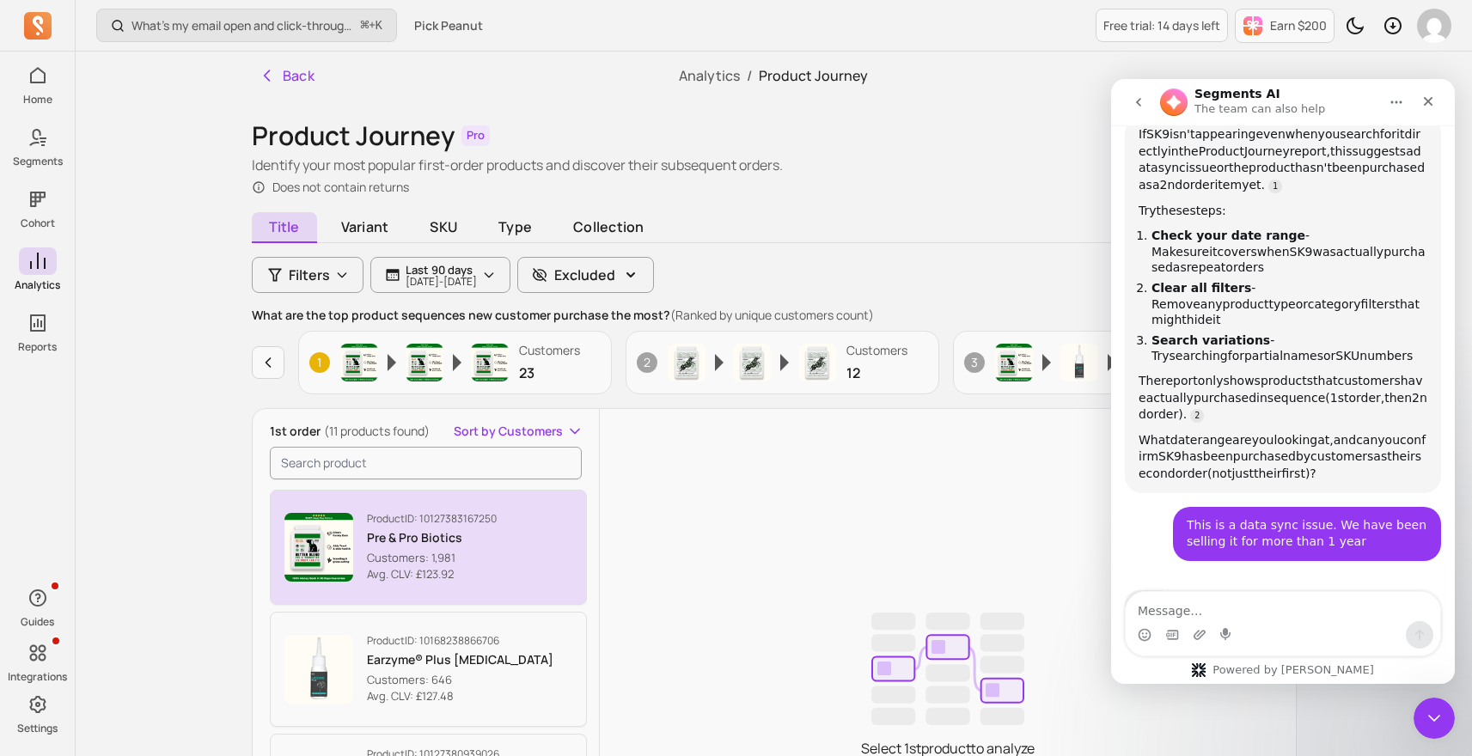
click at [525, 587] on button "Product ID: 10127383167250 Pre & Pro Biotics Customers: 1,981 Avg. CLV: £123.92" at bounding box center [429, 547] width 318 height 115
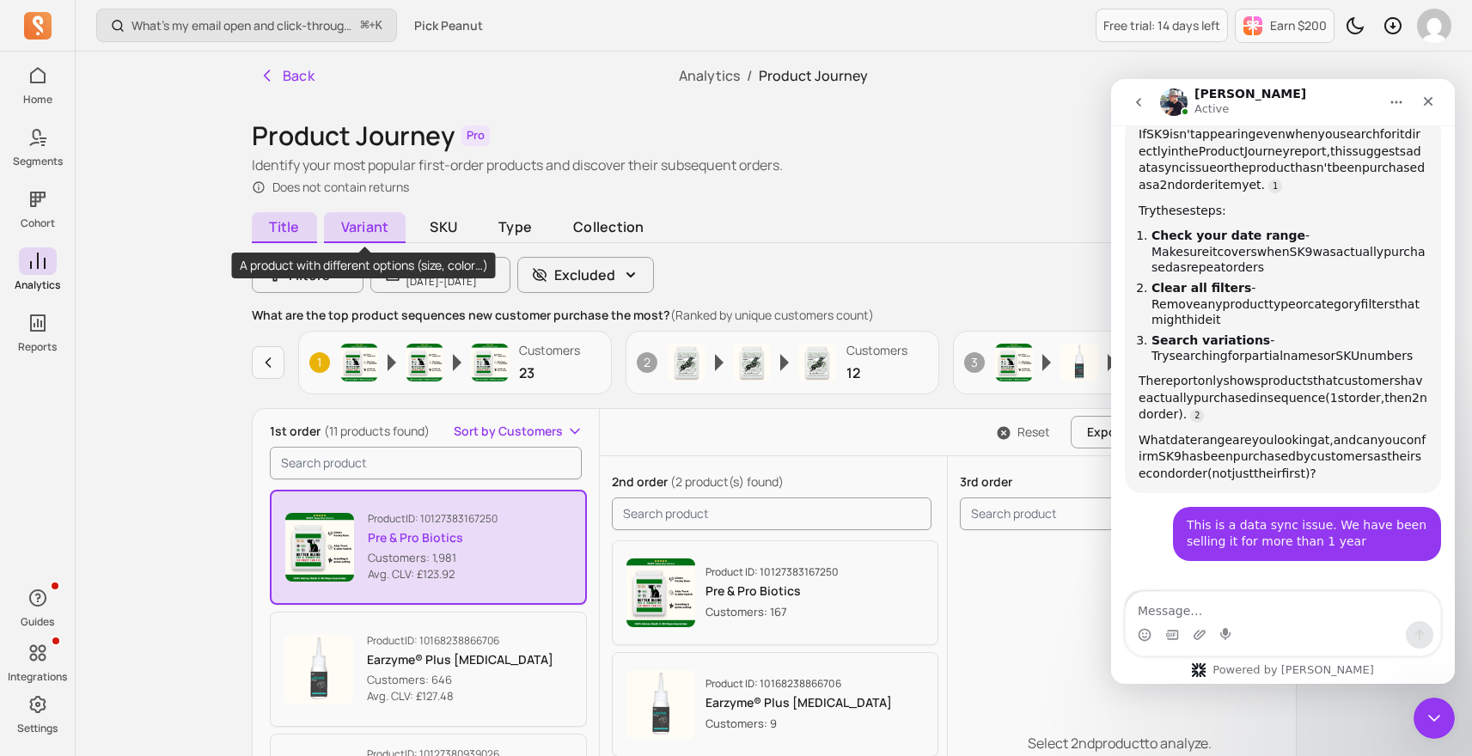
click at [357, 217] on span "Variant" at bounding box center [365, 227] width 82 height 31
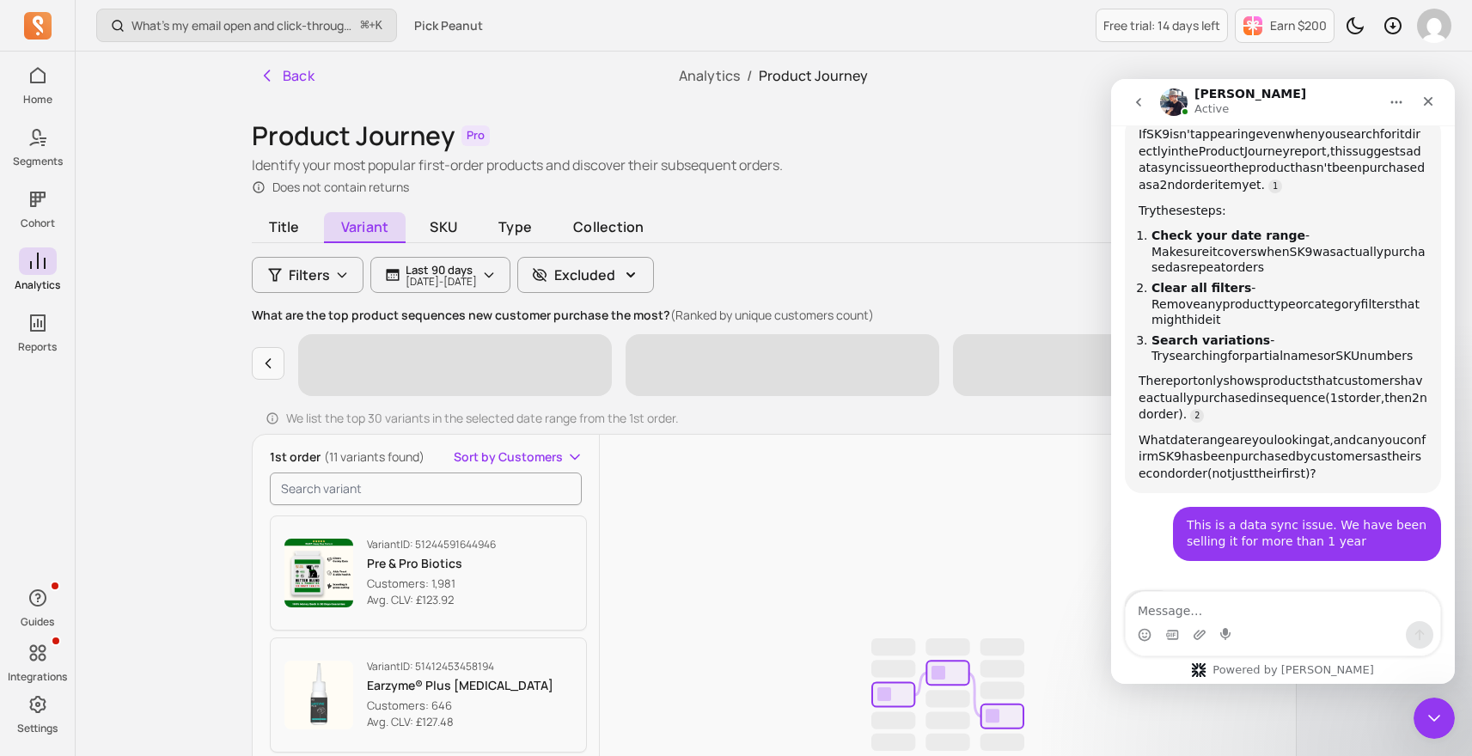
click at [400, 631] on div "Variant ID: 51244591644946 Pre & Pro Biotics Customers: 1,981 Avg. CLV: £123.92" at bounding box center [429, 573] width 318 height 122
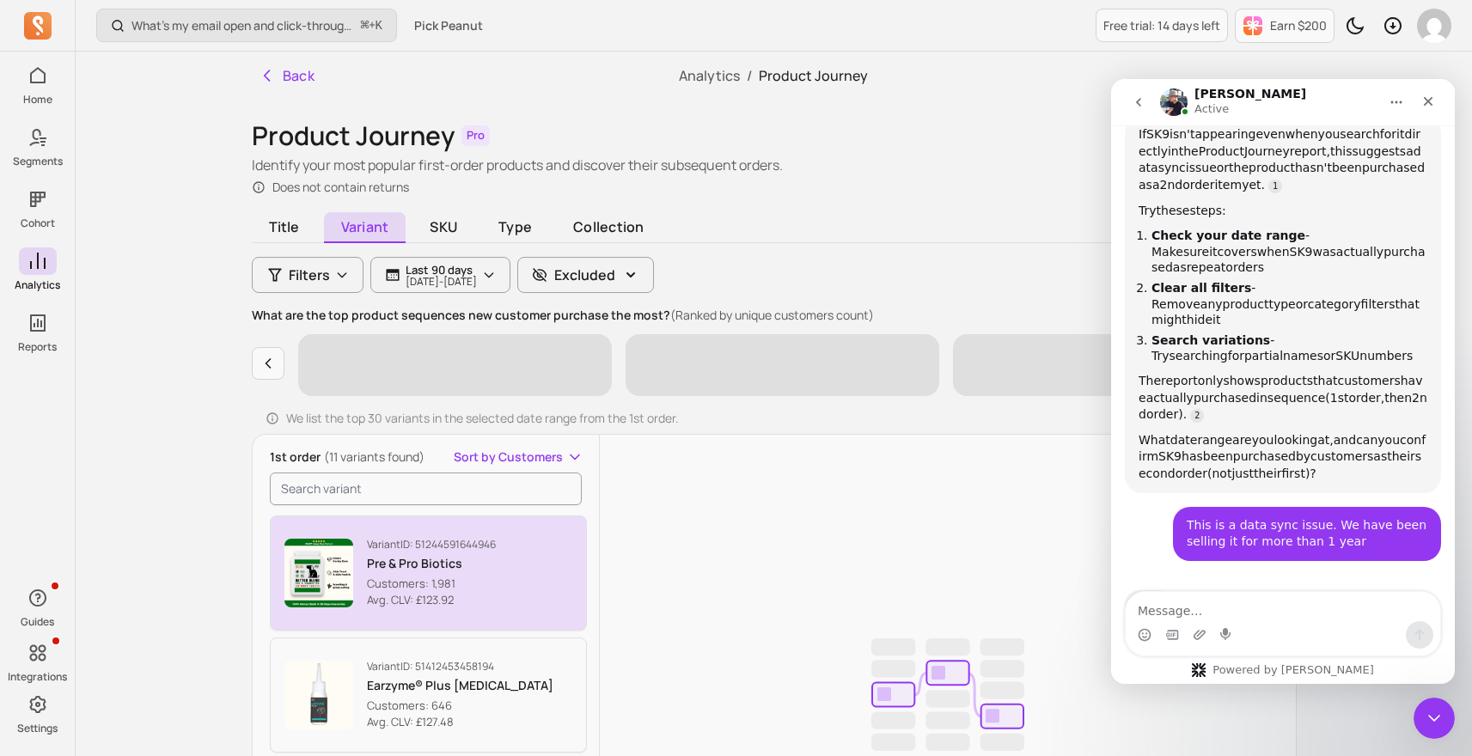
click at [418, 603] on p "Avg. CLV: £123.92" at bounding box center [431, 600] width 129 height 17
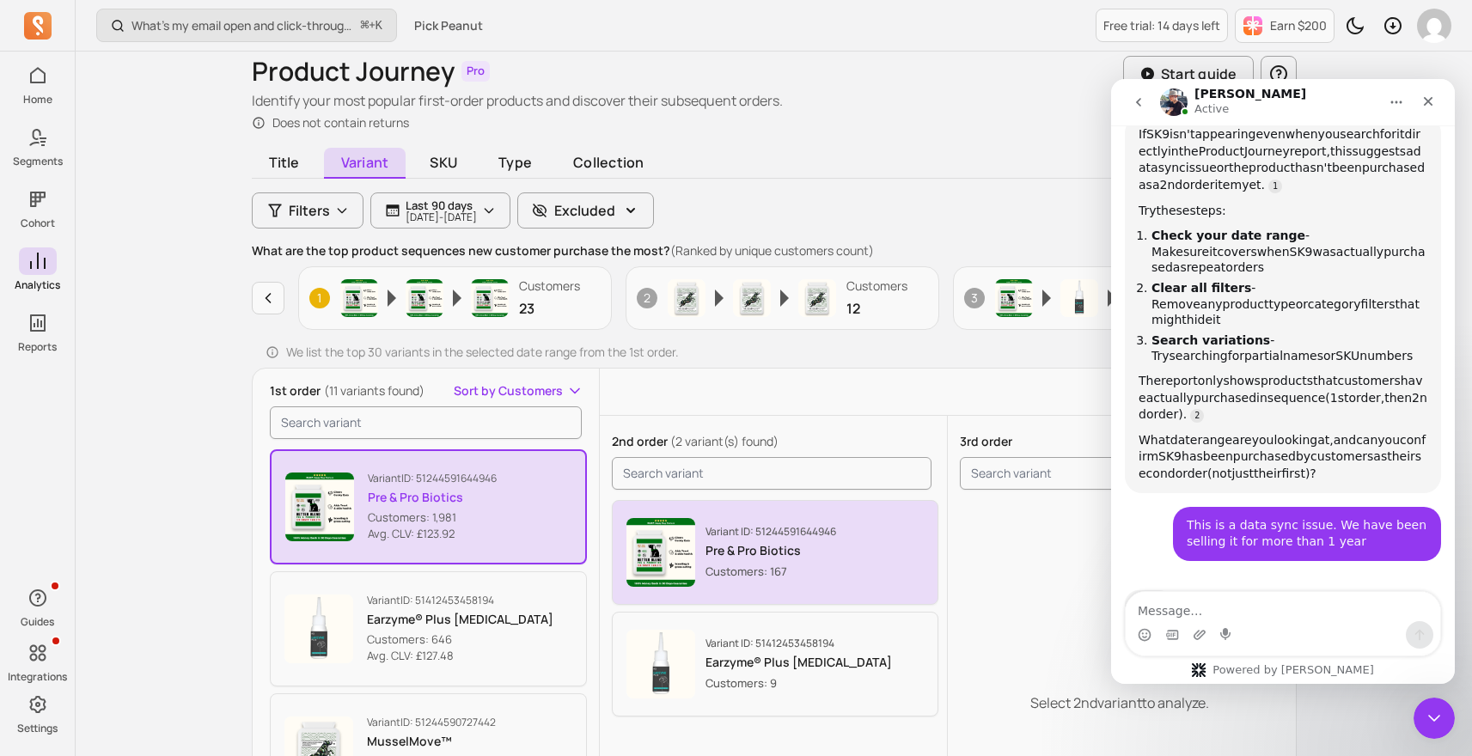
scroll to position [297, 0]
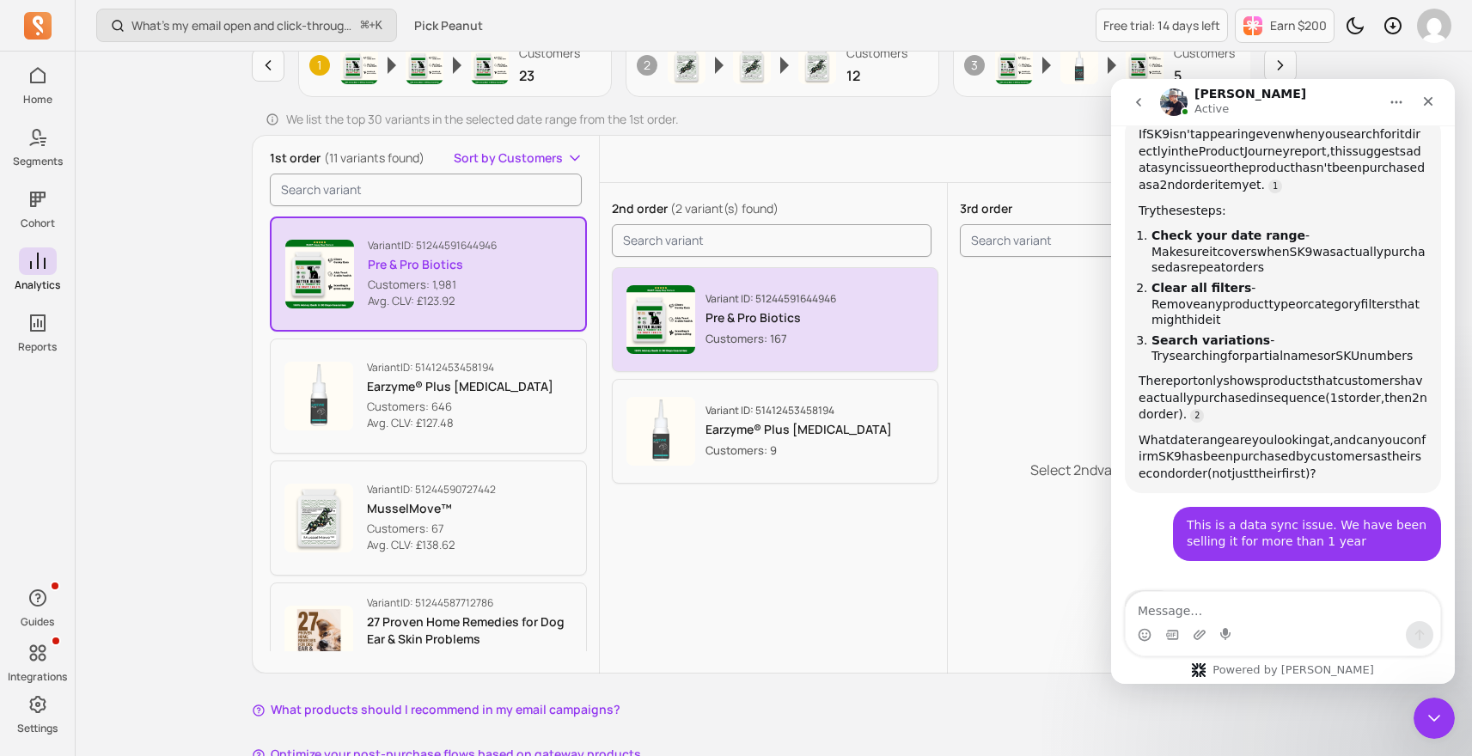
click at [791, 345] on p "Customers: 167" at bounding box center [770, 338] width 131 height 17
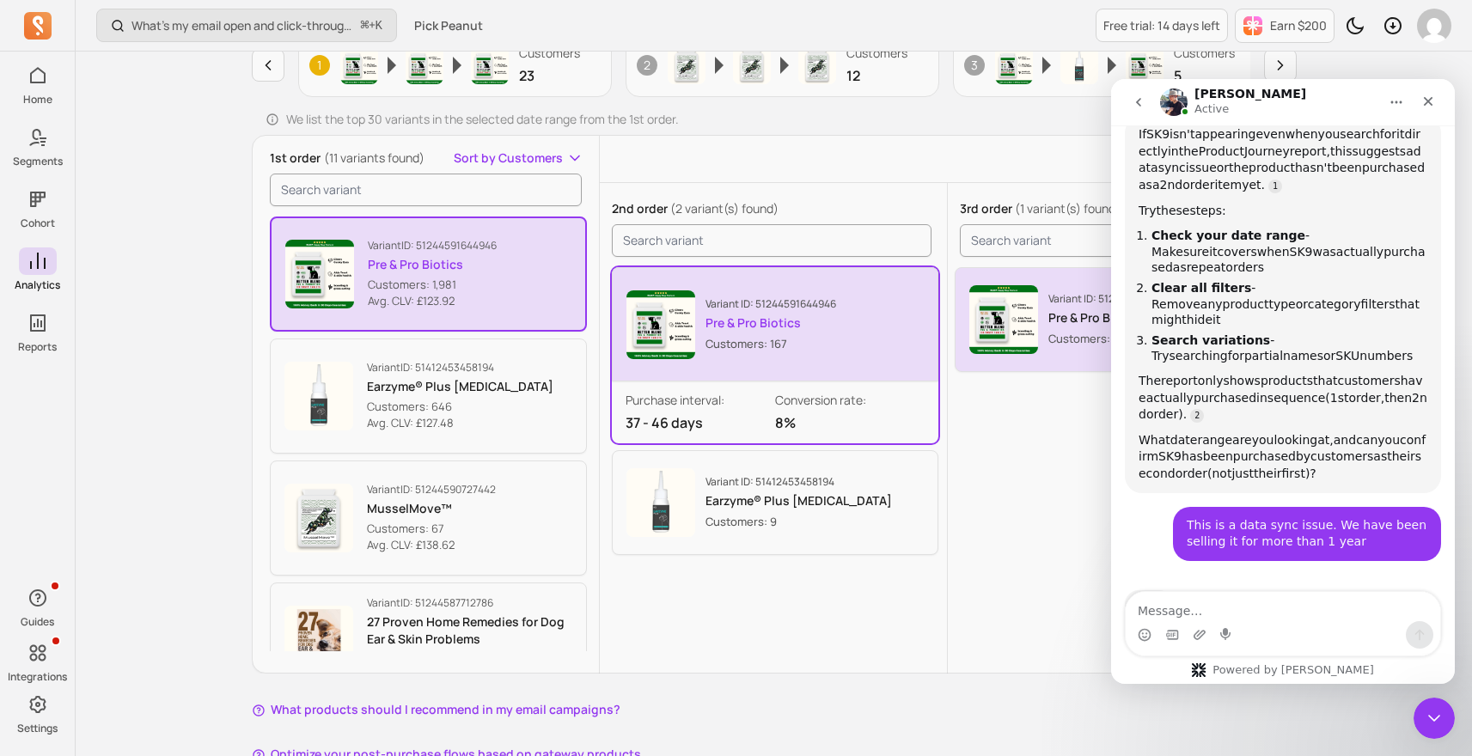
click at [1023, 352] on img "button" at bounding box center [1003, 319] width 69 height 69
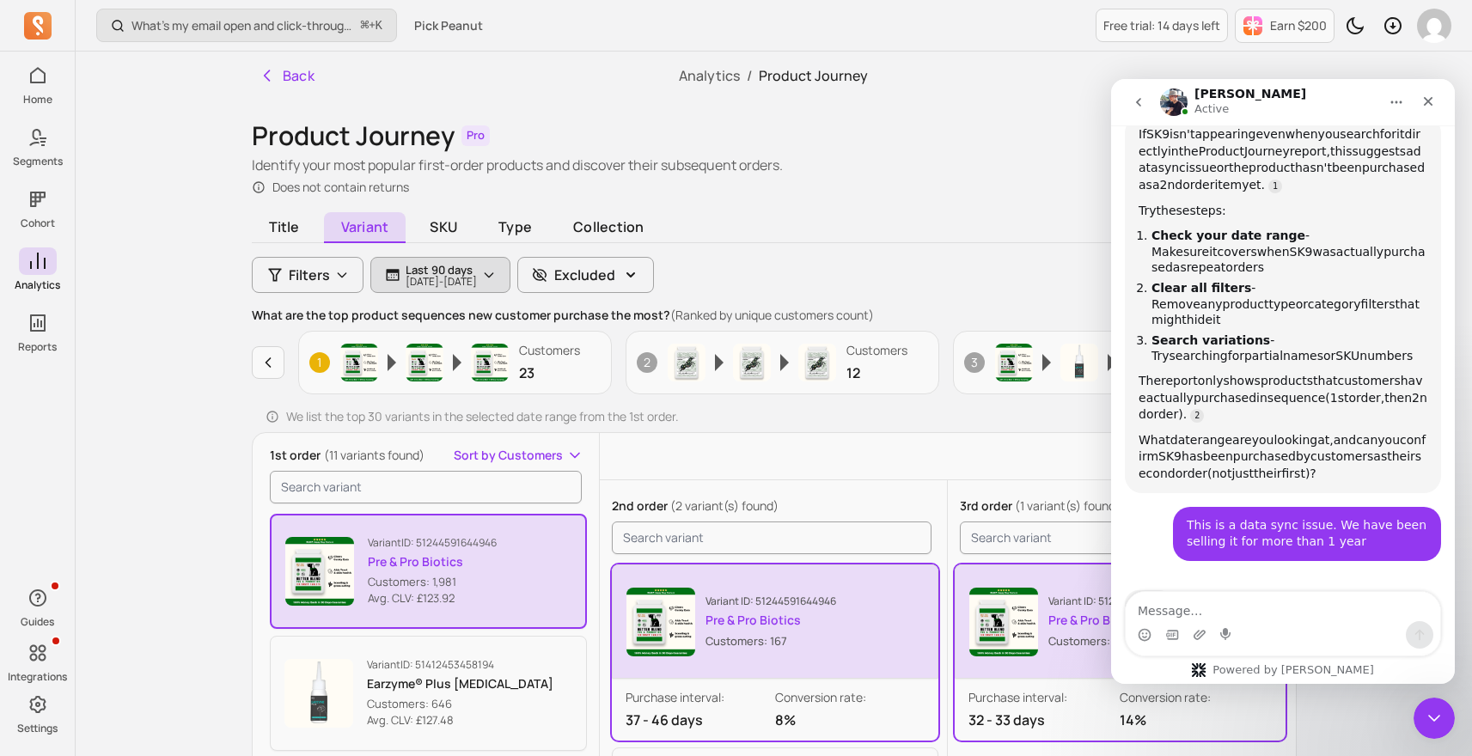
click at [442, 277] on p "2025-06-19 - 2025-09-17" at bounding box center [441, 282] width 71 height 10
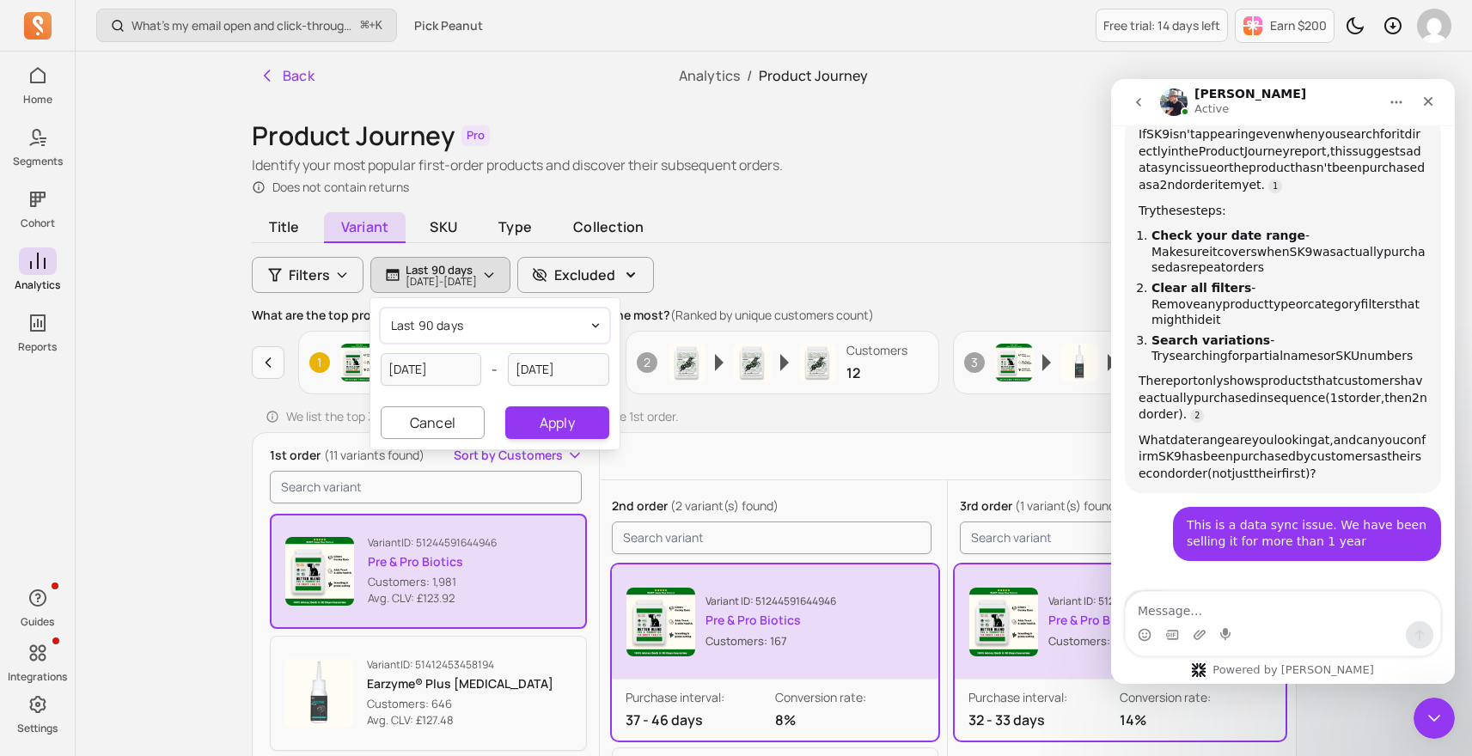
click at [449, 332] on span "last 90 days" at bounding box center [427, 325] width 73 height 17
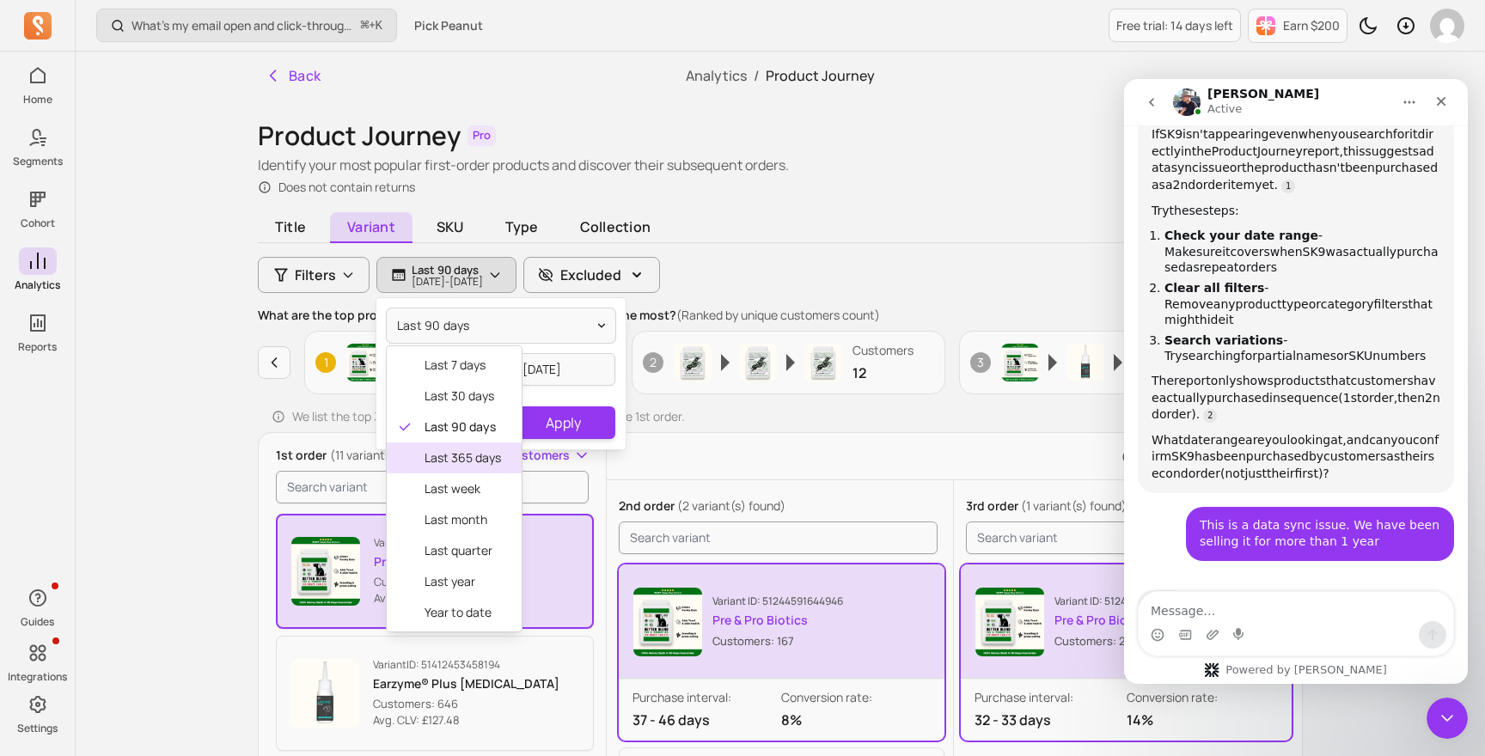
click at [453, 461] on span "last 365 days" at bounding box center [462, 457] width 76 height 17
type input "[DATE]"
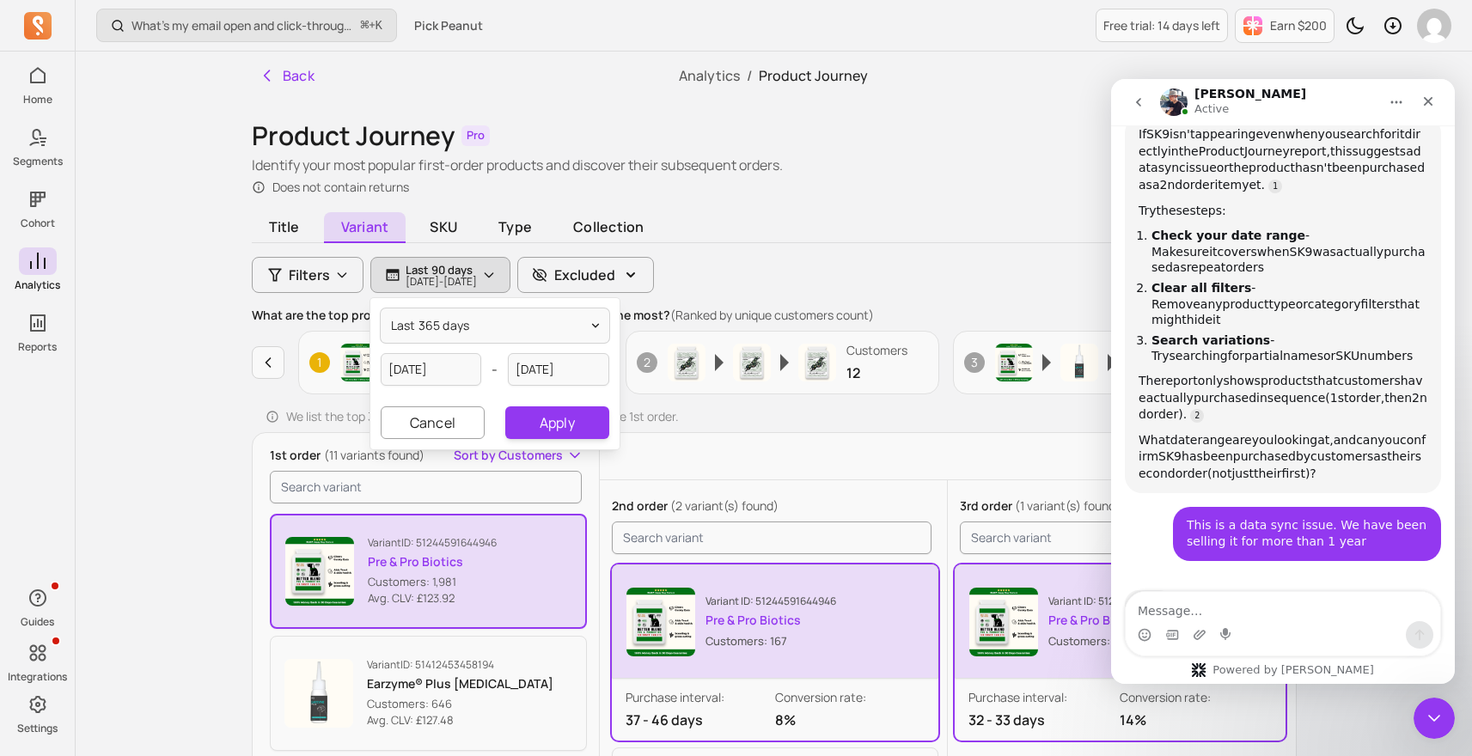
click at [539, 397] on div "last 365 days 2024-09-17 - 2025-09-17 Cancel Apply" at bounding box center [494, 373] width 249 height 151
click at [534, 418] on button "Apply" at bounding box center [556, 422] width 103 height 33
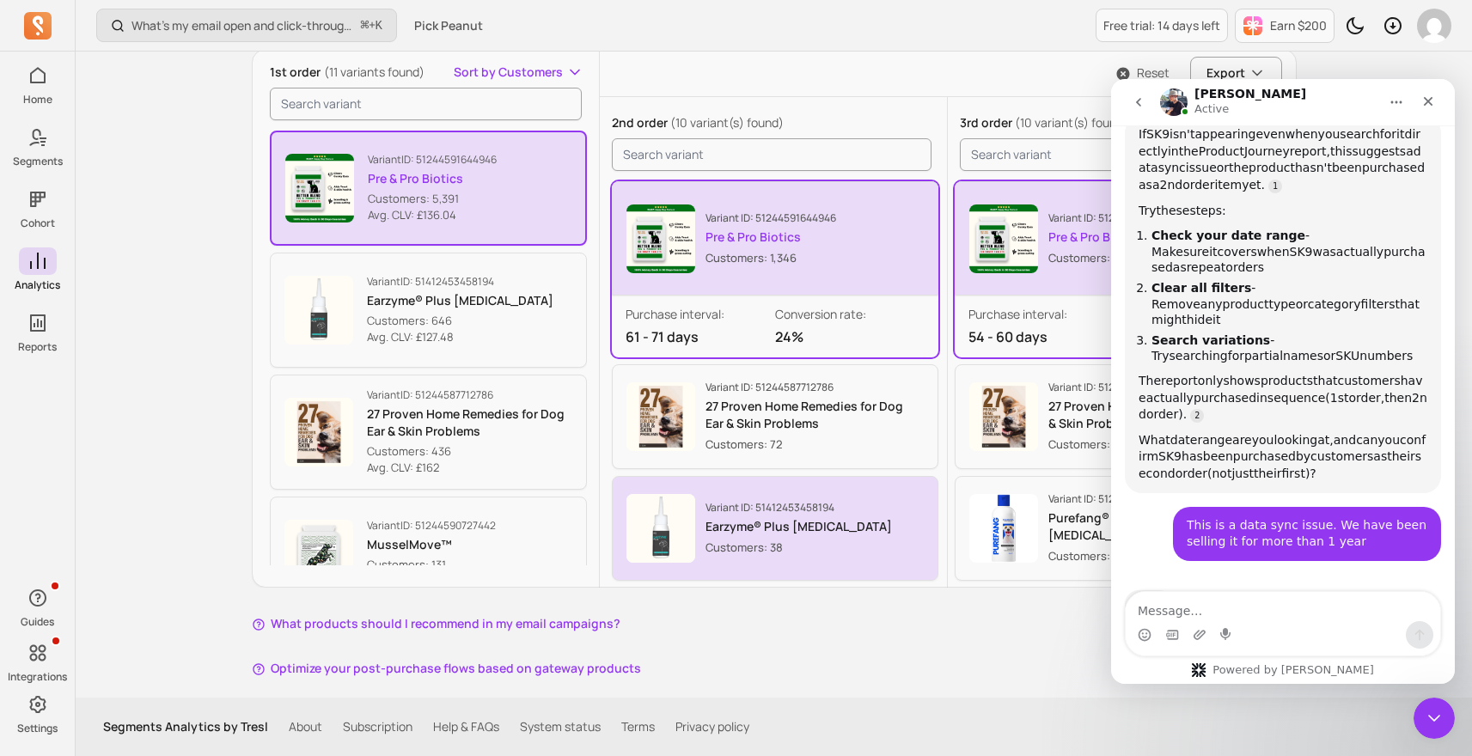
click at [787, 524] on p "Earzyme® Plus [MEDICAL_DATA]" at bounding box center [798, 526] width 186 height 17
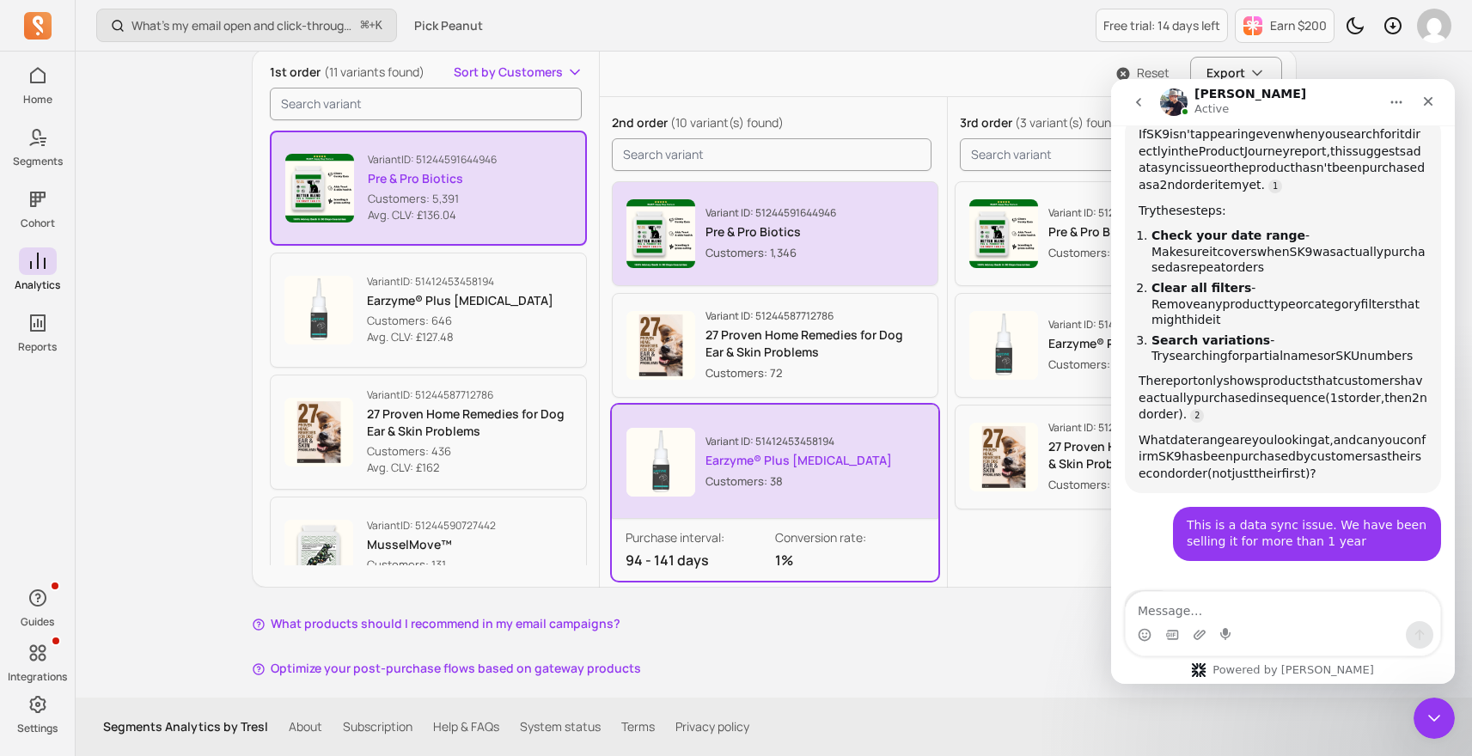
click at [836, 213] on p "Variant ID: 51244591644946" at bounding box center [770, 213] width 131 height 14
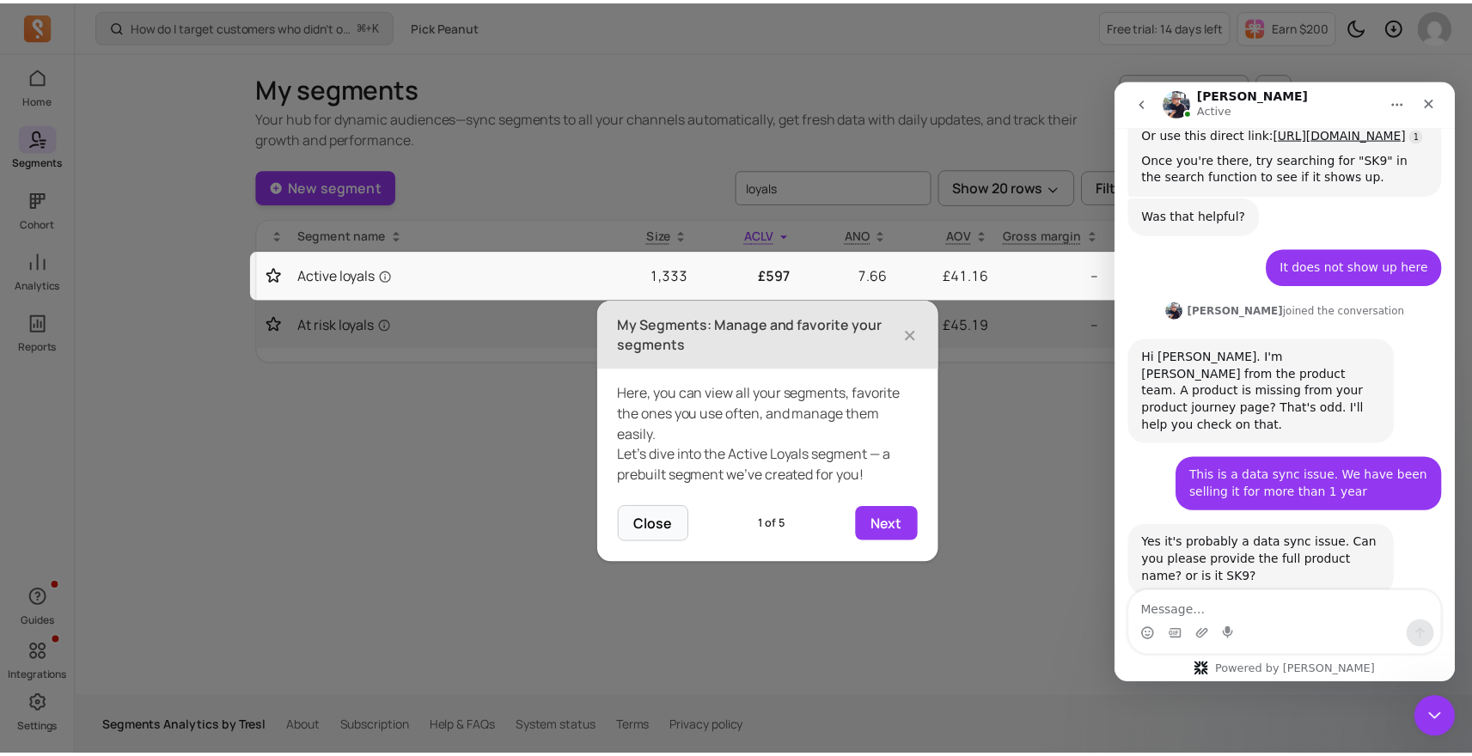
scroll to position [1745, 0]
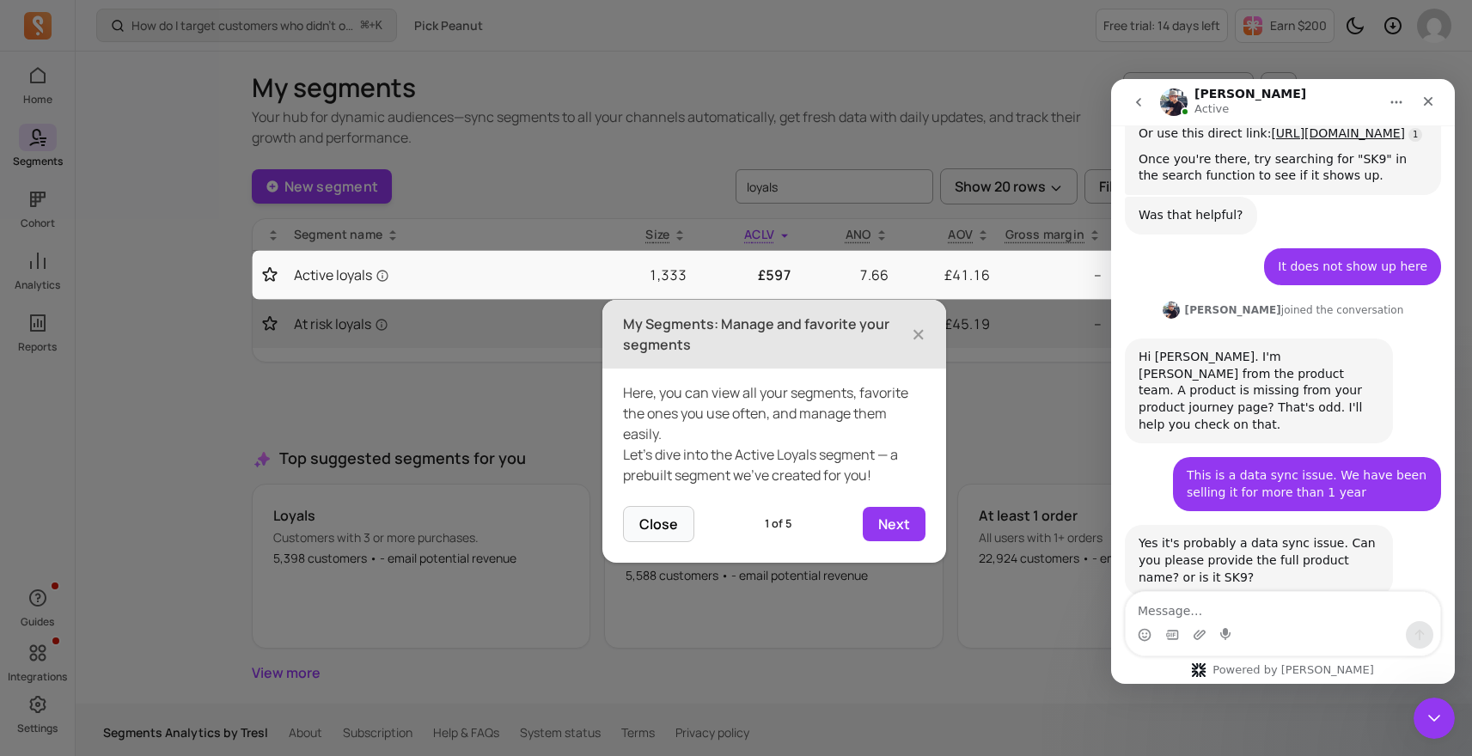
click at [1218, 535] on div "Yes it's probably a data sync issue. Can you please provide the full product na…" at bounding box center [1258, 560] width 241 height 51
click at [1173, 615] on textarea "Message…" at bounding box center [1283, 606] width 314 height 29
click at [1162, 604] on textarea "Synbiotic-K9" at bounding box center [1283, 606] width 314 height 29
click at [1162, 605] on textarea "Synbiotic-K9" at bounding box center [1283, 606] width 314 height 29
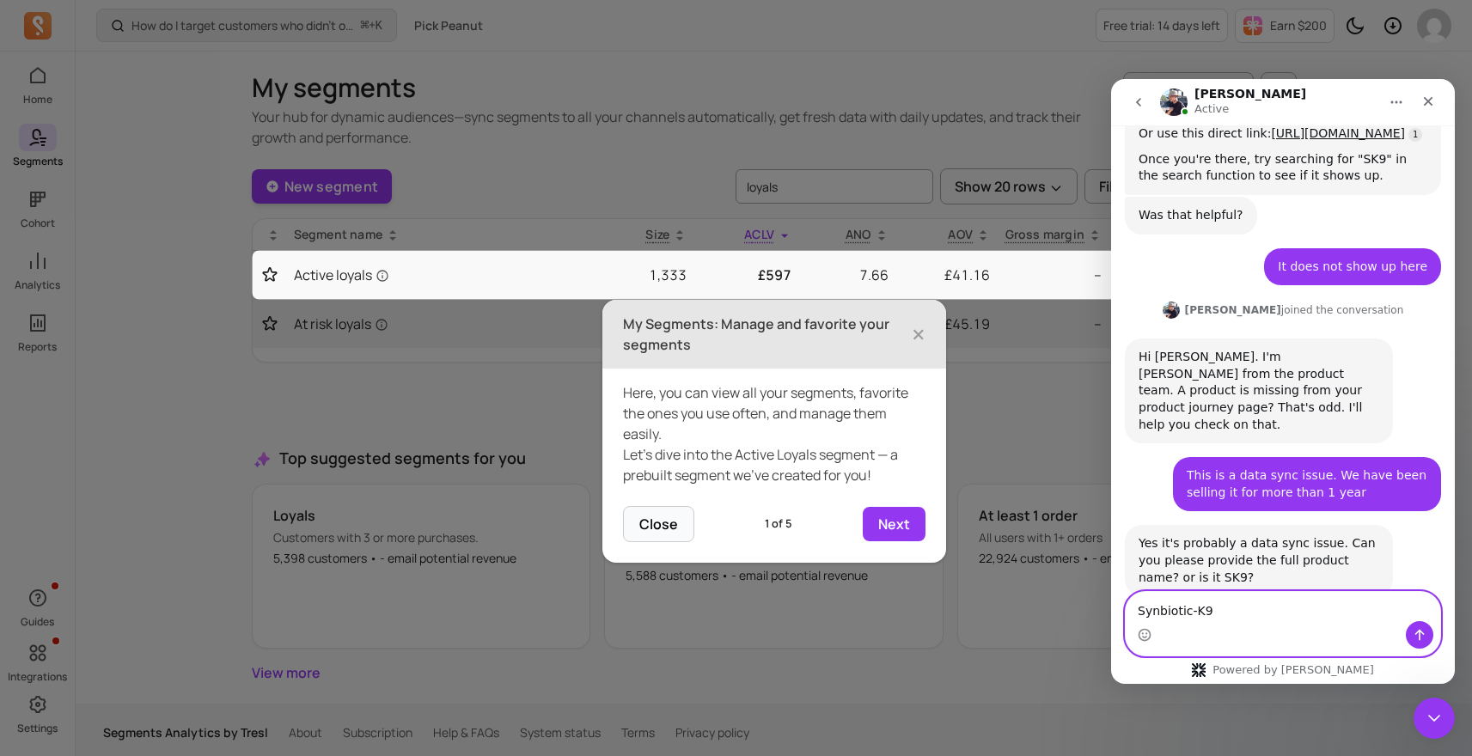
paste textarea "[SK9] Synbiotic-K9™"
type textarea "[SK9] Synbiotic-K9™"
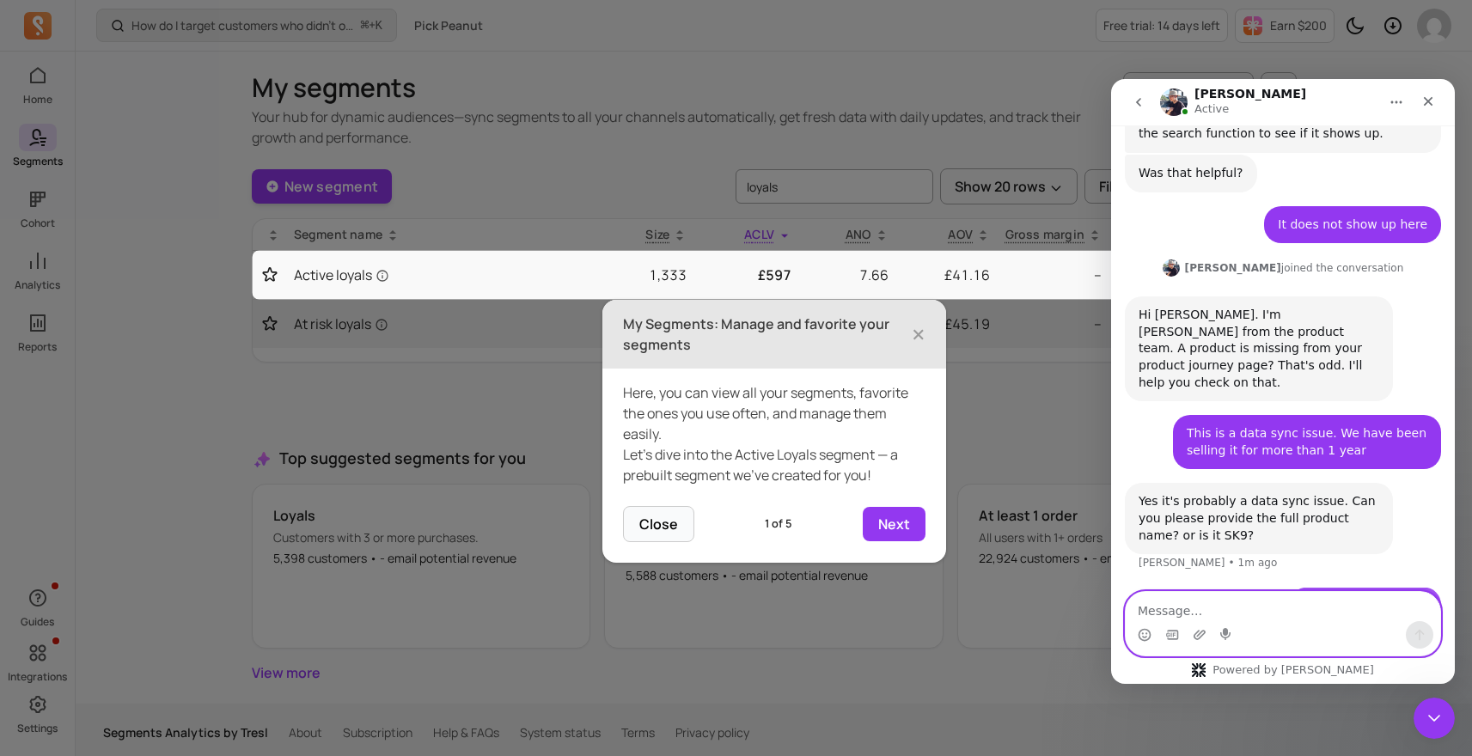
scroll to position [1797, 0]
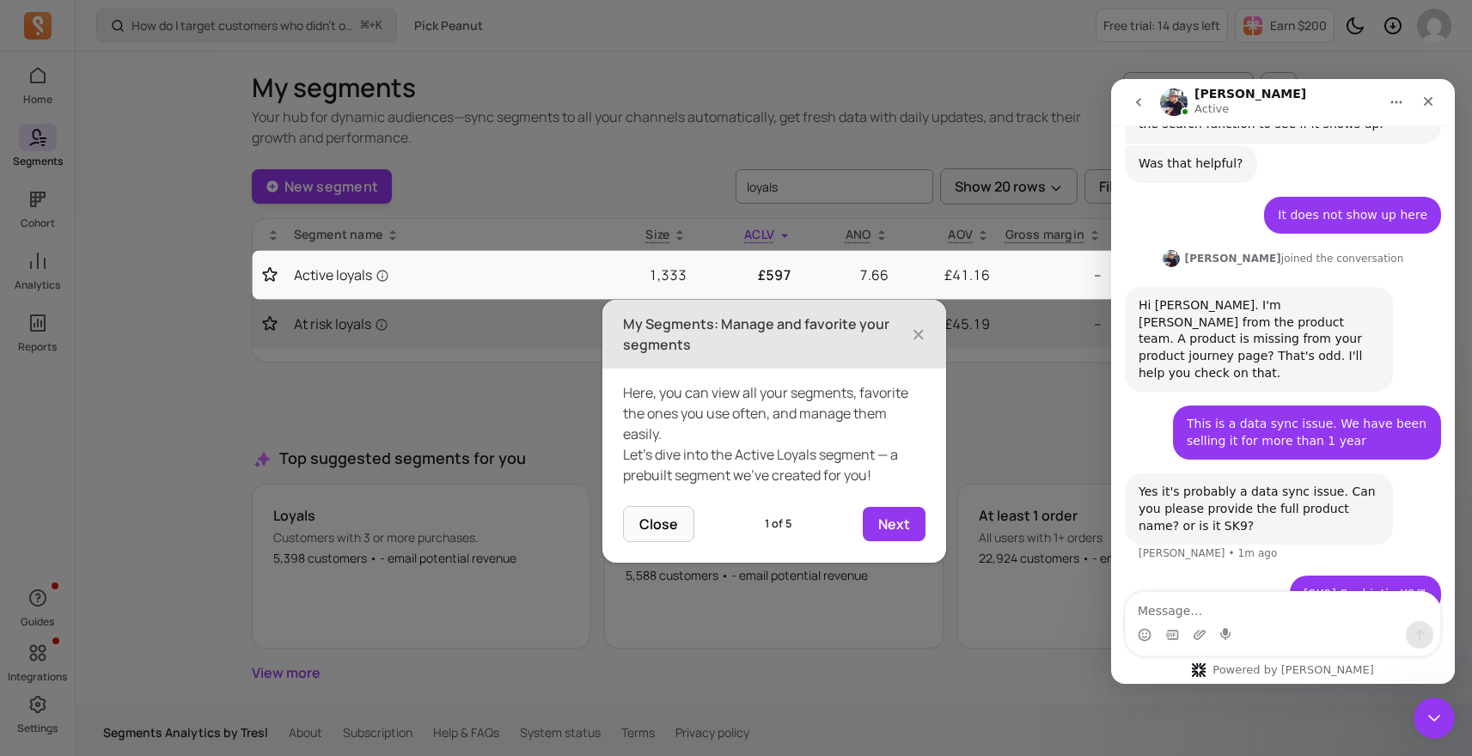
click at [1217, 299] on div "Hi Ilya. I'm Morris from the product team. A product is missing from your produ…" at bounding box center [1258, 339] width 241 height 84
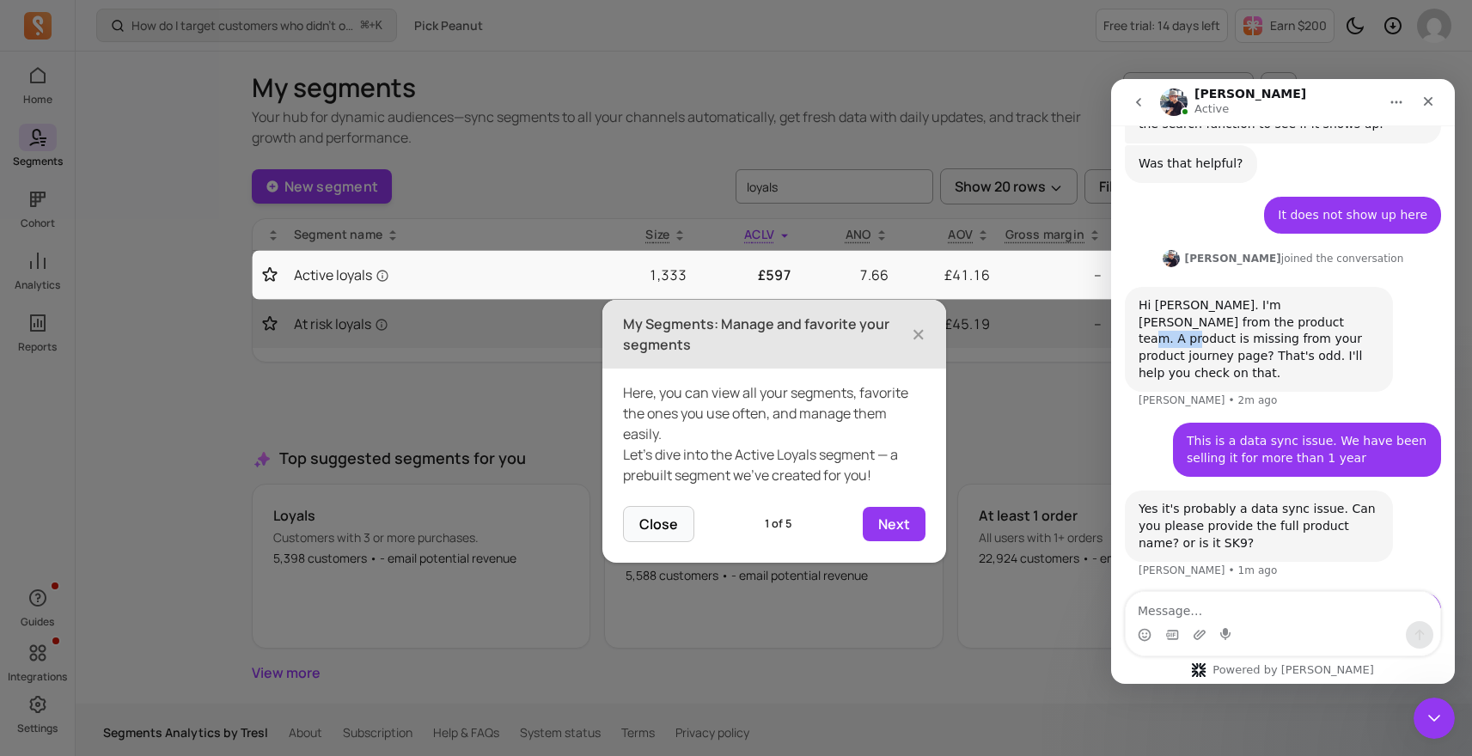
click at [1217, 299] on div "Hi Ilya. I'm Morris from the product team. A product is missing from your produ…" at bounding box center [1258, 339] width 241 height 84
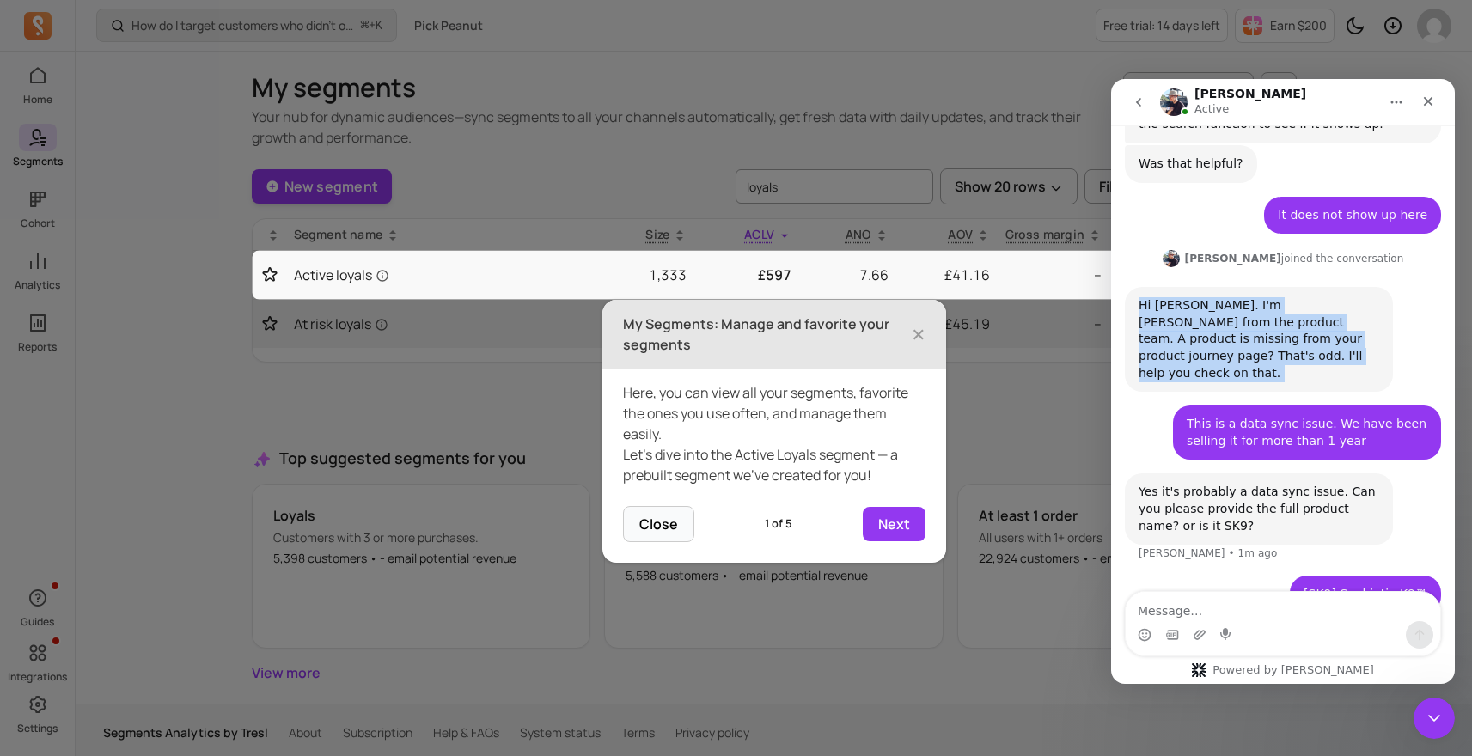
click at [1217, 299] on div "Hi Ilya. I'm Morris from the product team. A product is missing from your produ…" at bounding box center [1258, 339] width 241 height 84
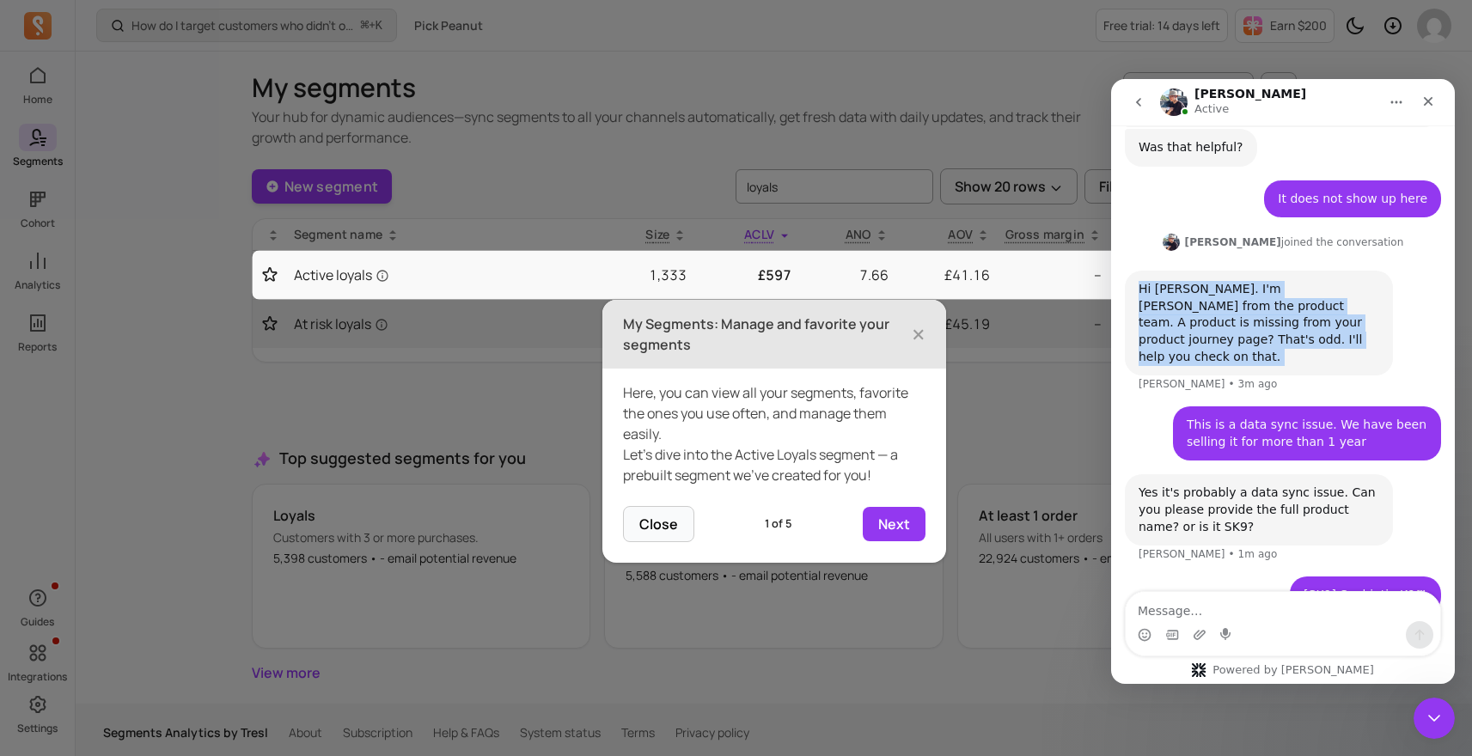
click at [1233, 326] on div "Hi Ilya. I'm Morris from the product team. A product is missing from your produ…" at bounding box center [1259, 323] width 268 height 105
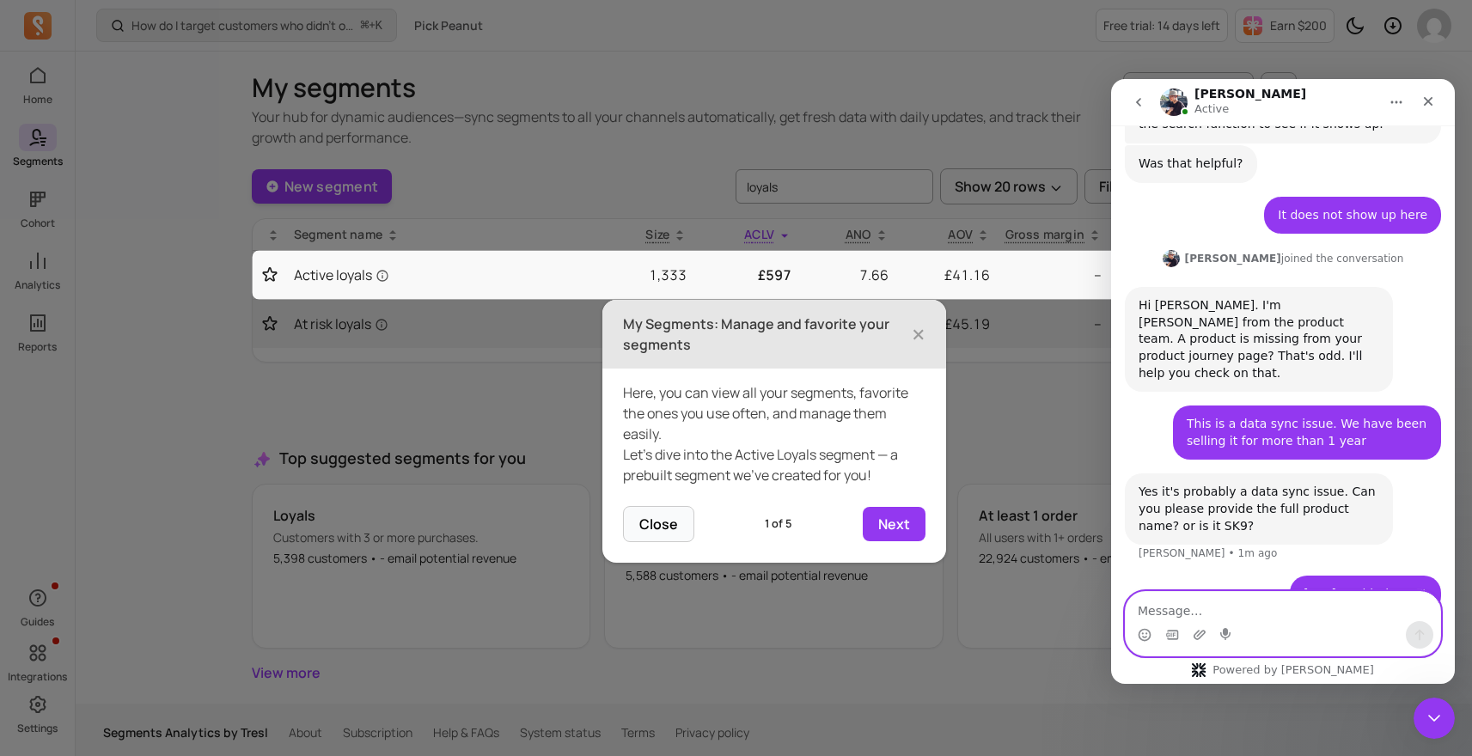
click at [1188, 614] on textarea "Message…" at bounding box center [1283, 606] width 314 height 29
type textarea "H"
click at [920, 328] on span "×" at bounding box center [919, 334] width 14 height 38
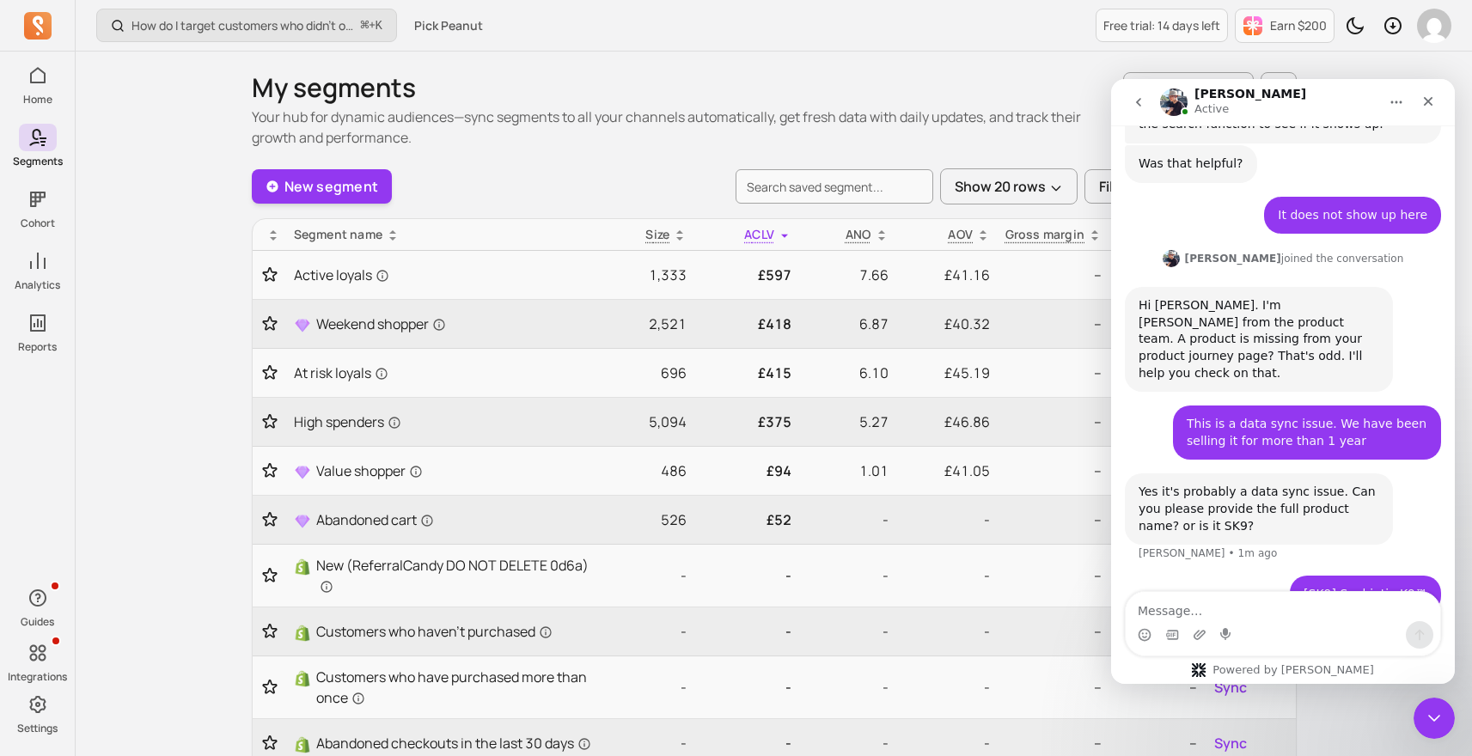
click at [1244, 312] on div "Hi Ilya. I'm Morris from the product team. A product is missing from your produ…" at bounding box center [1258, 339] width 241 height 84
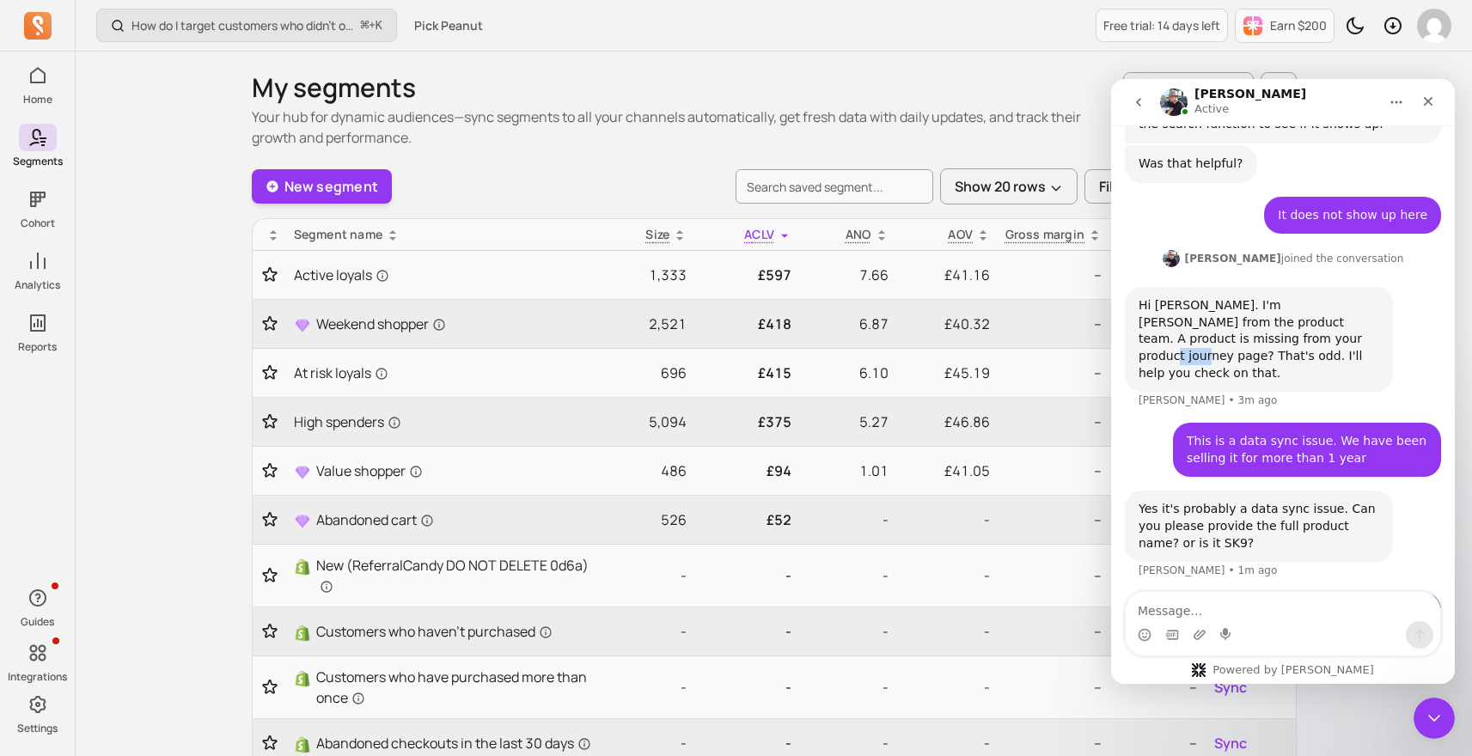
click at [1244, 312] on div "Hi Ilya. I'm Morris from the product team. A product is missing from your produ…" at bounding box center [1258, 339] width 241 height 84
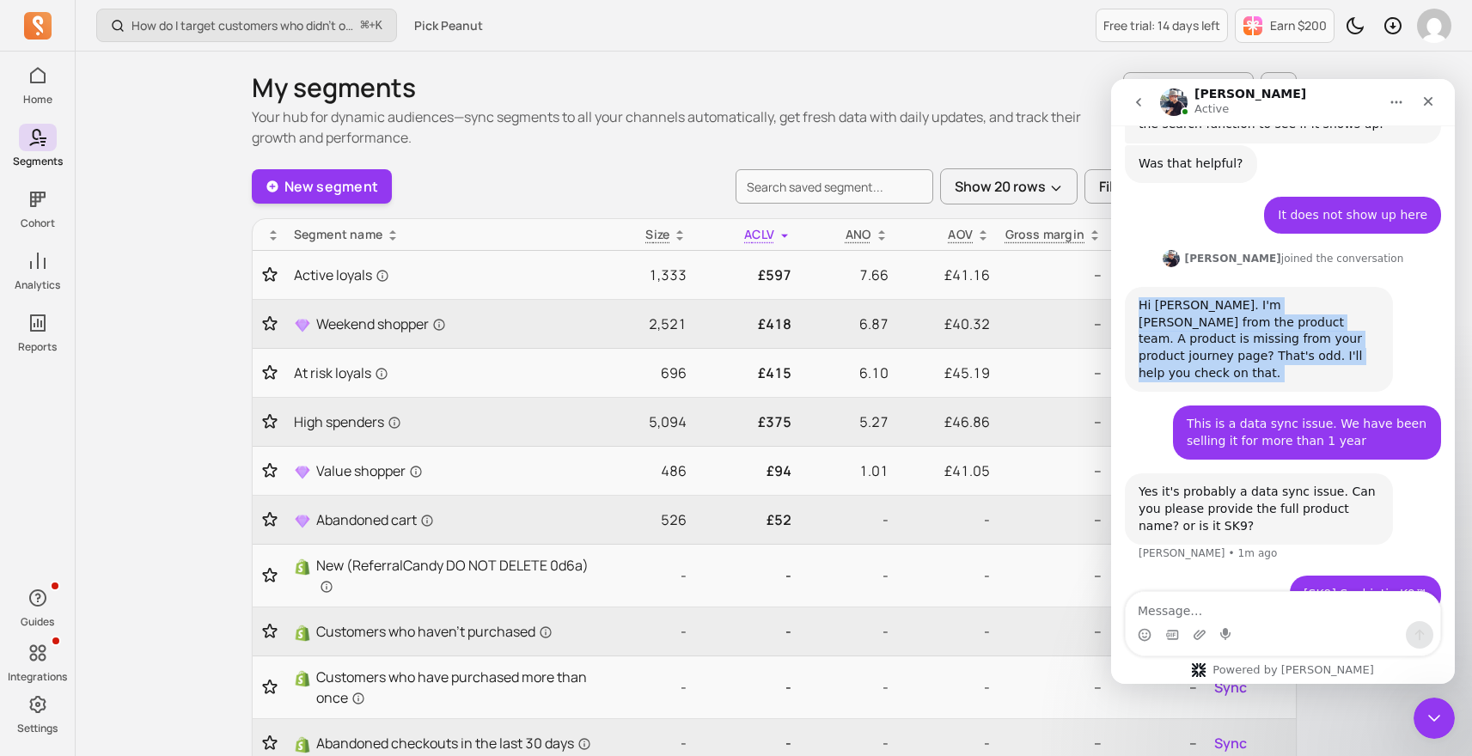
click at [1244, 312] on div "Hi Ilya. I'm Morris from the product team. A product is missing from your produ…" at bounding box center [1258, 339] width 241 height 84
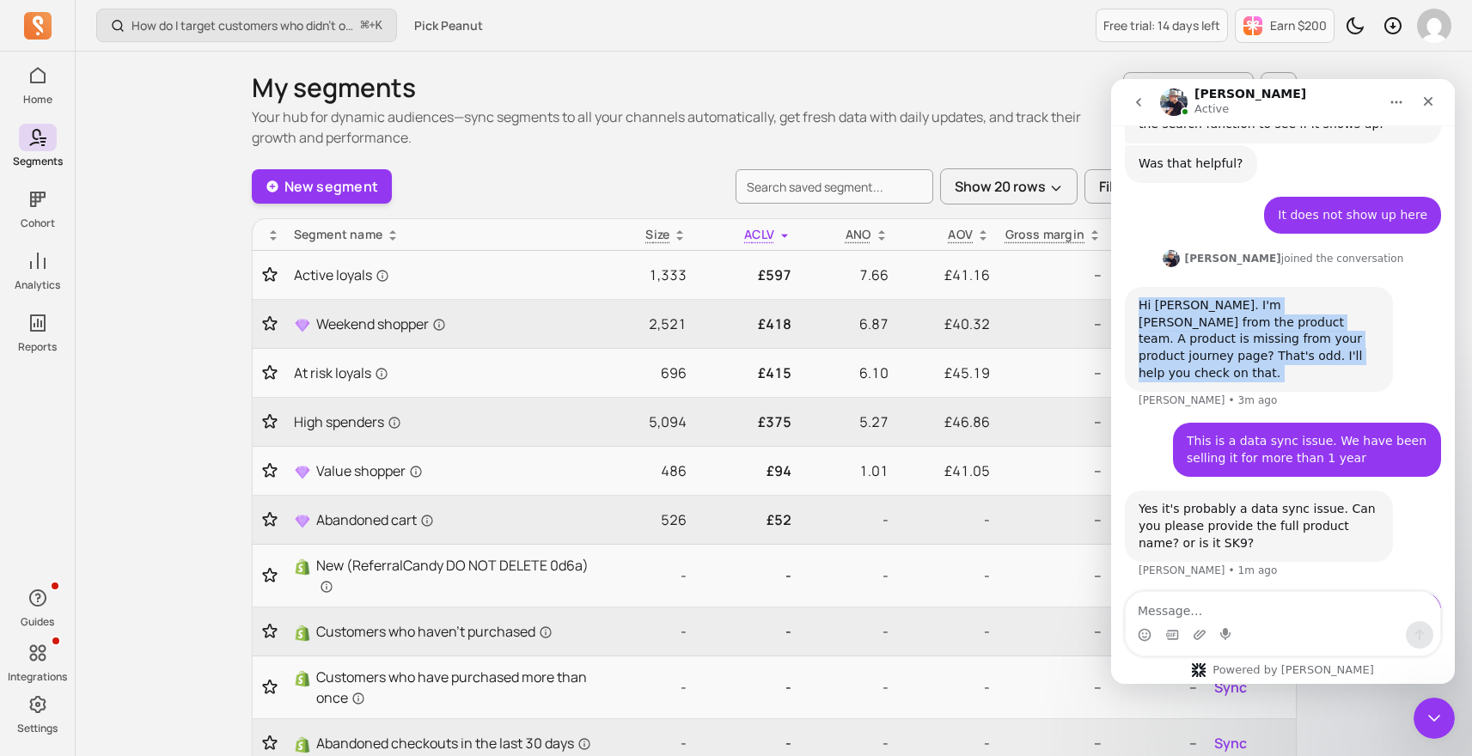
scroll to position [1814, 0]
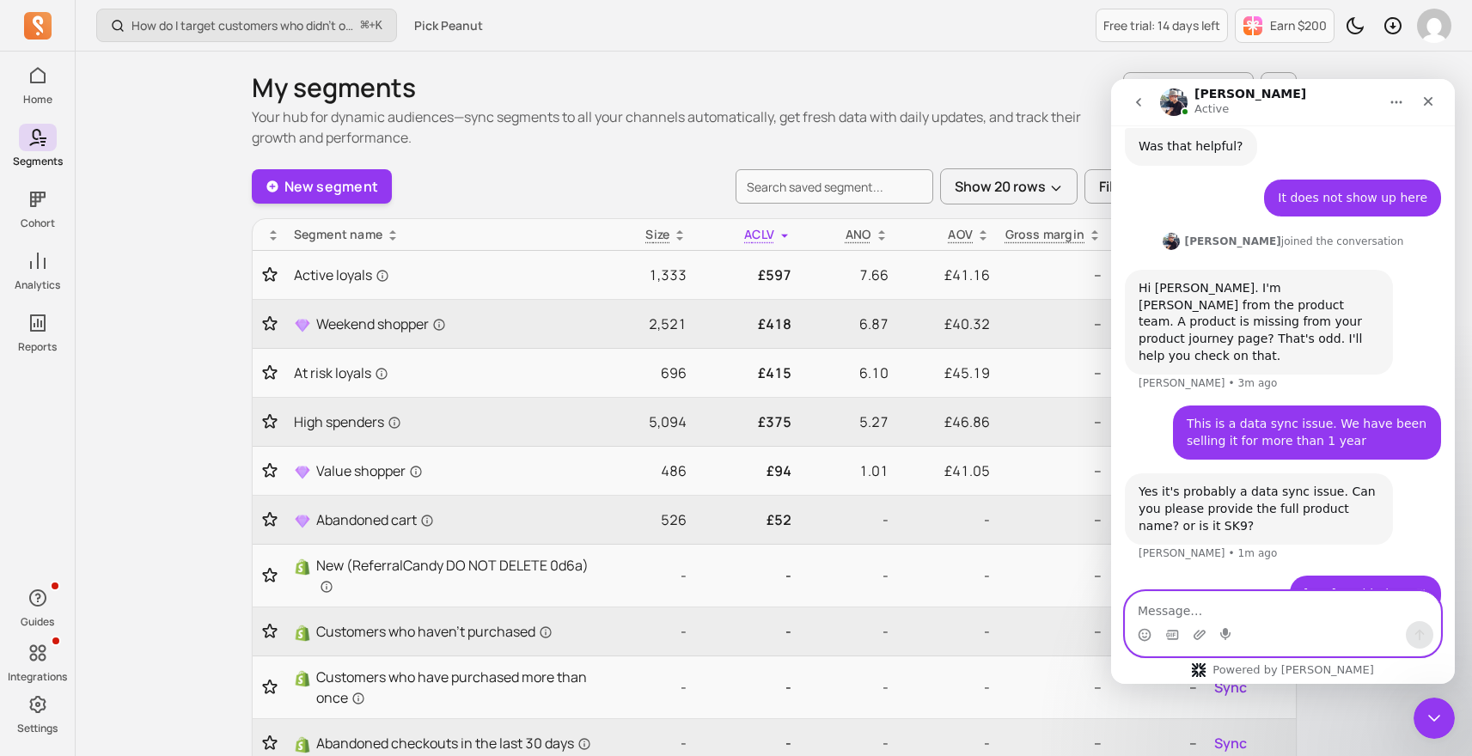
click at [1203, 612] on textarea "Message…" at bounding box center [1283, 606] width 314 height 29
type textarea "Thank you!"
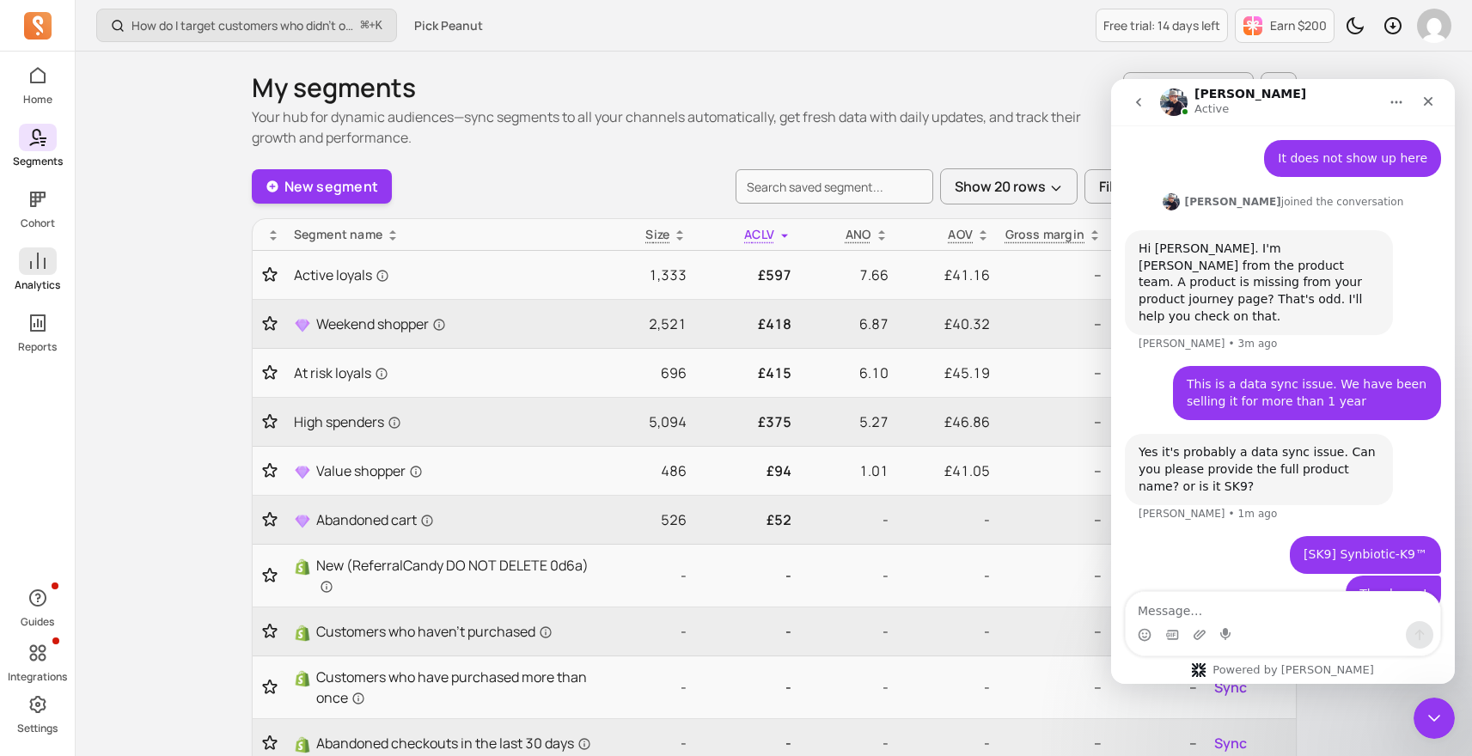
click at [37, 290] on p "Analytics" at bounding box center [38, 285] width 46 height 14
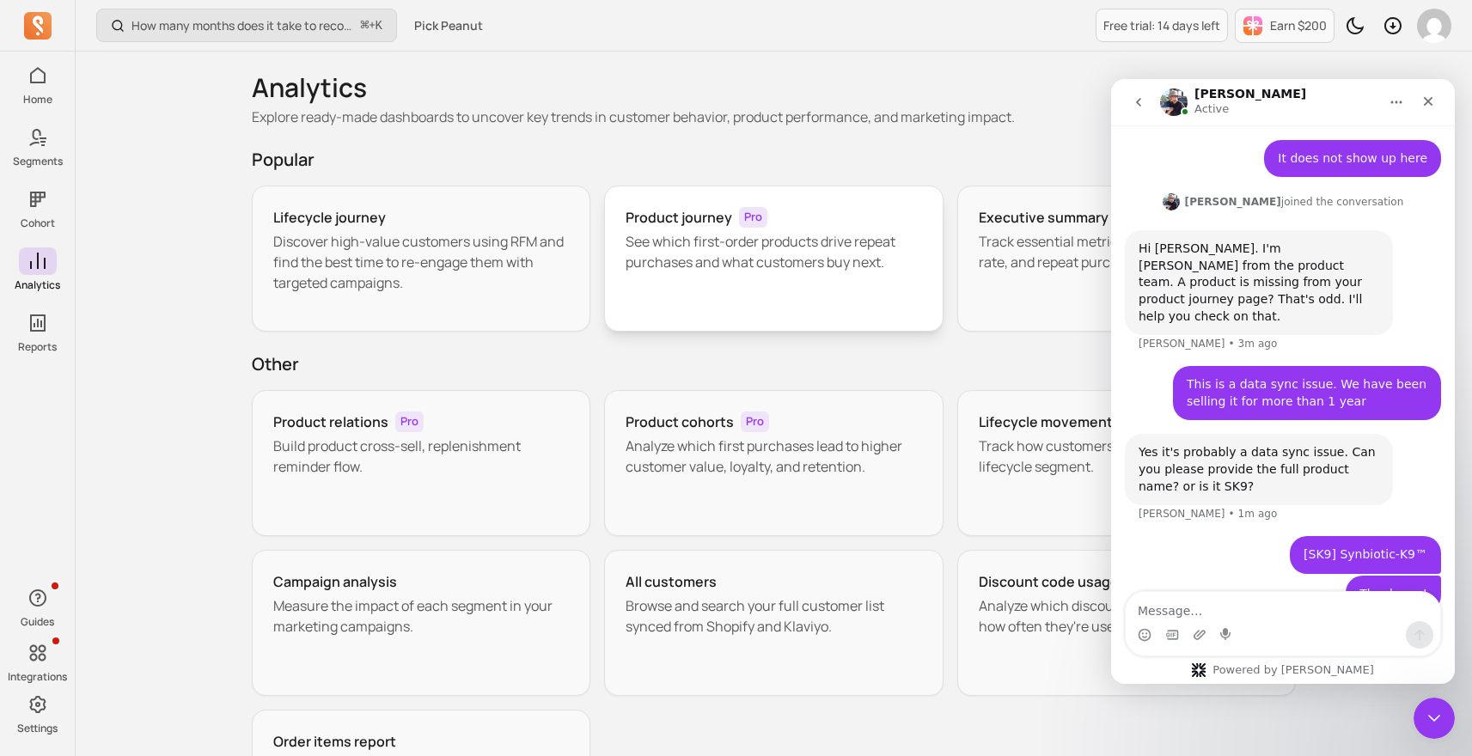
click at [754, 186] on div "Product journey Pro See which first-order products drive repeat purchases and w…" at bounding box center [773, 259] width 339 height 146
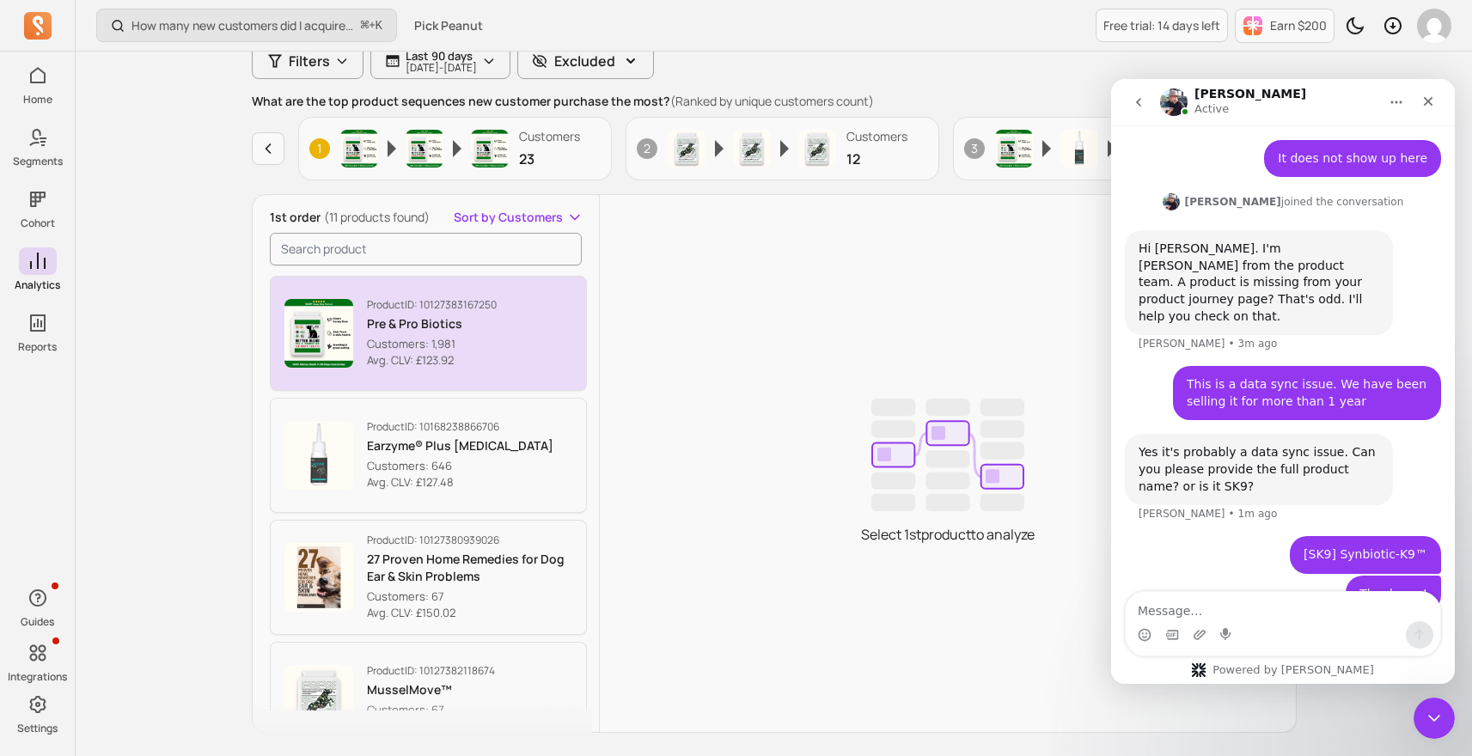
click at [442, 317] on p "Pre & Pro Biotics" at bounding box center [432, 323] width 130 height 17
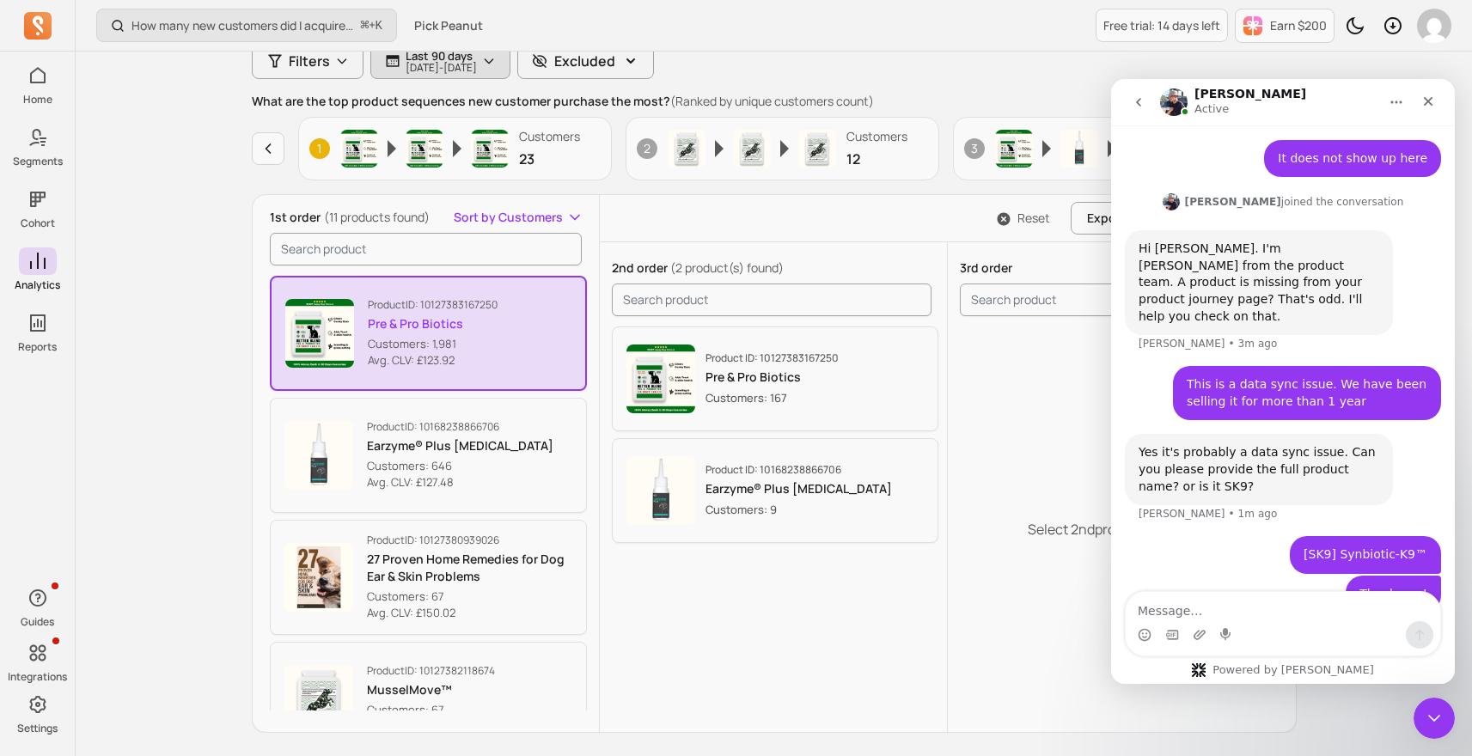
click at [477, 69] on p "2025-06-19 - 2025-09-17" at bounding box center [441, 68] width 71 height 10
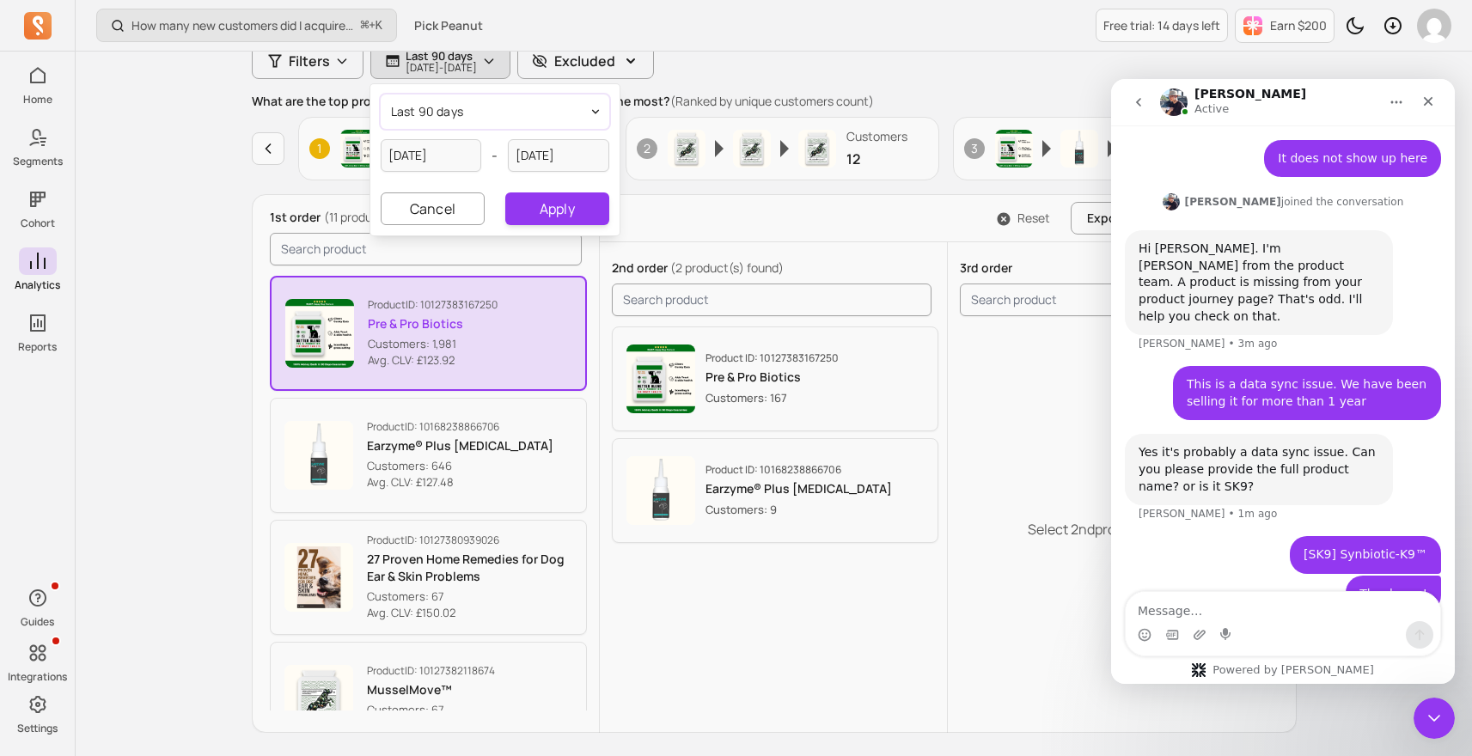
click at [497, 112] on button "last 90 days" at bounding box center [495, 112] width 229 height 34
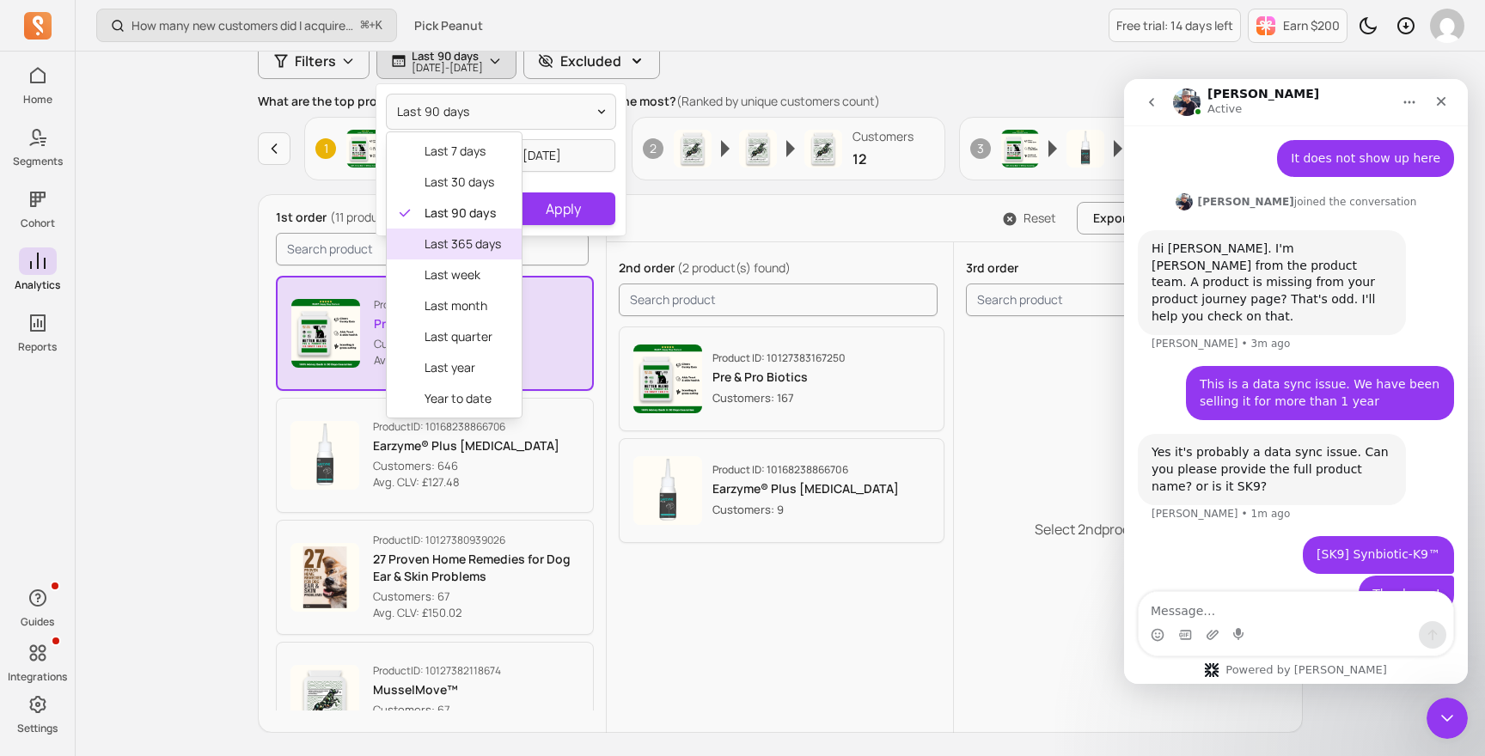
click at [475, 229] on div "last 365 days" at bounding box center [454, 244] width 135 height 31
type input "[DATE]"
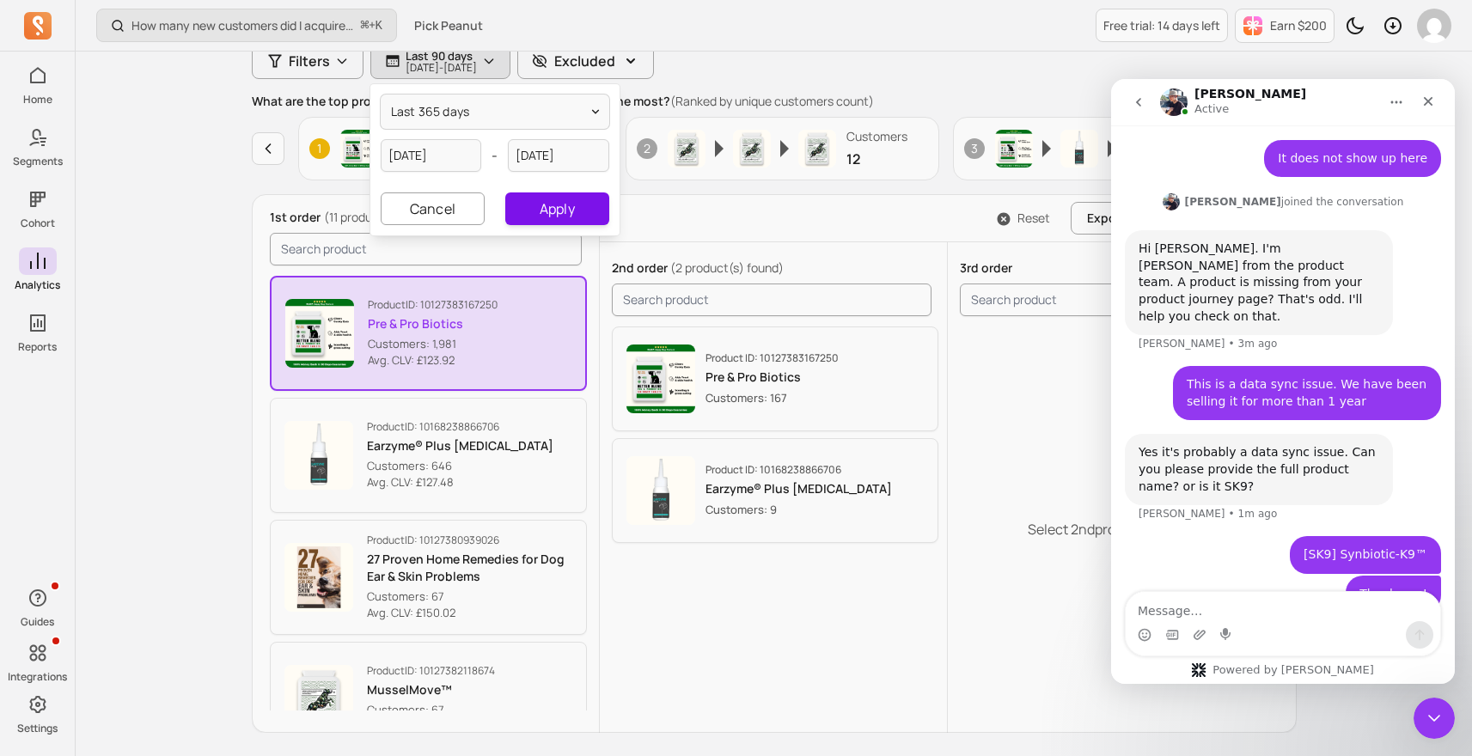
click at [573, 207] on button "Apply" at bounding box center [556, 208] width 103 height 33
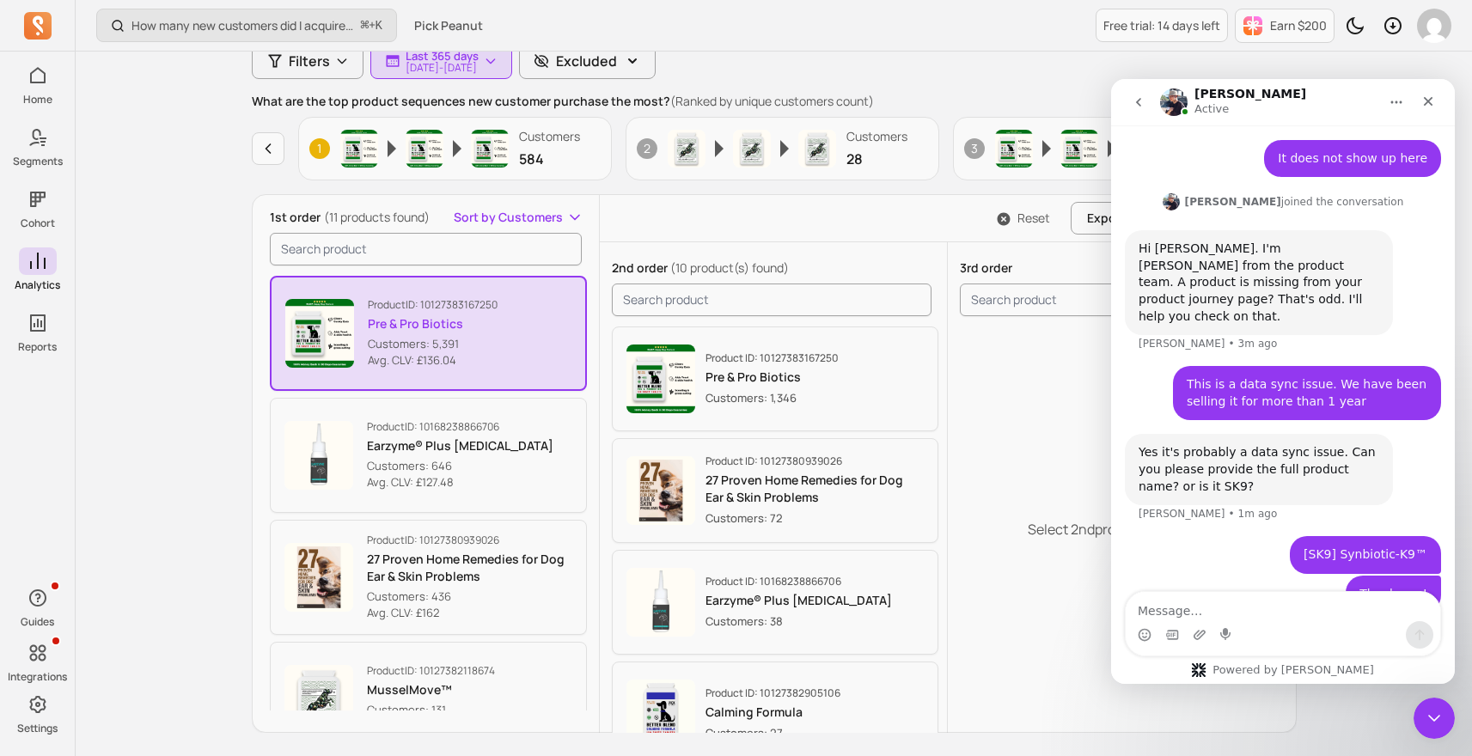
click at [1026, 385] on div "Select 2nd product to analyze." at bounding box center [1120, 529] width 345 height 412
